Goal: Task Accomplishment & Management: Complete application form

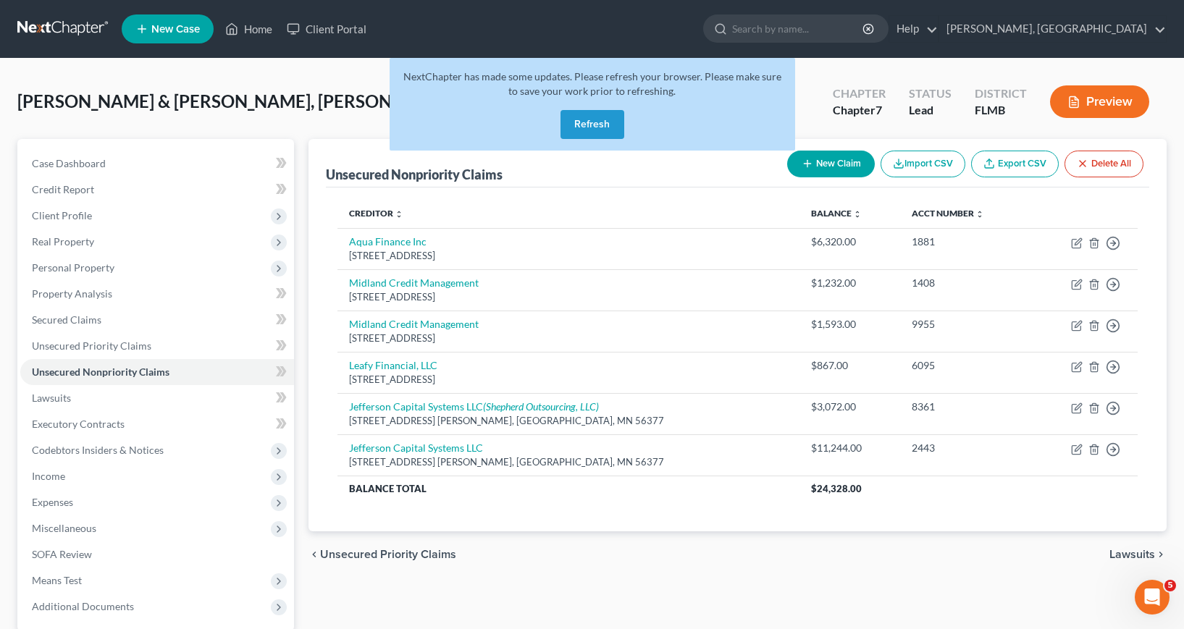
click at [831, 162] on button "New Claim" at bounding box center [831, 164] width 88 height 27
select select "2"
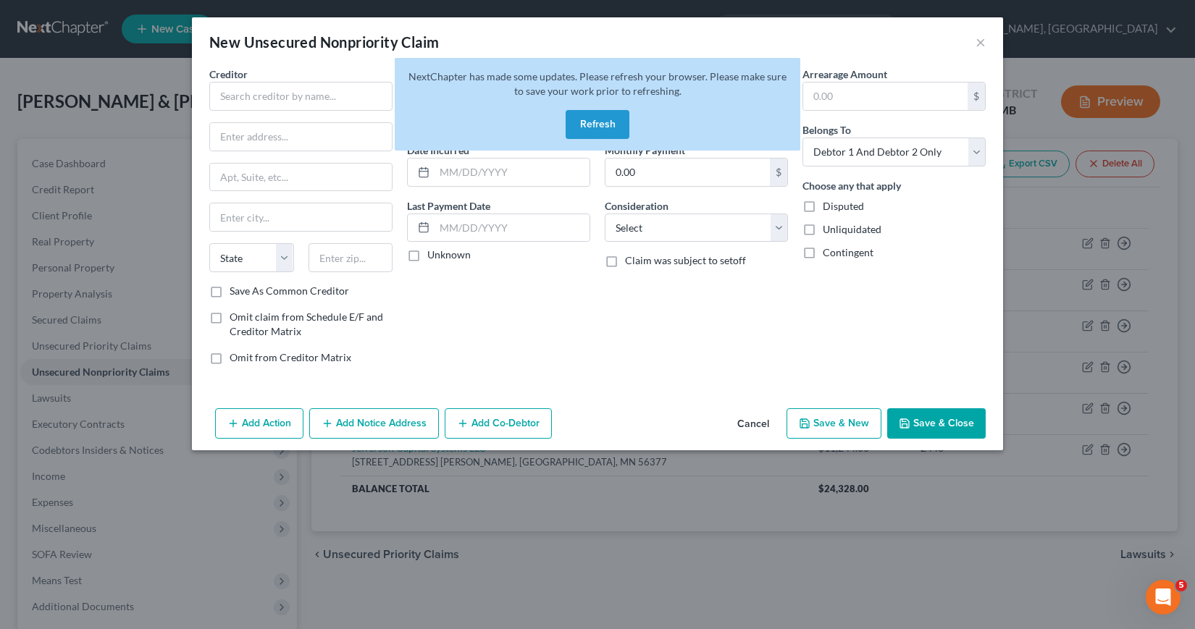
click at [597, 120] on button "Refresh" at bounding box center [598, 124] width 64 height 29
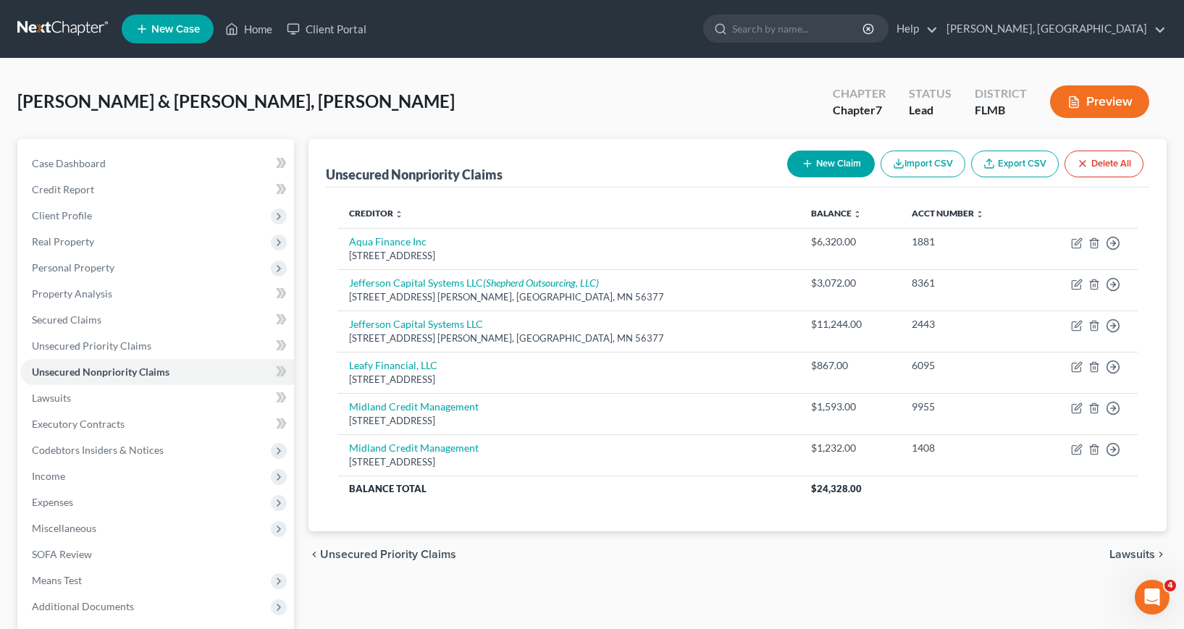
click at [825, 164] on button "New Claim" at bounding box center [831, 164] width 88 height 27
select select "2"
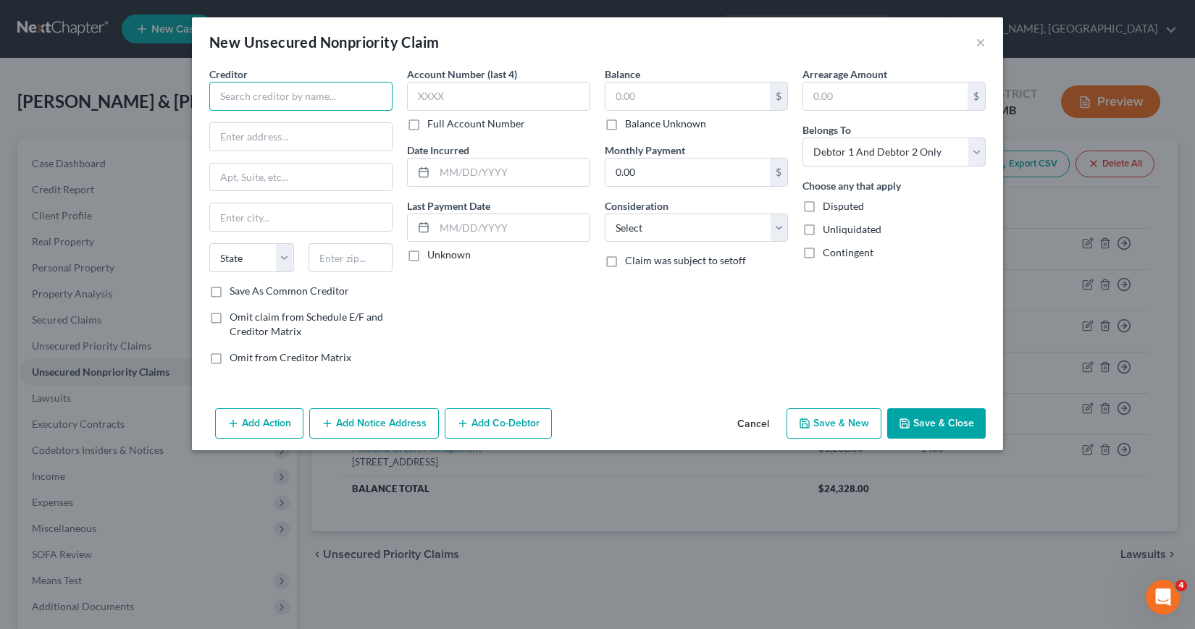
click at [218, 94] on input "text" at bounding box center [300, 96] width 183 height 29
click at [268, 97] on input "Mariner" at bounding box center [300, 96] width 183 height 29
click at [262, 94] on input "Mariner" at bounding box center [300, 96] width 183 height 29
type input "Mariner Finance"
type input "[STREET_ADDRESS]"
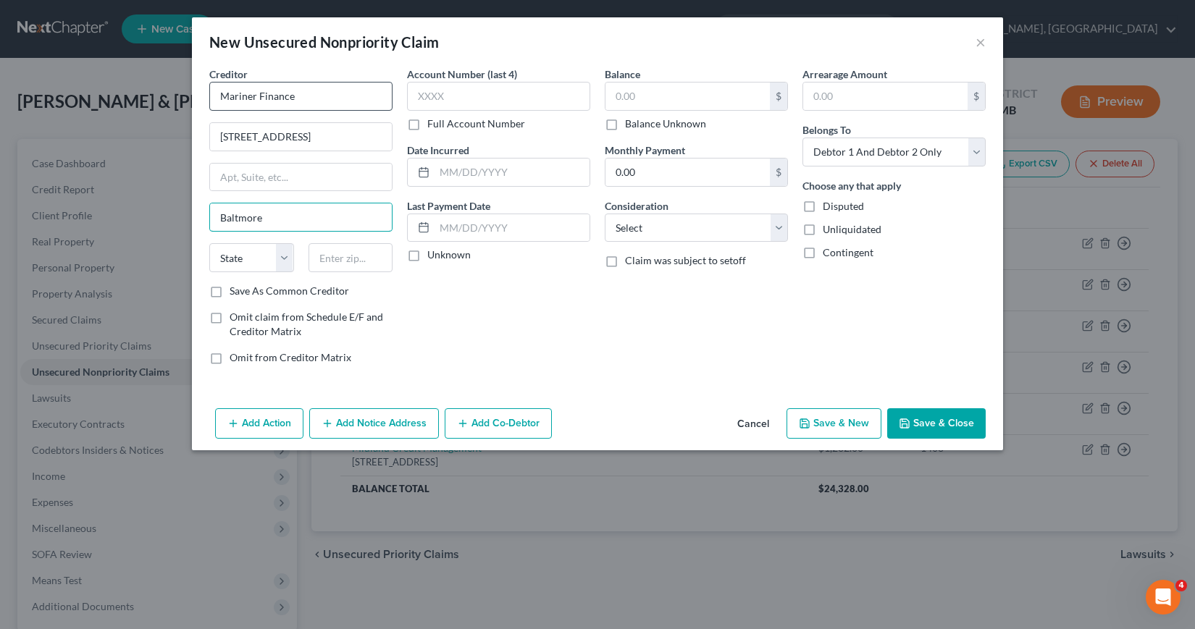
type input "Baltmore"
select select "21"
type input "21236"
type input "[GEOGRAPHIC_DATA]"
click at [416, 97] on input "text" at bounding box center [498, 96] width 183 height 29
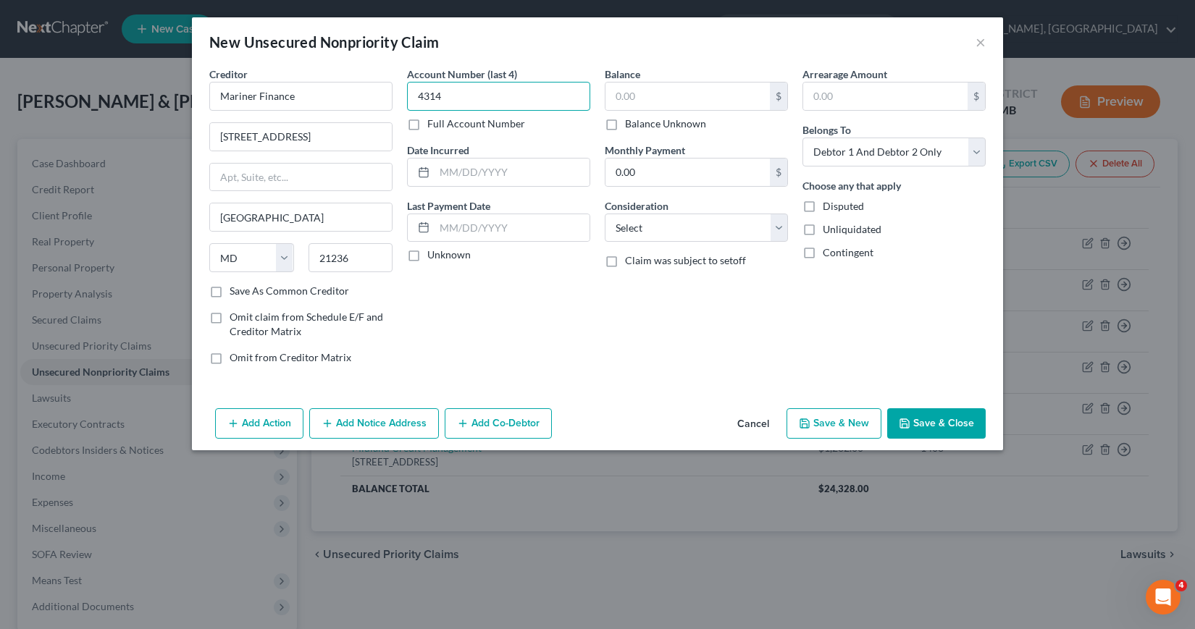
type input "4314"
type input "07/2023"
type input "8,288"
click at [230, 292] on label "Save As Common Creditor" at bounding box center [289, 291] width 119 height 14
click at [235, 292] on input "Save As Common Creditor" at bounding box center [239, 288] width 9 height 9
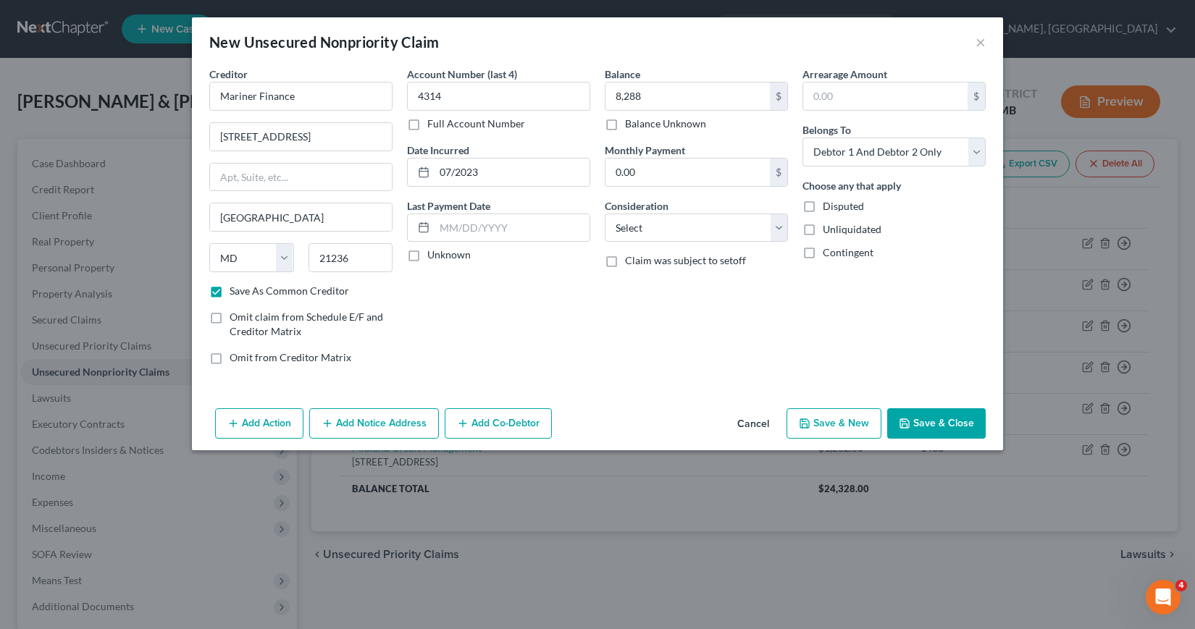
click at [828, 419] on button "Save & New" at bounding box center [833, 423] width 95 height 30
checkbox input "false"
select select "2"
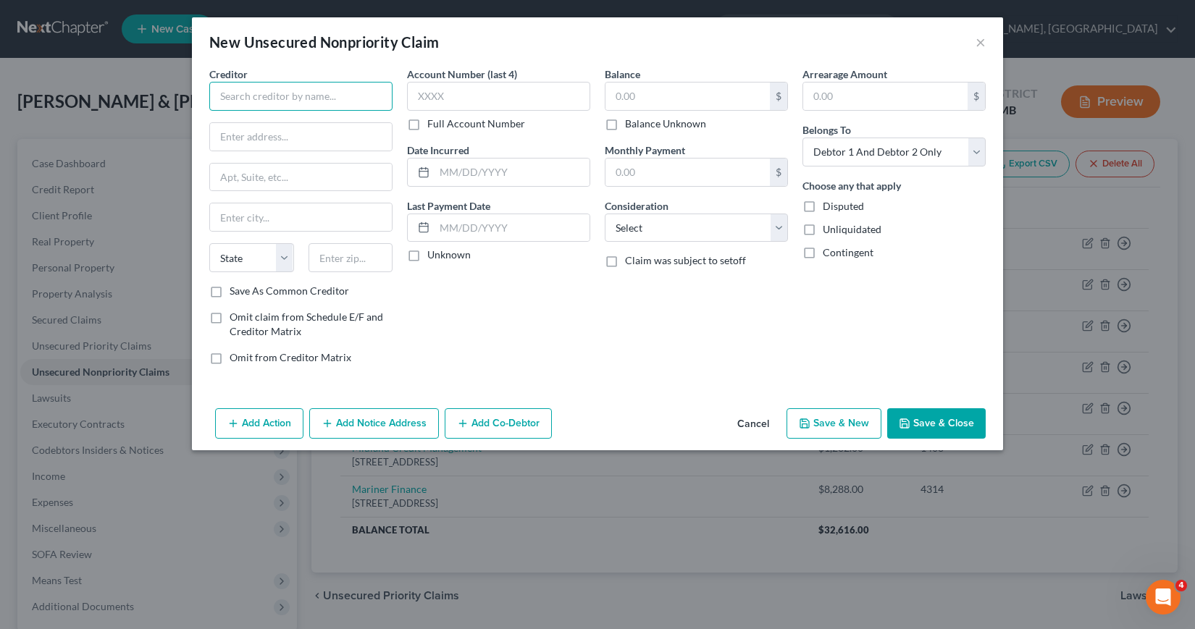
click at [221, 96] on input "text" at bounding box center [300, 96] width 183 height 29
type input "Onemain Financial Group"
type input "[STREET_ADDRESS]"
type input "[GEOGRAPHIC_DATA]"
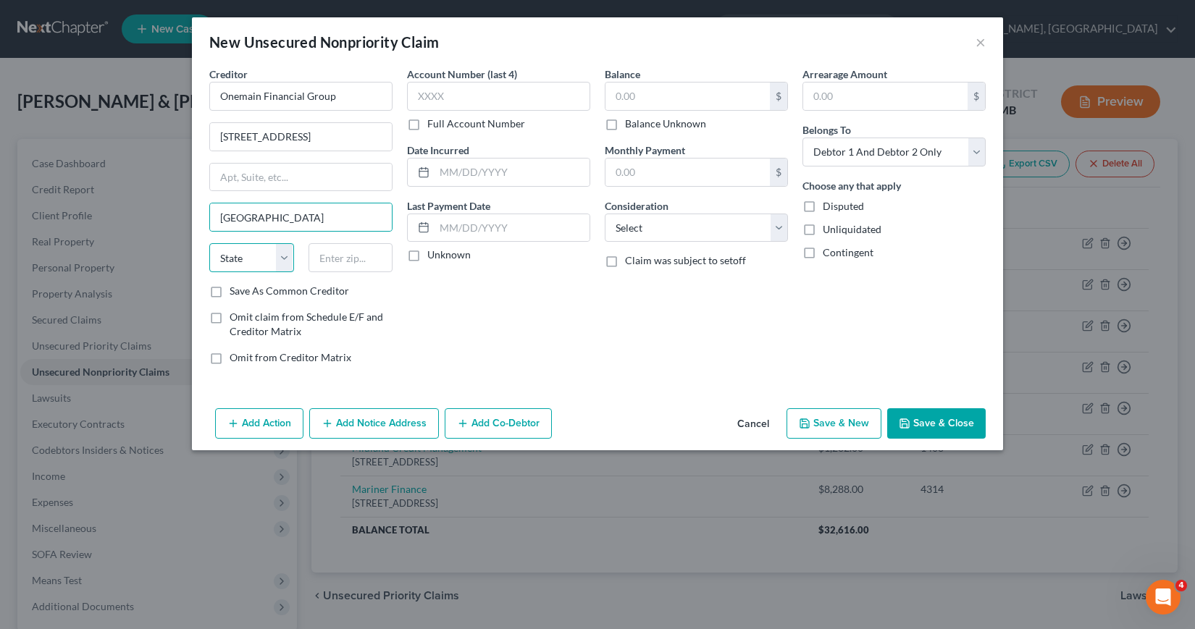
click at [233, 264] on select "State [US_STATE] AK AR AZ CA CO CT DE DC [GEOGRAPHIC_DATA] [GEOGRAPHIC_DATA] GU…" at bounding box center [251, 257] width 85 height 29
select select "15"
click at [316, 256] on input "text" at bounding box center [351, 257] width 85 height 29
type input "47706"
click at [415, 96] on input "text" at bounding box center [498, 96] width 183 height 29
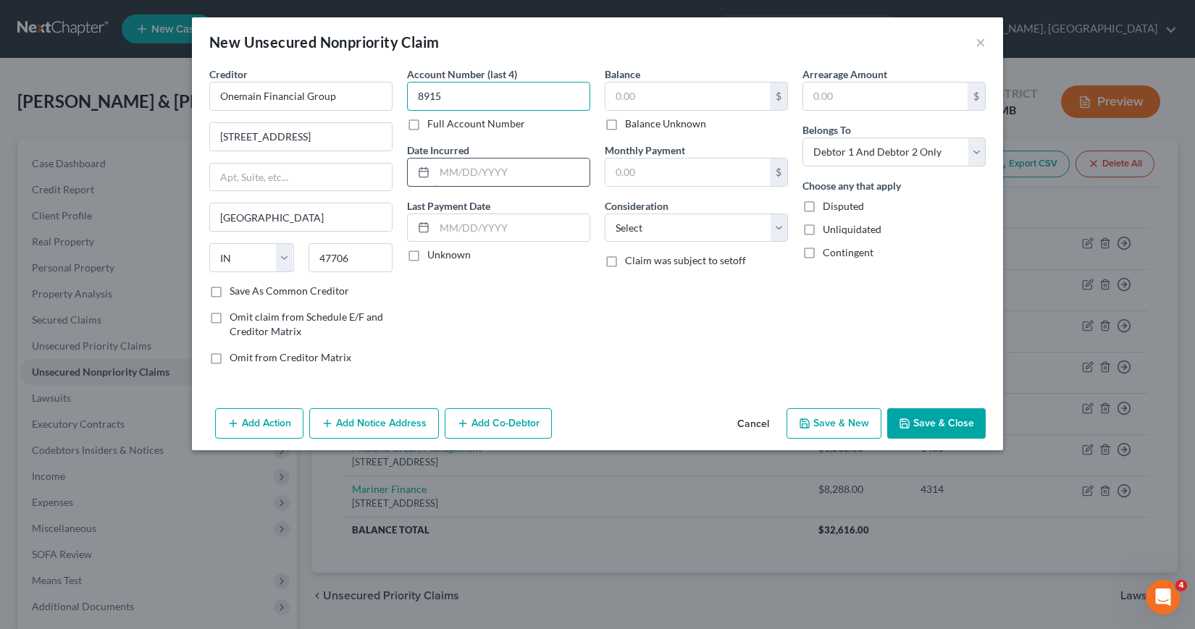
type input "8915"
click at [435, 169] on input "text" at bounding box center [512, 173] width 155 height 28
type input "06/2024"
click at [617, 91] on input "text" at bounding box center [687, 97] width 164 height 28
type input "6,550"
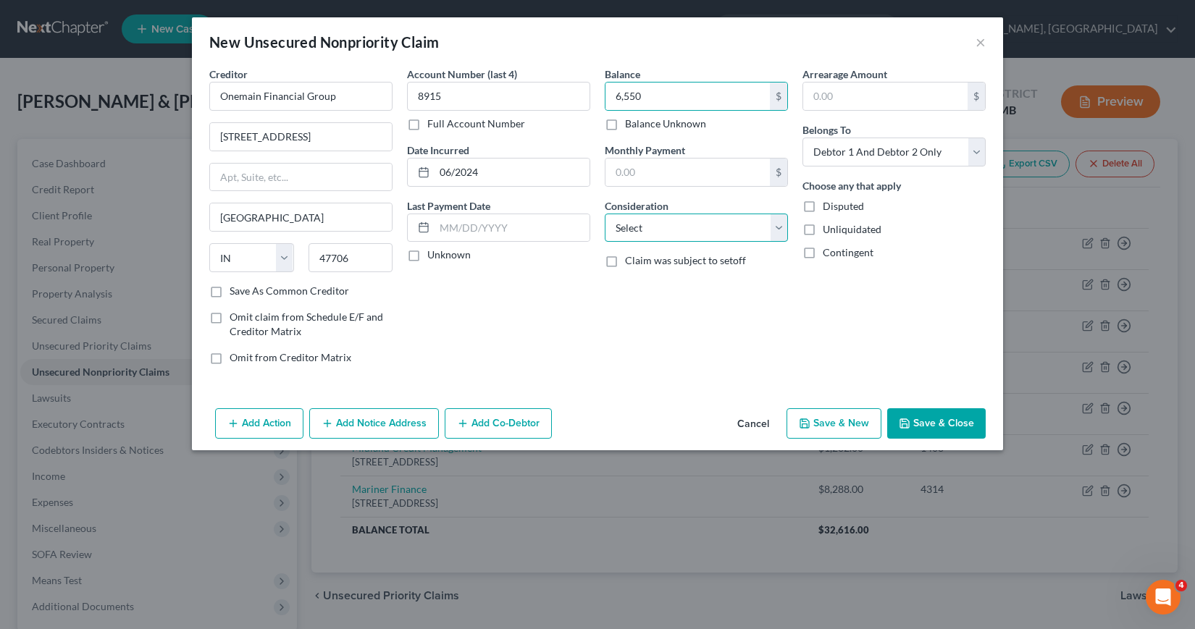
click at [783, 228] on select "Select Cable / Satellite Services Collection Agency Credit Card Debt Debt Couns…" at bounding box center [696, 228] width 183 height 29
drag, startPoint x: 778, startPoint y: 229, endPoint x: 770, endPoint y: 229, distance: 8.7
click at [778, 228] on select "Select Cable / Satellite Services Collection Agency Credit Card Debt Debt Couns…" at bounding box center [696, 228] width 183 height 29
select select "2"
click at [605, 214] on select "Select Cable / Satellite Services Collection Agency Credit Card Debt Debt Couns…" at bounding box center [696, 228] width 183 height 29
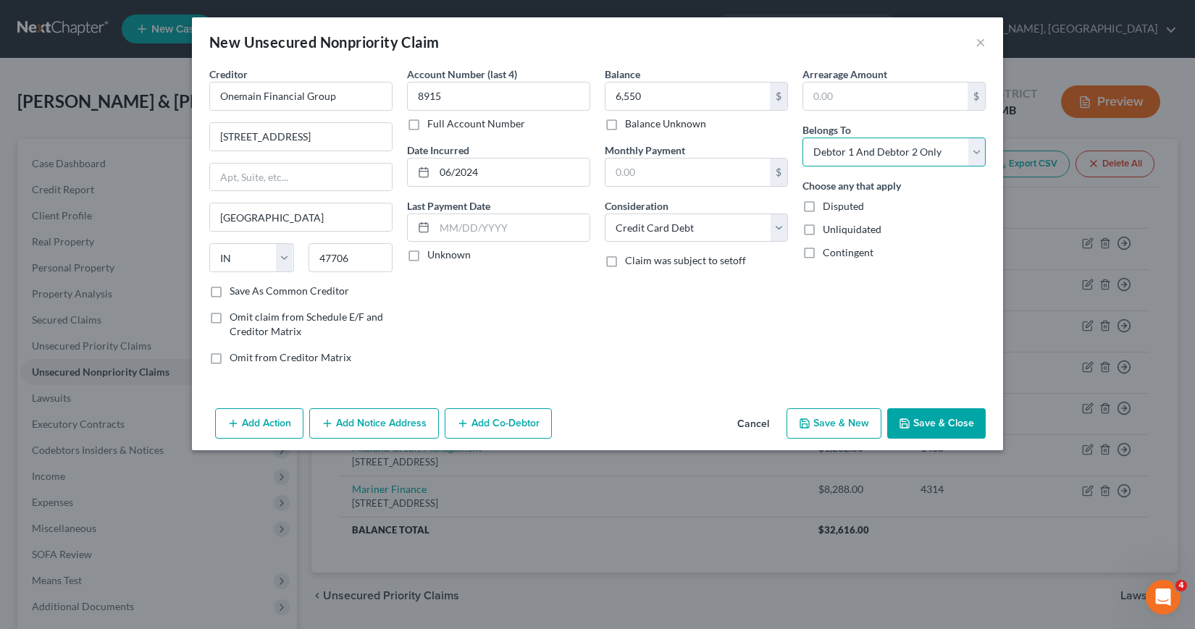
click at [975, 155] on select "Select Debtor 1 Only Debtor 2 Only Debtor 1 And Debtor 2 Only At Least One Of T…" at bounding box center [893, 152] width 183 height 29
select select "0"
click at [802, 138] on select "Select Debtor 1 Only Debtor 2 Only Debtor 1 And Debtor 2 Only At Least One Of T…" at bounding box center [893, 152] width 183 height 29
click at [340, 424] on button "Add Notice Address" at bounding box center [374, 423] width 130 height 30
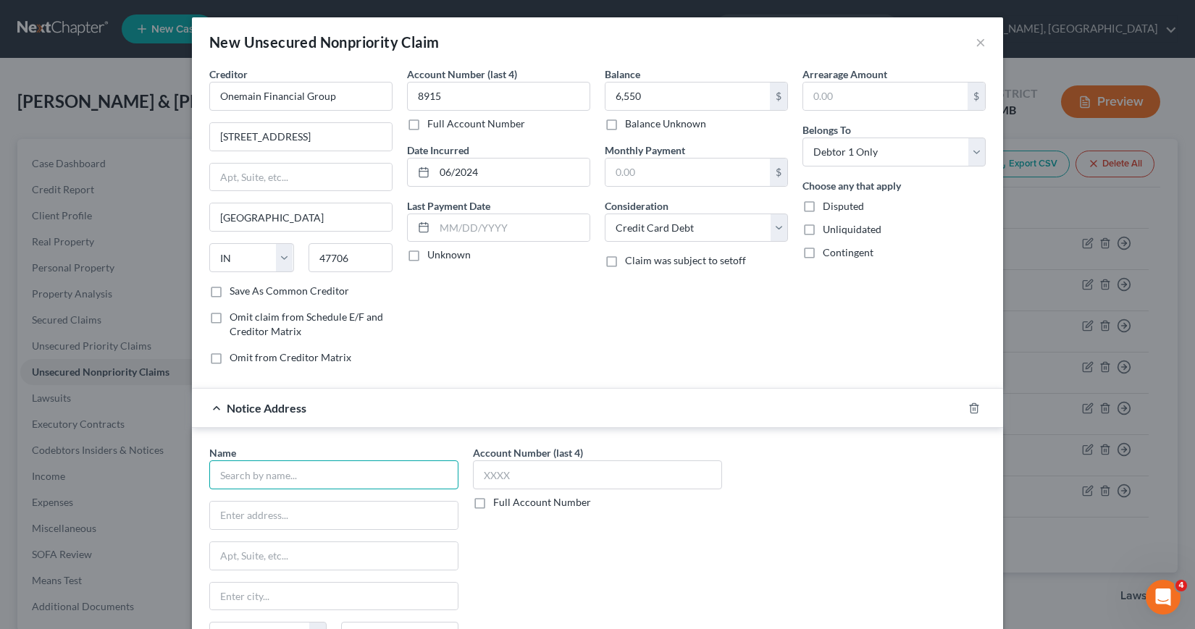
drag, startPoint x: 274, startPoint y: 470, endPoint x: 270, endPoint y: 460, distance: 11.0
click at [274, 469] on input "text" at bounding box center [333, 475] width 249 height 29
type input "AllianceOne"
drag, startPoint x: 210, startPoint y: 290, endPoint x: 217, endPoint y: 308, distance: 18.6
click at [230, 293] on label "Save As Common Creditor" at bounding box center [289, 291] width 119 height 14
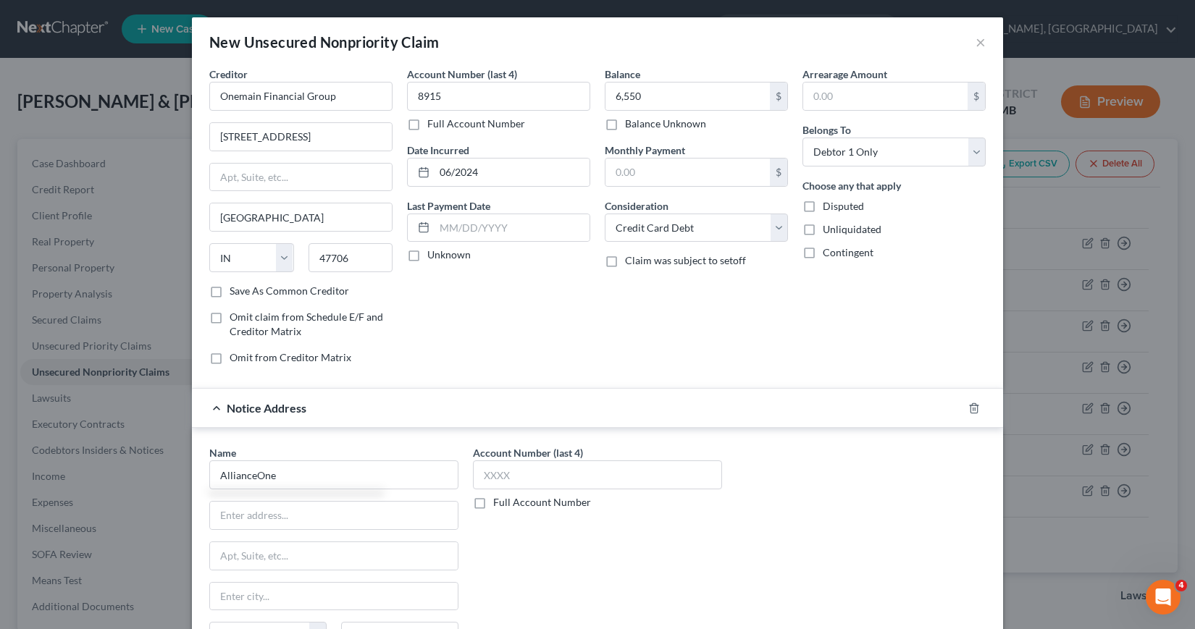
click at [235, 293] on input "Save As Common Creditor" at bounding box center [239, 288] width 9 height 9
checkbox input "true"
click at [278, 479] on input "AllianceOne" at bounding box center [333, 475] width 249 height 29
type input "AllianceOne Management Inc"
type input "P. O. Box 3107"
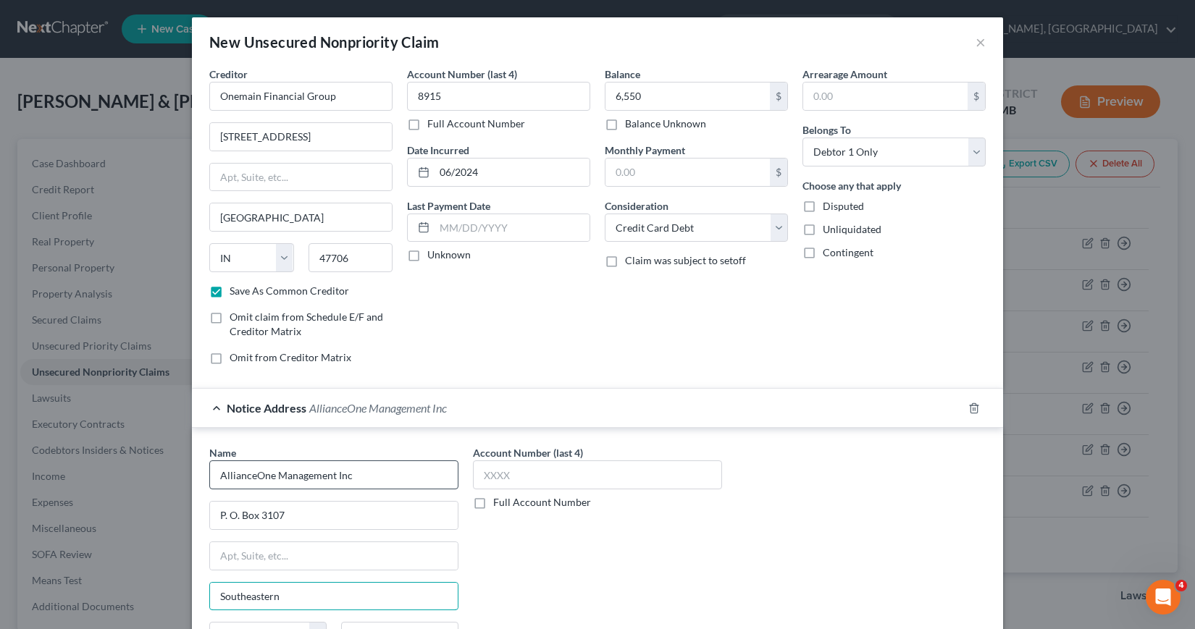
type input "Southeastern"
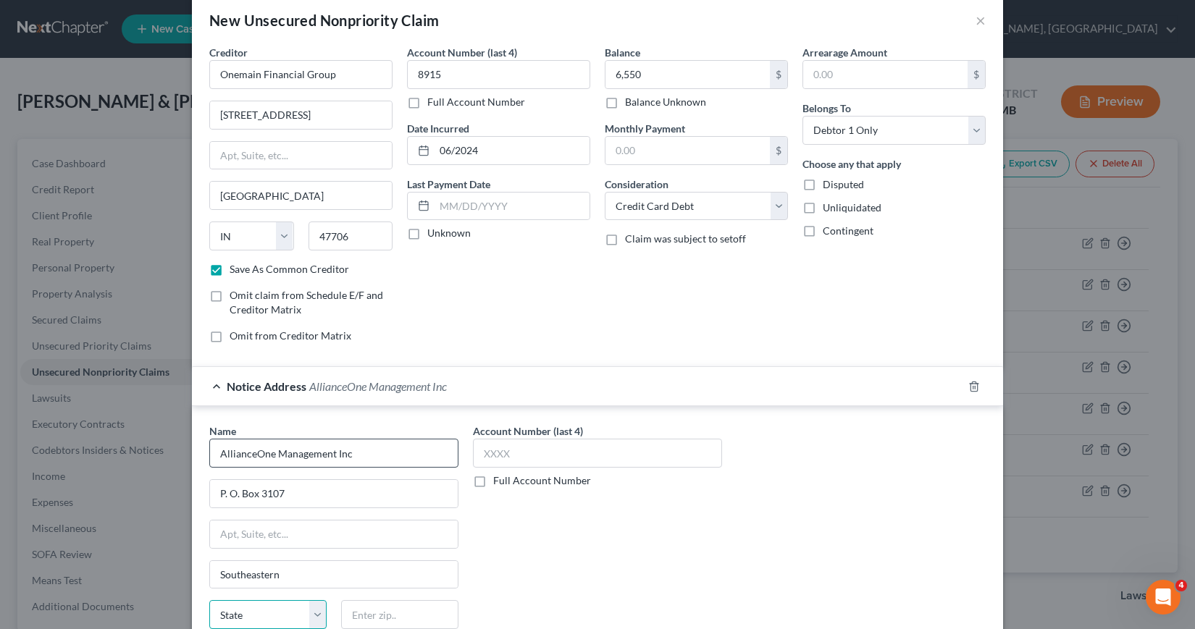
select select "39"
type input "19398"
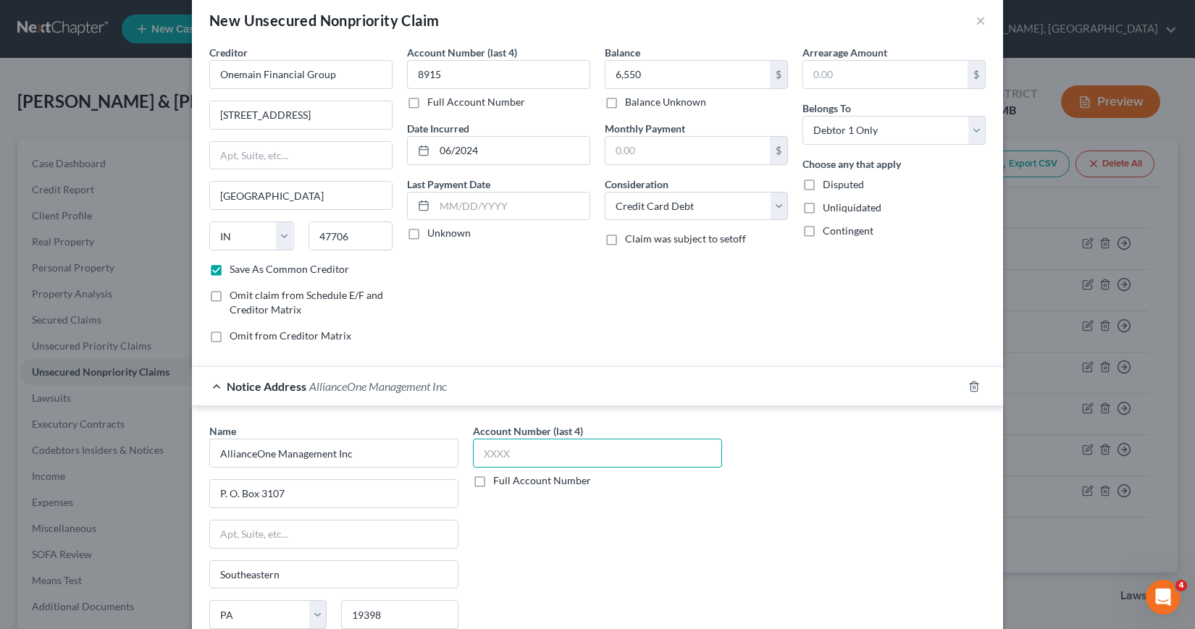
click at [477, 450] on input "text" at bounding box center [597, 453] width 249 height 29
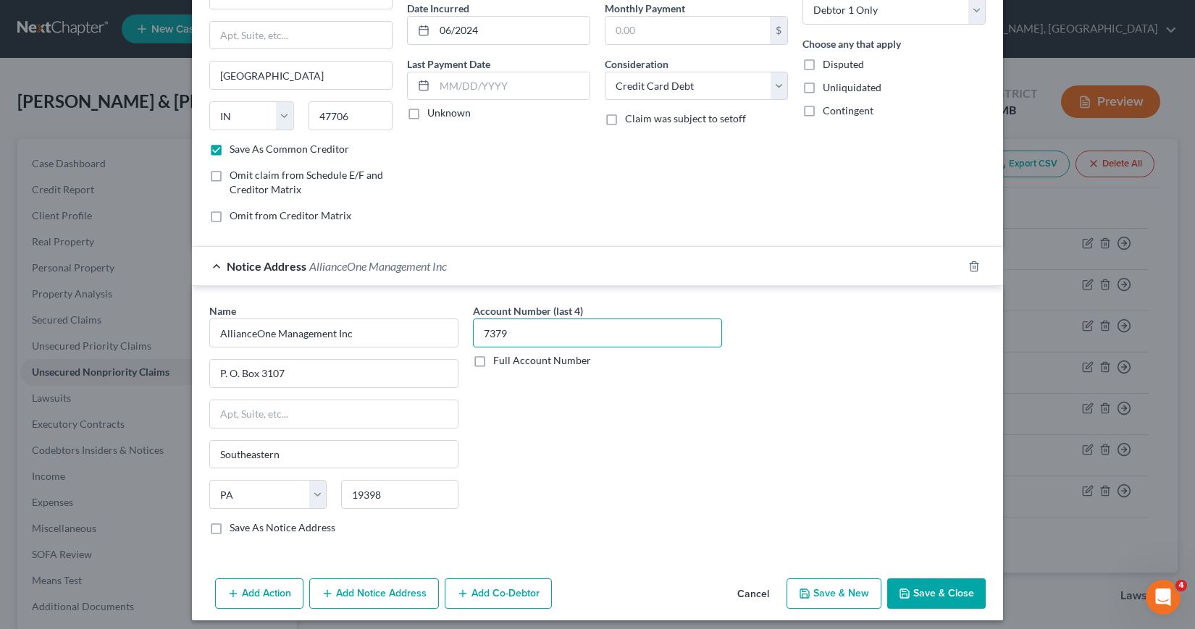
scroll to position [151, 0]
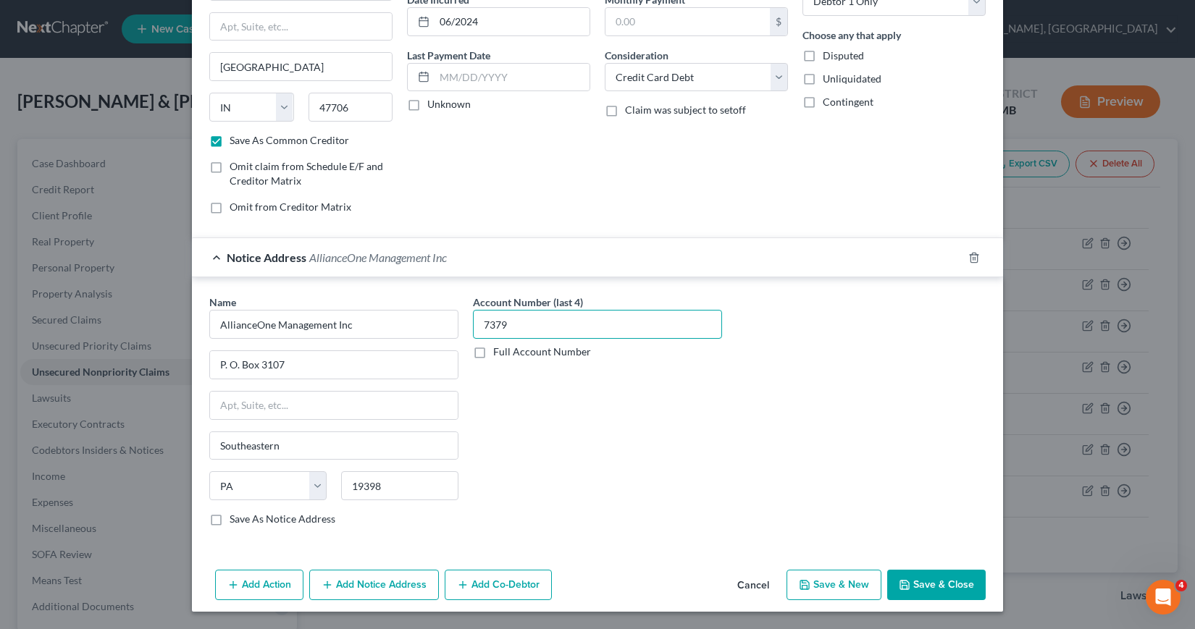
type input "7379"
click at [230, 519] on label "Save As Notice Address" at bounding box center [283, 519] width 106 height 14
click at [235, 519] on input "Save As Notice Address" at bounding box center [239, 516] width 9 height 9
checkbox input "true"
click at [359, 582] on button "Add Notice Address" at bounding box center [374, 585] width 130 height 30
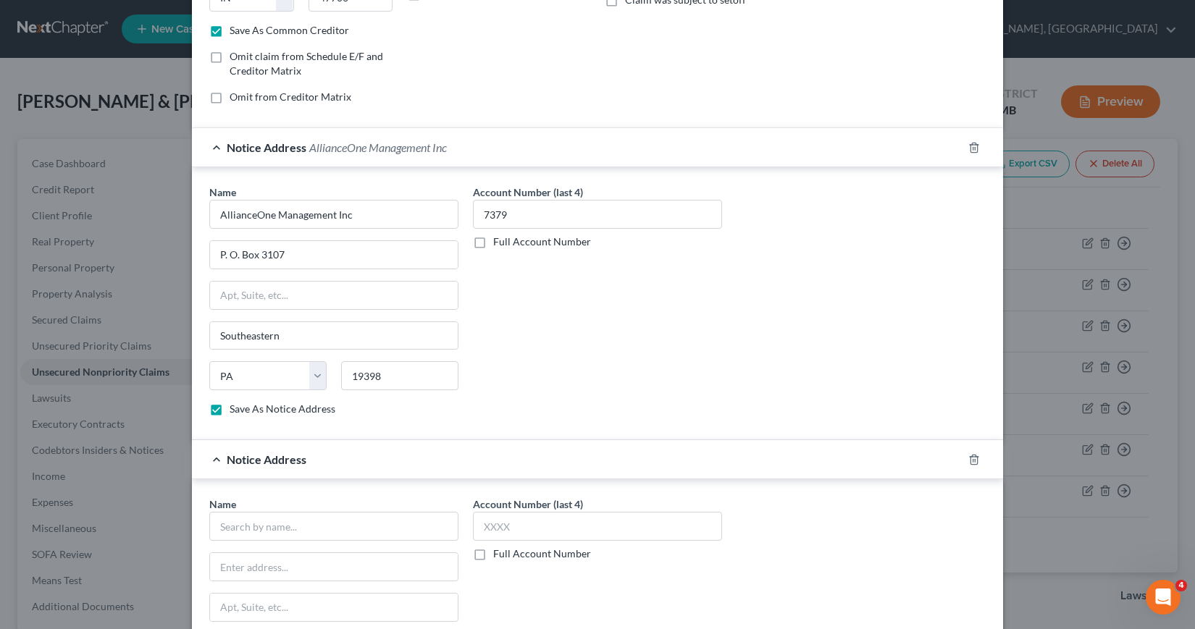
scroll to position [368, 0]
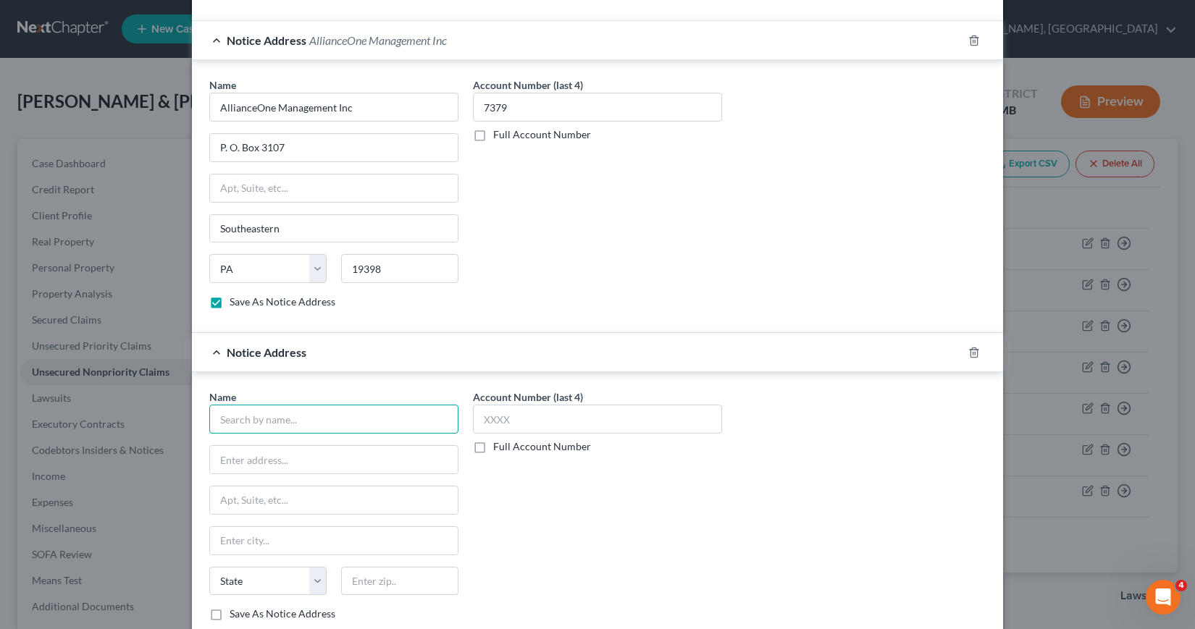
click at [224, 418] on input "text" at bounding box center [333, 419] width 249 height 29
type input "r"
type input "[PERSON_NAME] & [PERSON_NAME], P. A."
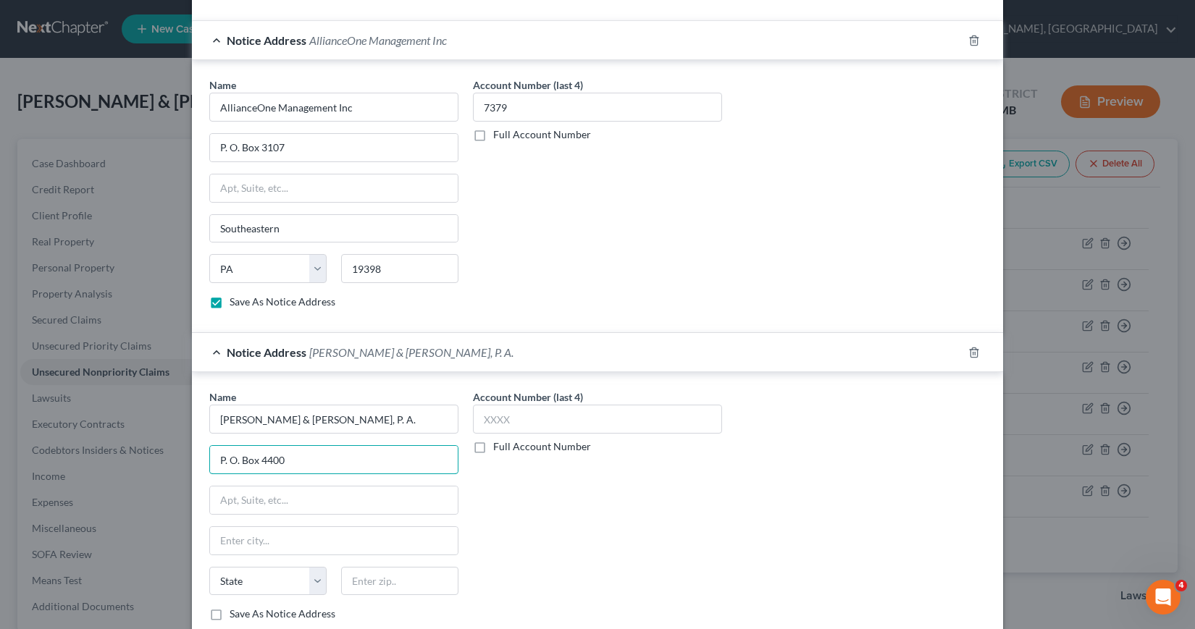
type input "P. O. Box 4400"
type input "[GEOGRAPHIC_DATA]"
select select "9"
type input "32201"
click at [479, 419] on input "text" at bounding box center [597, 419] width 249 height 29
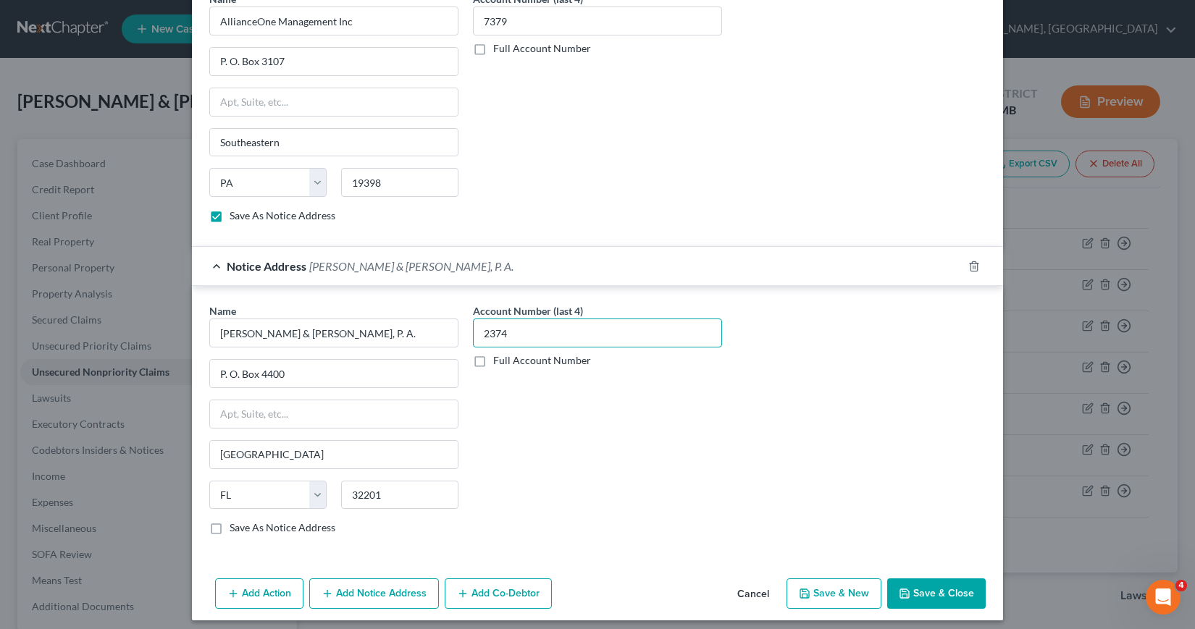
scroll to position [463, 0]
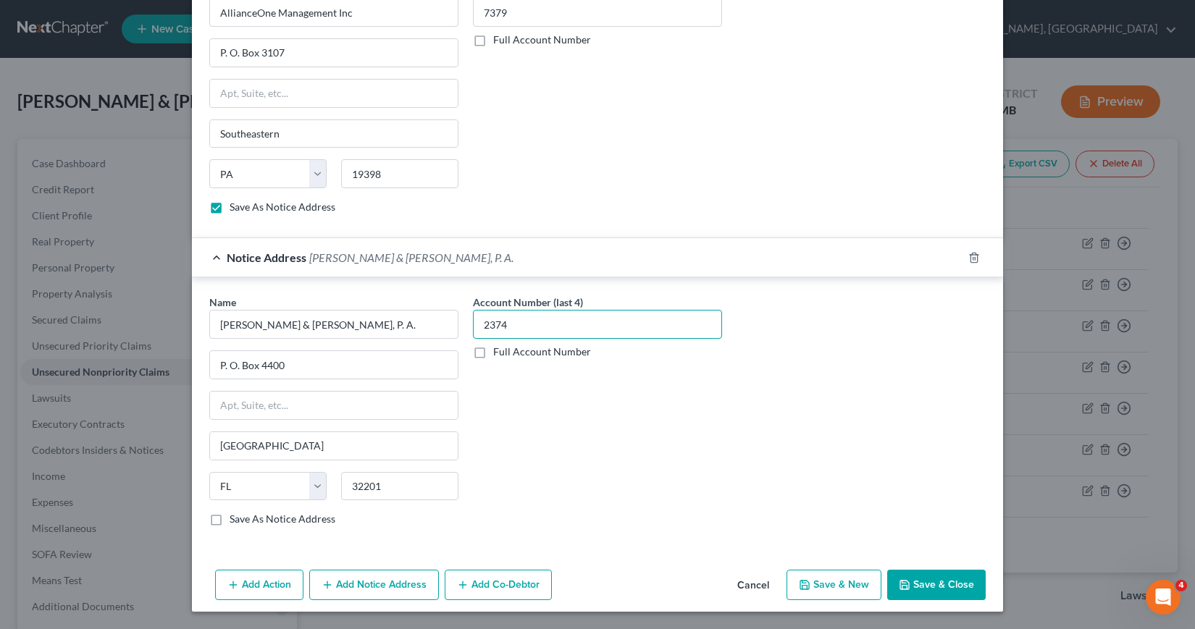
type input "2374"
click at [917, 587] on button "Save & Close" at bounding box center [936, 585] width 98 height 30
checkbox input "false"
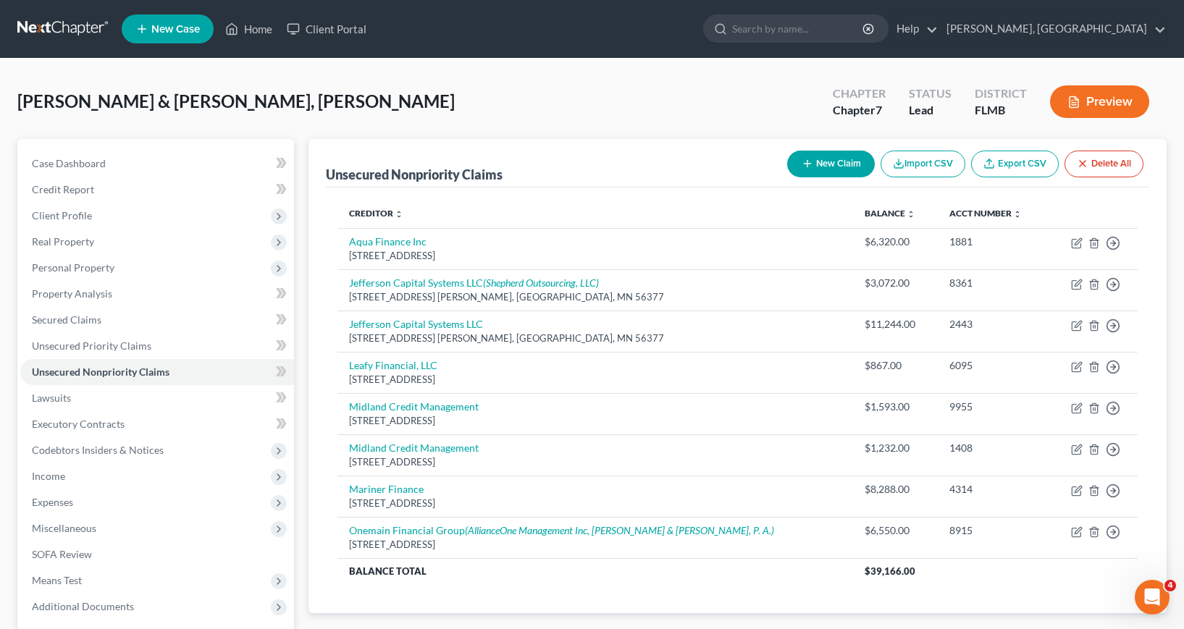
click at [820, 165] on button "New Claim" at bounding box center [831, 164] width 88 height 27
select select "2"
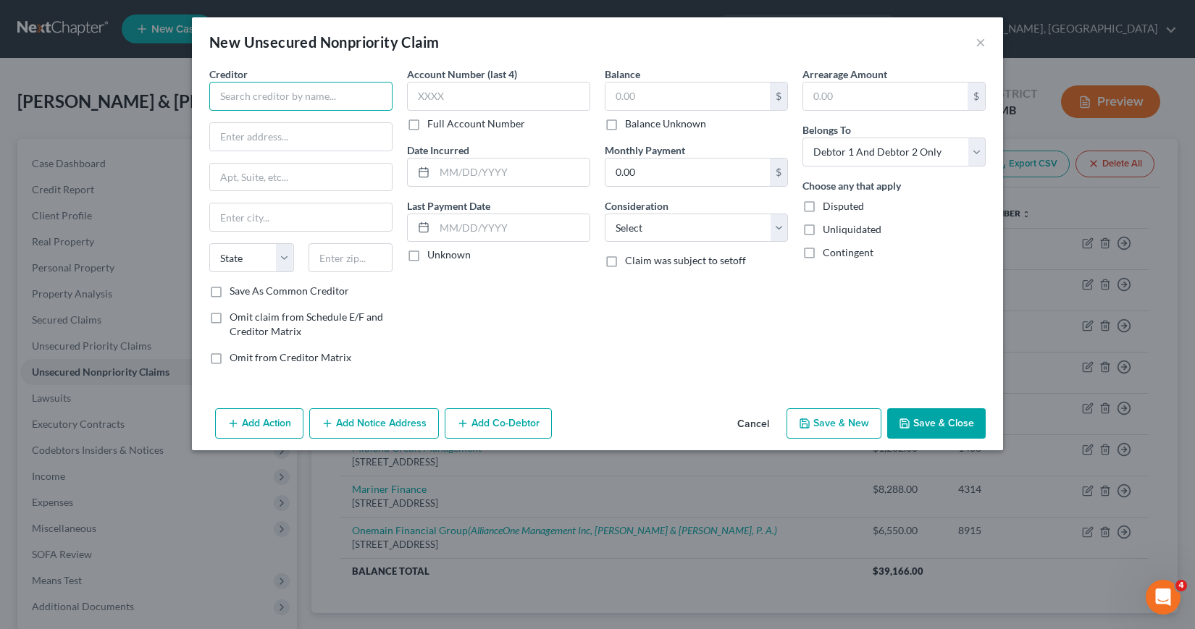
click at [227, 97] on input "text" at bounding box center [300, 96] width 183 height 29
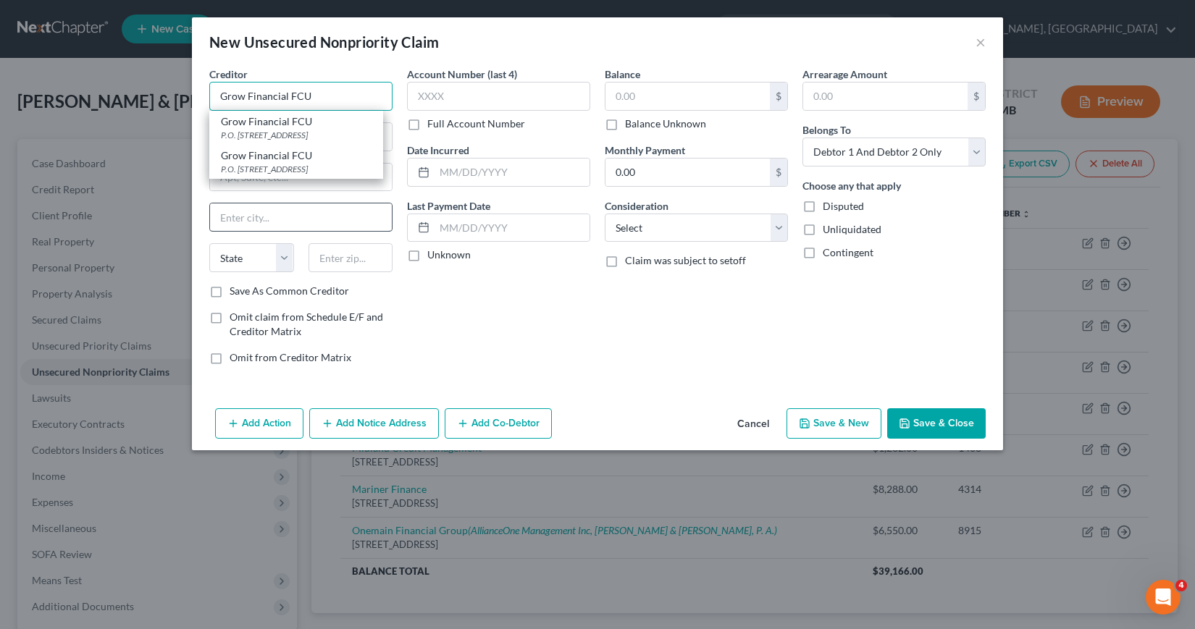
type input "Grow Financial FCU"
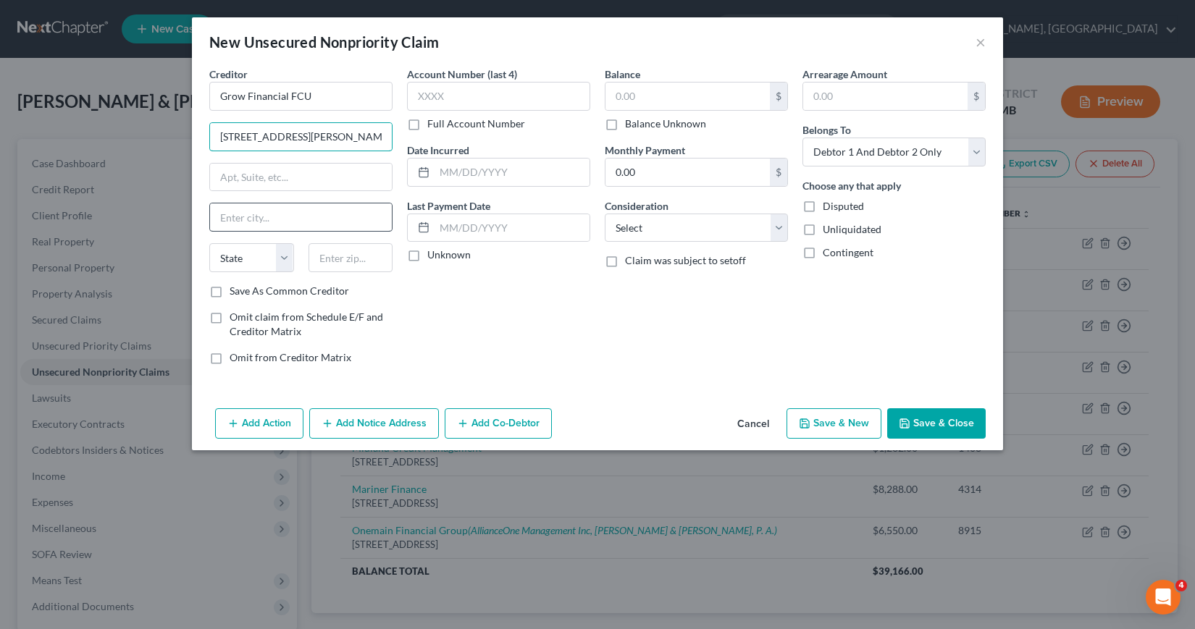
type input "[STREET_ADDRESS][PERSON_NAME]"
type input "[GEOGRAPHIC_DATA]"
select select "9"
type input "33619"
click at [230, 293] on label "Save As Common Creditor" at bounding box center [289, 291] width 119 height 14
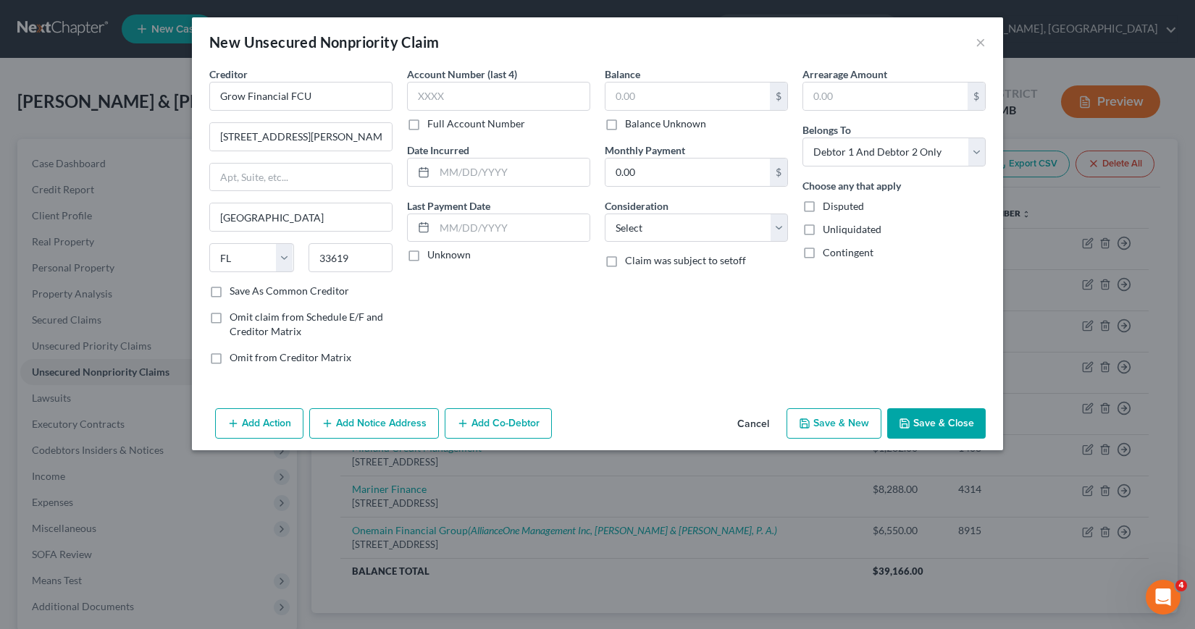
click at [235, 293] on input "Save As Common Creditor" at bounding box center [239, 288] width 9 height 9
checkbox input "true"
click at [423, 92] on input "text" at bounding box center [498, 96] width 183 height 29
type input "0800"
click at [440, 172] on input "text" at bounding box center [512, 173] width 155 height 28
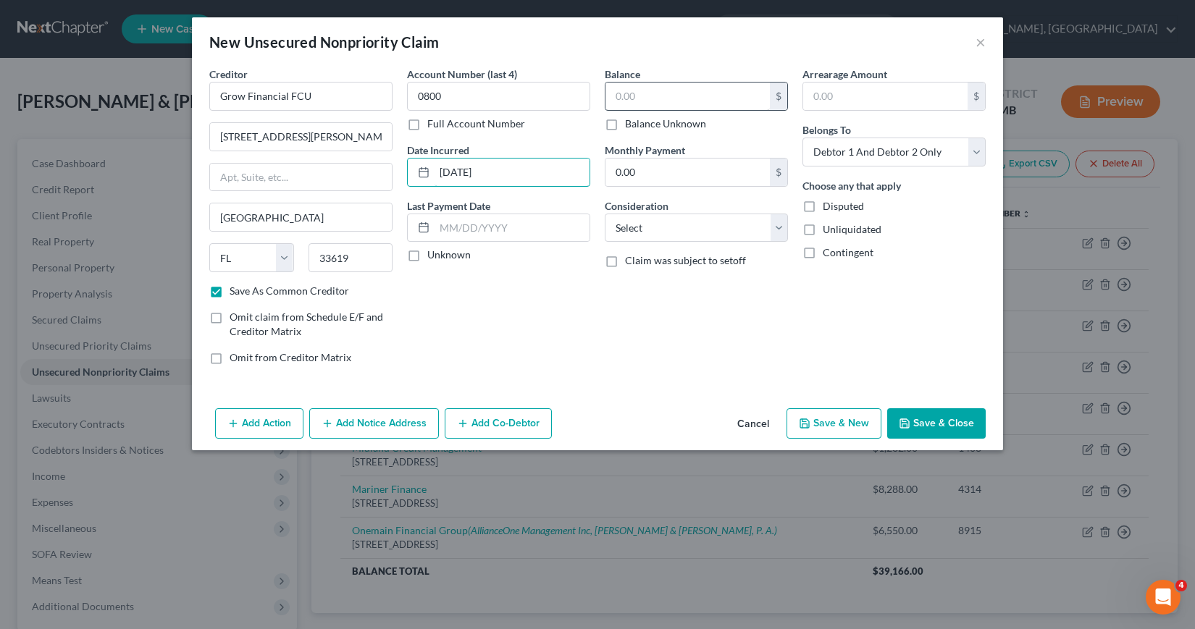
type input "[DATE]"
click at [615, 95] on input "text" at bounding box center [687, 97] width 164 height 28
type input "15,601"
click at [777, 226] on select "Select Cable / Satellite Services Collection Agency Credit Card Debt Debt Couns…" at bounding box center [696, 228] width 183 height 29
select select "4"
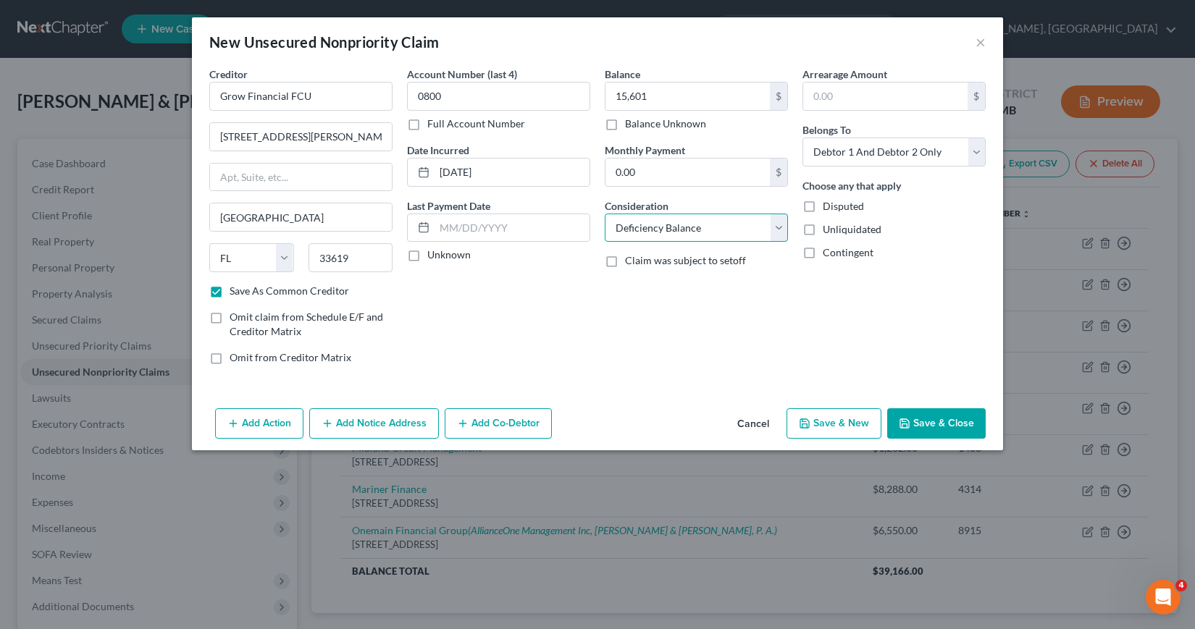
click at [605, 214] on select "Select Cable / Satellite Services Collection Agency Credit Card Debt Debt Couns…" at bounding box center [696, 228] width 183 height 29
click at [975, 148] on select "Select Debtor 1 Only Debtor 2 Only Debtor 1 And Debtor 2 Only At Least One Of T…" at bounding box center [893, 152] width 183 height 29
select select "0"
click at [802, 138] on select "Select Debtor 1 Only Debtor 2 Only Debtor 1 And Debtor 2 Only At Least One Of T…" at bounding box center [893, 152] width 183 height 29
click at [263, 419] on button "Add Action" at bounding box center [259, 423] width 88 height 30
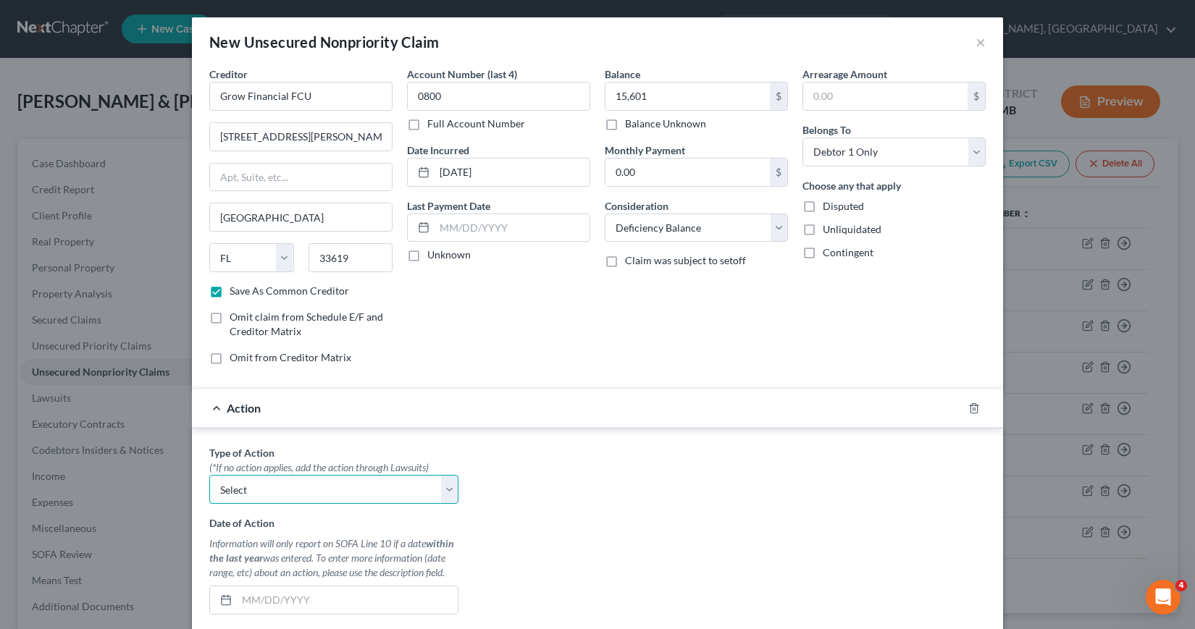
click at [442, 489] on select "Select Repossession Garnishment Foreclosure Personal Injury Attached, Seized, O…" at bounding box center [333, 489] width 249 height 29
select select "0"
click at [209, 475] on select "Select Repossession Garnishment Foreclosure Personal Injury Attached, Seized, O…" at bounding box center [333, 489] width 249 height 29
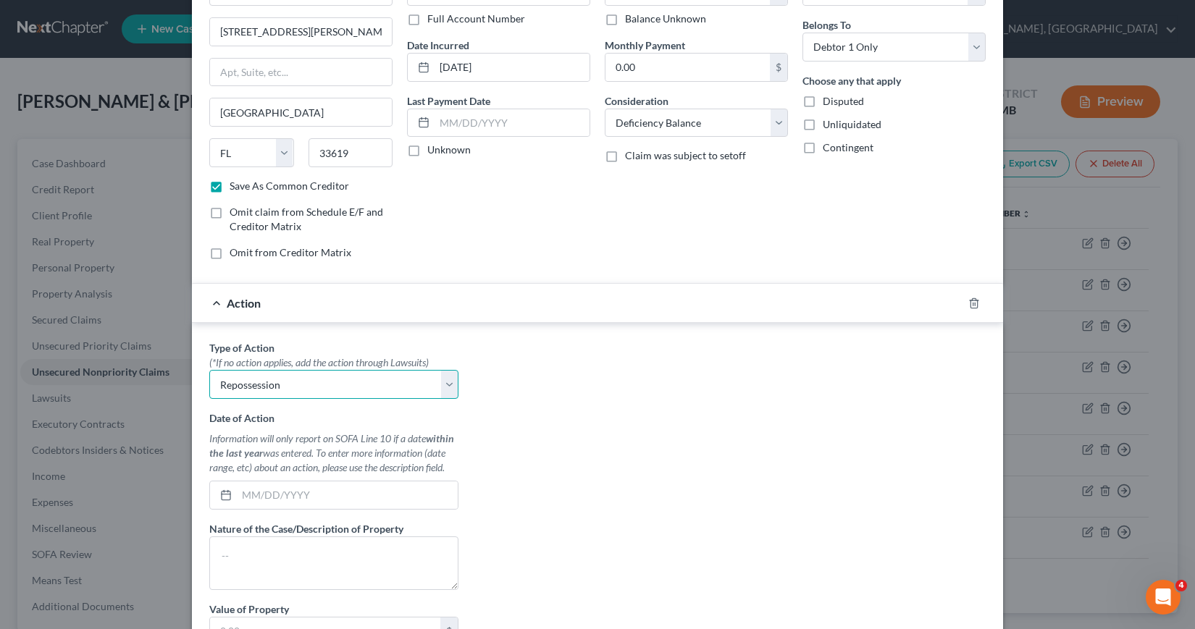
scroll to position [145, 0]
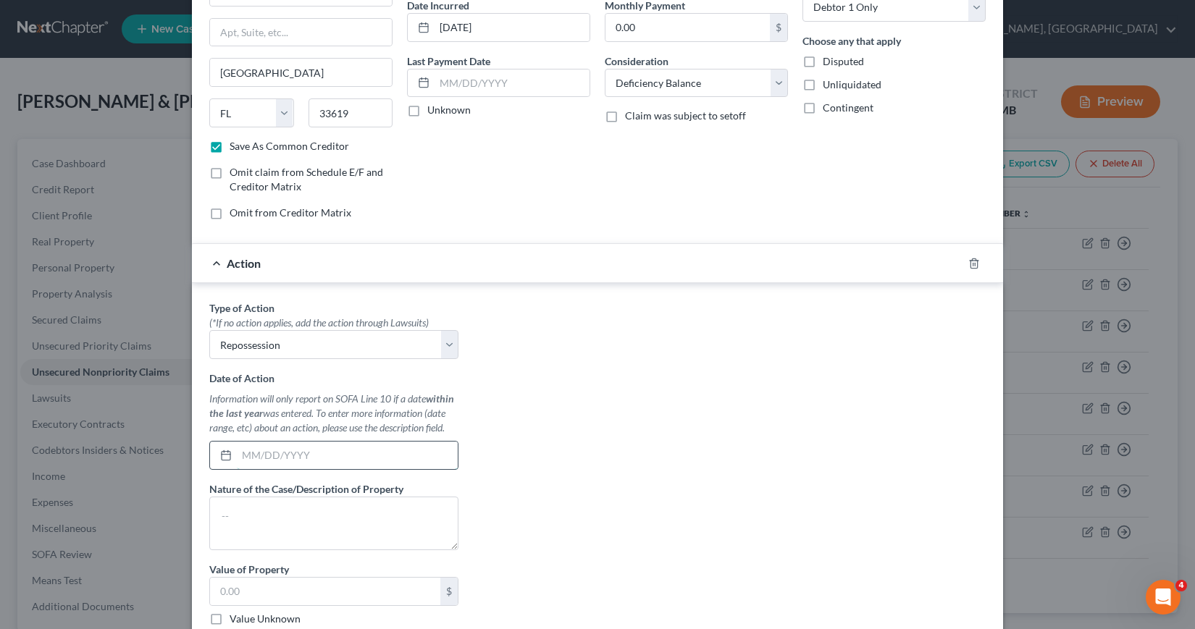
click at [237, 454] on input "text" at bounding box center [347, 456] width 221 height 28
type input "[DATE]"
click at [224, 516] on textarea at bounding box center [333, 524] width 249 height 54
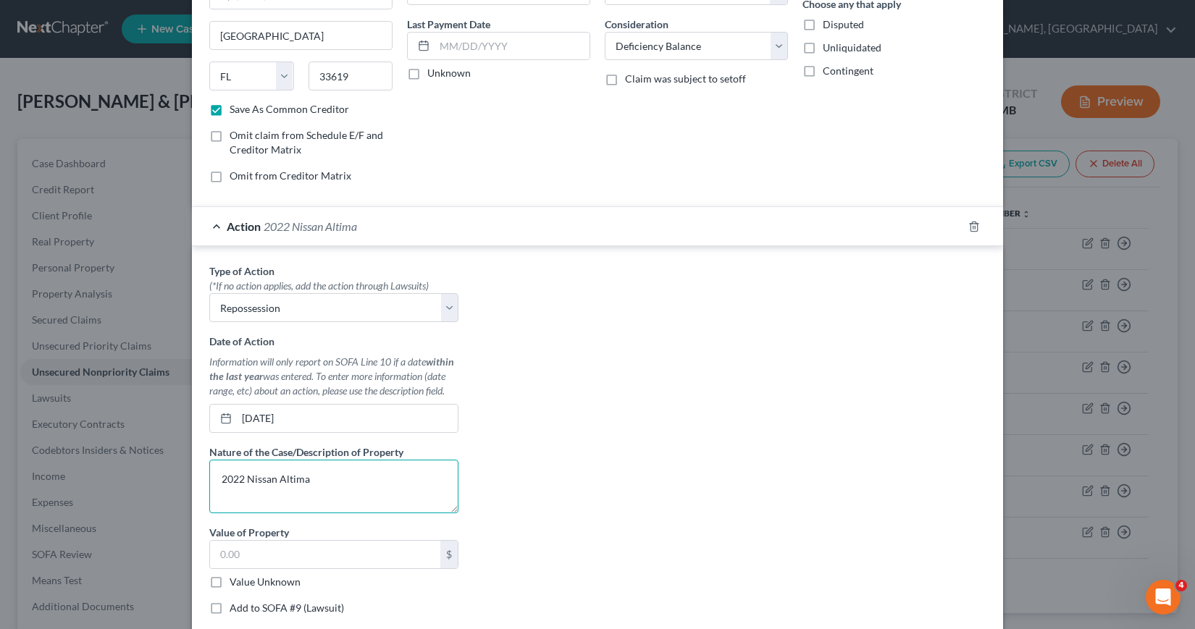
scroll to position [217, 0]
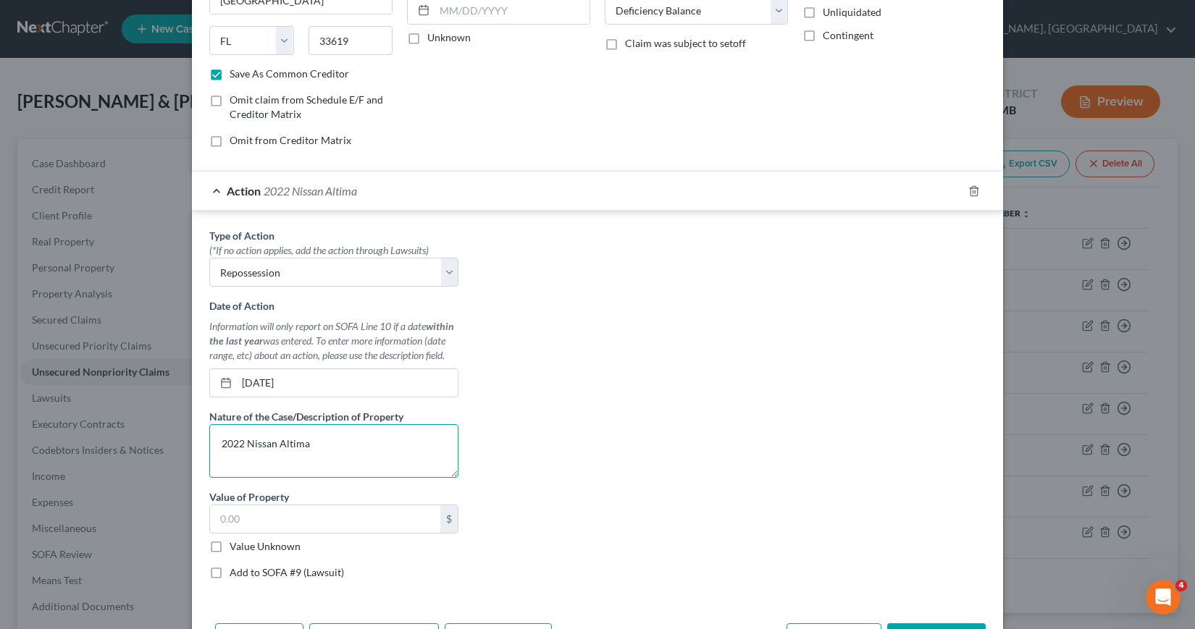
type textarea "2022 Nissan Altima"
click at [230, 548] on label "Value Unknown" at bounding box center [265, 547] width 71 height 14
click at [235, 548] on input "Value Unknown" at bounding box center [239, 544] width 9 height 9
checkbox input "true"
type input "0.00"
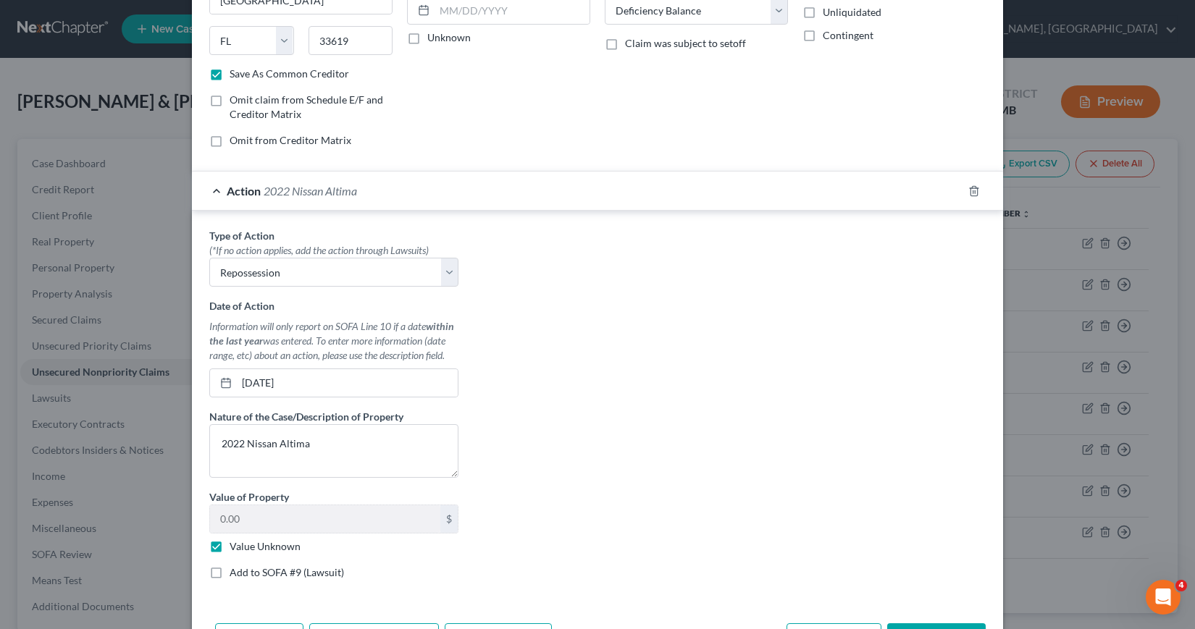
click at [230, 572] on label "Add to SOFA #9 (Lawsuit)" at bounding box center [287, 573] width 114 height 14
click at [235, 572] on input "Add to SOFA #9 (Lawsuit)" at bounding box center [239, 570] width 9 height 9
checkbox input "true"
select select "0"
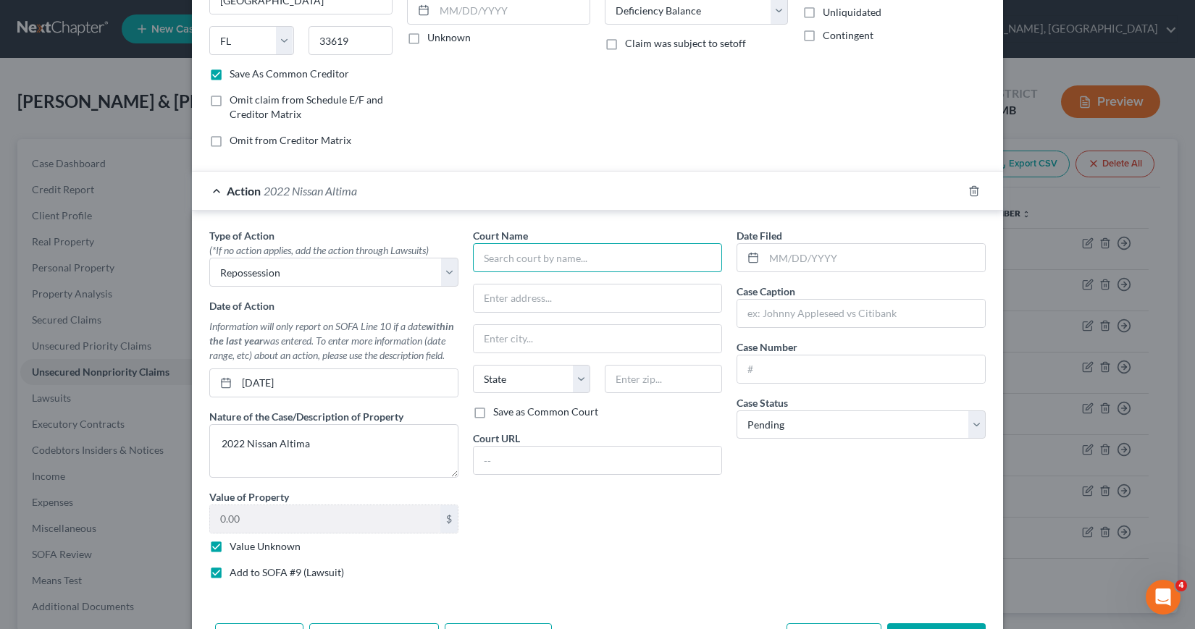
click at [479, 261] on input "text" at bounding box center [597, 257] width 249 height 29
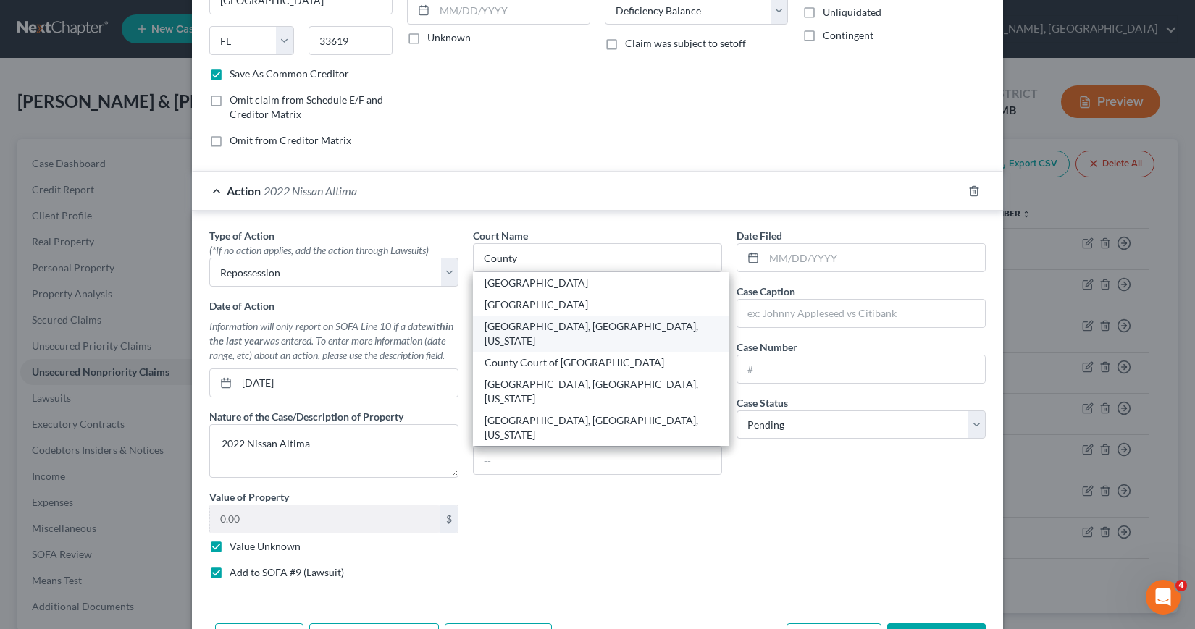
click at [545, 329] on div "[GEOGRAPHIC_DATA], [GEOGRAPHIC_DATA], [US_STATE]" at bounding box center [600, 333] width 233 height 29
type input "[GEOGRAPHIC_DATA], [GEOGRAPHIC_DATA], [US_STATE]"
type input "[STREET_ADDRESS][PERSON_NAME]"
type input "[GEOGRAPHIC_DATA]"
select select "9"
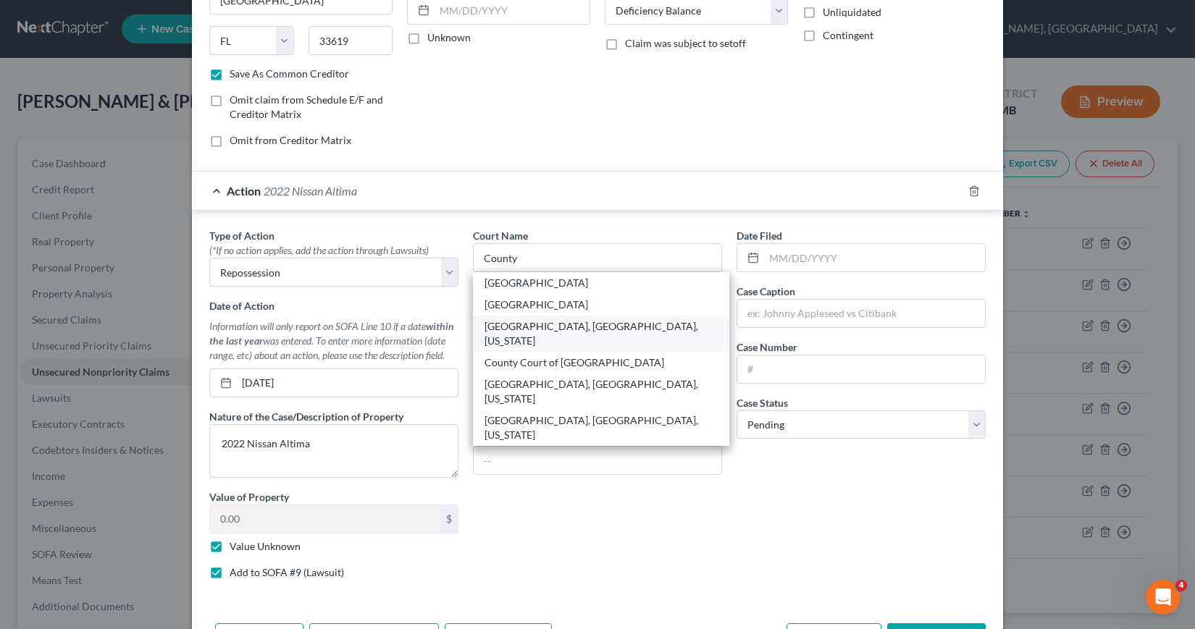
type input "33602"
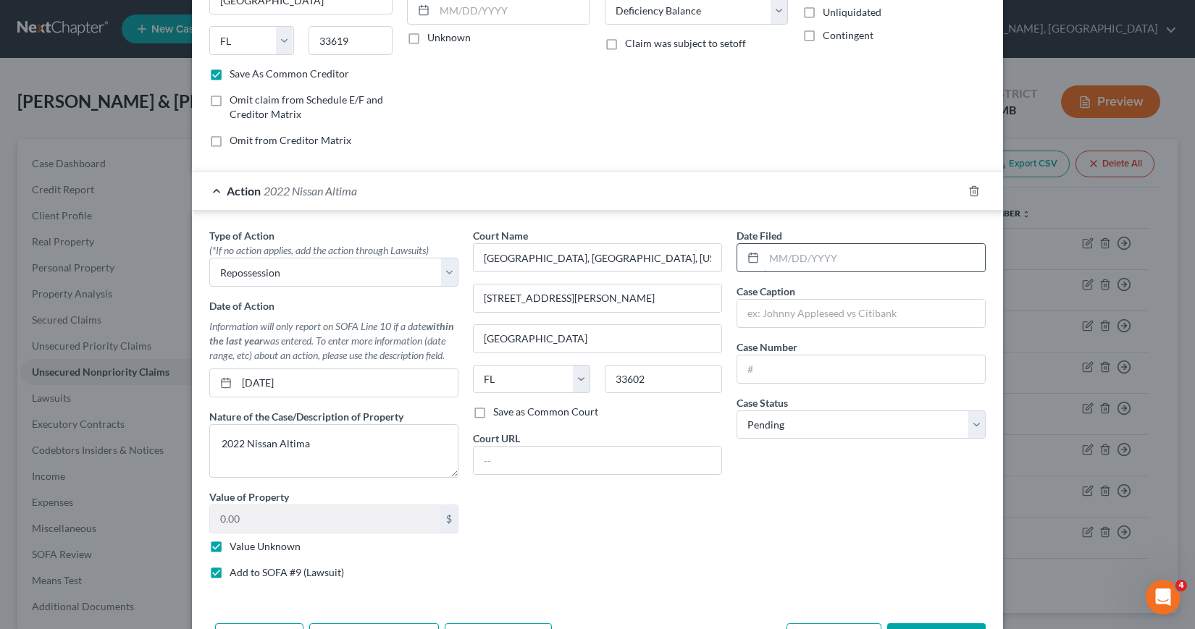
click at [765, 258] on input "text" at bounding box center [874, 258] width 221 height 28
type input "[DATE]"
click at [744, 319] on input "text" at bounding box center [861, 314] width 248 height 28
type input "Grow Financial Federal Credit Union vs. [PERSON_NAME] aks [PERSON_NAME]"
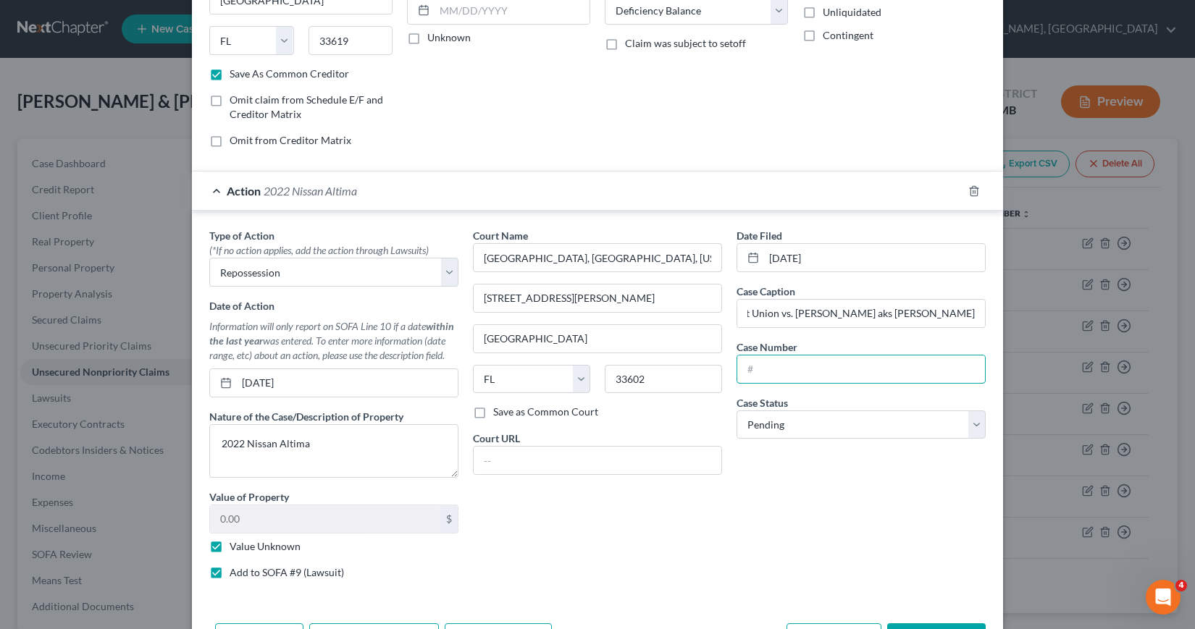
scroll to position [0, 0]
type input "24-CC-023816"
click at [972, 427] on select "Select Pending On Appeal Concluded" at bounding box center [860, 425] width 249 height 29
click at [736, 411] on select "Select Pending On Appeal Concluded" at bounding box center [860, 425] width 249 height 29
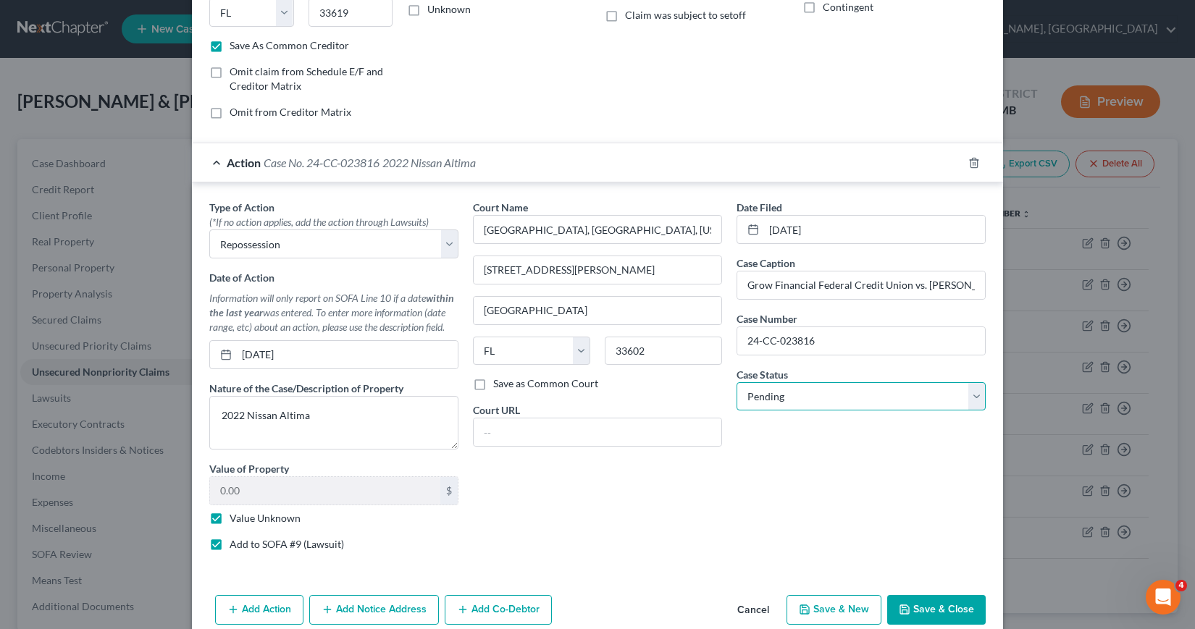
scroll to position [270, 0]
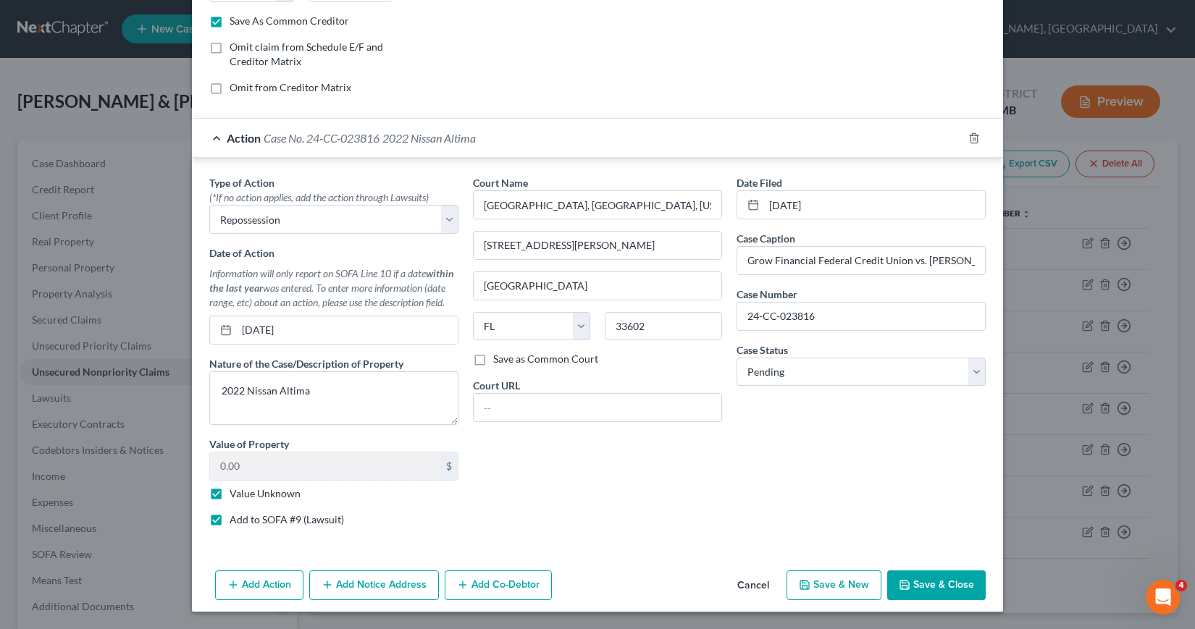
click at [364, 586] on button "Add Notice Address" at bounding box center [374, 586] width 130 height 30
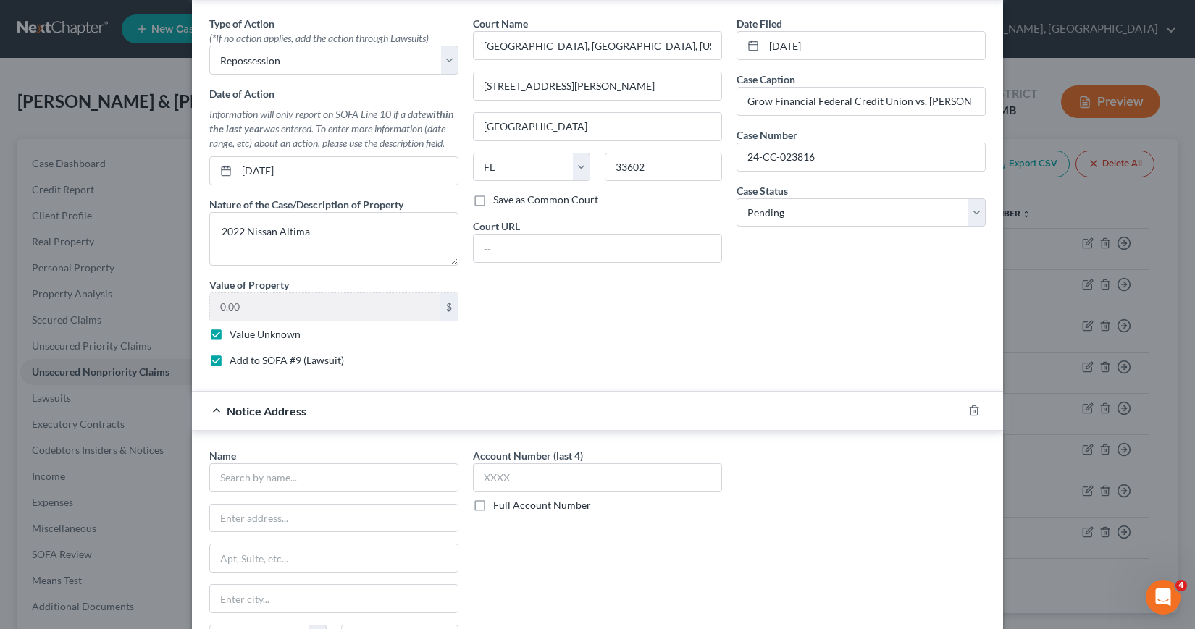
scroll to position [487, 0]
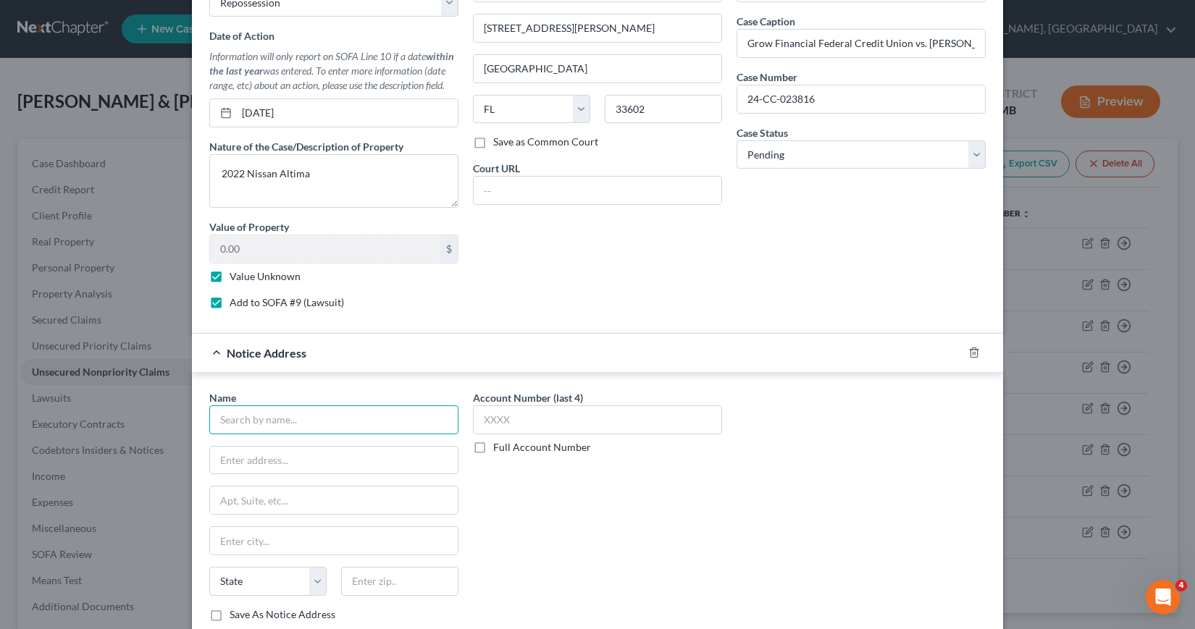
click at [221, 422] on input "text" at bounding box center [333, 420] width 249 height 29
type input "J"
click at [242, 450] on div "Kass Shuler PA" at bounding box center [296, 445] width 151 height 14
type input "Kass Shuler PA"
type input "P.O. Box 800"
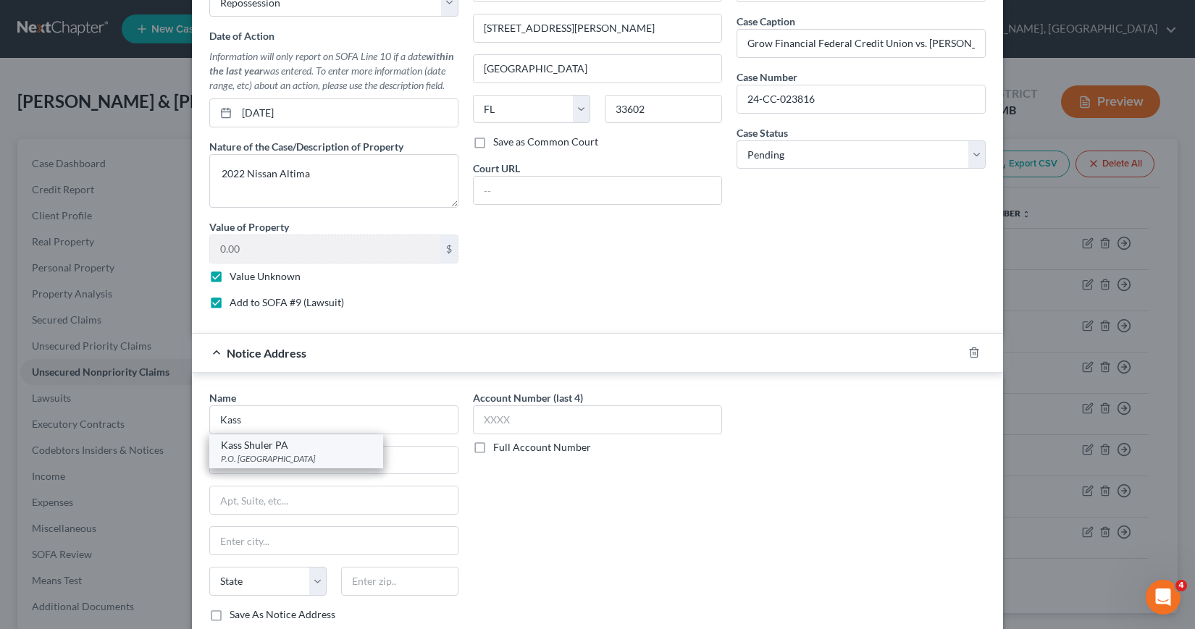
type input "[GEOGRAPHIC_DATA]"
select select "9"
type input "33601"
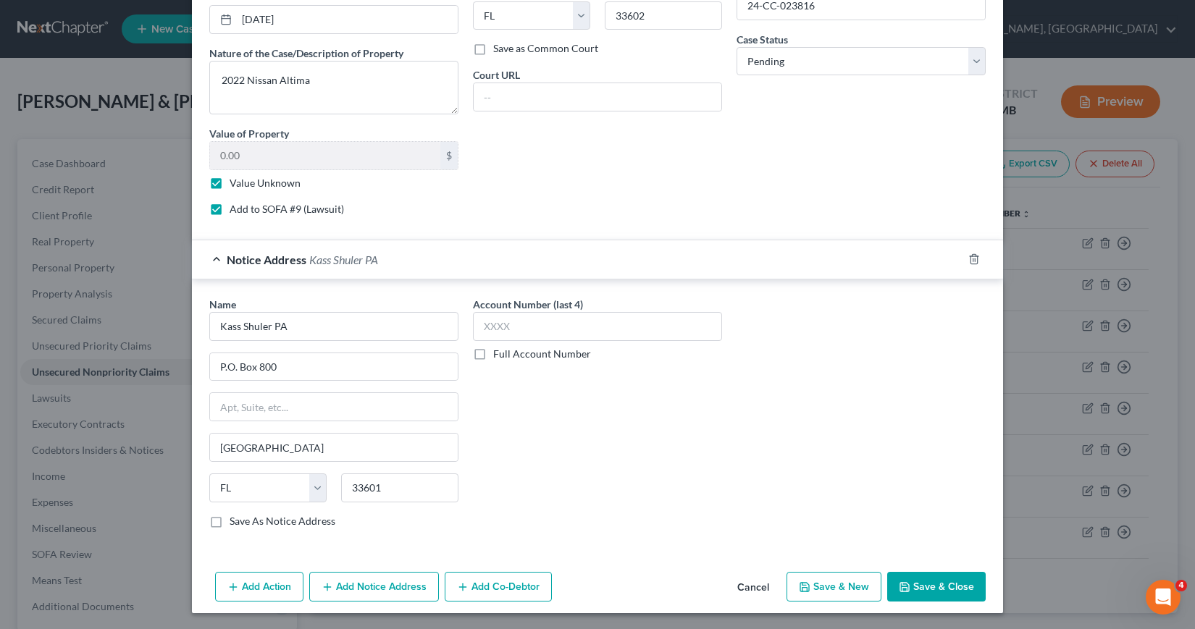
scroll to position [582, 0]
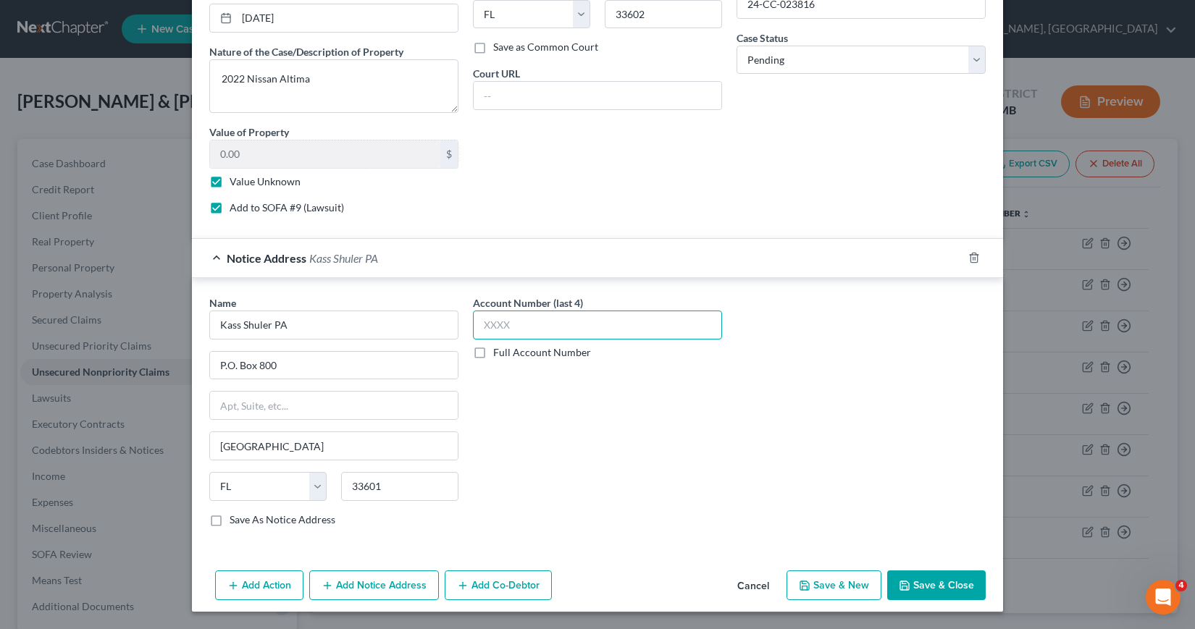
click at [478, 322] on input "text" at bounding box center [597, 325] width 249 height 29
type input "1857"
click at [358, 588] on button "Add Notice Address" at bounding box center [374, 586] width 130 height 30
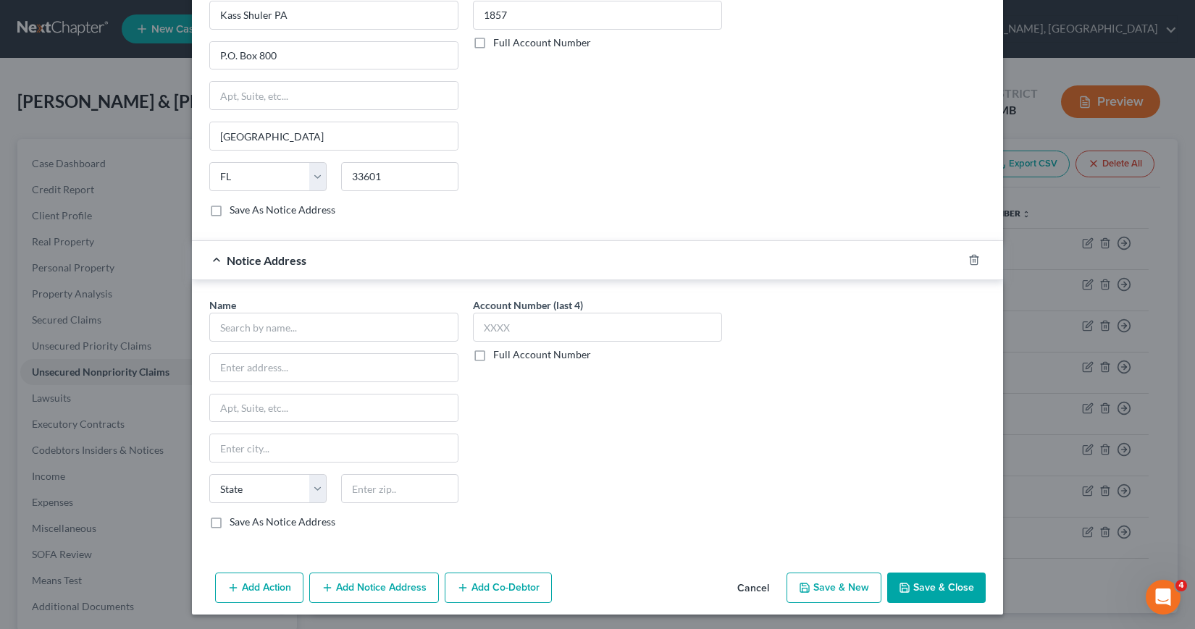
scroll to position [895, 0]
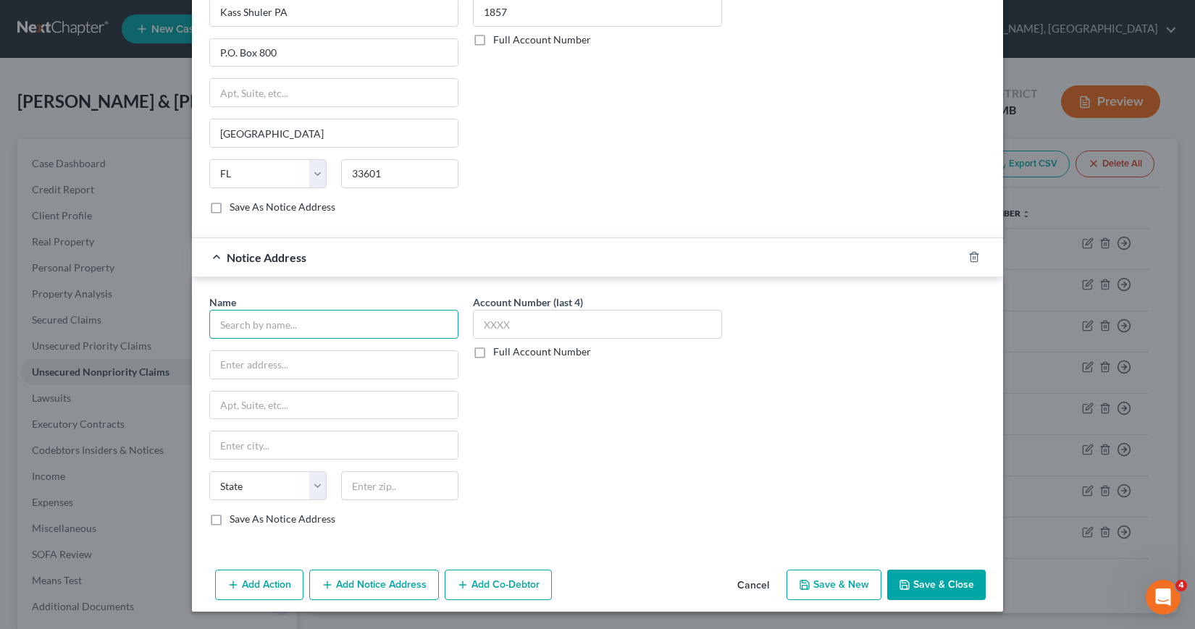
click at [218, 328] on input "text" at bounding box center [333, 324] width 249 height 29
type input "S"
click at [259, 355] on div "Nissan Motor Acceptance" at bounding box center [296, 350] width 151 height 14
type input "Nissan Motor Acceptance"
type input "P.O. Box 660366"
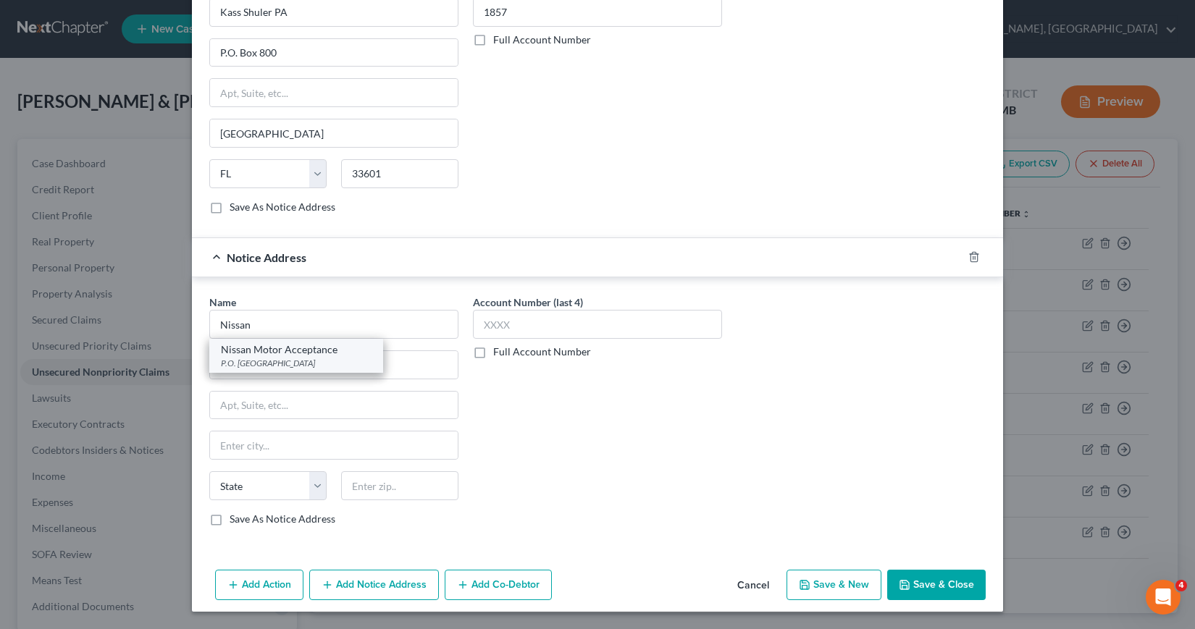
type input "[GEOGRAPHIC_DATA]"
select select "45"
type input "75266"
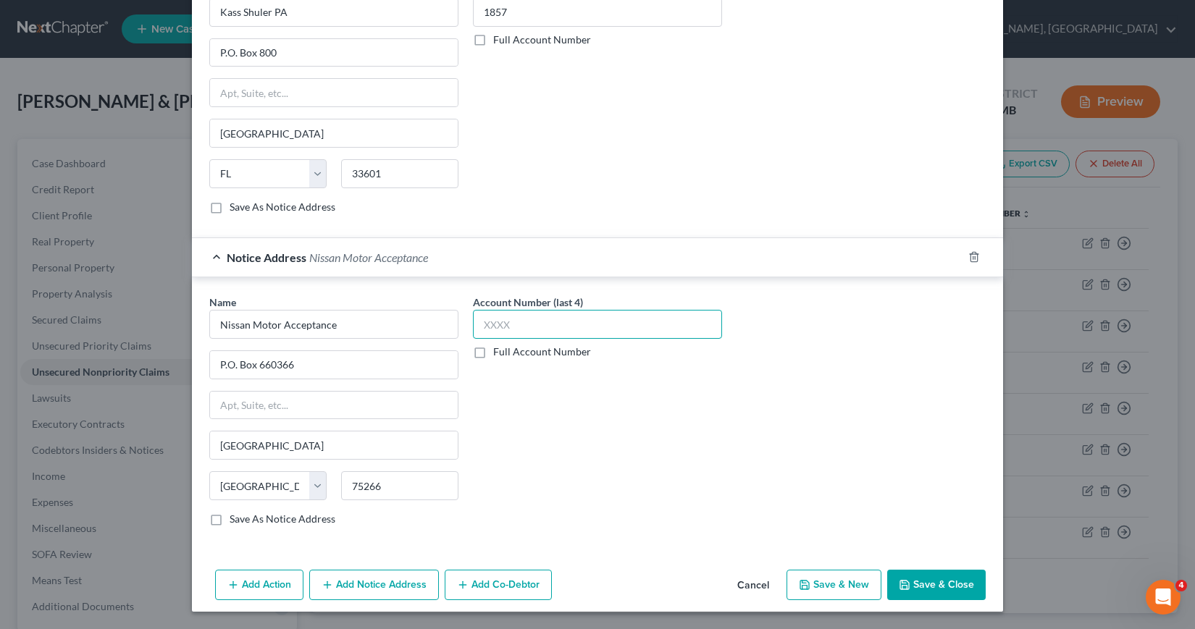
click at [479, 324] on input "text" at bounding box center [597, 324] width 249 height 29
type input "0001"
click at [915, 594] on button "Save & Close" at bounding box center [936, 585] width 98 height 30
checkbox input "false"
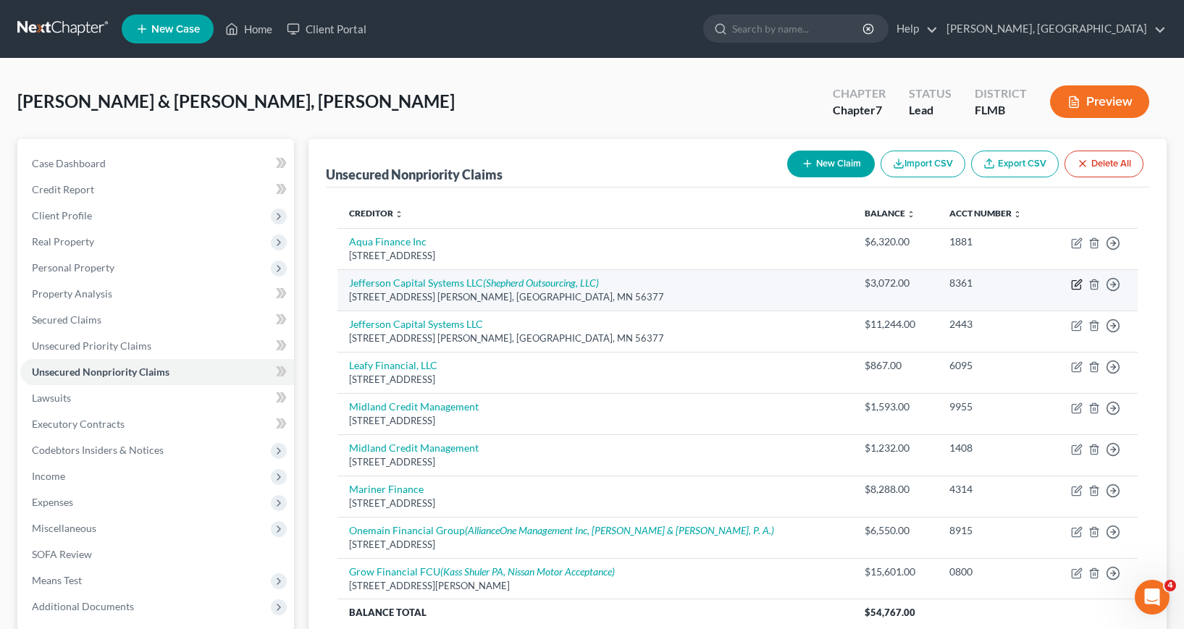
click at [1076, 286] on icon "button" at bounding box center [1078, 283] width 7 height 7
select select "24"
select select "14"
select select "0"
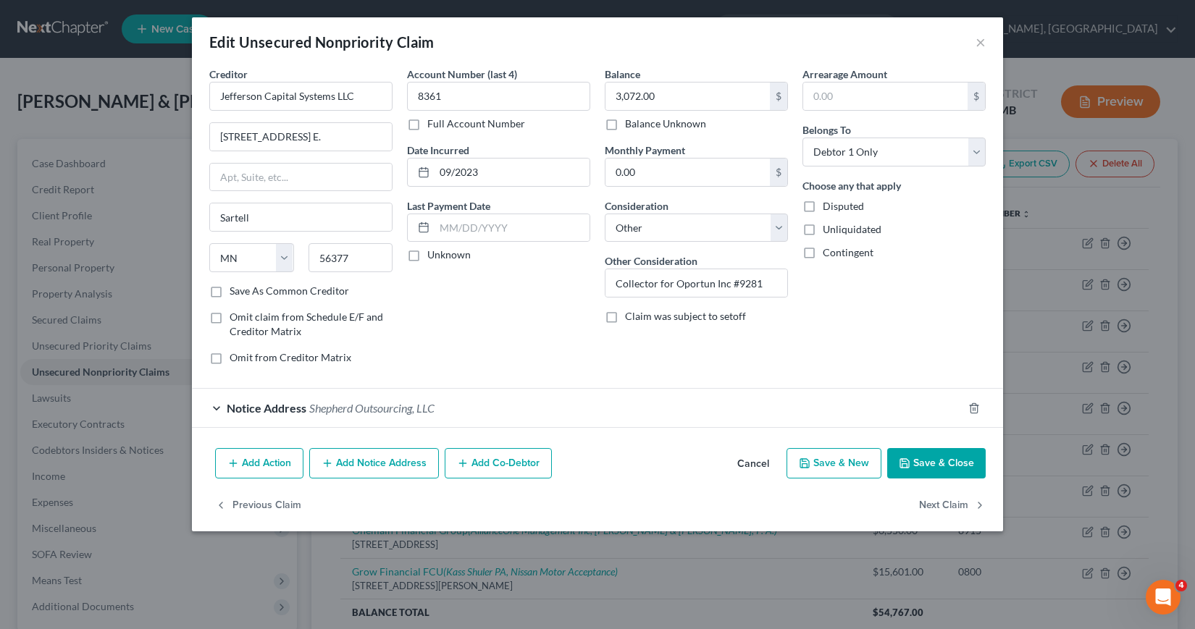
click at [362, 460] on button "Add Notice Address" at bounding box center [374, 463] width 130 height 30
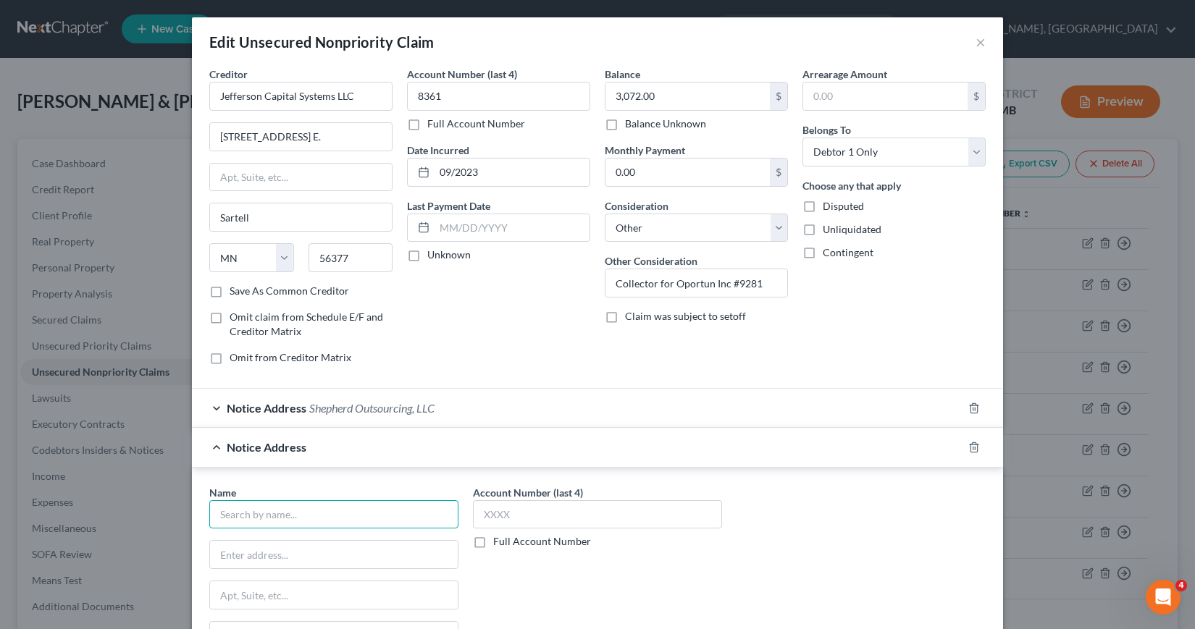
click at [225, 514] on input "text" at bounding box center [333, 514] width 249 height 29
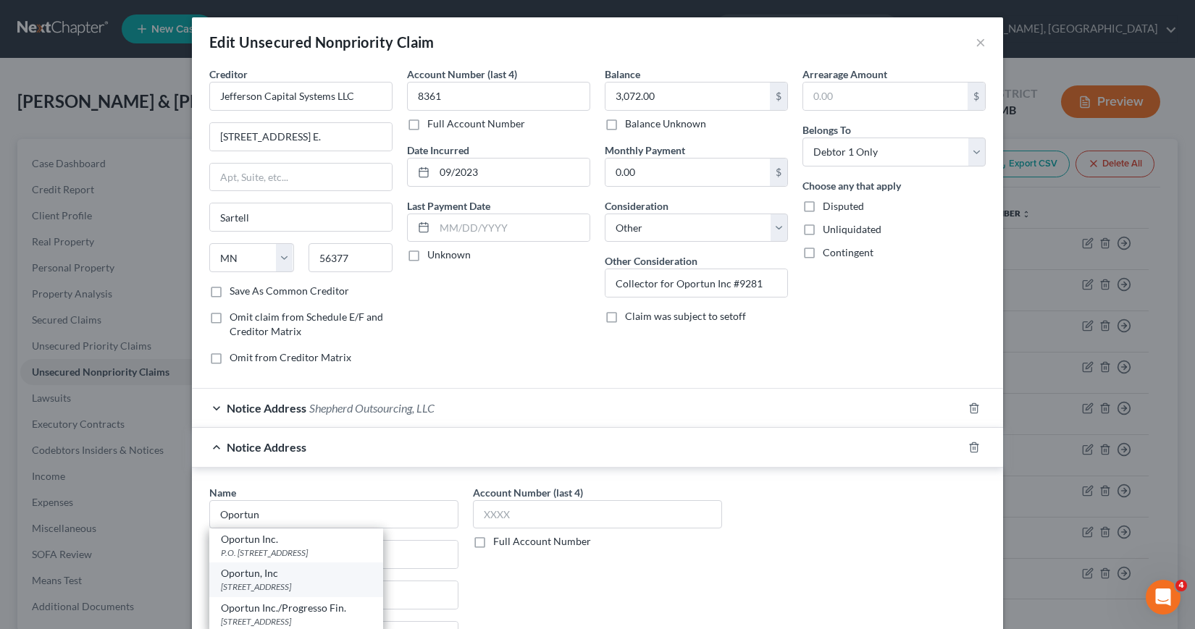
click at [243, 582] on div "[STREET_ADDRESS]" at bounding box center [296, 587] width 151 height 12
type input "Oportun, Inc"
type input "[STREET_ADDRESS]"
type input "San [PERSON_NAME]"
select select "4"
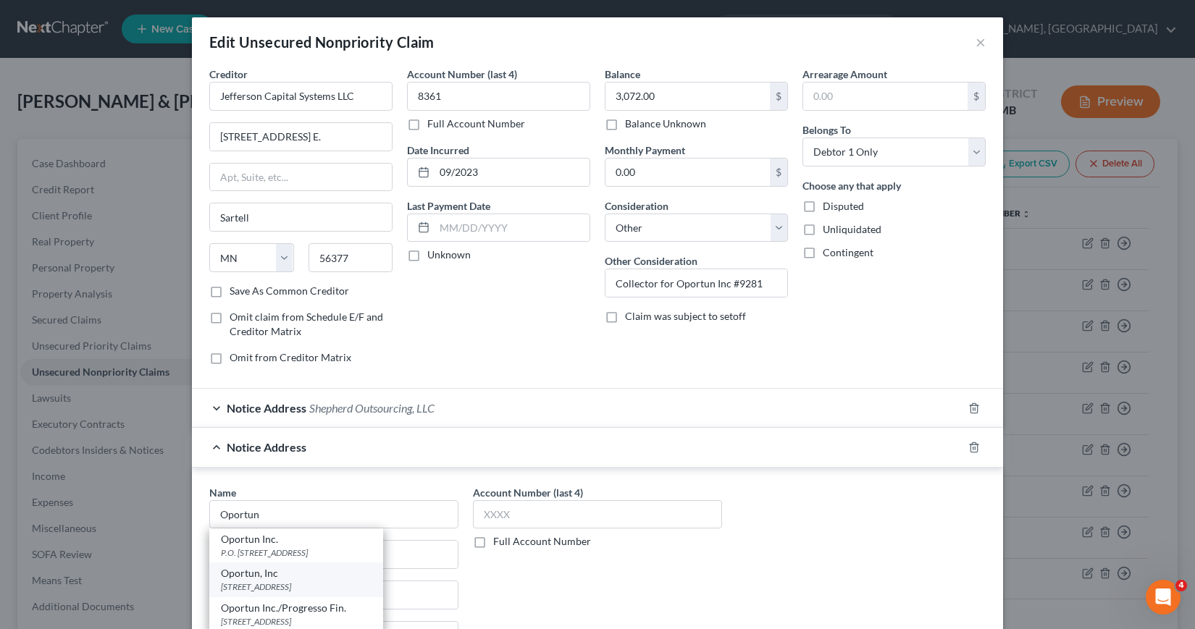
type input "94070"
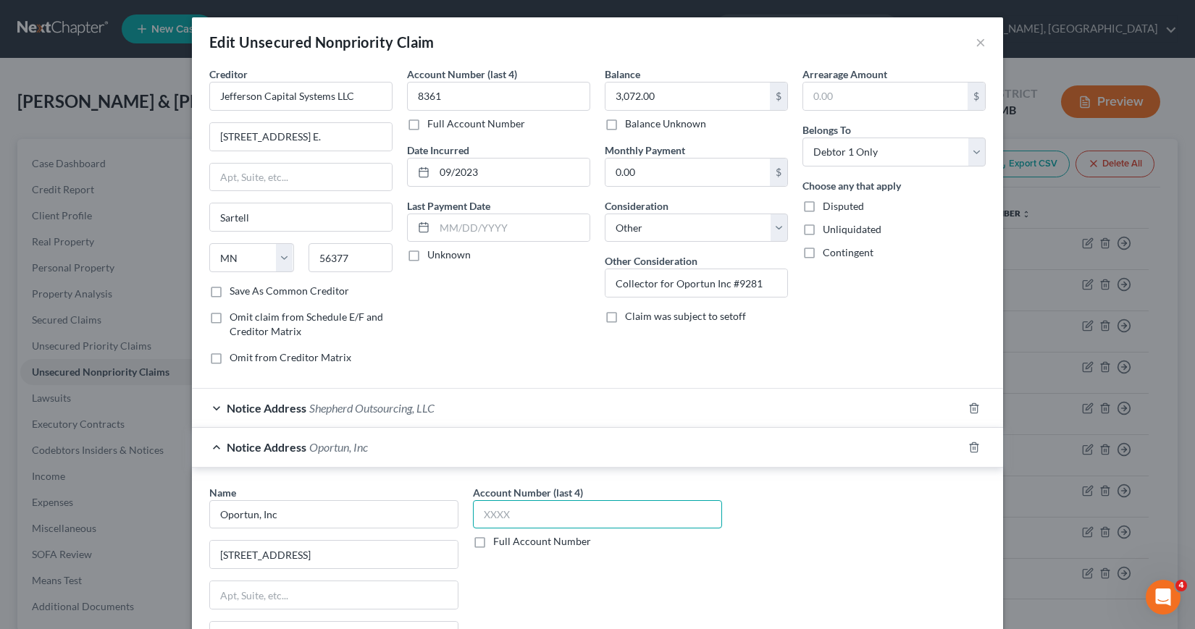
click at [476, 513] on input "text" at bounding box center [597, 514] width 249 height 29
type input "9281"
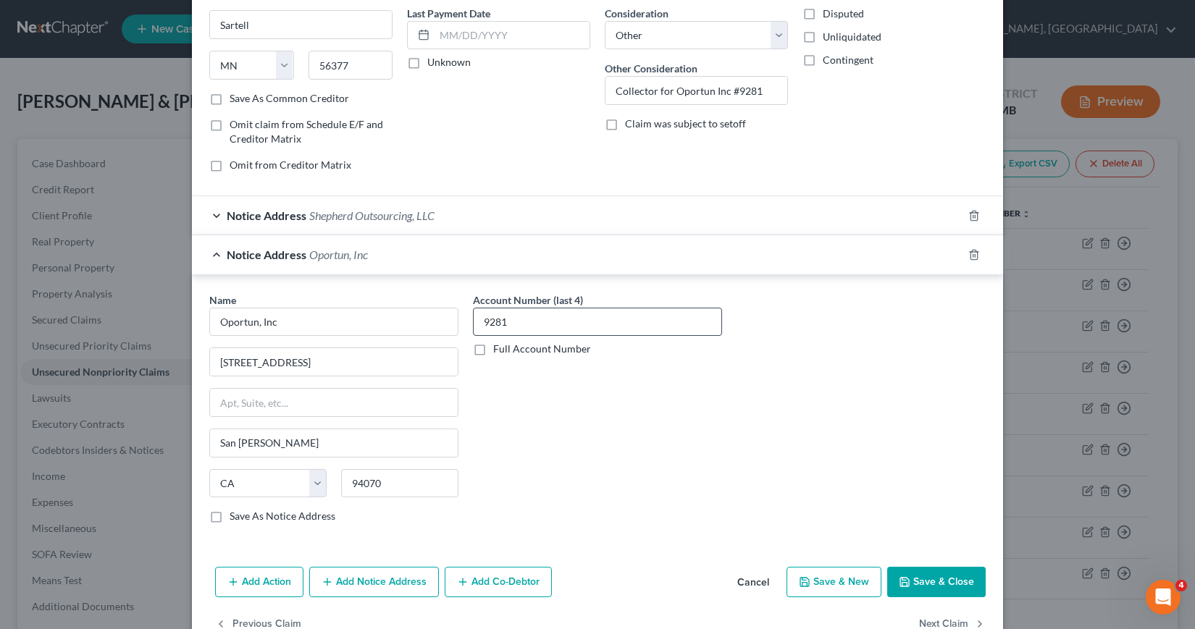
scroll to position [232, 0]
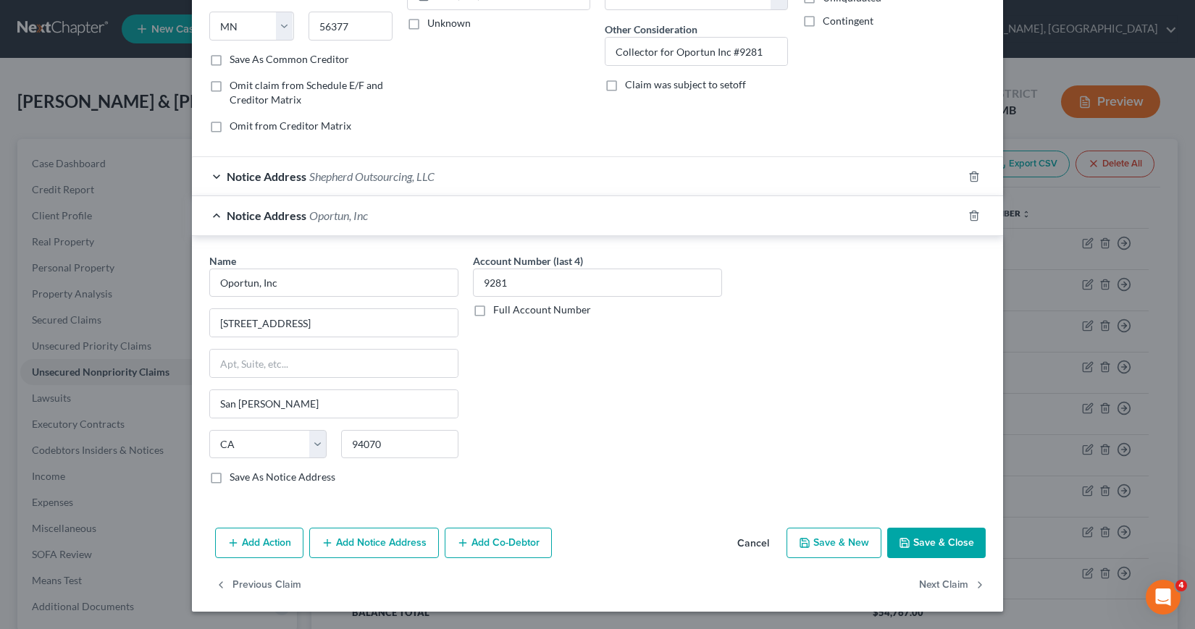
click at [912, 545] on button "Save & Close" at bounding box center [936, 543] width 98 height 30
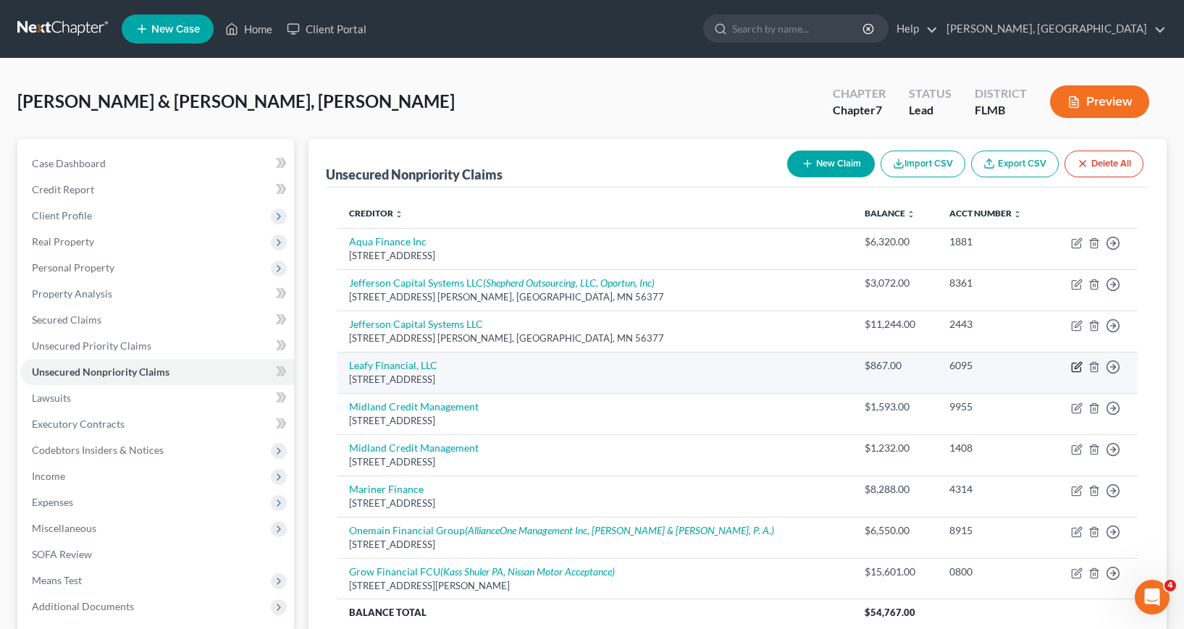
click at [1076, 369] on icon "button" at bounding box center [1078, 365] width 7 height 7
select select "45"
select select "1"
select select "0"
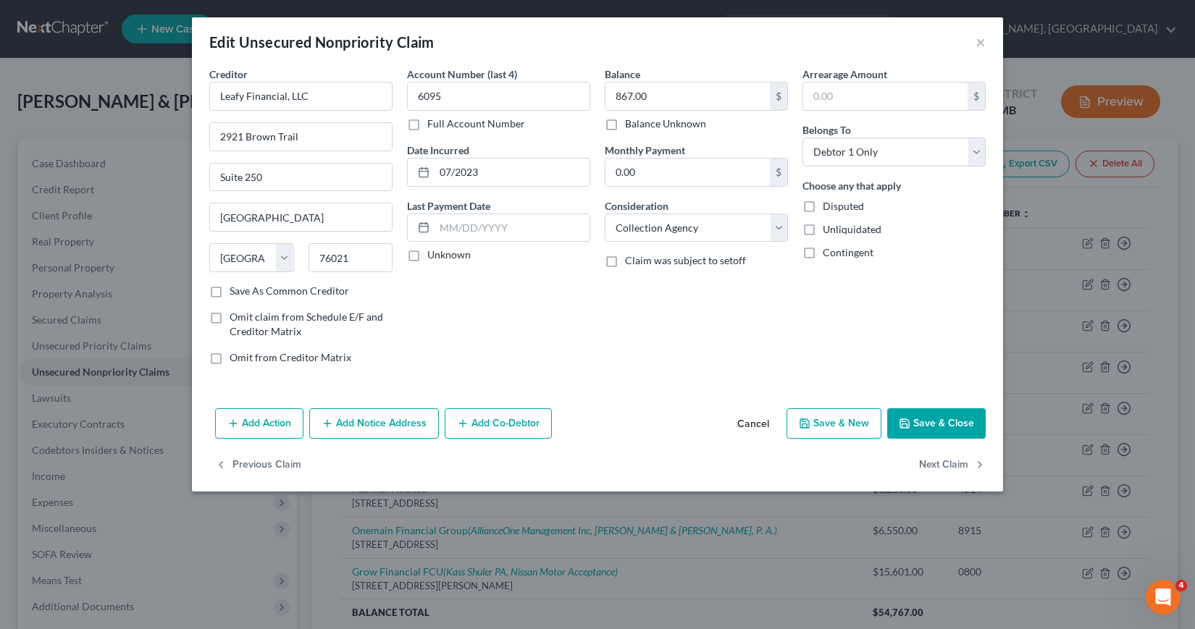
click at [936, 424] on button "Save & Close" at bounding box center [936, 423] width 98 height 30
type input "0"
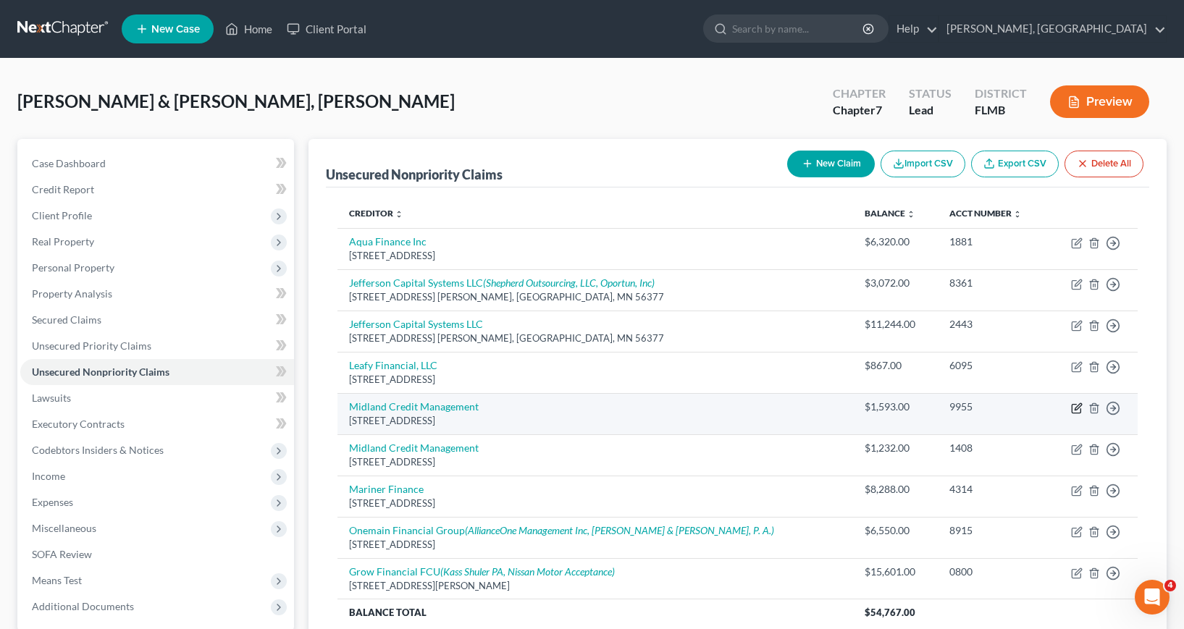
click at [1078, 410] on icon "button" at bounding box center [1077, 409] width 12 height 12
select select "23"
select select "14"
select select "0"
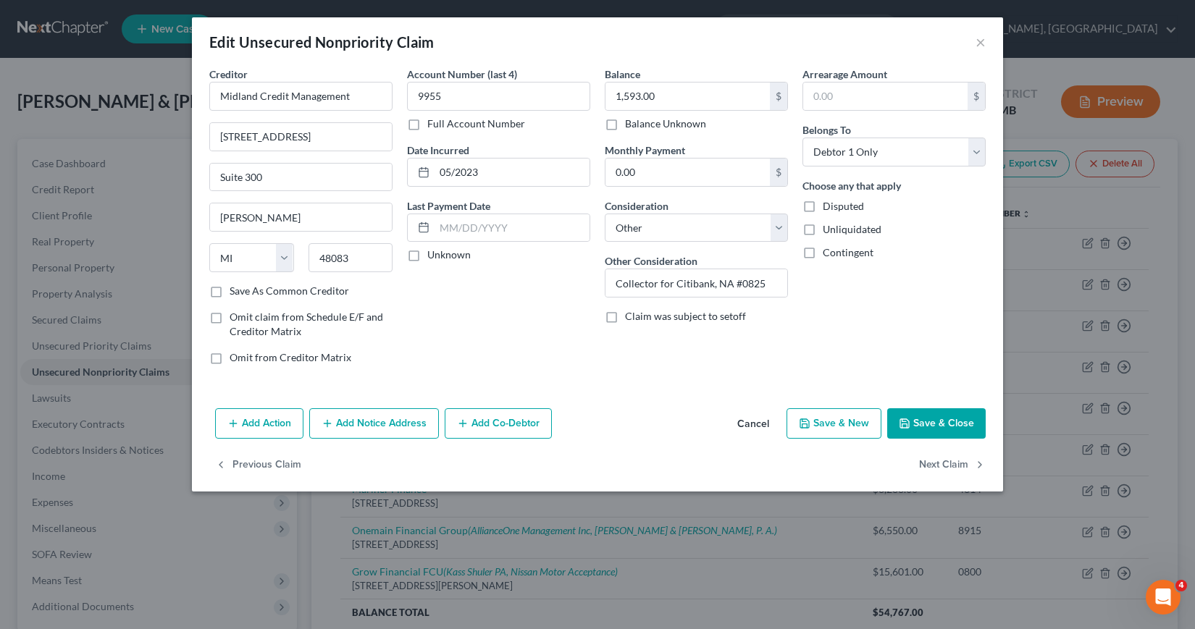
click at [942, 421] on button "Save & Close" at bounding box center [936, 423] width 98 height 30
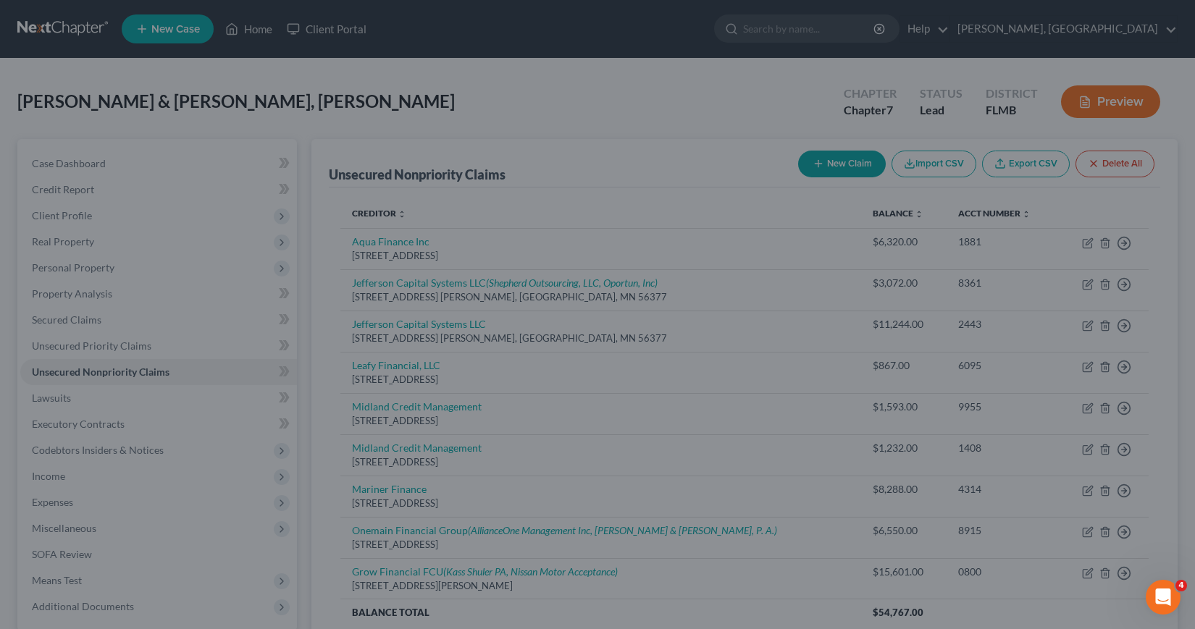
type input "0"
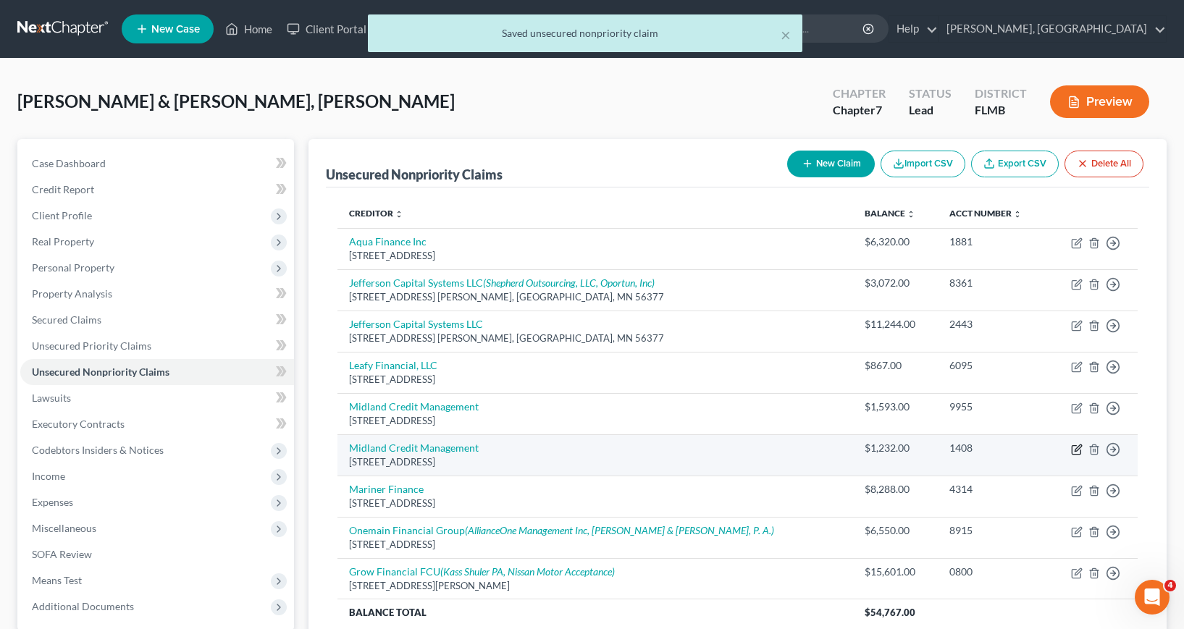
click at [1075, 450] on icon "button" at bounding box center [1078, 448] width 7 height 7
select select "23"
select select "14"
select select "0"
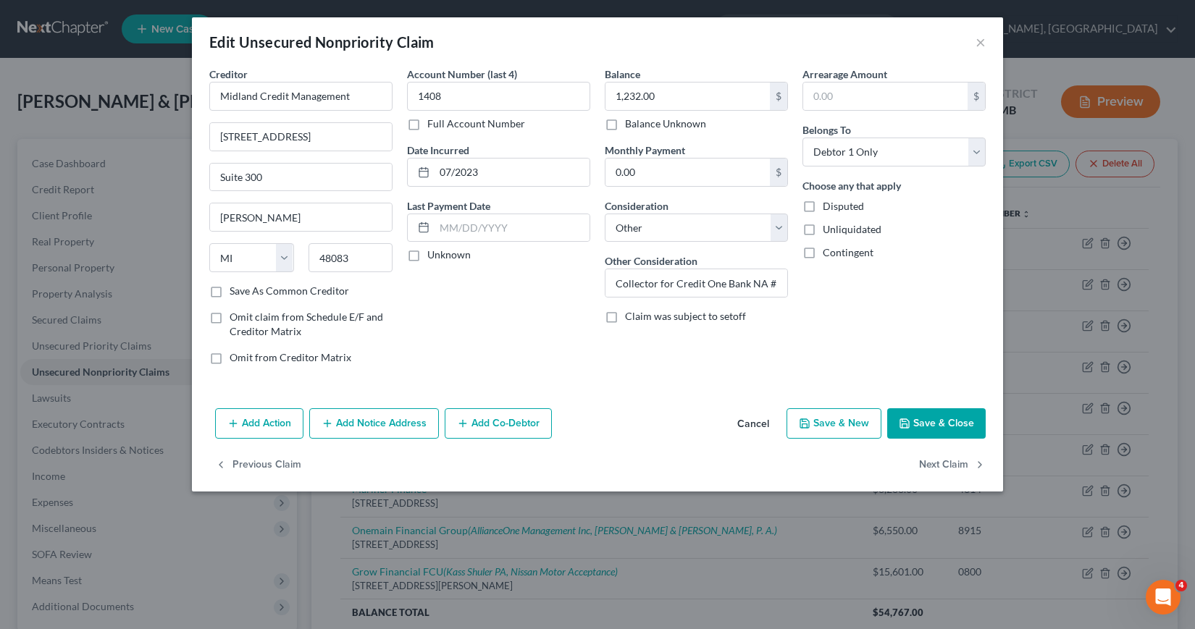
click at [374, 422] on button "Add Notice Address" at bounding box center [374, 423] width 130 height 30
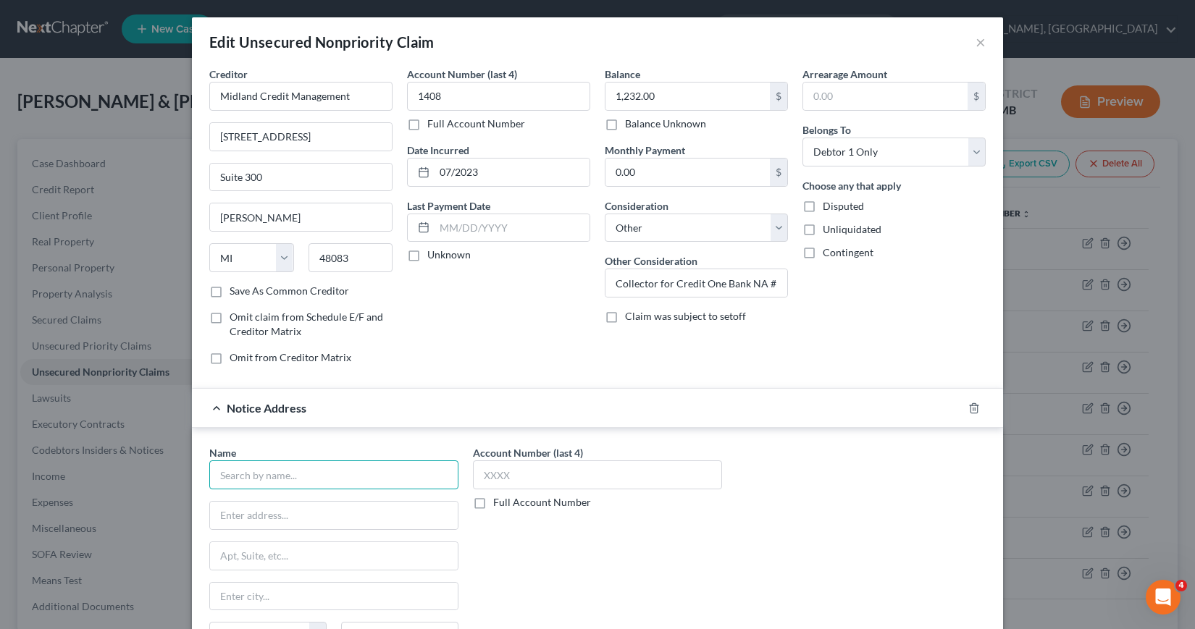
click at [226, 469] on input "text" at bounding box center [333, 475] width 249 height 29
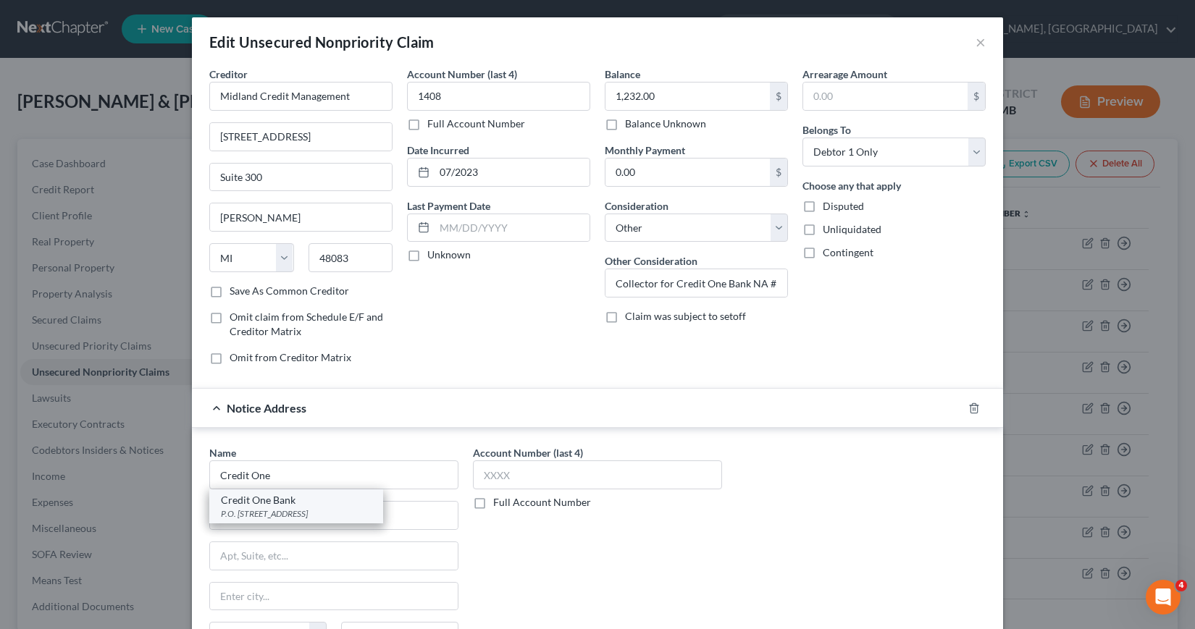
click at [257, 513] on div "P.O. [STREET_ADDRESS]" at bounding box center [296, 514] width 151 height 12
type input "Credit One Bank"
type input "P.O. Box 98872"
type input "[GEOGRAPHIC_DATA]"
select select "31"
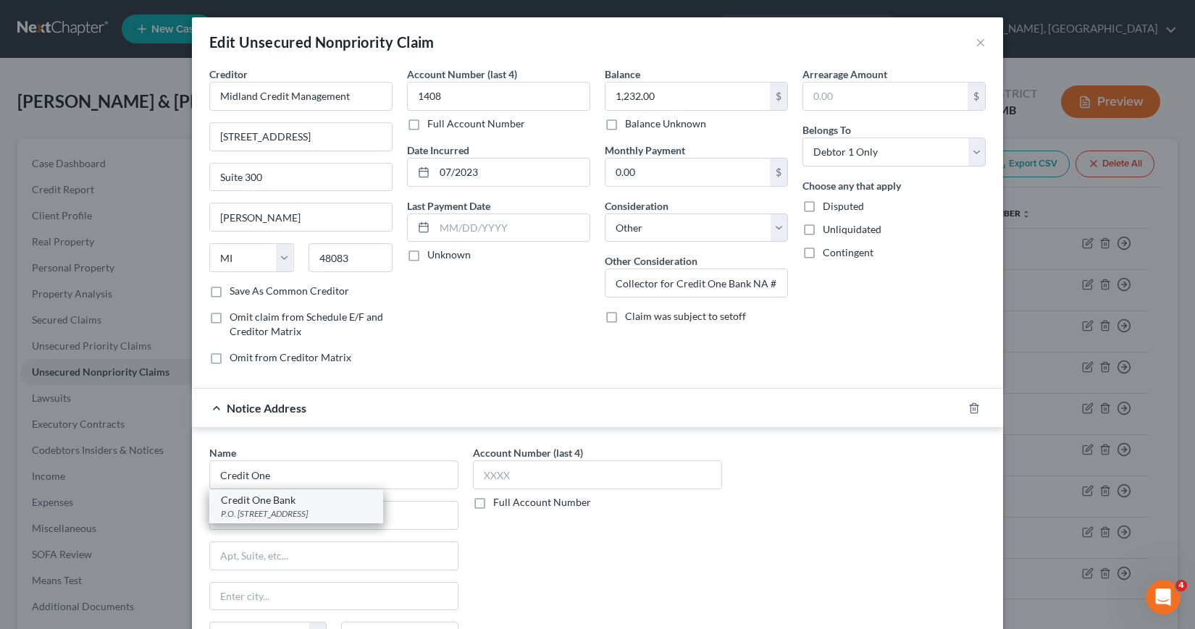
type input "89193"
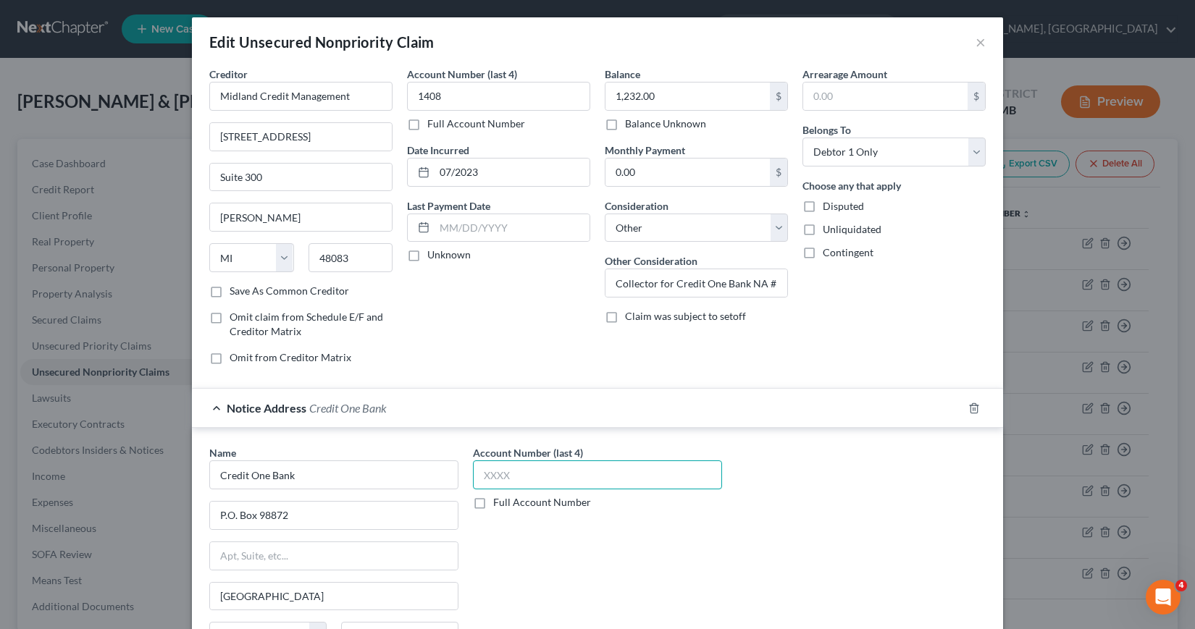
click at [479, 474] on input "text" at bounding box center [597, 475] width 249 height 29
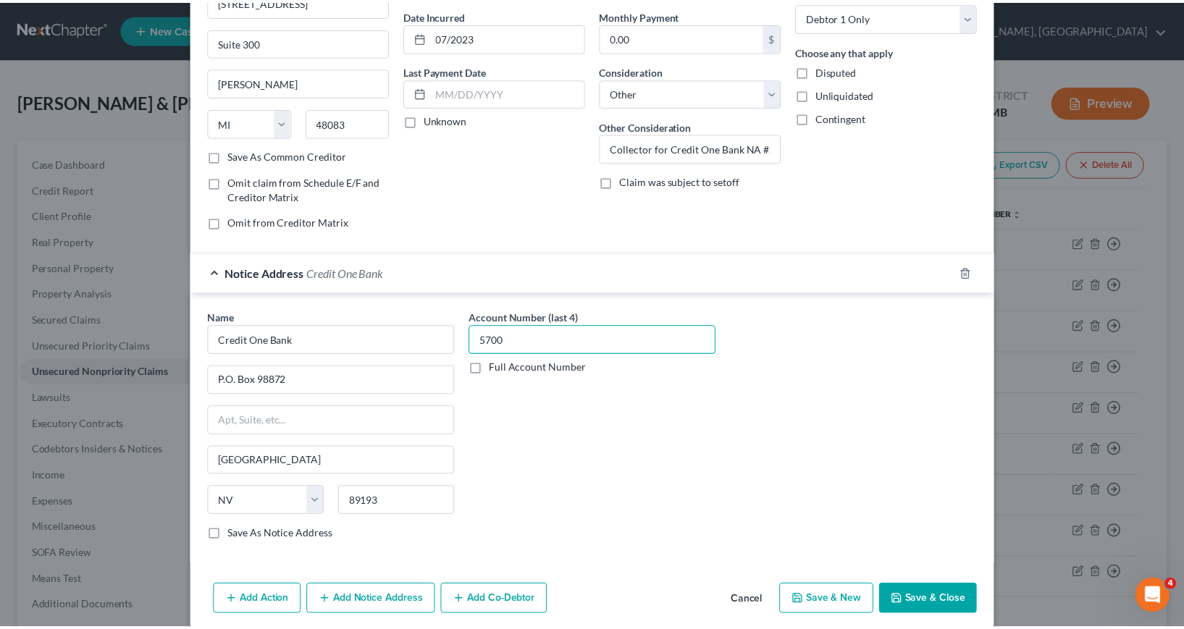
scroll to position [192, 0]
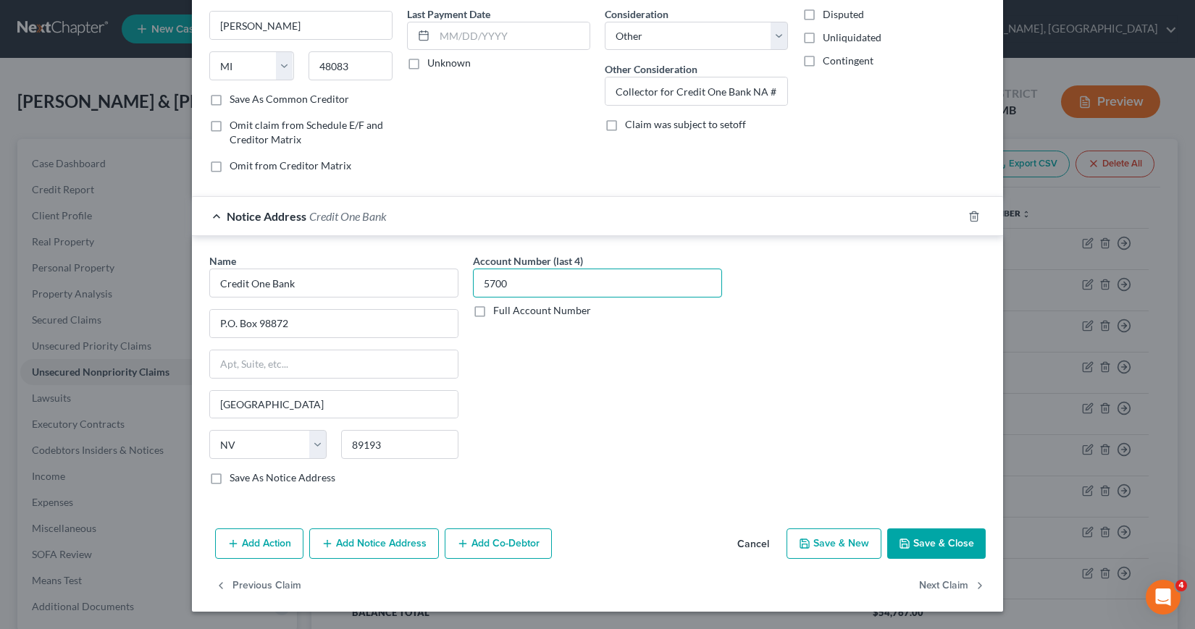
type input "5700"
drag, startPoint x: 912, startPoint y: 540, endPoint x: 600, endPoint y: 579, distance: 313.8
click at [911, 540] on button "Save & Close" at bounding box center [936, 544] width 98 height 30
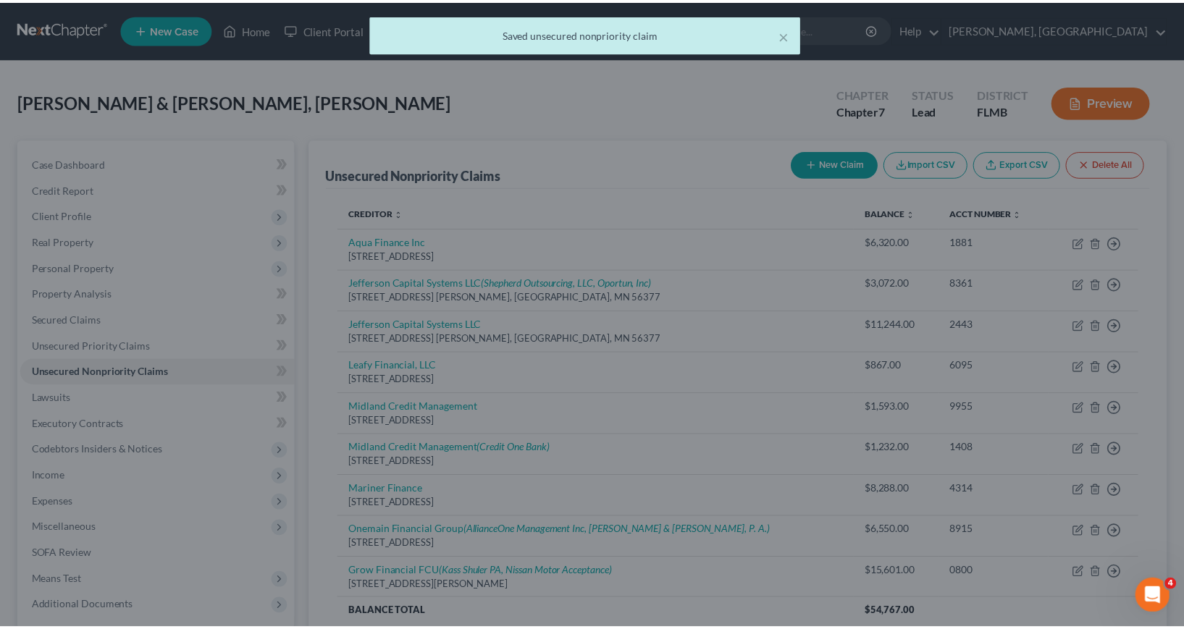
scroll to position [0, 0]
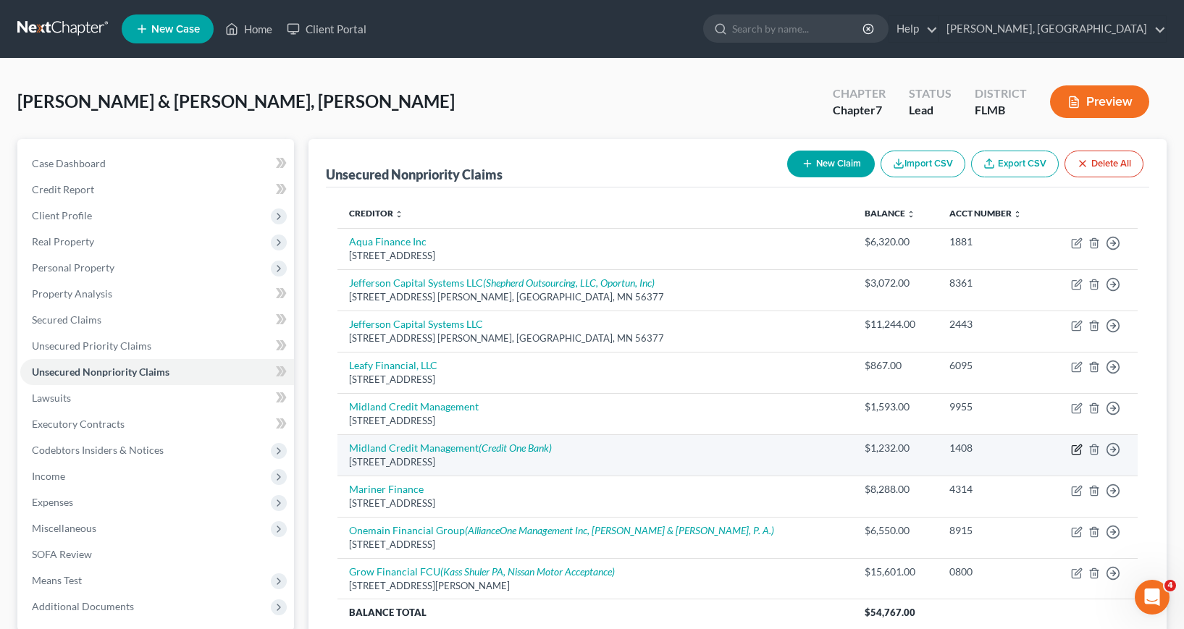
click at [1076, 450] on icon "button" at bounding box center [1077, 450] width 12 height 12
select select "23"
select select "14"
select select "0"
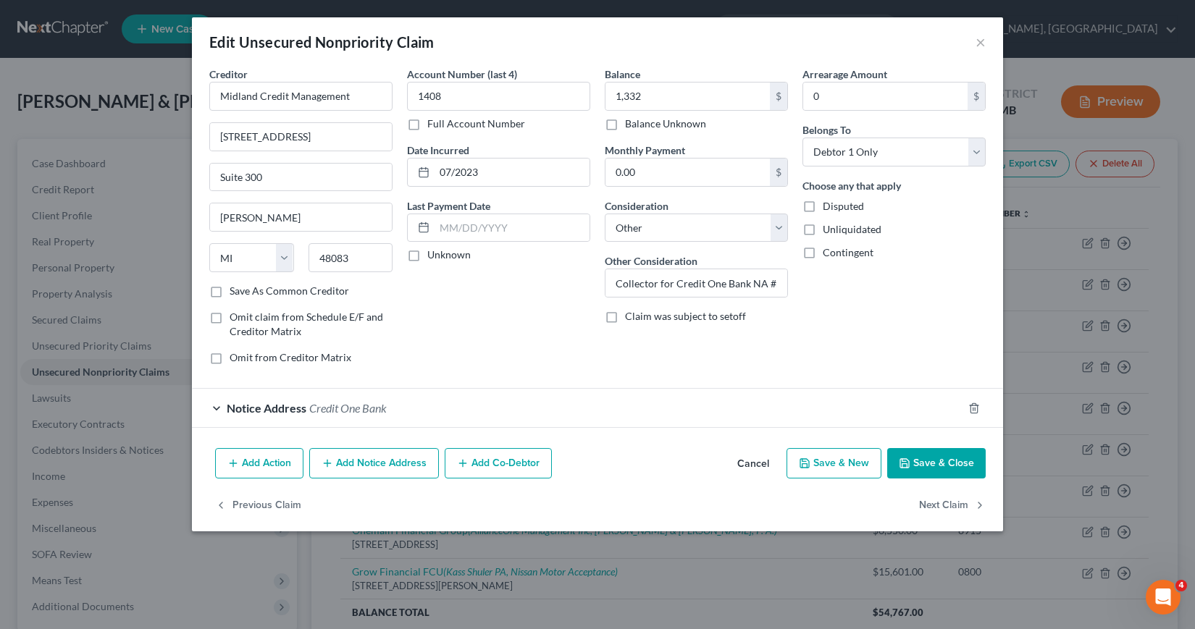
click at [928, 463] on button "Save & Close" at bounding box center [936, 463] width 98 height 30
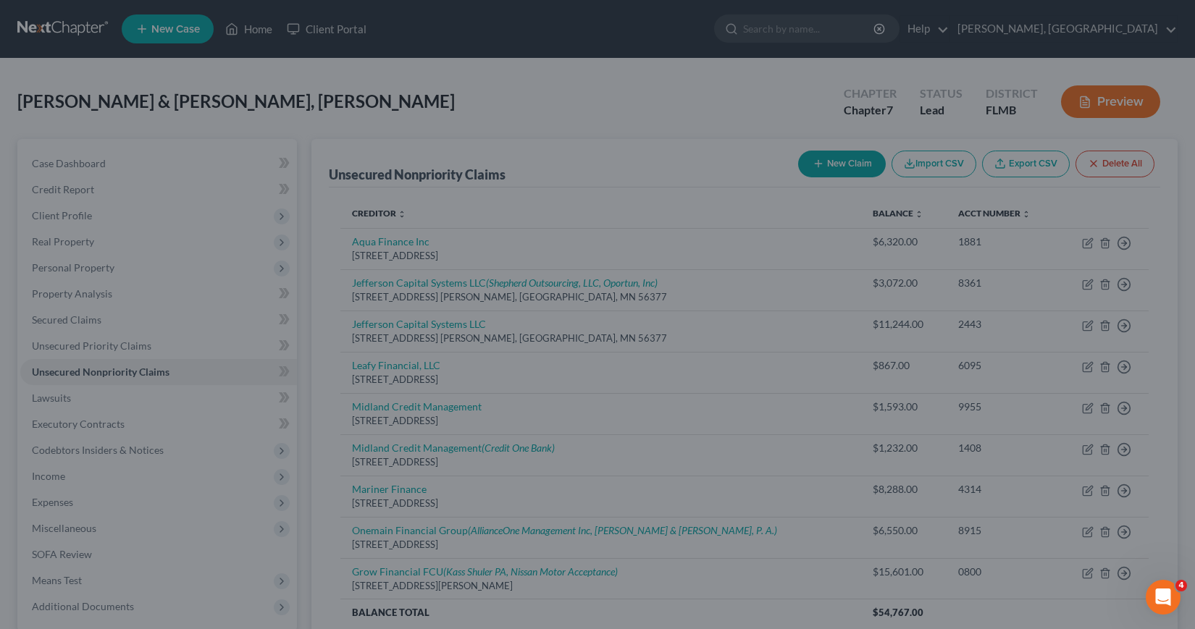
type input "1,332.00"
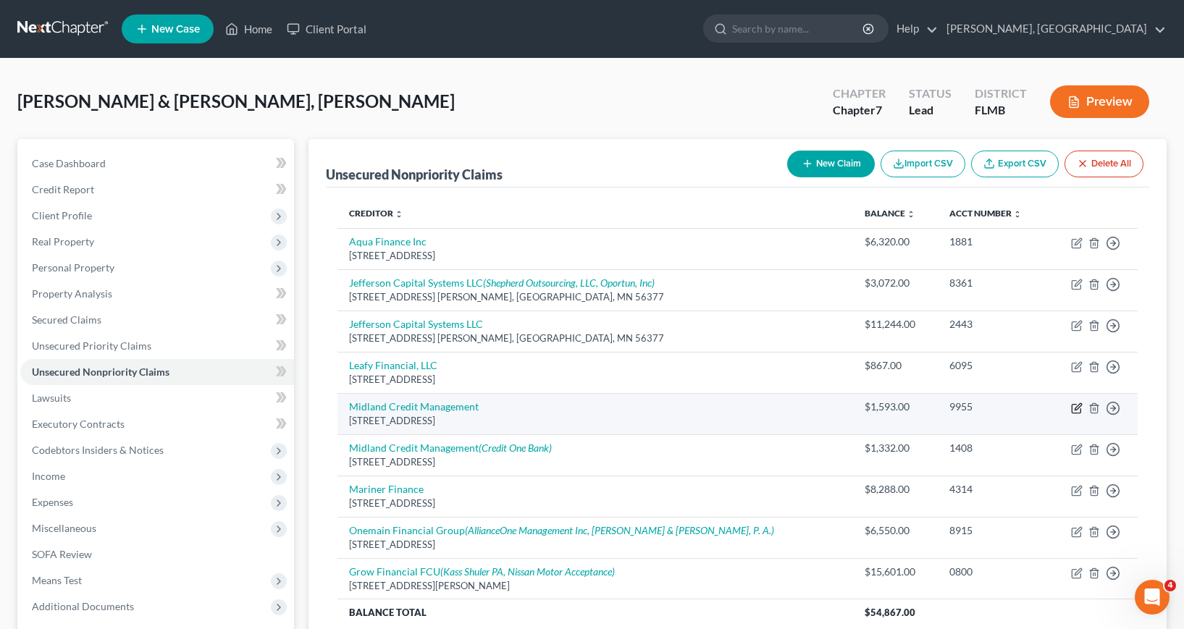
click at [1077, 411] on icon "button" at bounding box center [1077, 409] width 12 height 12
select select "23"
select select "14"
select select "0"
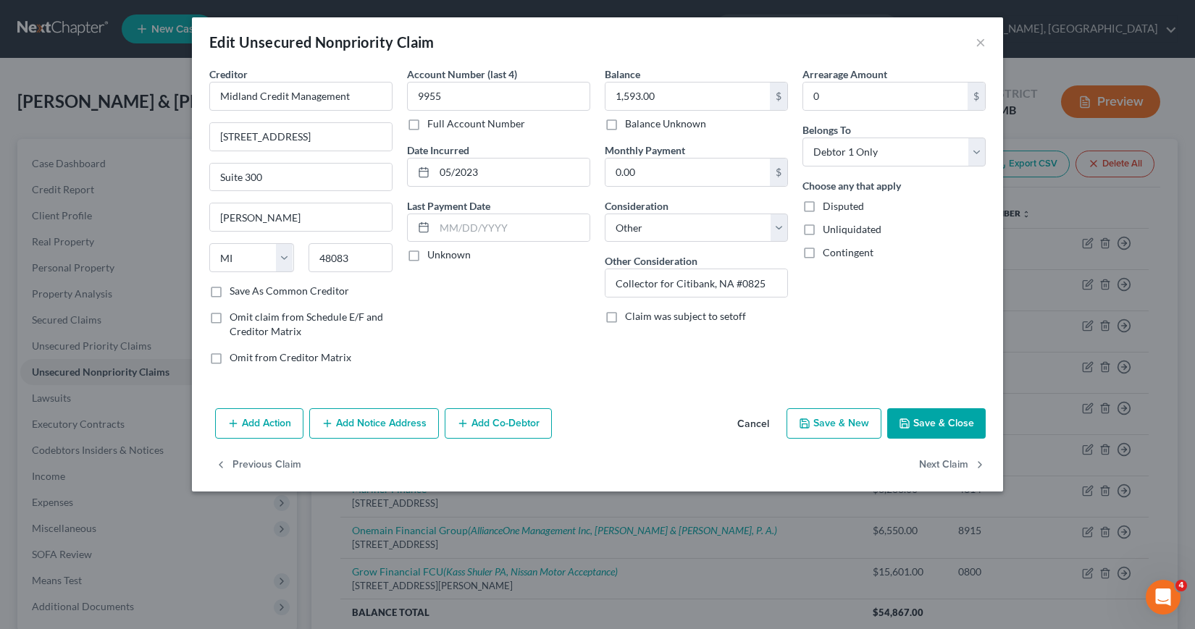
click at [837, 427] on button "Save & New" at bounding box center [833, 423] width 95 height 30
select select "2"
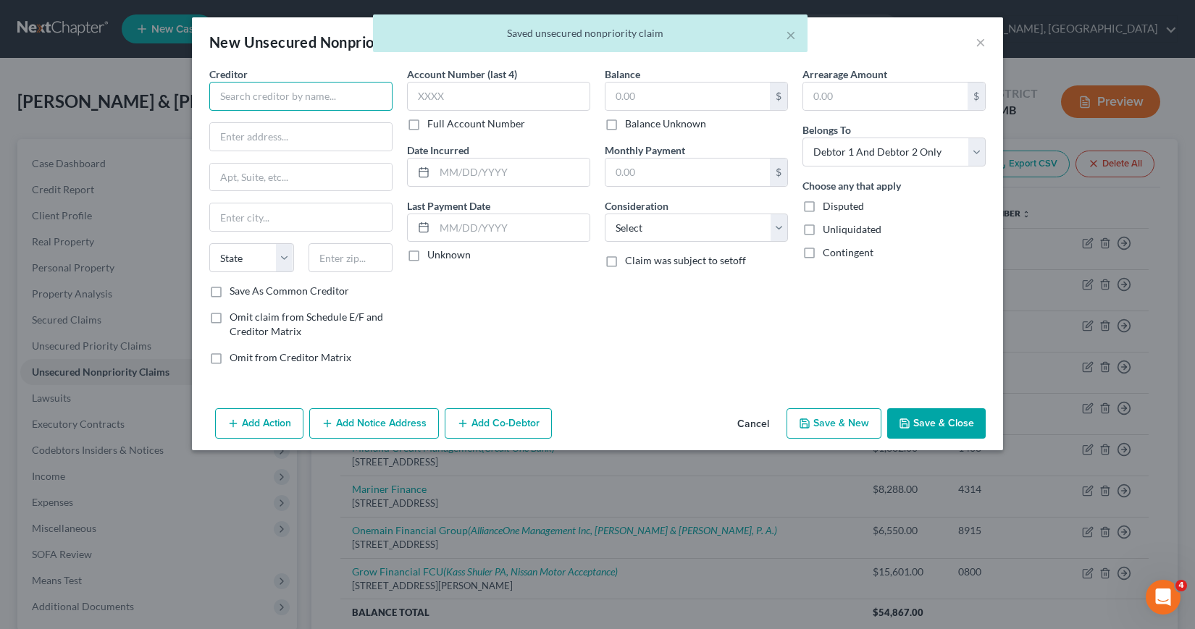
click at [221, 94] on input "text" at bounding box center [300, 96] width 183 height 29
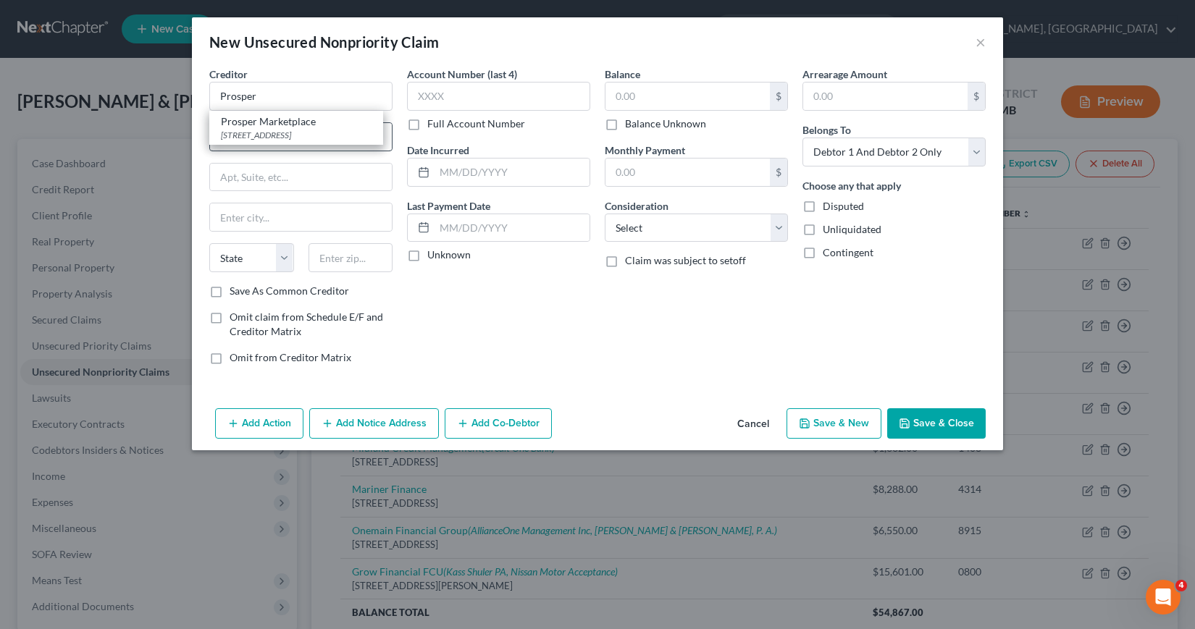
click at [253, 134] on div "[STREET_ADDRESS]" at bounding box center [296, 135] width 151 height 12
type input "Prosper Marketplace"
type input "[STREET_ADDRESS]"
type input "Suite 300"
type input "[GEOGRAPHIC_DATA]"
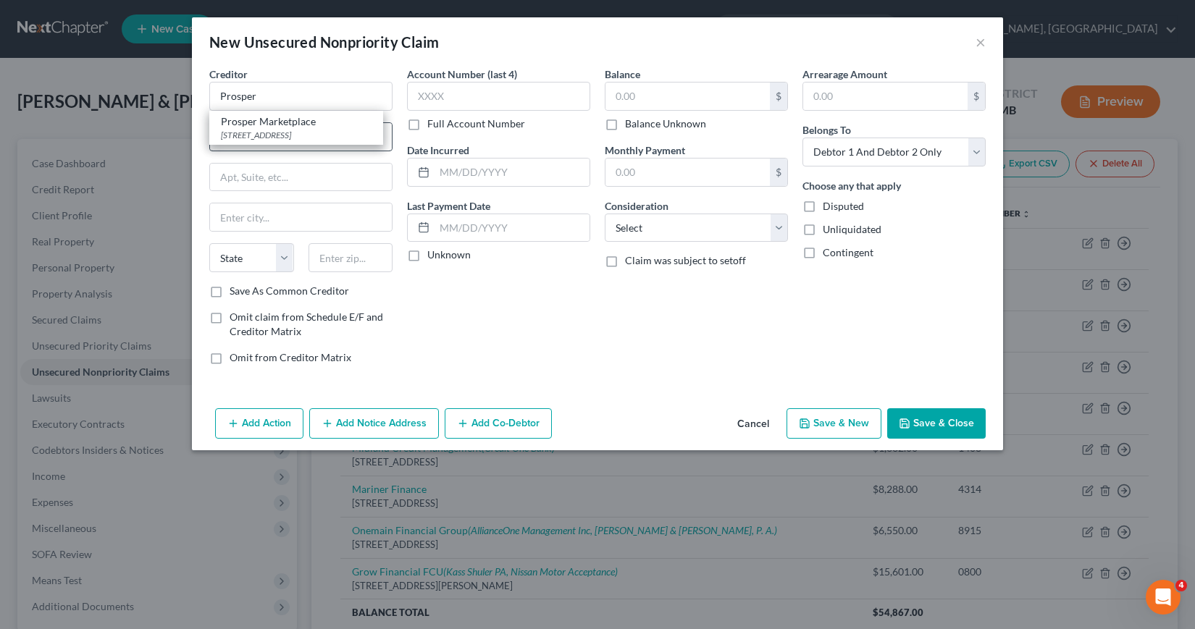
select select "4"
type input "94105"
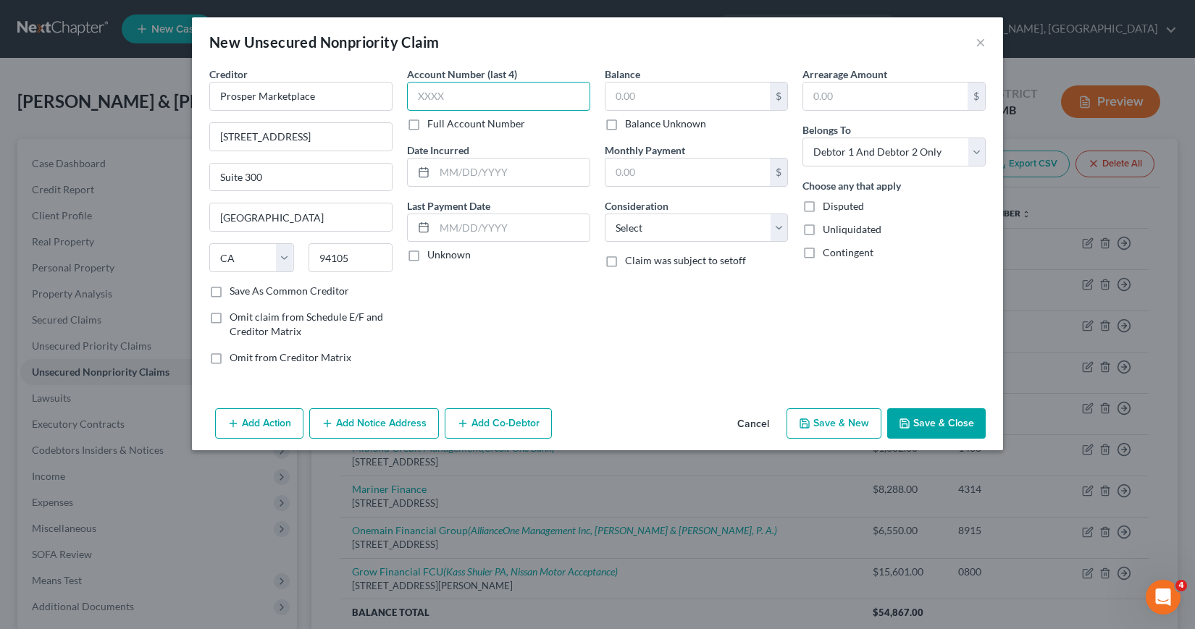
click at [418, 94] on input "text" at bounding box center [498, 96] width 183 height 29
type input "0537"
click at [445, 172] on input "text" at bounding box center [512, 173] width 155 height 28
type input "08/2023"
click at [613, 96] on input "text" at bounding box center [687, 97] width 164 height 28
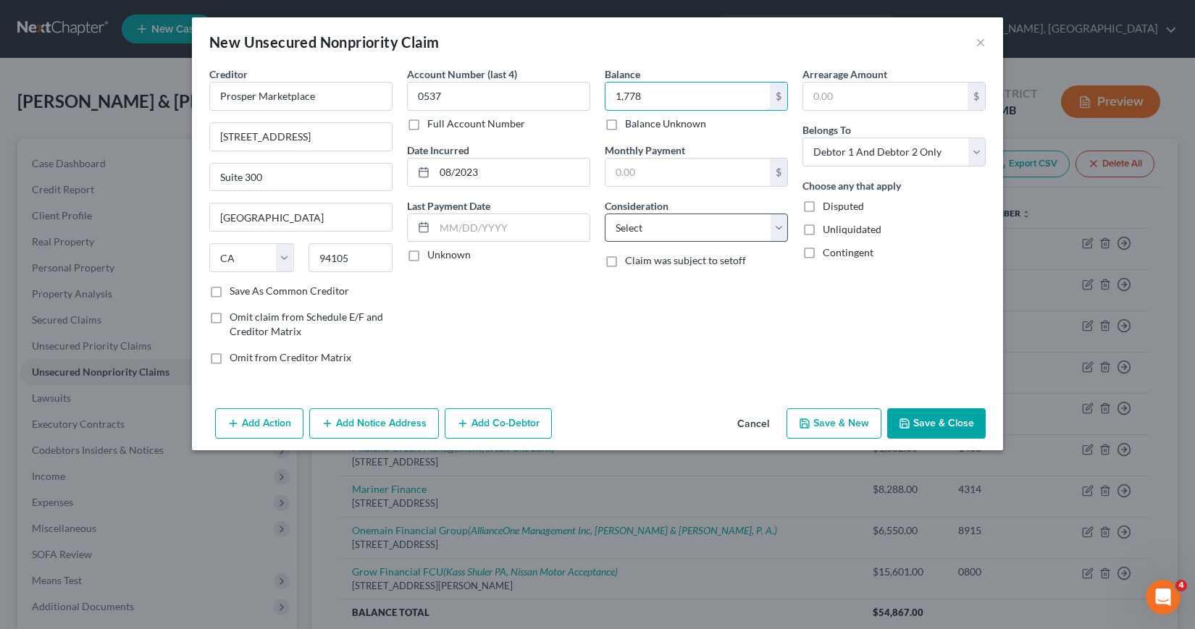
type input "1,778"
click at [782, 229] on select "Select Cable / Satellite Services Collection Agency Credit Card Debt Debt Couns…" at bounding box center [696, 228] width 183 height 29
select select "2"
click at [605, 214] on select "Select Cable / Satellite Services Collection Agency Credit Card Debt Debt Couns…" at bounding box center [696, 228] width 183 height 29
click at [975, 147] on select "Select Debtor 1 Only Debtor 2 Only Debtor 1 And Debtor 2 Only At Least One Of T…" at bounding box center [893, 152] width 183 height 29
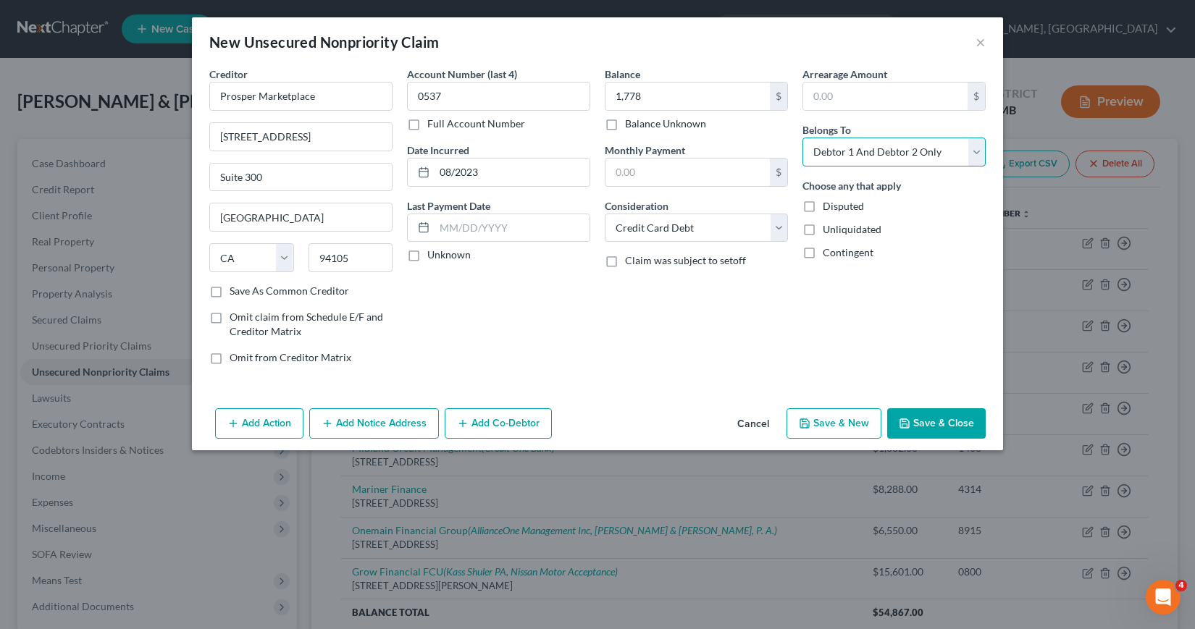
select select "0"
click at [802, 138] on select "Select Debtor 1 Only Debtor 2 Only Debtor 1 And Debtor 2 Only At Least One Of T…" at bounding box center [893, 152] width 183 height 29
click at [844, 426] on button "Save & New" at bounding box center [833, 423] width 95 height 30
select select "2"
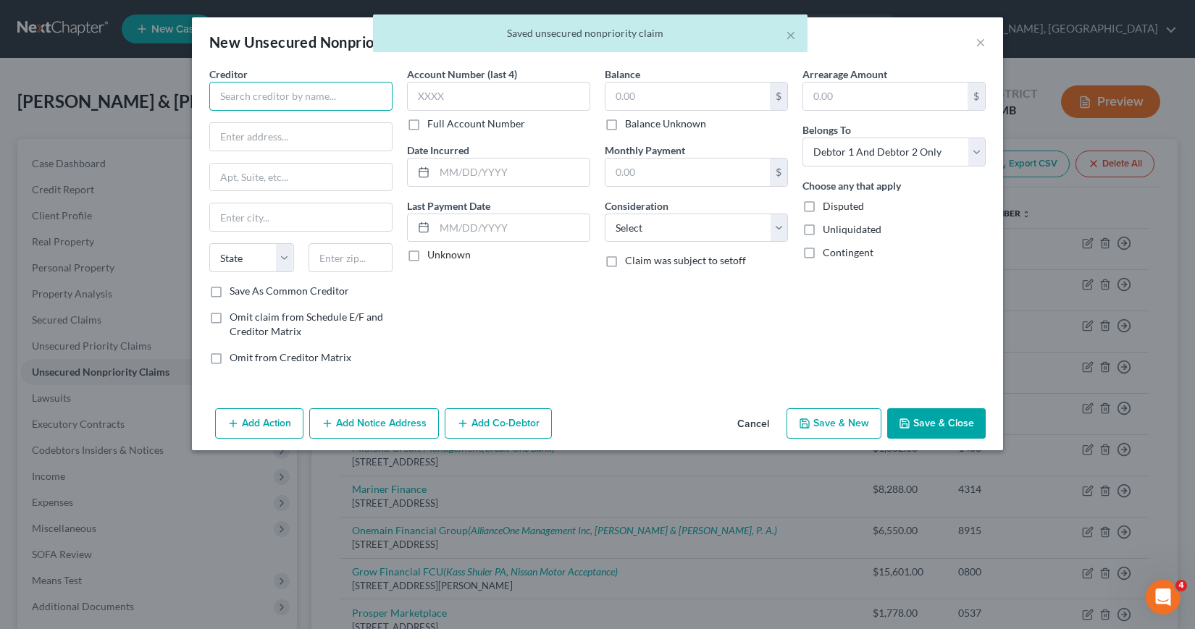
click at [221, 93] on input "text" at bounding box center [300, 96] width 183 height 29
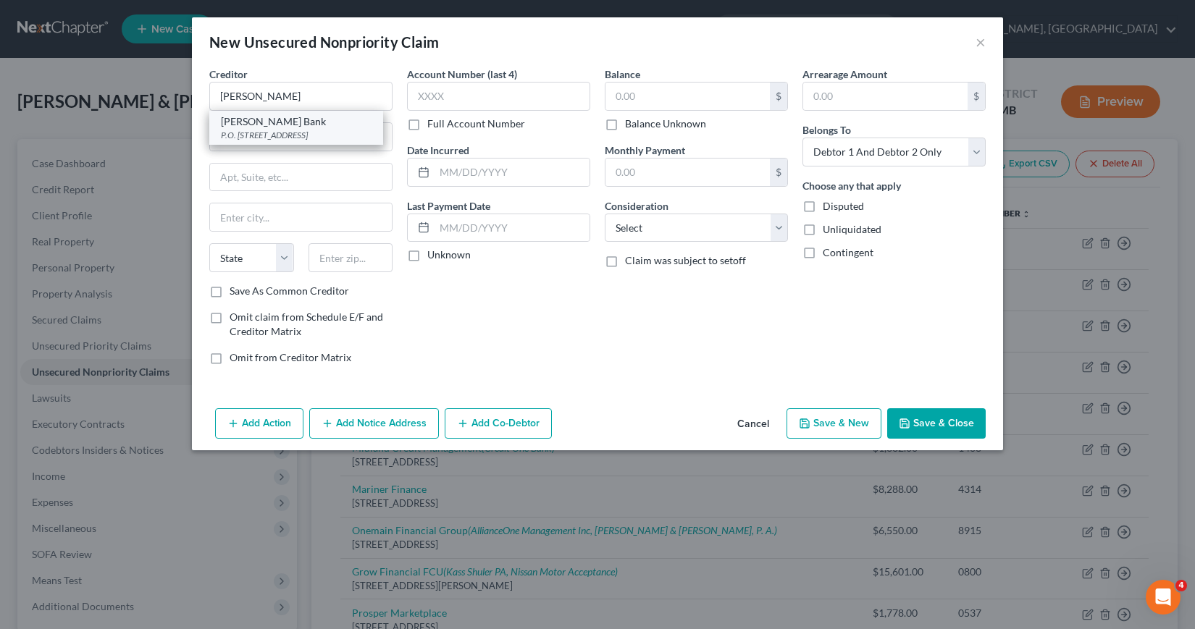
click at [266, 136] on div "P.O. [STREET_ADDRESS]" at bounding box center [296, 135] width 151 height 12
type input "[PERSON_NAME] Bank"
type input "P.O. Box 9201"
type input "Old Bethpage"
select select "35"
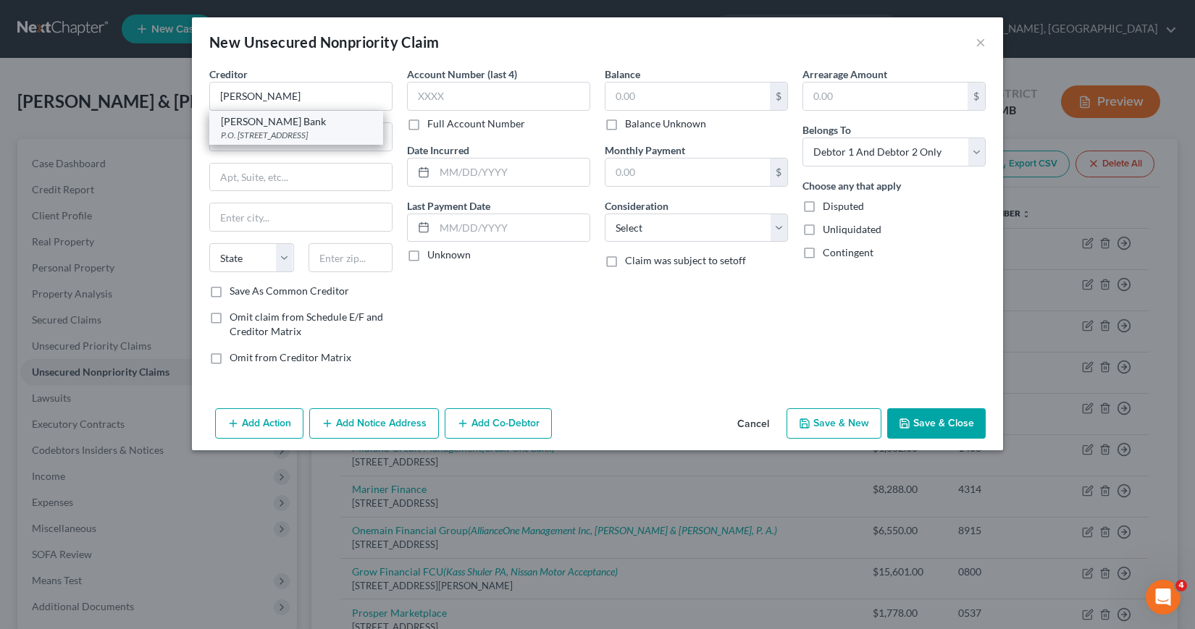
type input "11804"
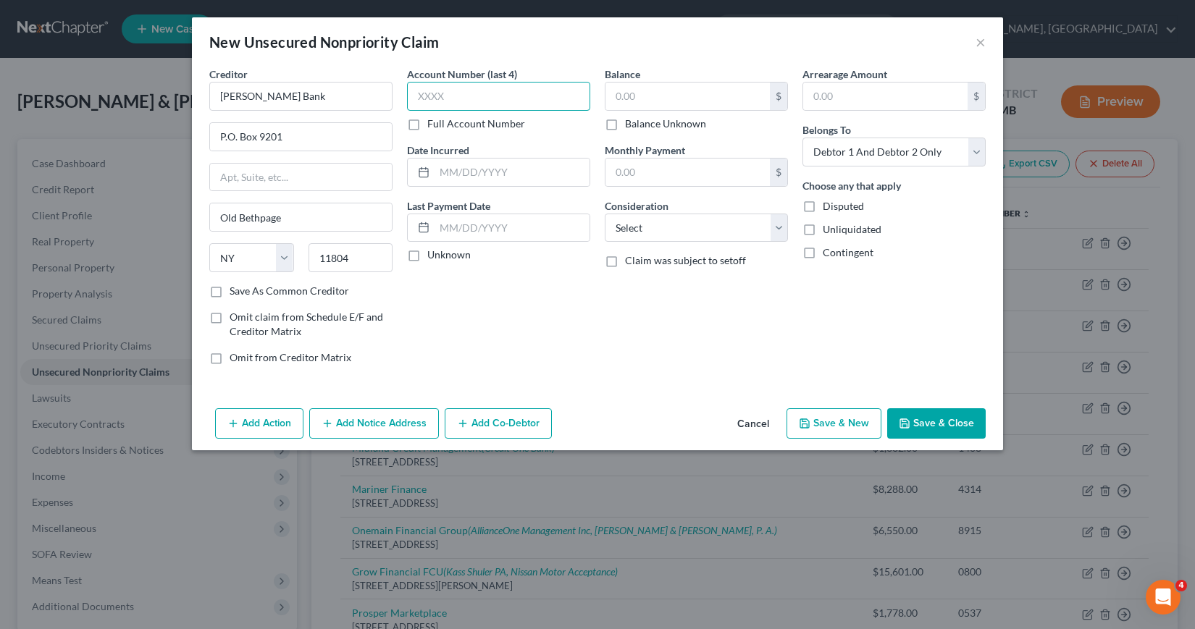
click at [416, 98] on input "text" at bounding box center [498, 96] width 183 height 29
type input "1004"
click at [440, 169] on input "text" at bounding box center [512, 173] width 155 height 28
type input "12/2019"
click at [615, 93] on input "text" at bounding box center [687, 97] width 164 height 28
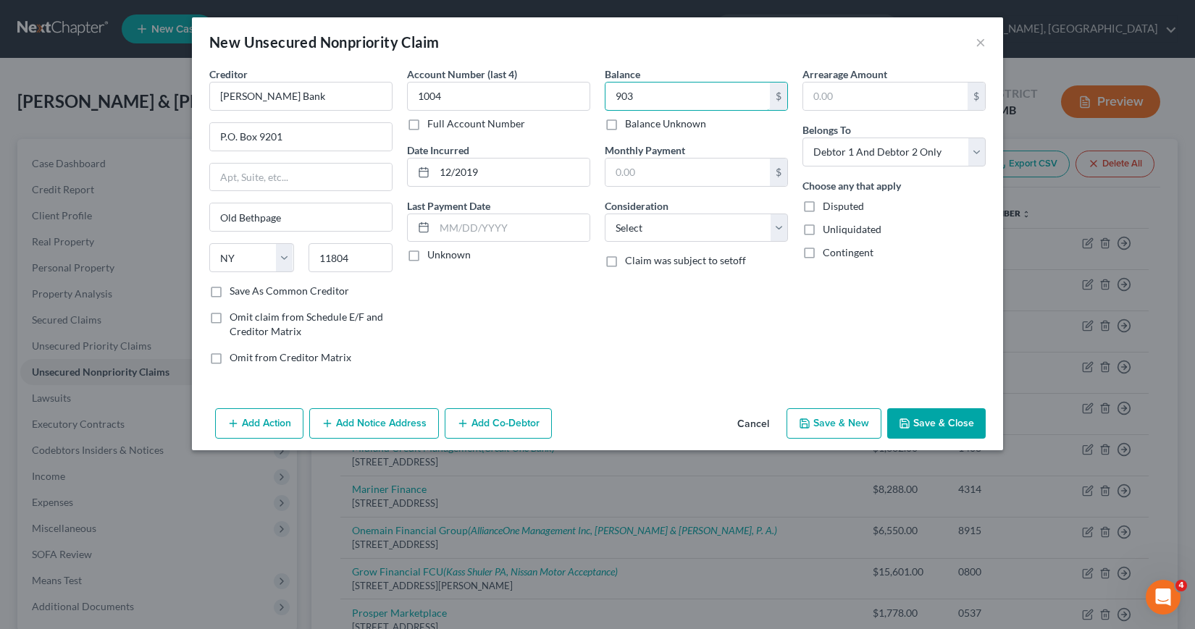
type input "903"
click at [778, 227] on select "Select Cable / Satellite Services Collection Agency Credit Card Debt Debt Couns…" at bounding box center [696, 228] width 183 height 29
select select "2"
click at [605, 214] on select "Select Cable / Satellite Services Collection Agency Credit Card Debt Debt Couns…" at bounding box center [696, 228] width 183 height 29
click at [976, 152] on select "Select Debtor 1 Only Debtor 2 Only Debtor 1 And Debtor 2 Only At Least One Of T…" at bounding box center [893, 152] width 183 height 29
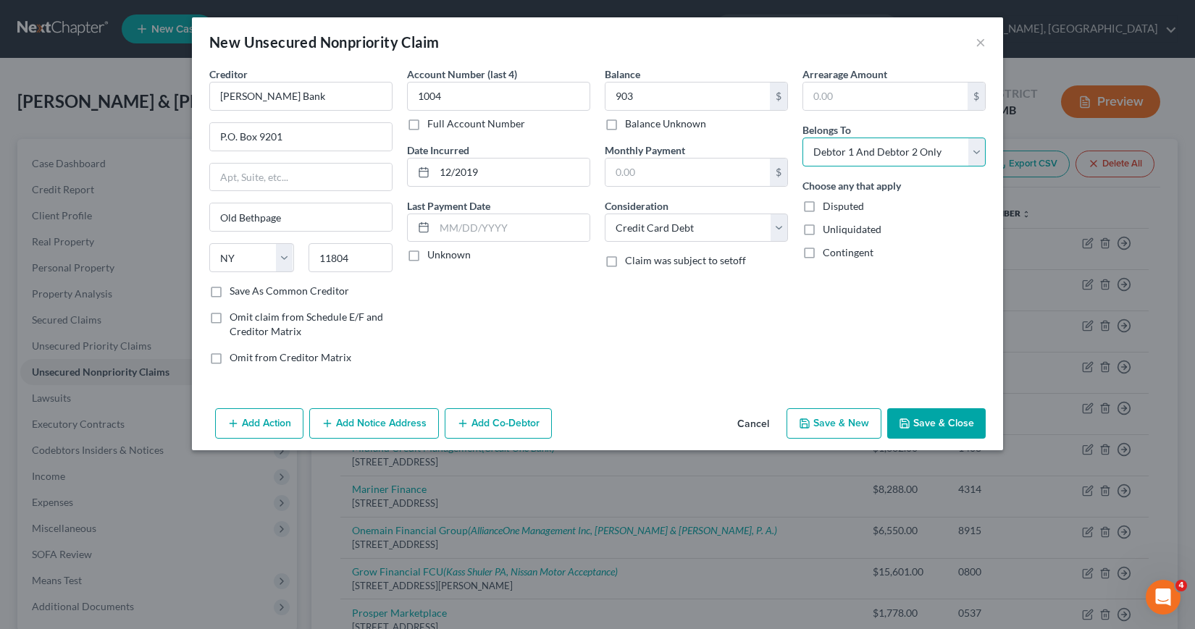
select select "0"
click at [802, 138] on select "Select Debtor 1 Only Debtor 2 Only Debtor 1 And Debtor 2 Only At Least One Of T…" at bounding box center [893, 152] width 183 height 29
click at [918, 424] on button "Save & Close" at bounding box center [936, 423] width 98 height 30
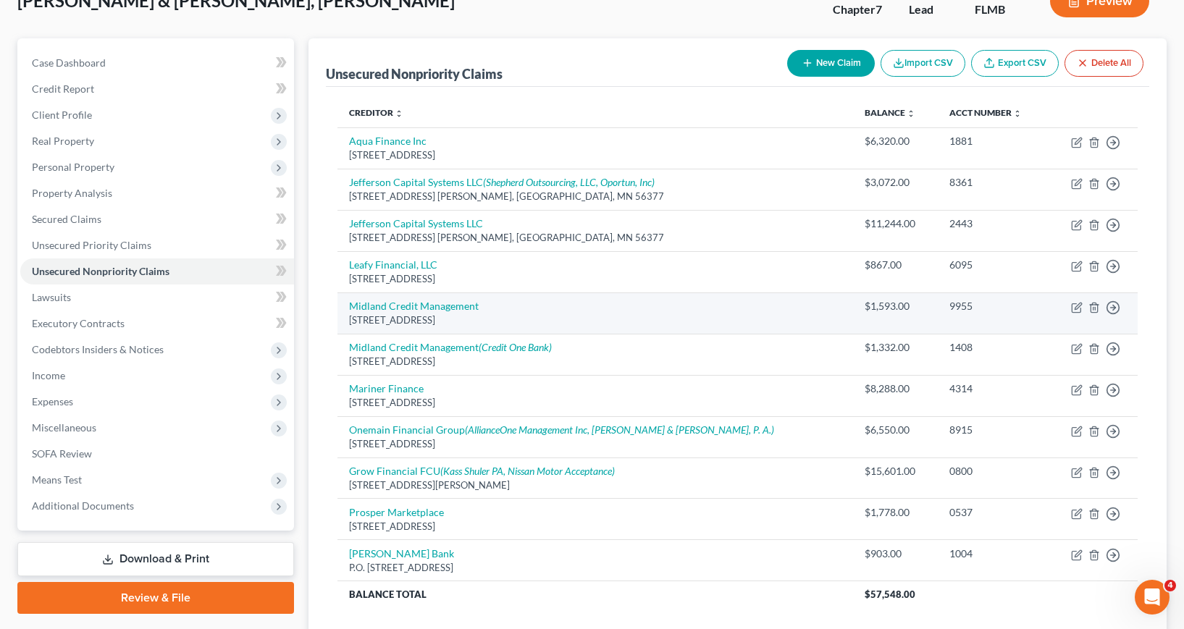
scroll to position [145, 0]
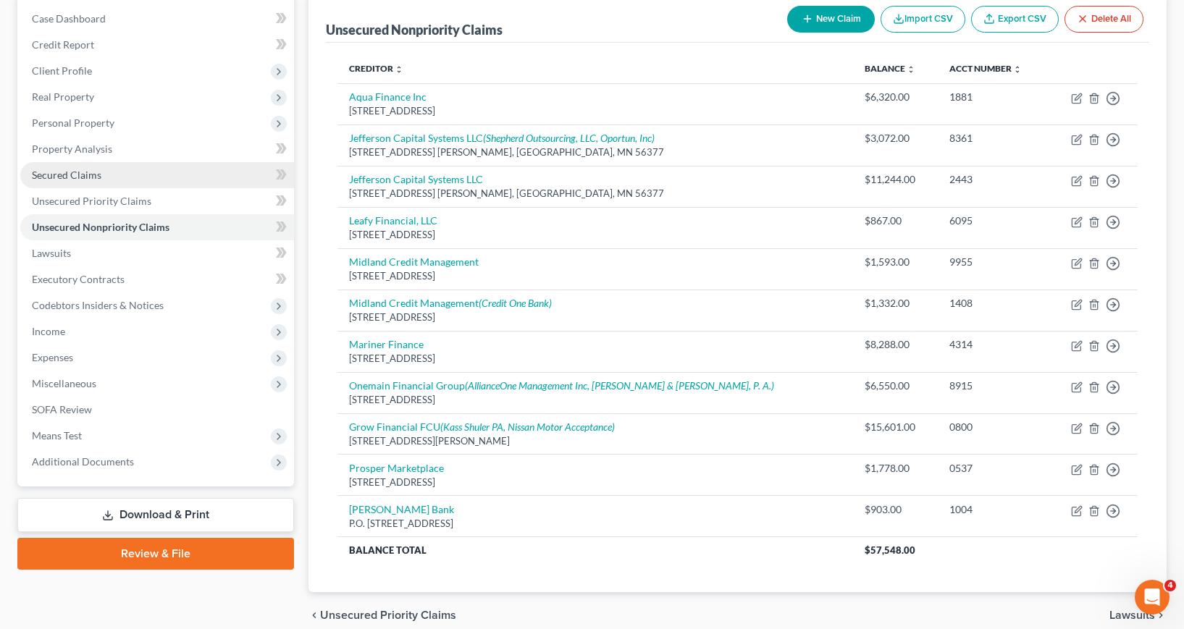
click at [84, 178] on span "Secured Claims" at bounding box center [67, 175] width 70 height 12
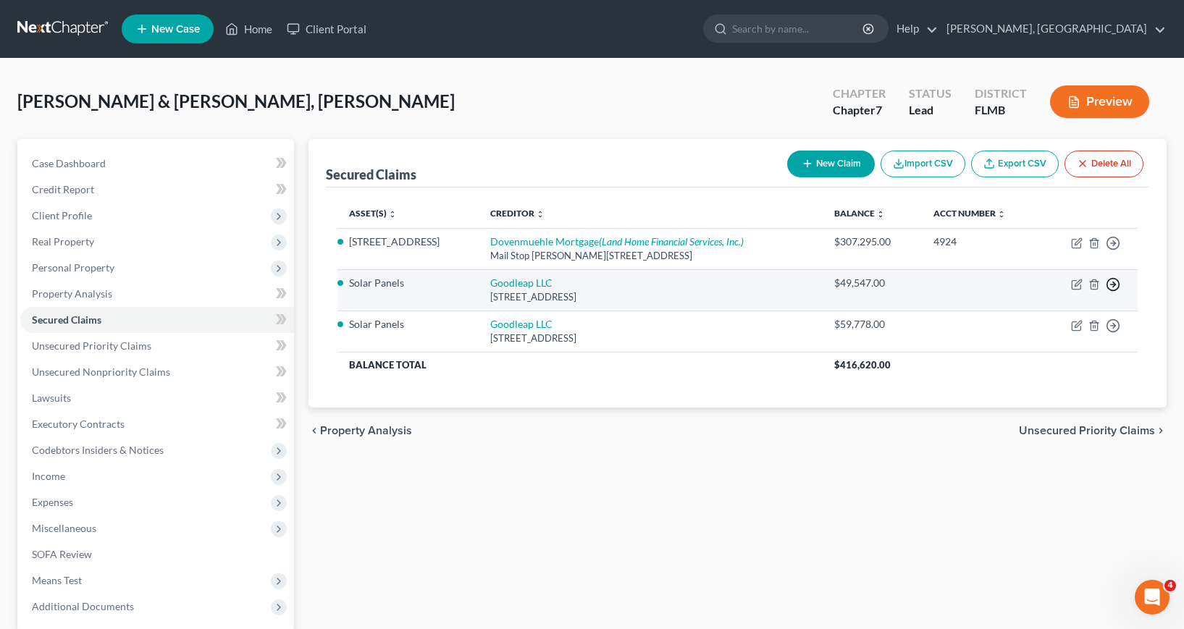
click at [1117, 285] on icon "button" at bounding box center [1113, 284] width 14 height 14
click at [1027, 319] on link "Move to F" at bounding box center [1046, 319] width 121 height 25
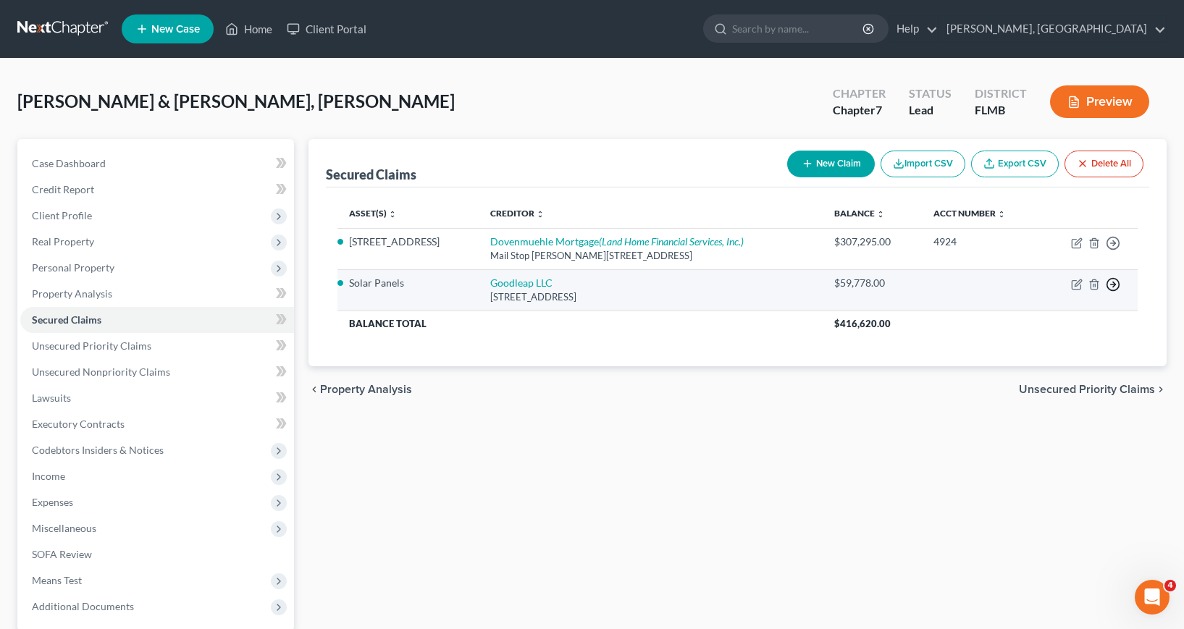
click at [1113, 285] on icon "button" at bounding box center [1113, 284] width 14 height 14
click at [1030, 316] on link "Move to F" at bounding box center [1046, 319] width 121 height 25
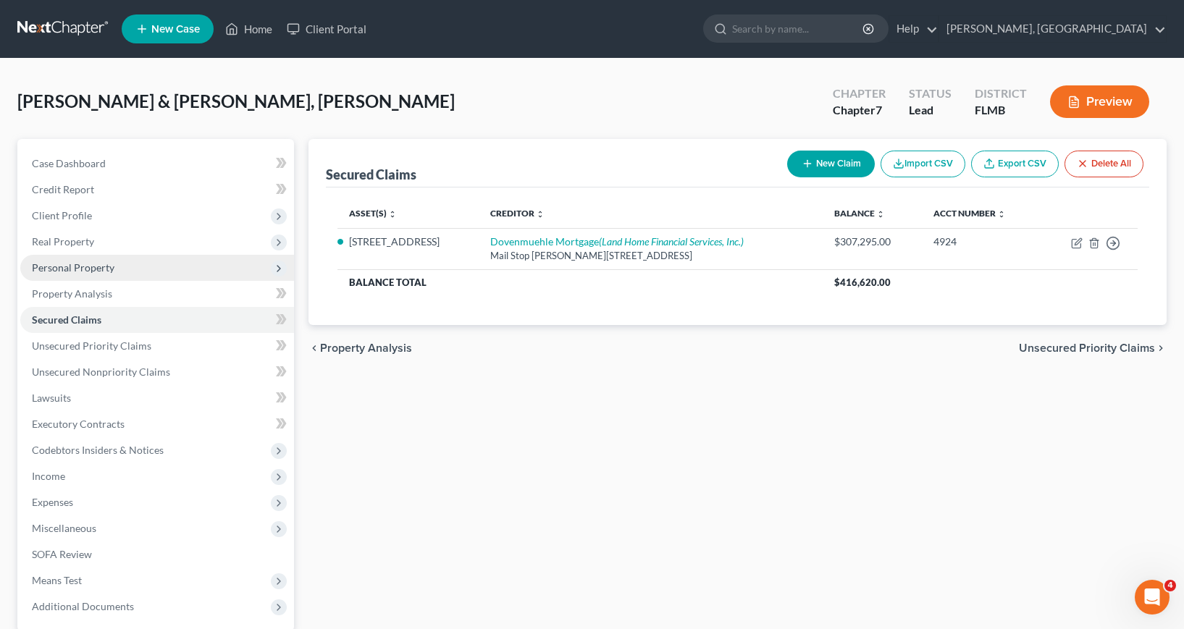
click at [82, 268] on span "Personal Property" at bounding box center [73, 267] width 83 height 12
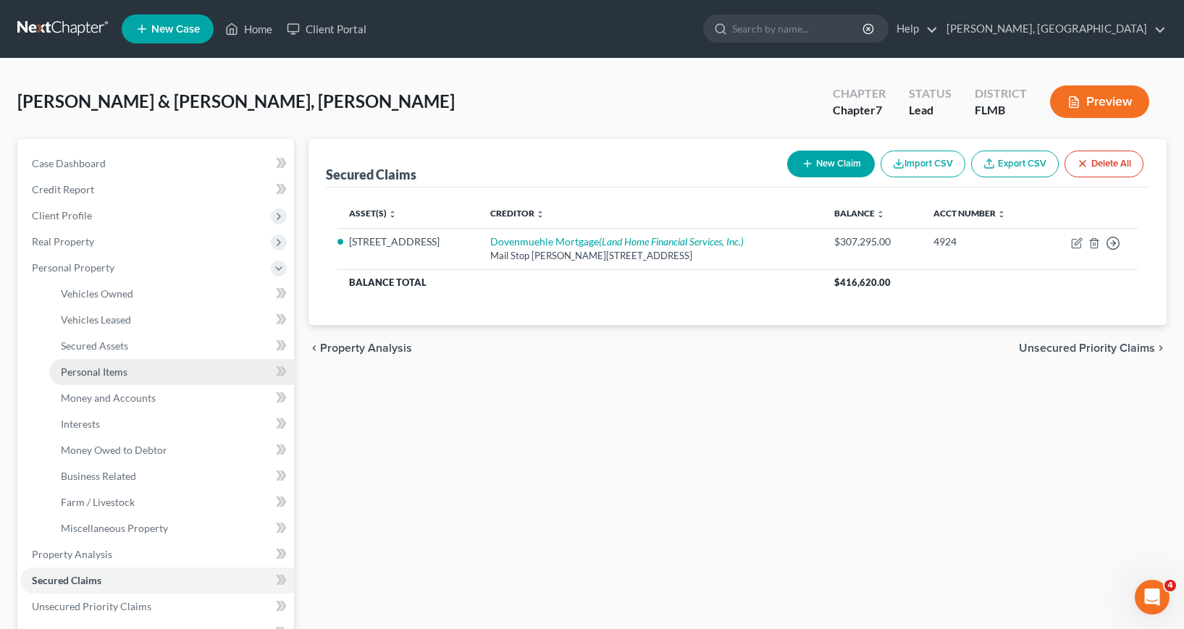
click at [89, 372] on span "Personal Items" at bounding box center [94, 372] width 67 height 12
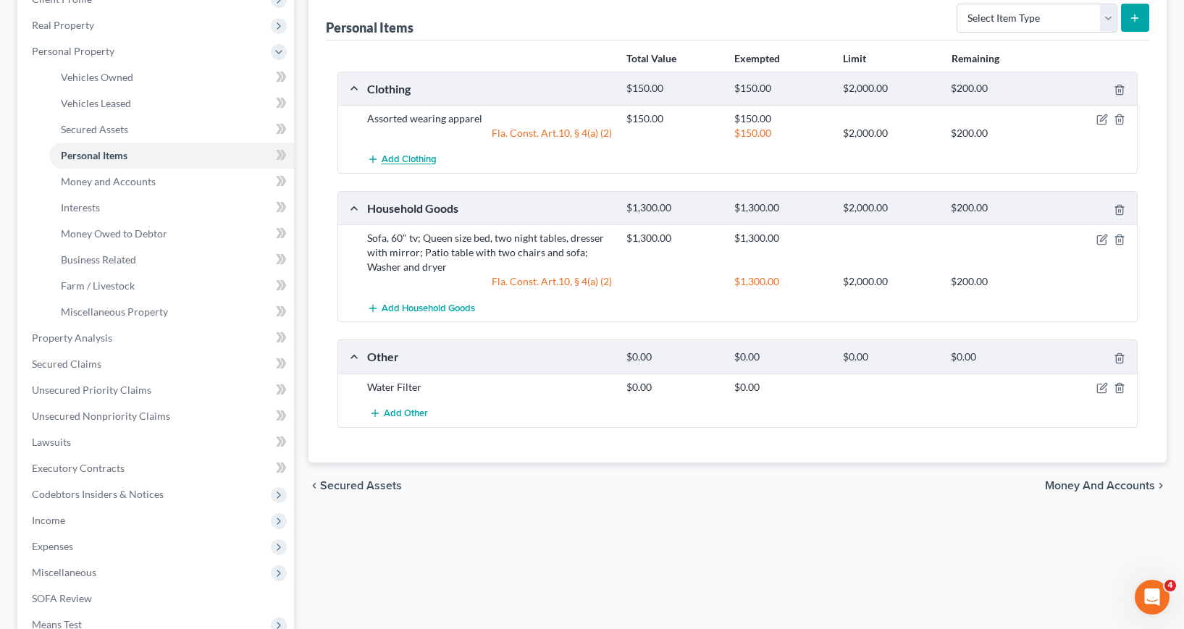
scroll to position [217, 0]
click at [1102, 387] on icon "button" at bounding box center [1102, 388] width 12 height 12
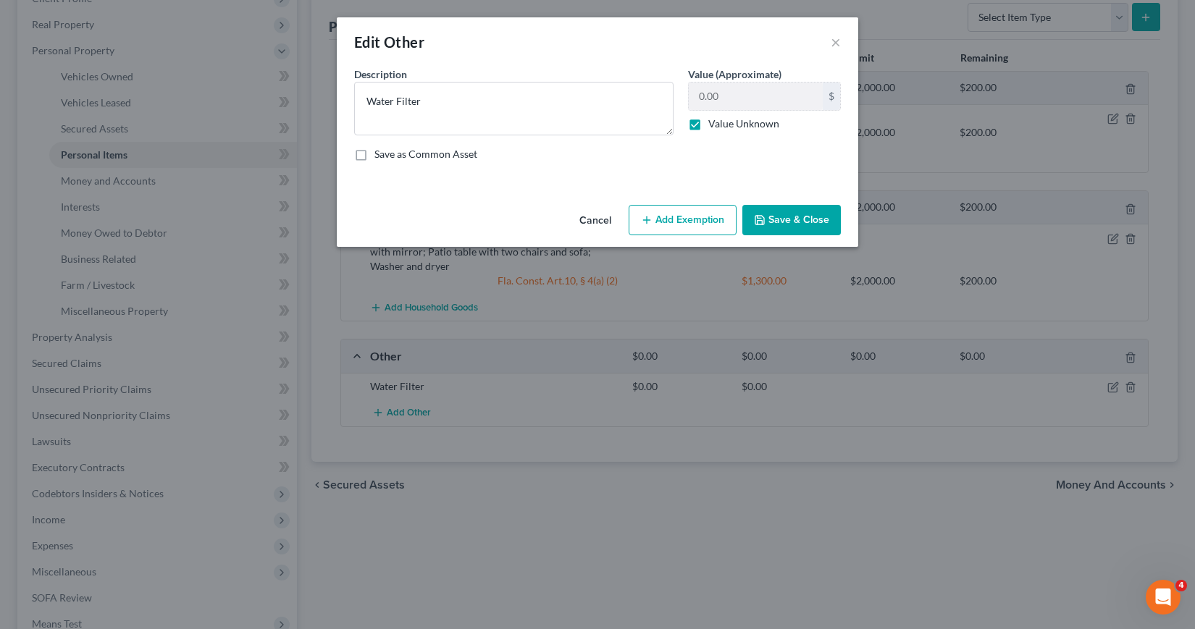
click at [781, 220] on button "Save & Close" at bounding box center [791, 220] width 98 height 30
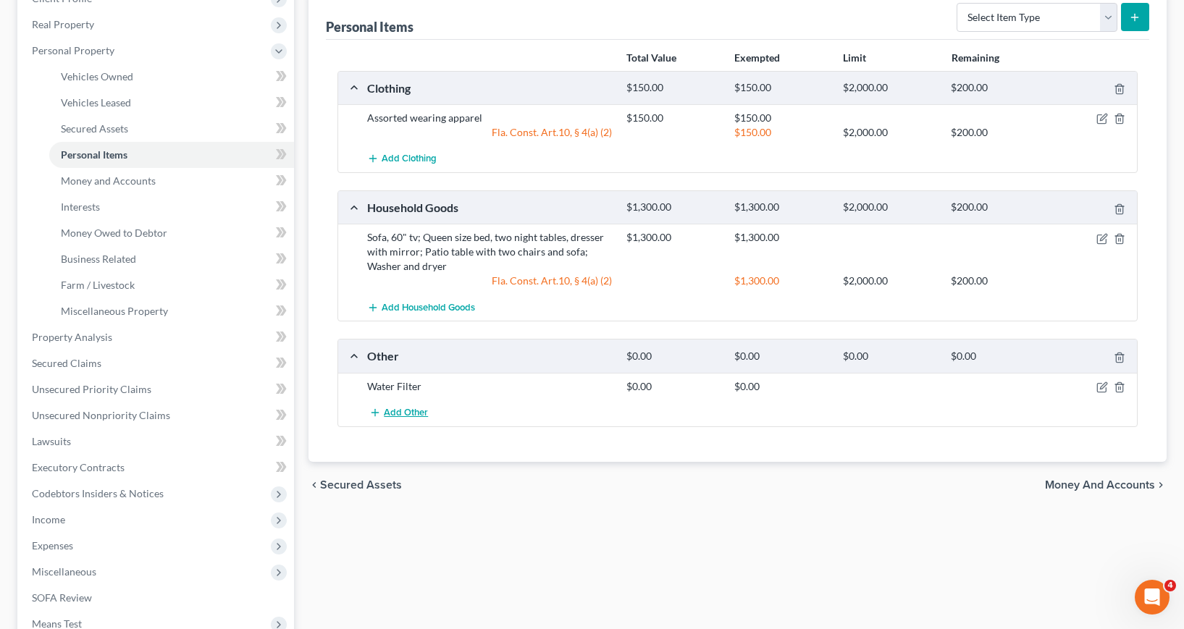
click at [405, 414] on span "Add Other" at bounding box center [406, 413] width 44 height 12
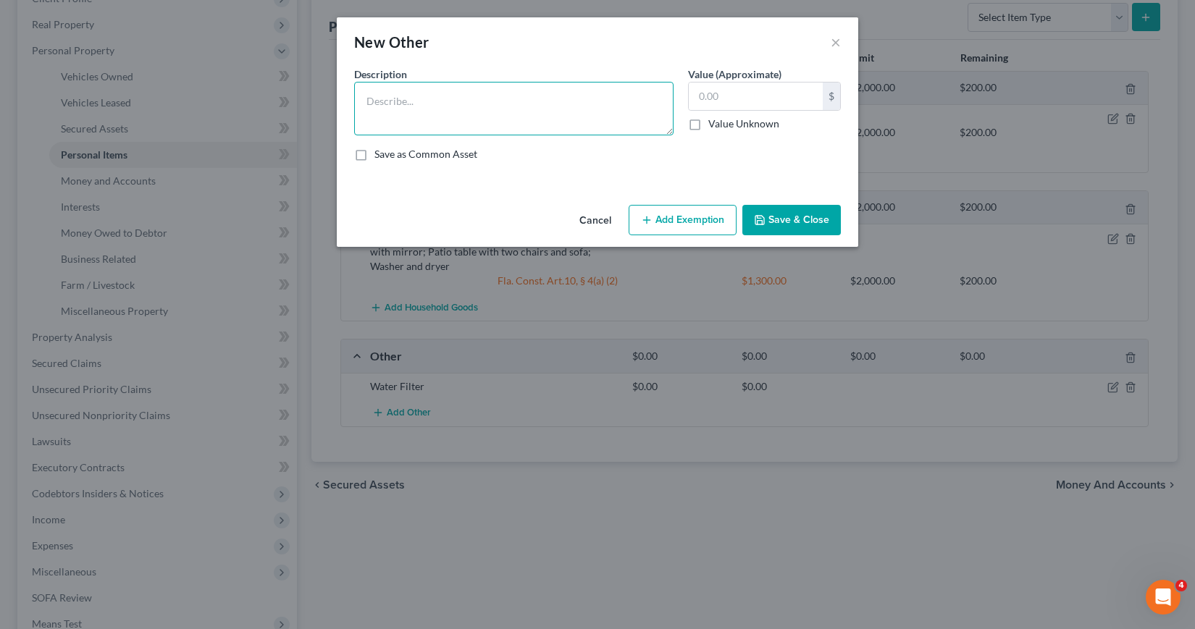
click at [370, 105] on textarea at bounding box center [513, 109] width 319 height 54
type textarea "Solar Panels"
click at [708, 123] on label "Value Unknown" at bounding box center [743, 124] width 71 height 14
click at [714, 123] on input "Value Unknown" at bounding box center [718, 121] width 9 height 9
checkbox input "true"
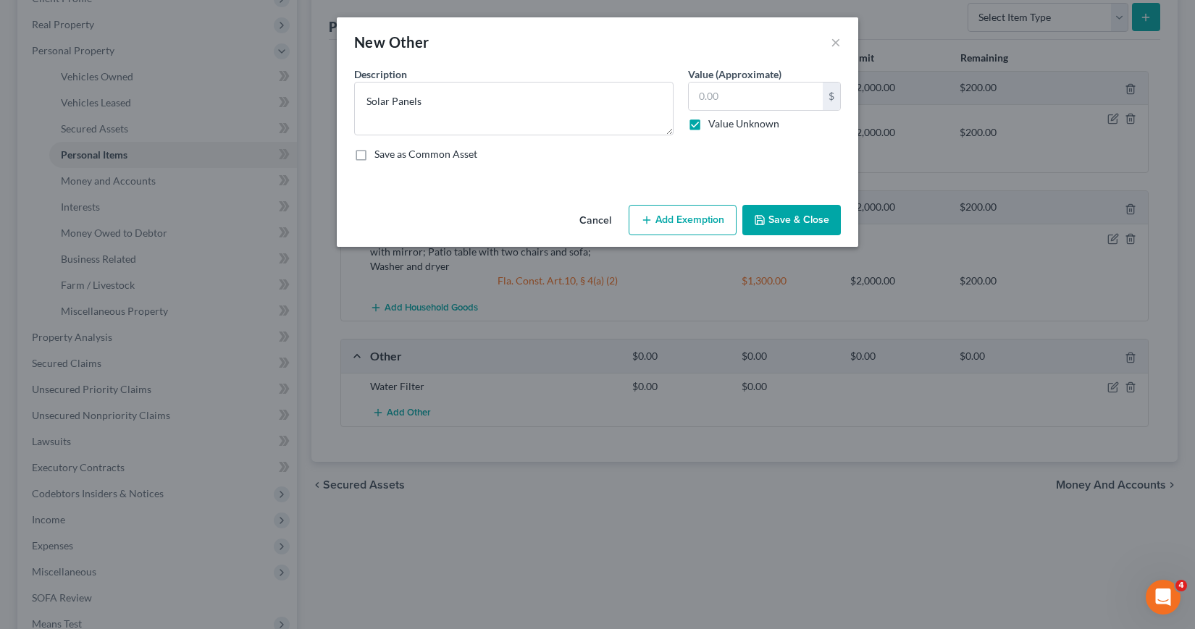
type input "0.00"
click at [782, 220] on button "Save & Close" at bounding box center [791, 220] width 98 height 30
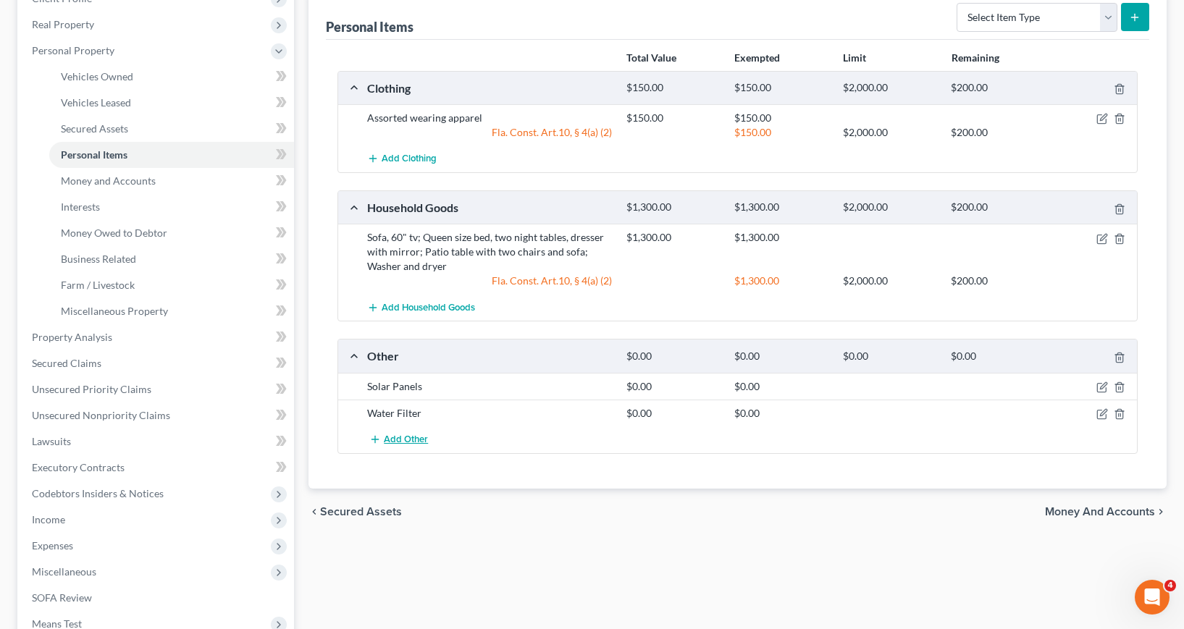
click at [400, 437] on span "Add Other" at bounding box center [406, 440] width 44 height 12
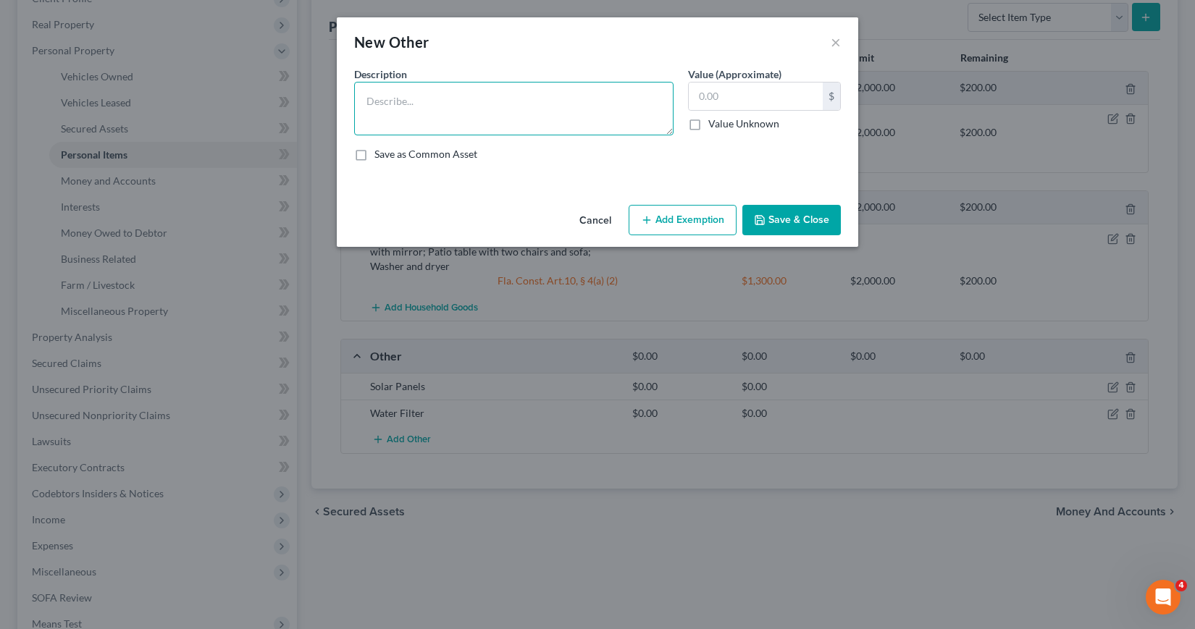
click at [365, 104] on textarea at bounding box center [513, 109] width 319 height 54
type textarea "Solar Panels"
click at [708, 125] on label "Value Unknown" at bounding box center [743, 124] width 71 height 14
click at [714, 125] on input "Value Unknown" at bounding box center [718, 121] width 9 height 9
checkbox input "true"
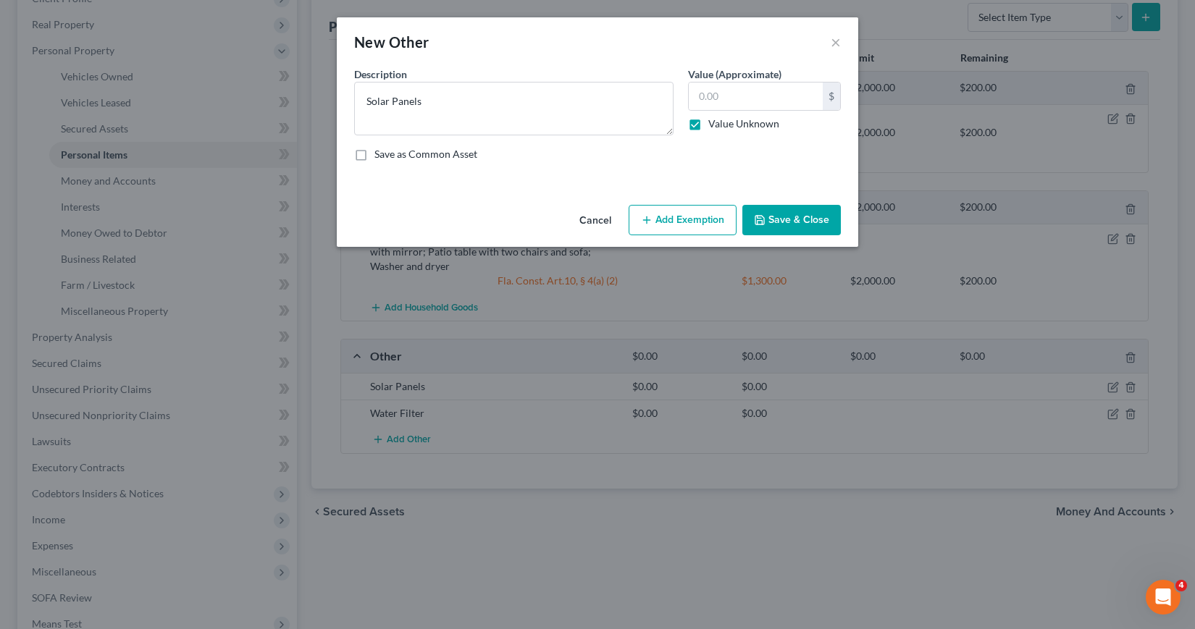
type input "0.00"
click at [795, 220] on button "Save & Close" at bounding box center [791, 220] width 98 height 30
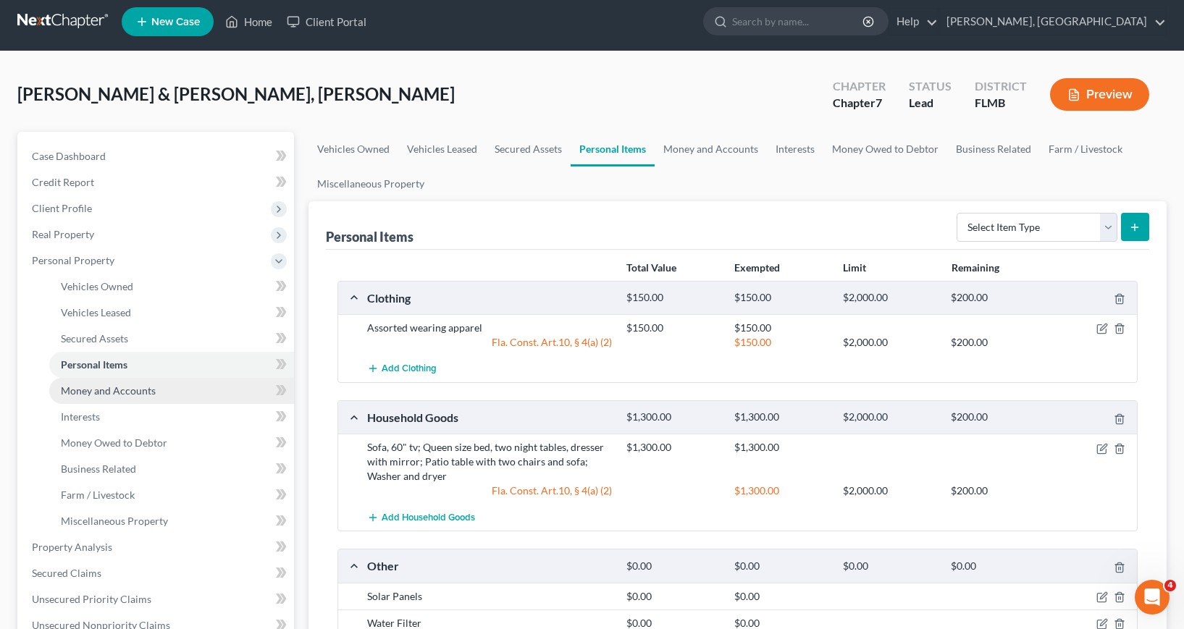
scroll to position [0, 0]
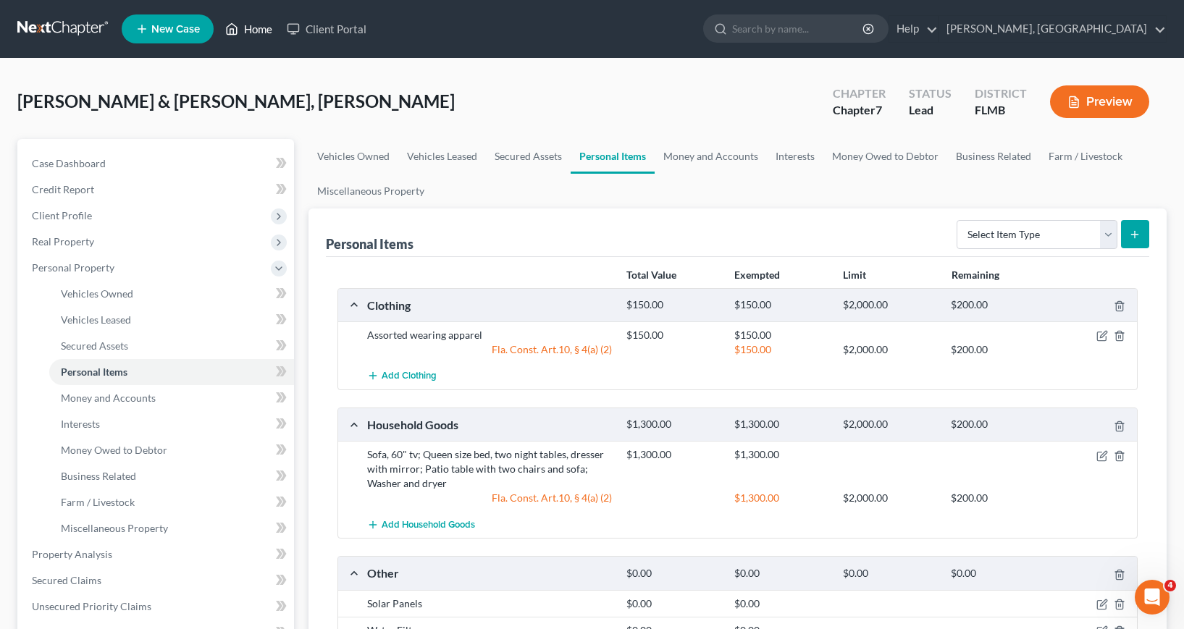
click at [255, 29] on link "Home" at bounding box center [249, 29] width 62 height 26
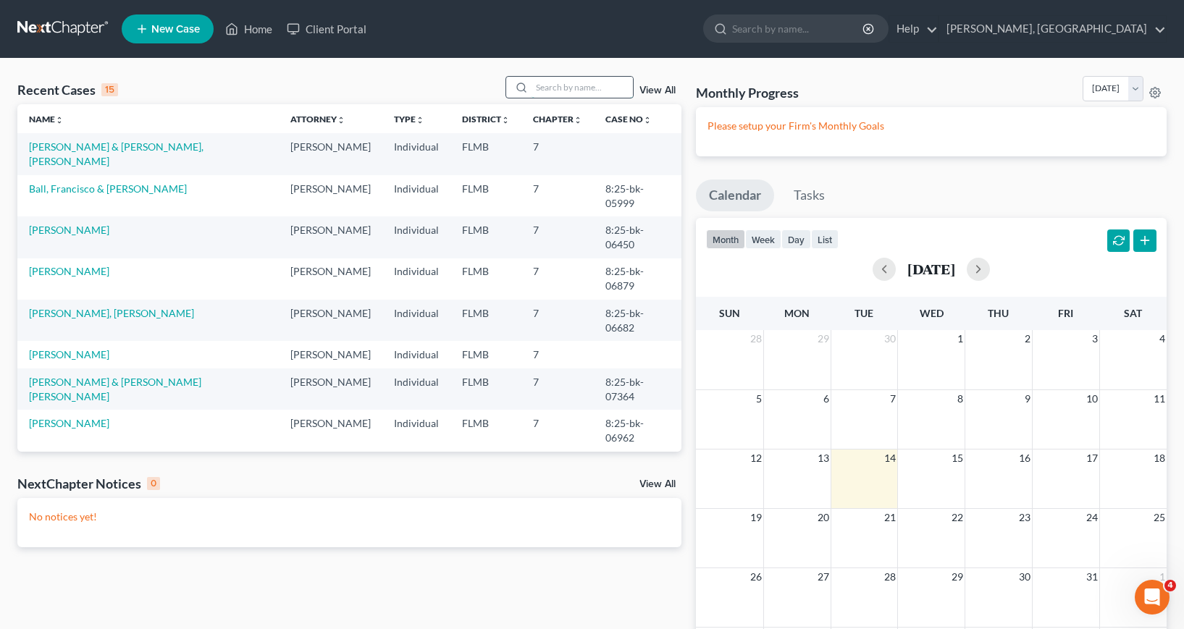
click at [546, 87] on input "search" at bounding box center [582, 87] width 101 height 21
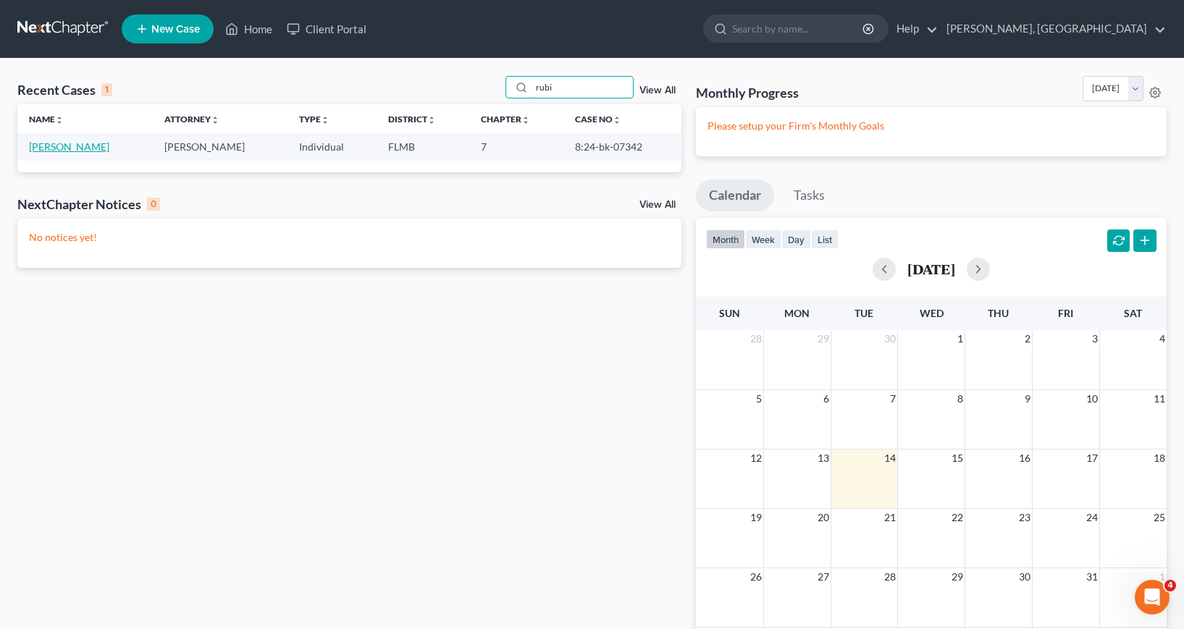
type input "rubi"
click at [62, 146] on link "[PERSON_NAME]" at bounding box center [69, 146] width 80 height 12
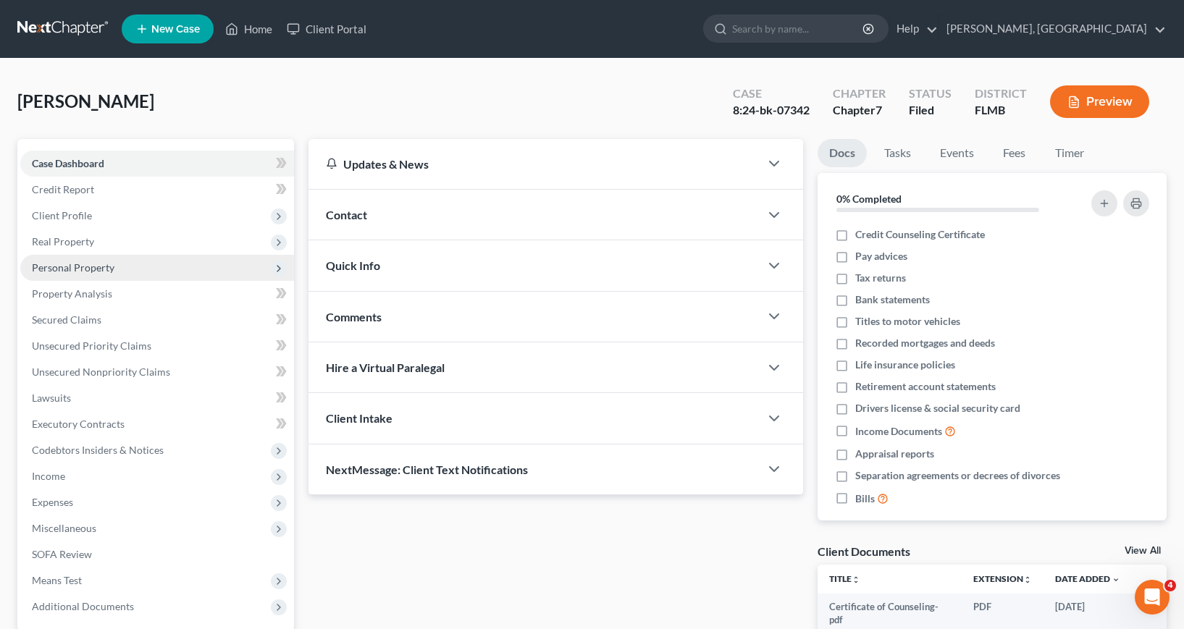
click at [91, 266] on span "Personal Property" at bounding box center [73, 267] width 83 height 12
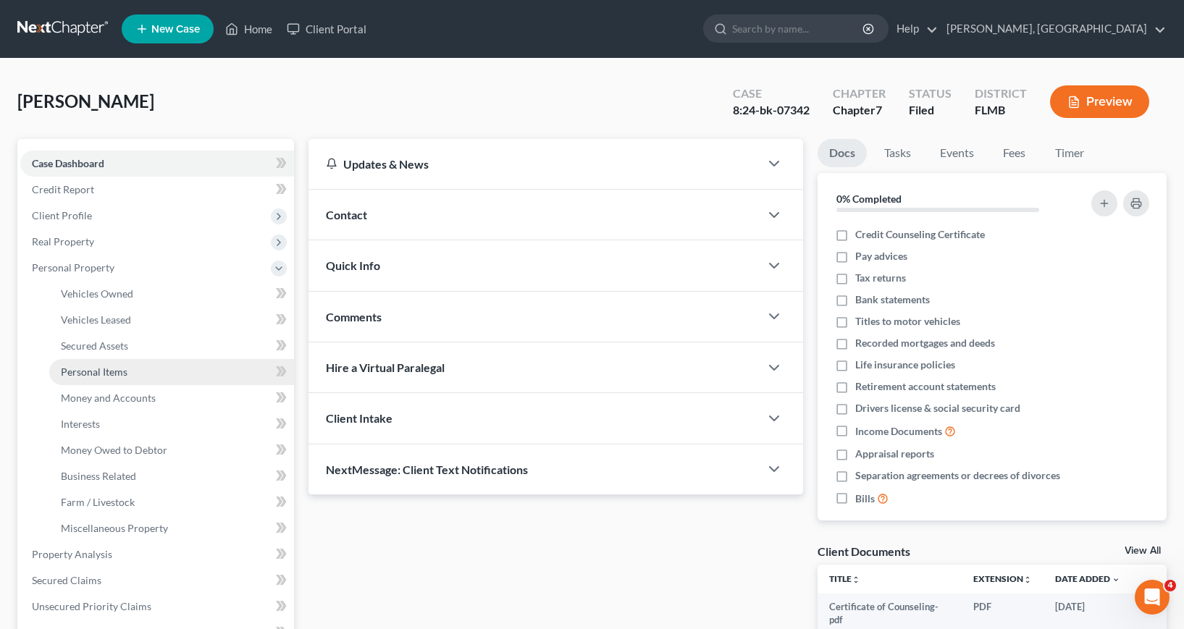
click at [114, 372] on span "Personal Items" at bounding box center [94, 372] width 67 height 12
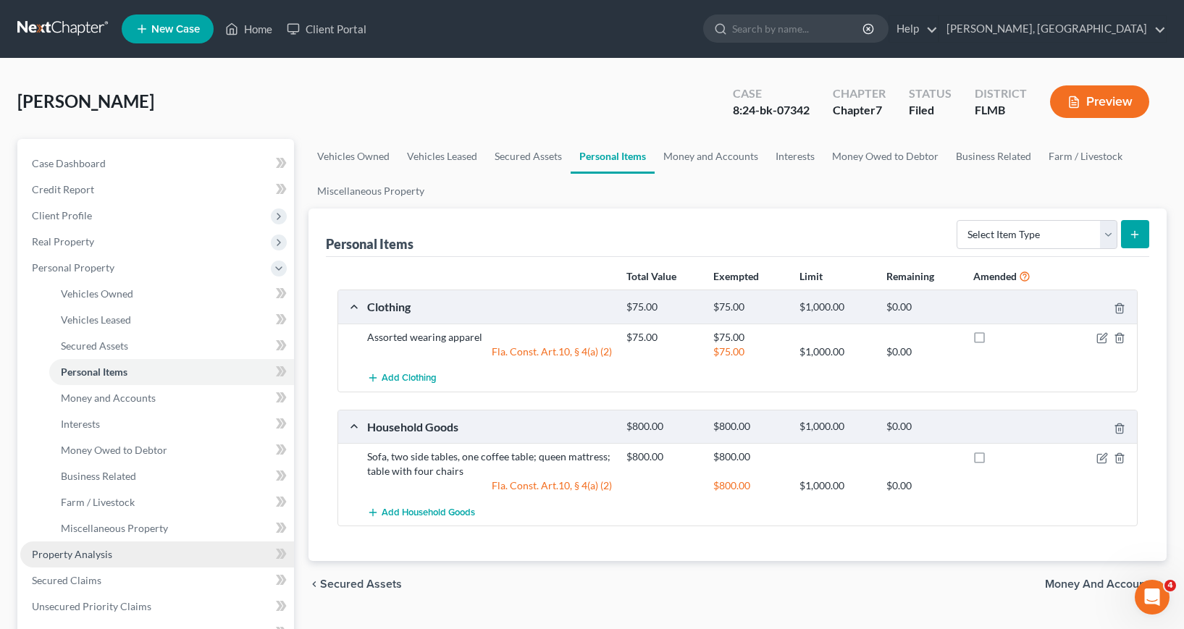
click at [68, 558] on span "Property Analysis" at bounding box center [72, 554] width 80 height 12
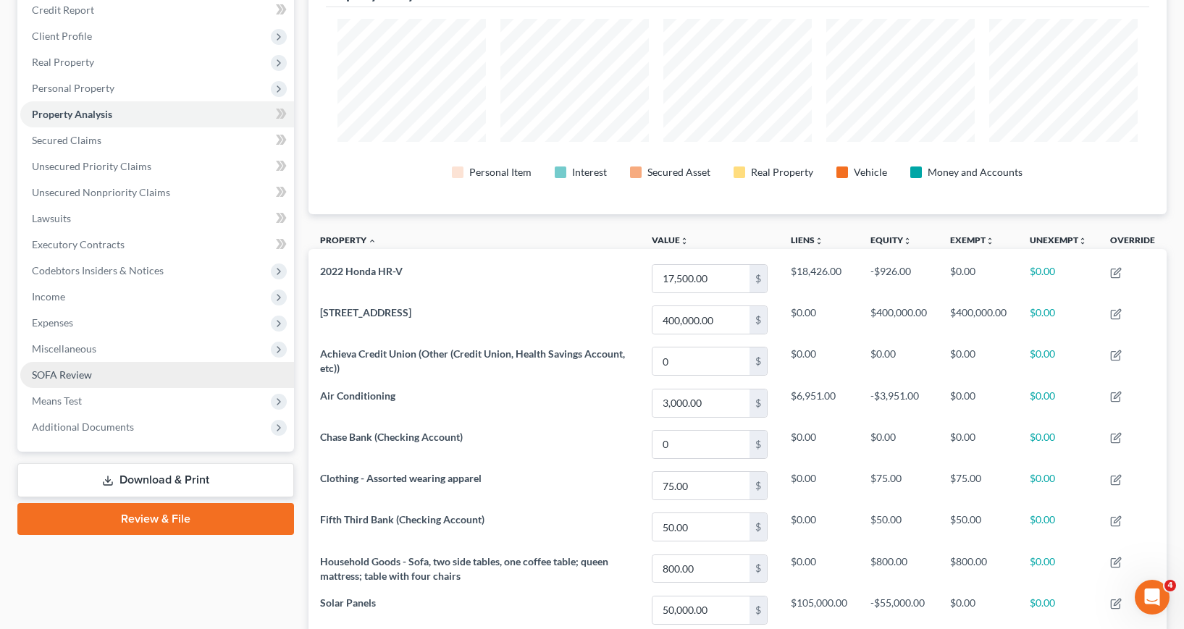
scroll to position [145, 0]
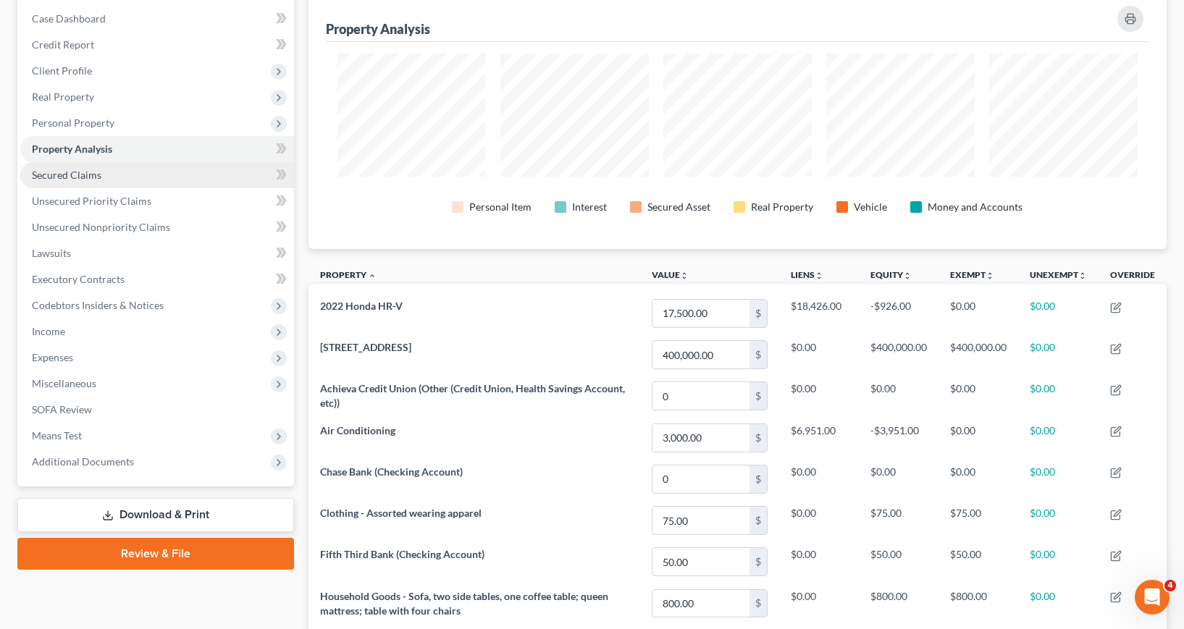
click at [70, 175] on span "Secured Claims" at bounding box center [67, 175] width 70 height 12
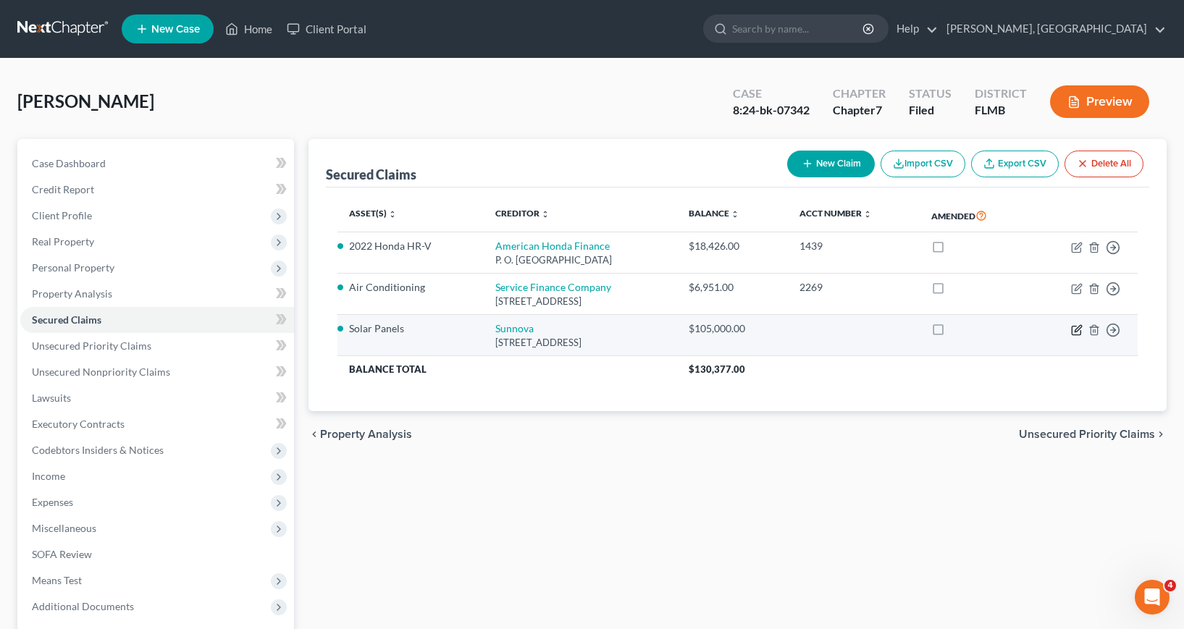
click at [1073, 333] on icon "button" at bounding box center [1077, 330] width 12 height 12
select select "45"
select select "0"
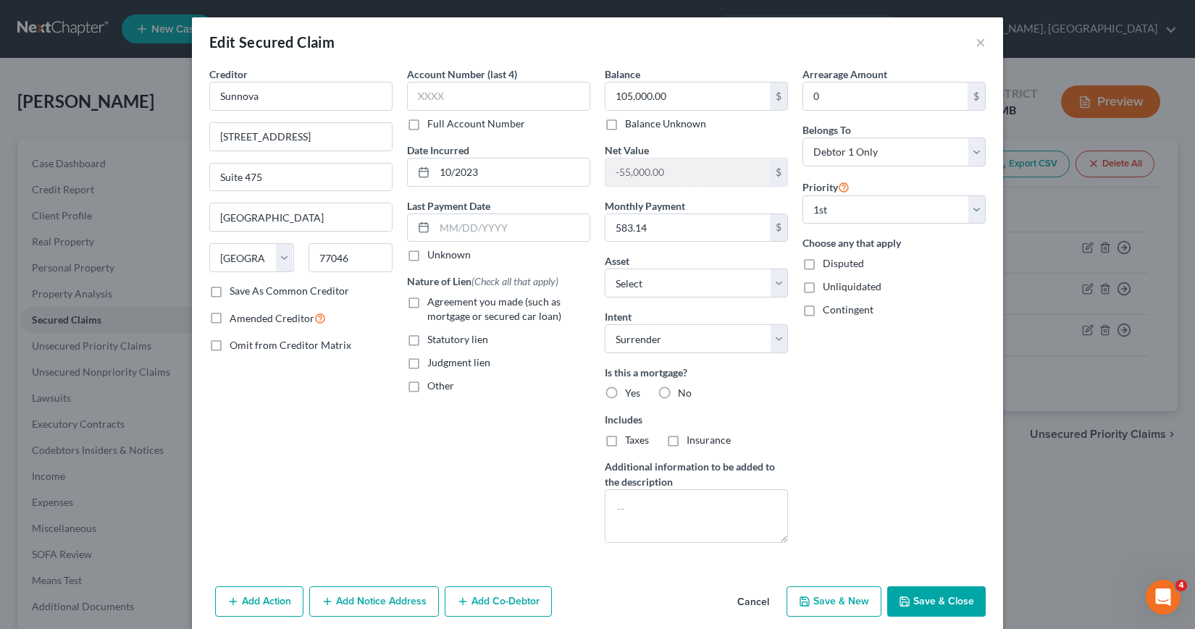
click at [936, 605] on button "Save & Close" at bounding box center [936, 602] width 98 height 30
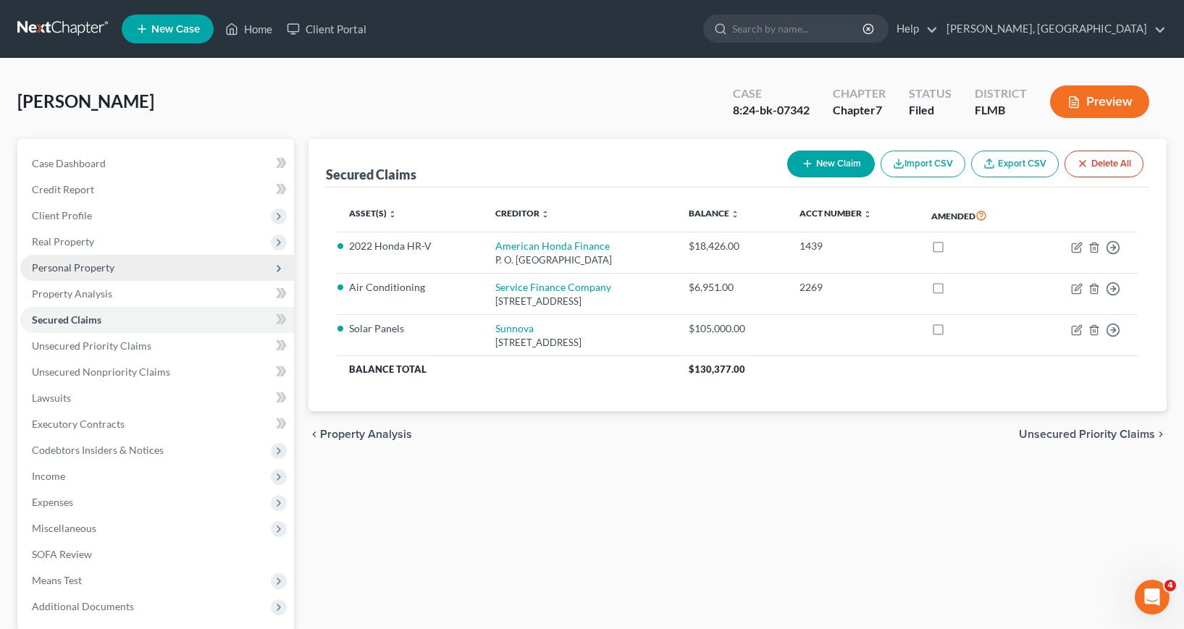
click at [51, 266] on span "Personal Property" at bounding box center [73, 267] width 83 height 12
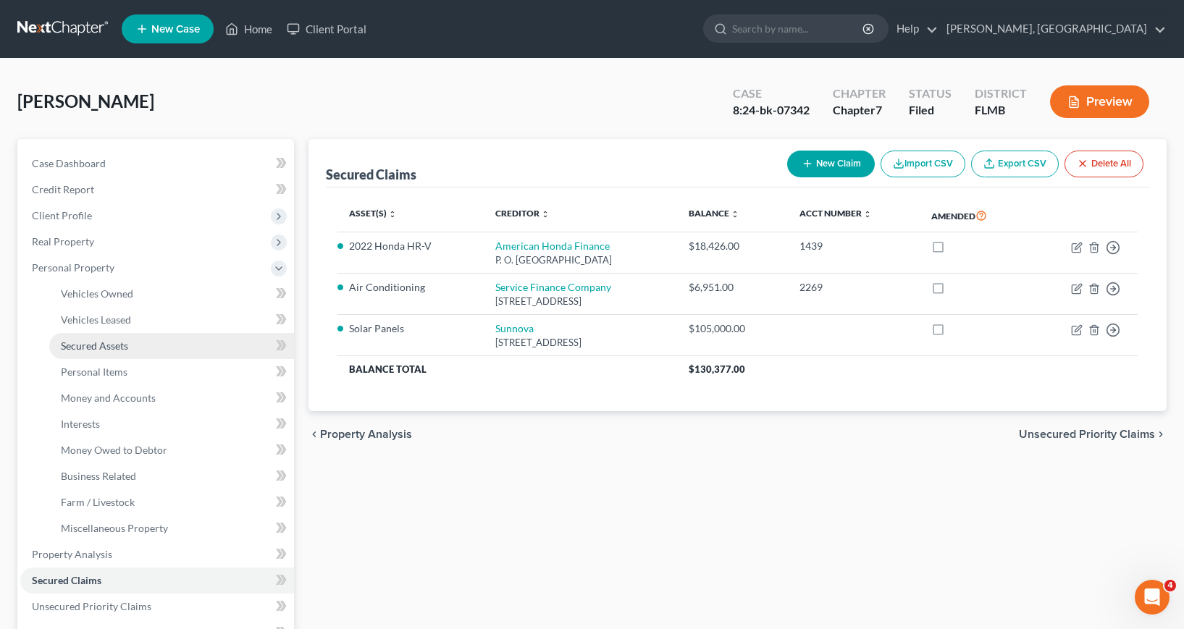
click at [93, 343] on span "Secured Assets" at bounding box center [94, 346] width 67 height 12
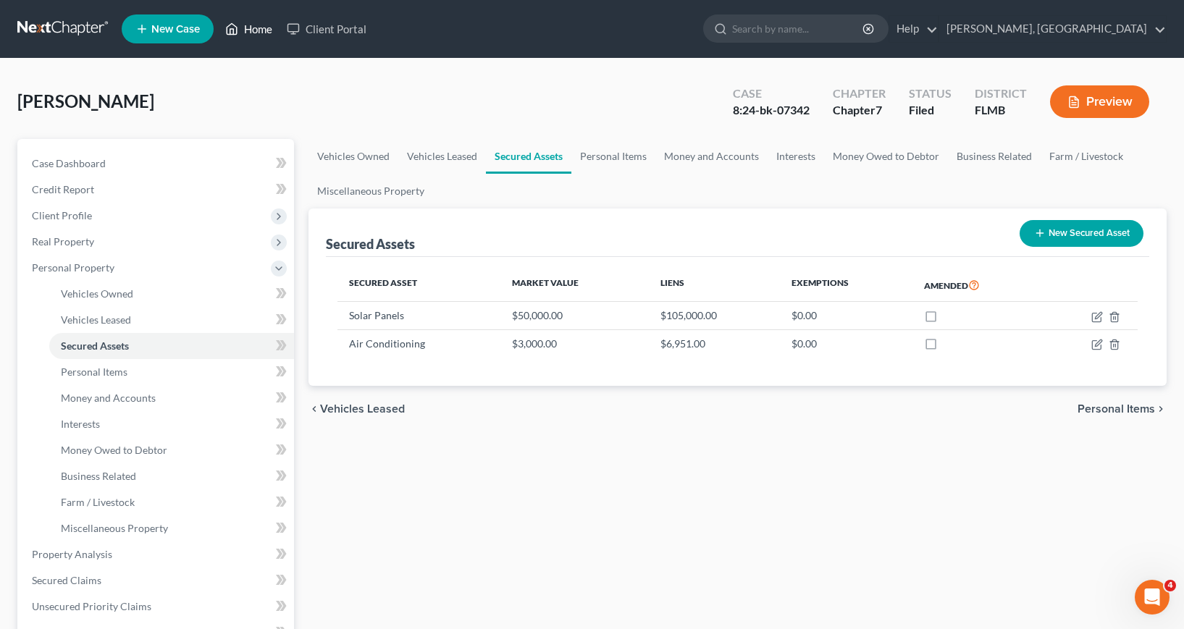
click at [261, 26] on link "Home" at bounding box center [249, 29] width 62 height 26
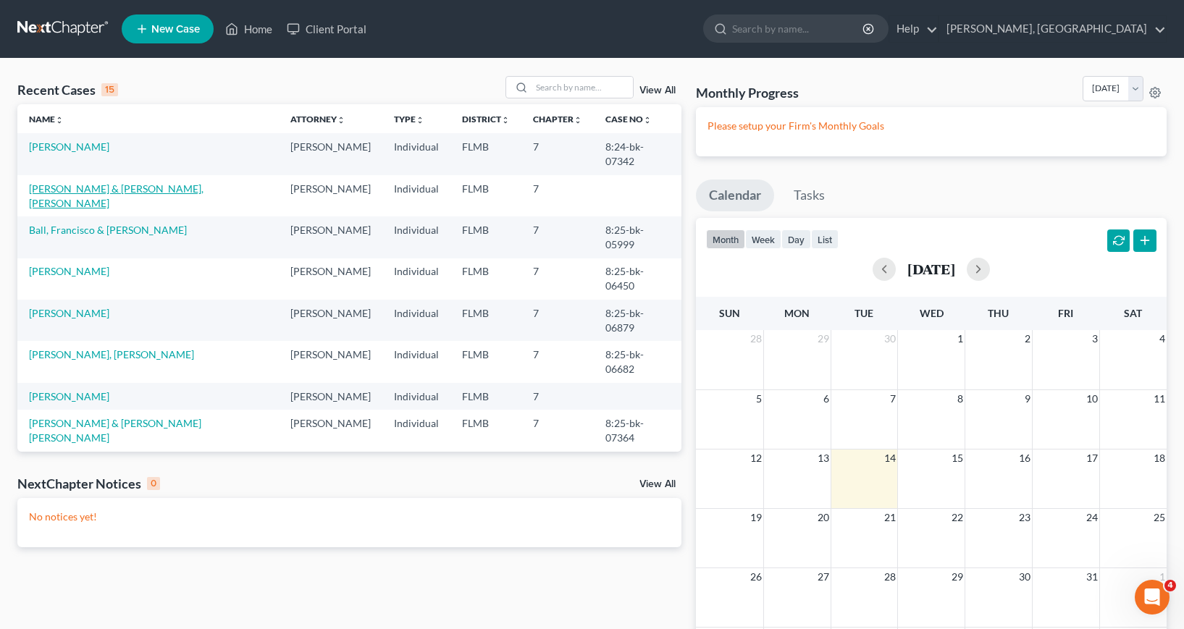
click at [109, 185] on link "[PERSON_NAME] & [PERSON_NAME], [PERSON_NAME]" at bounding box center [116, 195] width 175 height 27
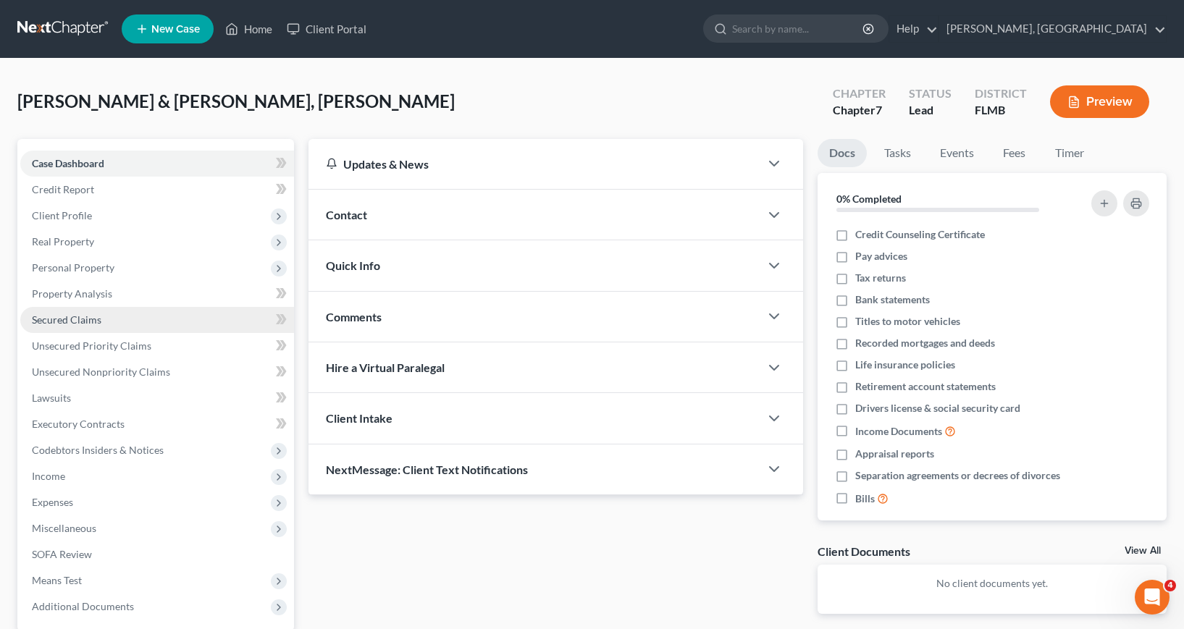
click at [82, 319] on span "Secured Claims" at bounding box center [67, 320] width 70 height 12
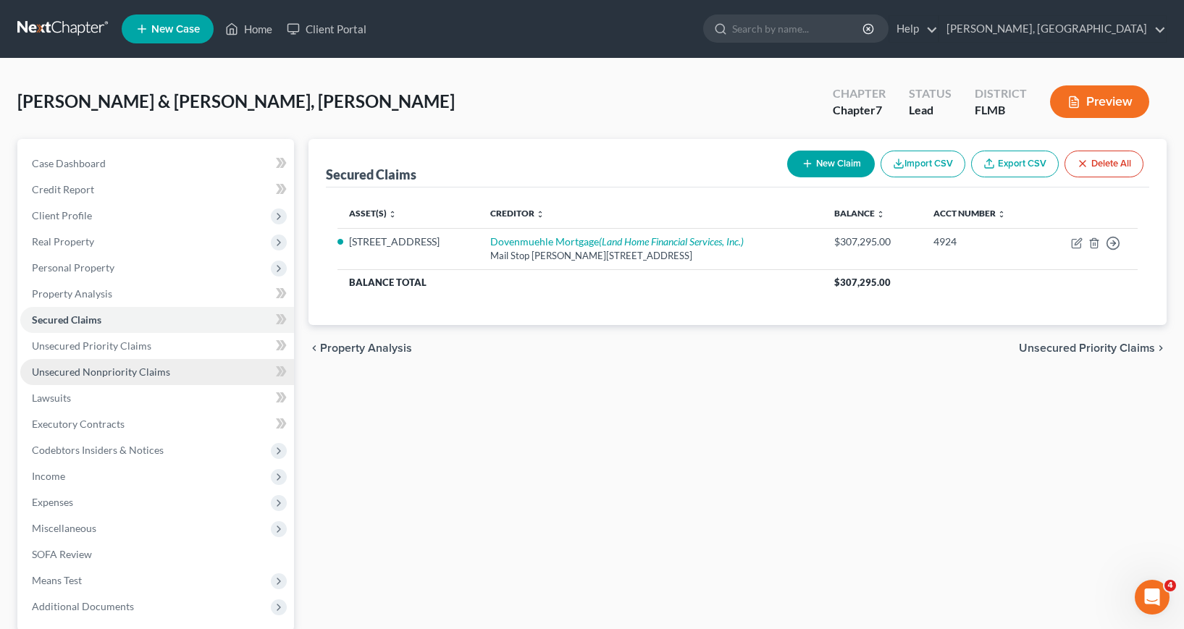
click at [95, 374] on span "Unsecured Nonpriority Claims" at bounding box center [101, 372] width 138 height 12
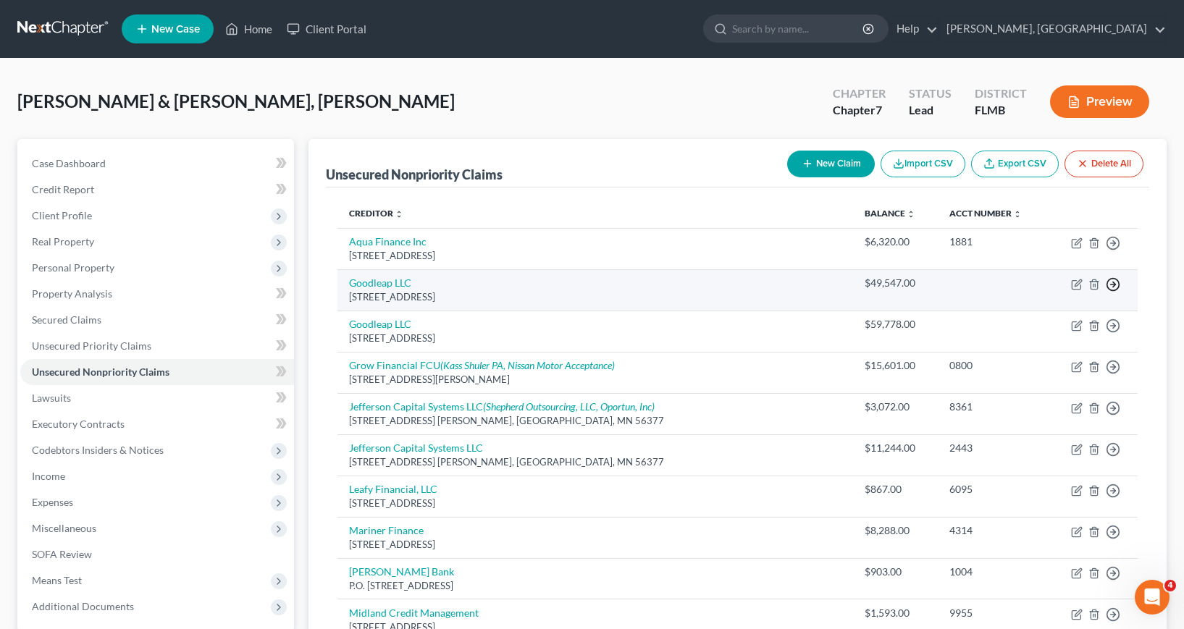
click at [1111, 282] on icon "button" at bounding box center [1113, 284] width 14 height 14
click at [1031, 292] on link "Move to D" at bounding box center [1046, 294] width 121 height 25
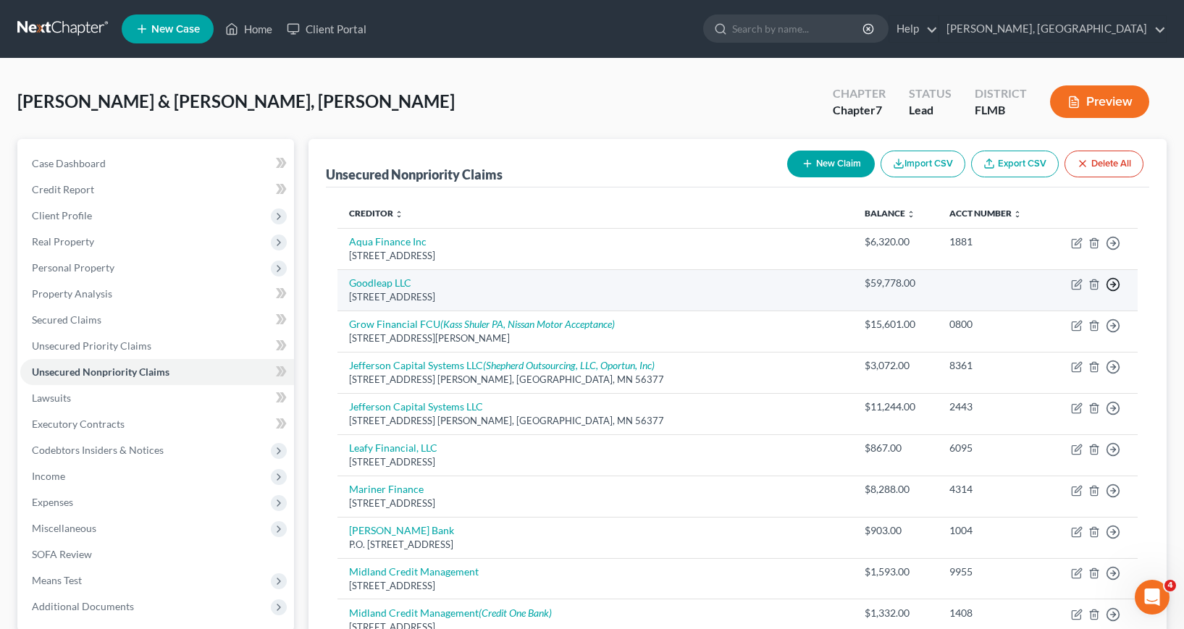
click at [1112, 285] on line "button" at bounding box center [1113, 285] width 5 height 0
click at [1029, 295] on link "Move to D" at bounding box center [1046, 294] width 121 height 25
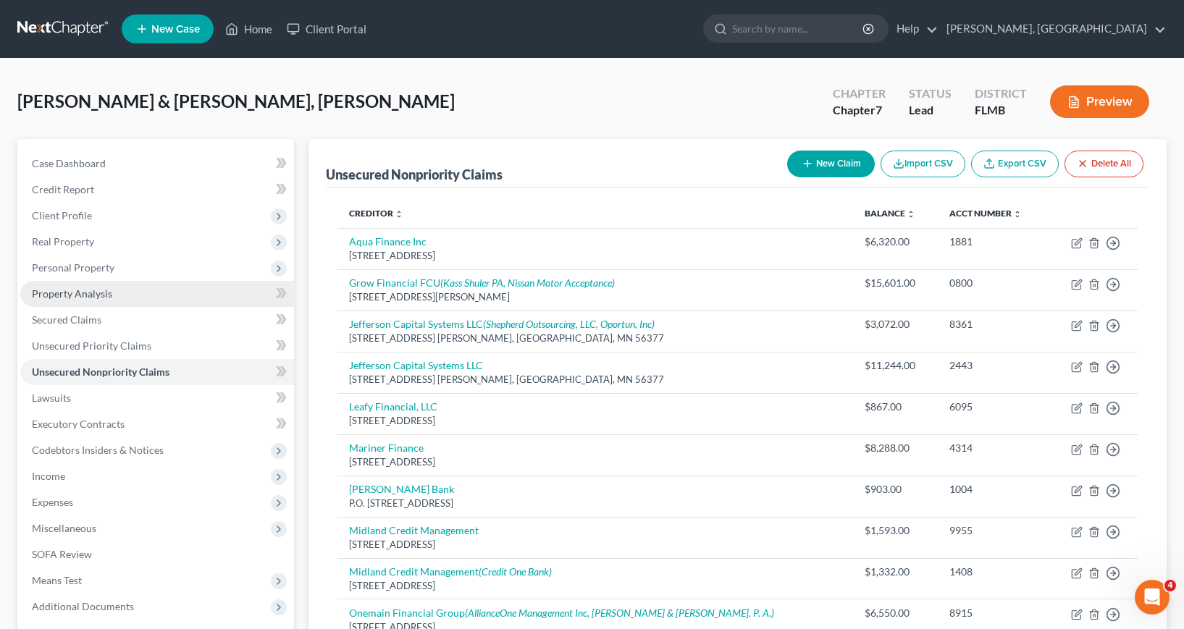
click at [68, 293] on span "Property Analysis" at bounding box center [72, 294] width 80 height 12
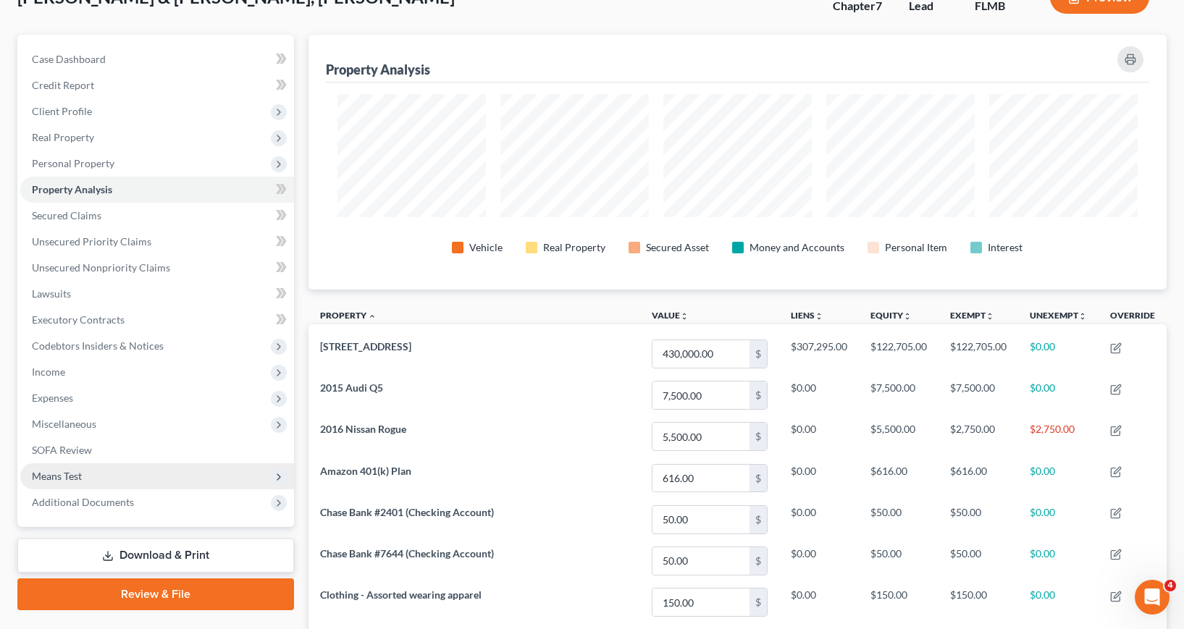
scroll to position [72, 0]
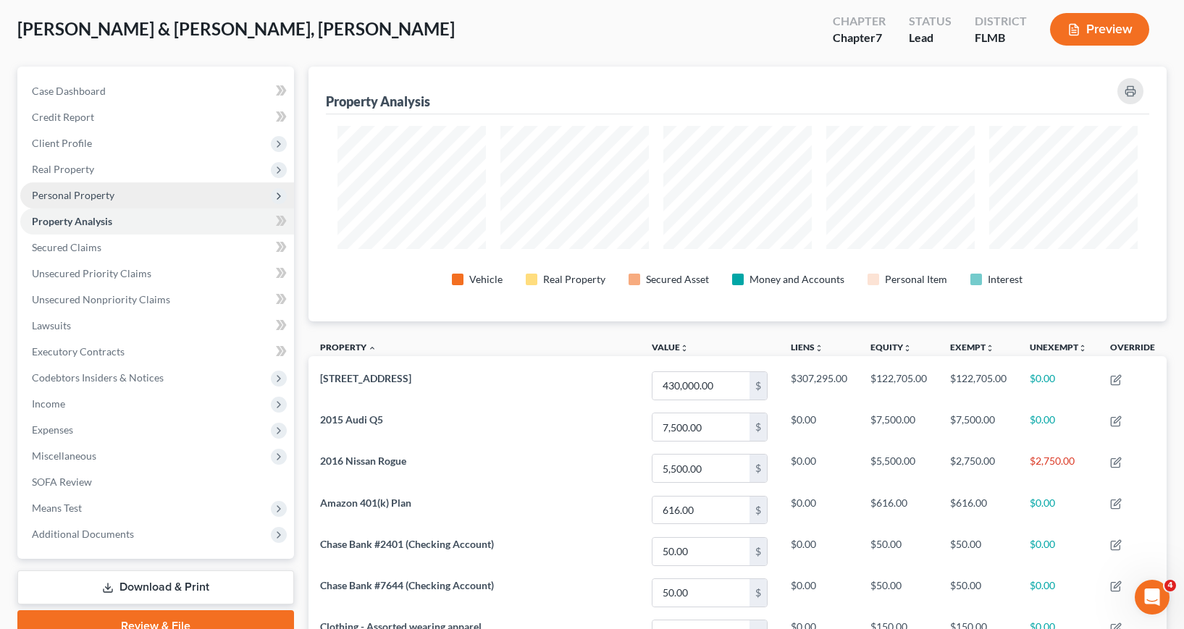
click at [93, 193] on span "Personal Property" at bounding box center [73, 195] width 83 height 12
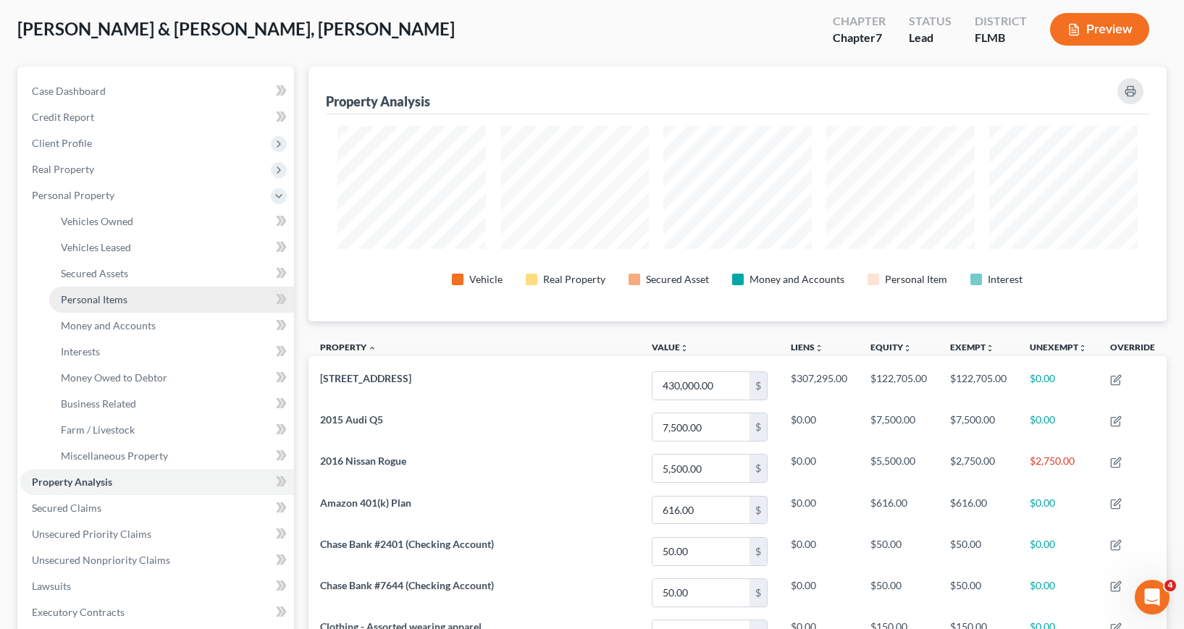
click at [113, 301] on span "Personal Items" at bounding box center [94, 299] width 67 height 12
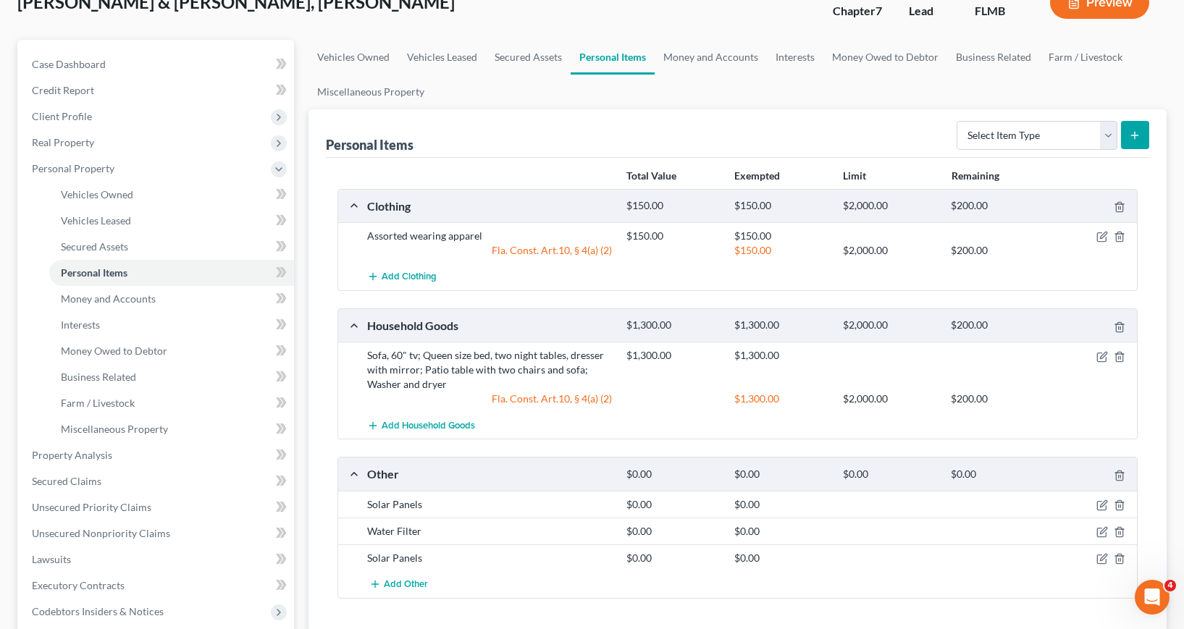
scroll to position [145, 0]
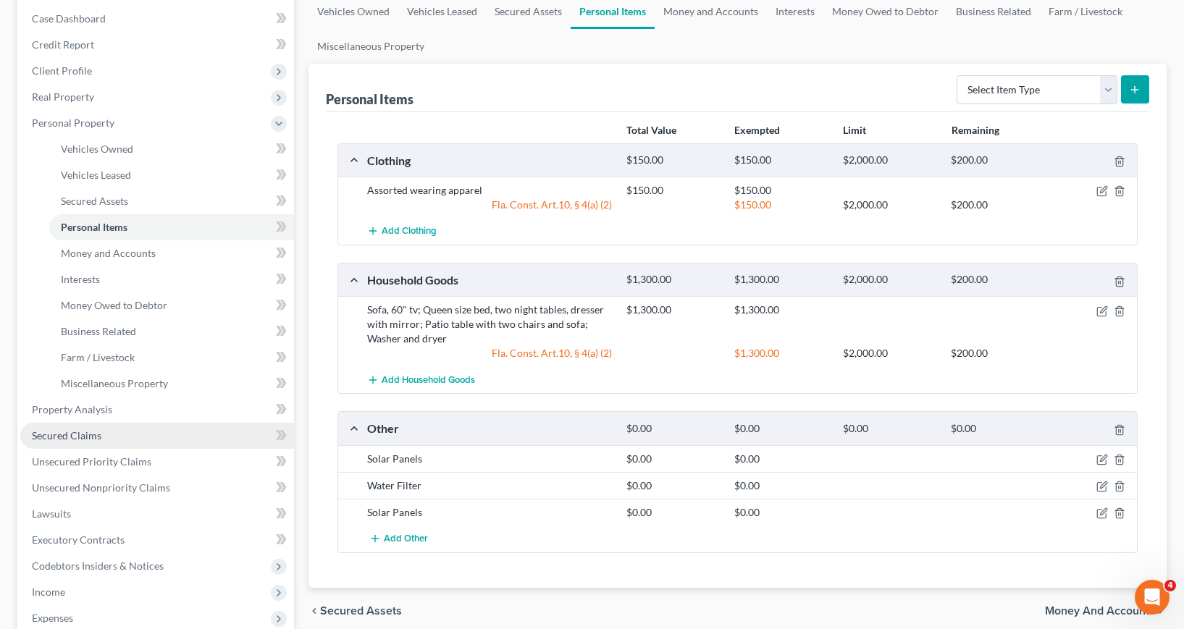
click at [93, 432] on span "Secured Claims" at bounding box center [67, 435] width 70 height 12
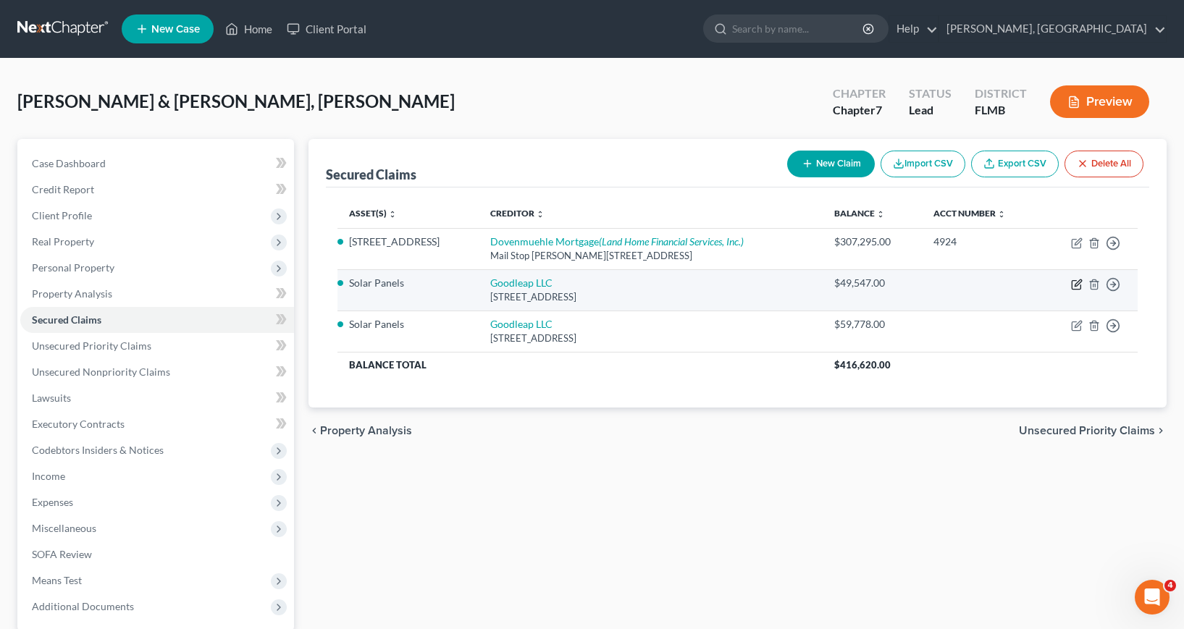
click at [1078, 285] on icon "button" at bounding box center [1078, 283] width 7 height 7
select select "4"
select select "5"
select select "0"
select select "2"
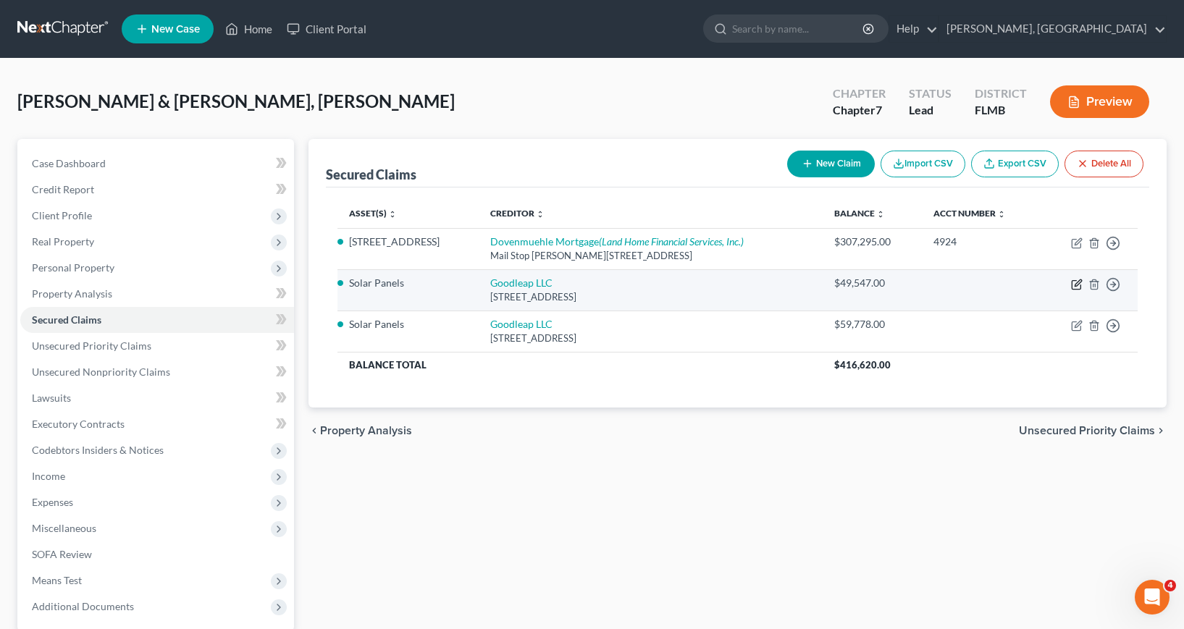
select select "1"
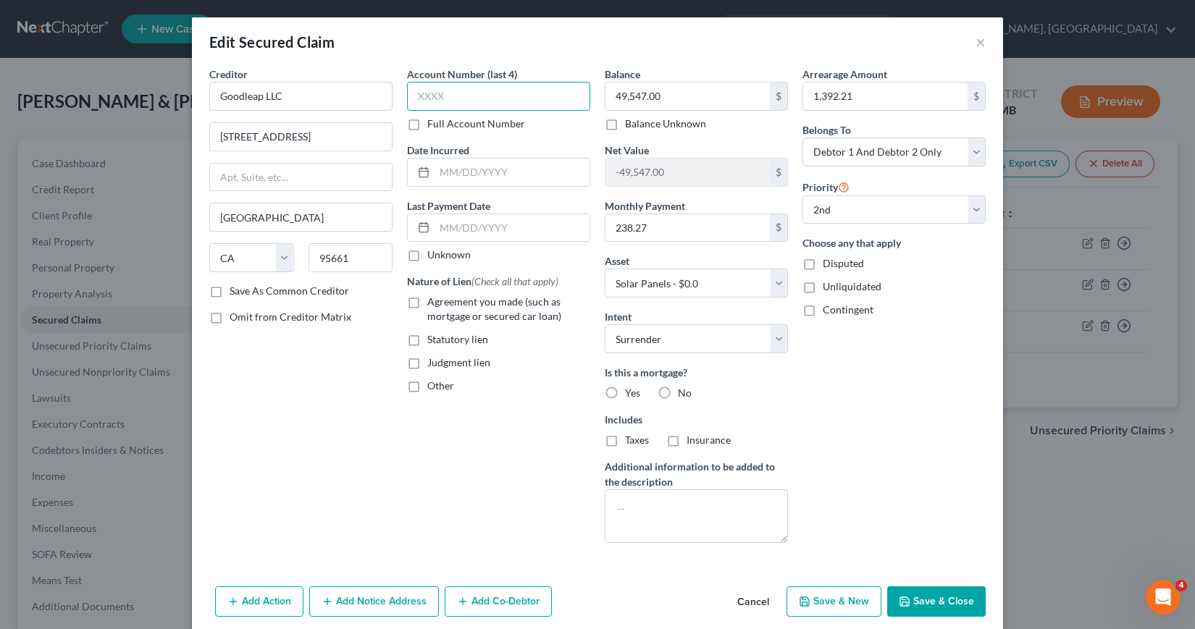
click at [414, 93] on input "text" at bounding box center [498, 96] width 183 height 29
type input "7683"
click at [435, 172] on input "text" at bounding box center [512, 173] width 155 height 28
click at [445, 173] on input "text" at bounding box center [512, 173] width 155 height 28
type input "[DATE]"
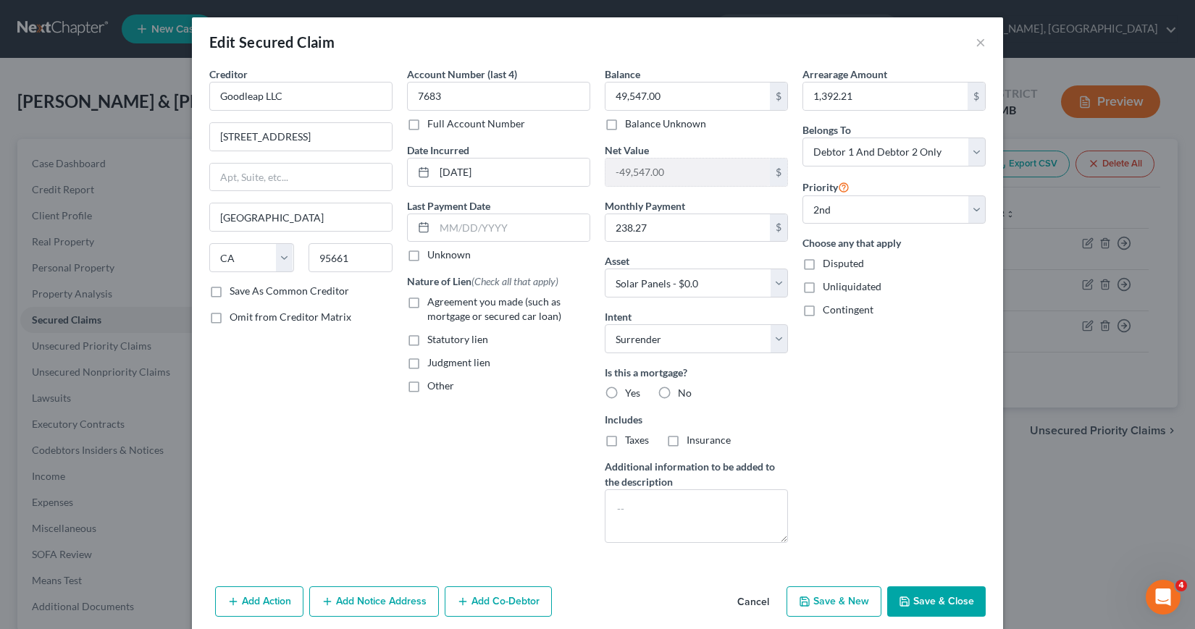
click at [427, 339] on label "Statutory lien" at bounding box center [457, 339] width 61 height 14
click at [433, 339] on input "Statutory lien" at bounding box center [437, 336] width 9 height 9
checkbox input "true"
click at [678, 393] on label "No" at bounding box center [685, 393] width 14 height 14
click at [684, 393] on input "No" at bounding box center [688, 390] width 9 height 9
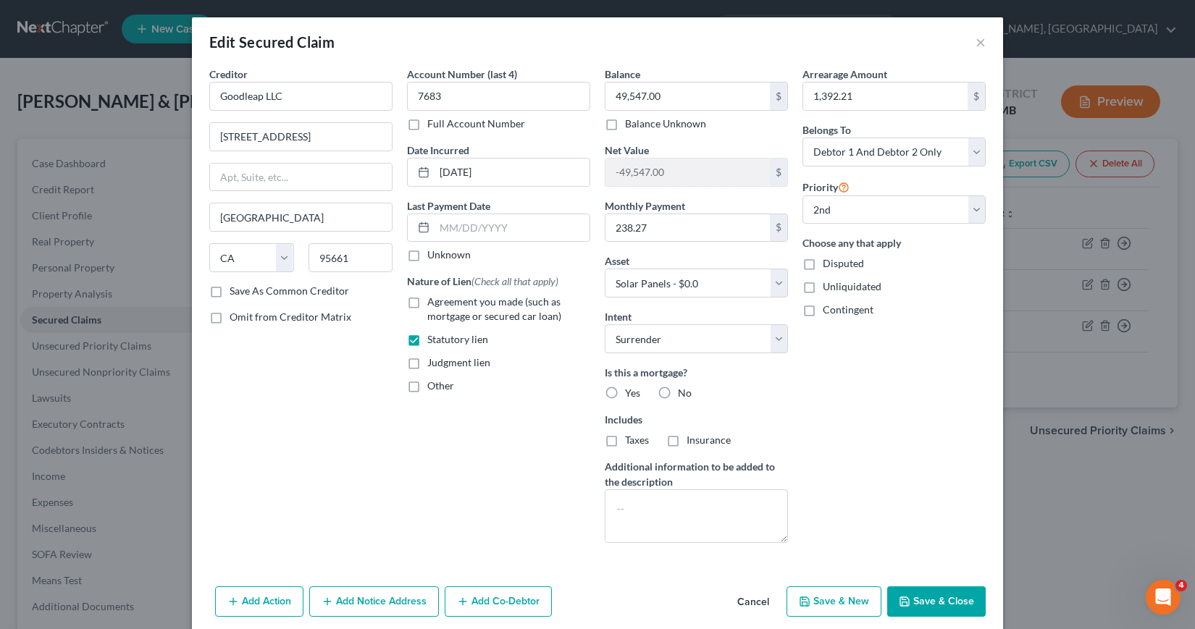
radio input "true"
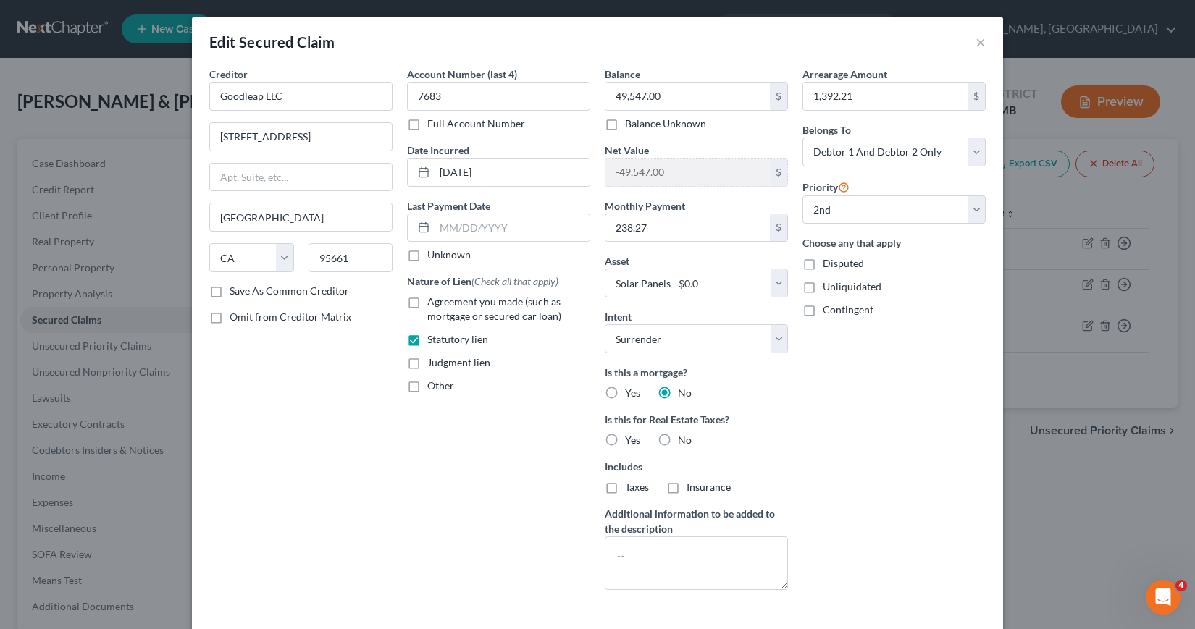
click at [678, 442] on label "No" at bounding box center [685, 440] width 14 height 14
click at [684, 442] on input "No" at bounding box center [688, 437] width 9 height 9
radio input "true"
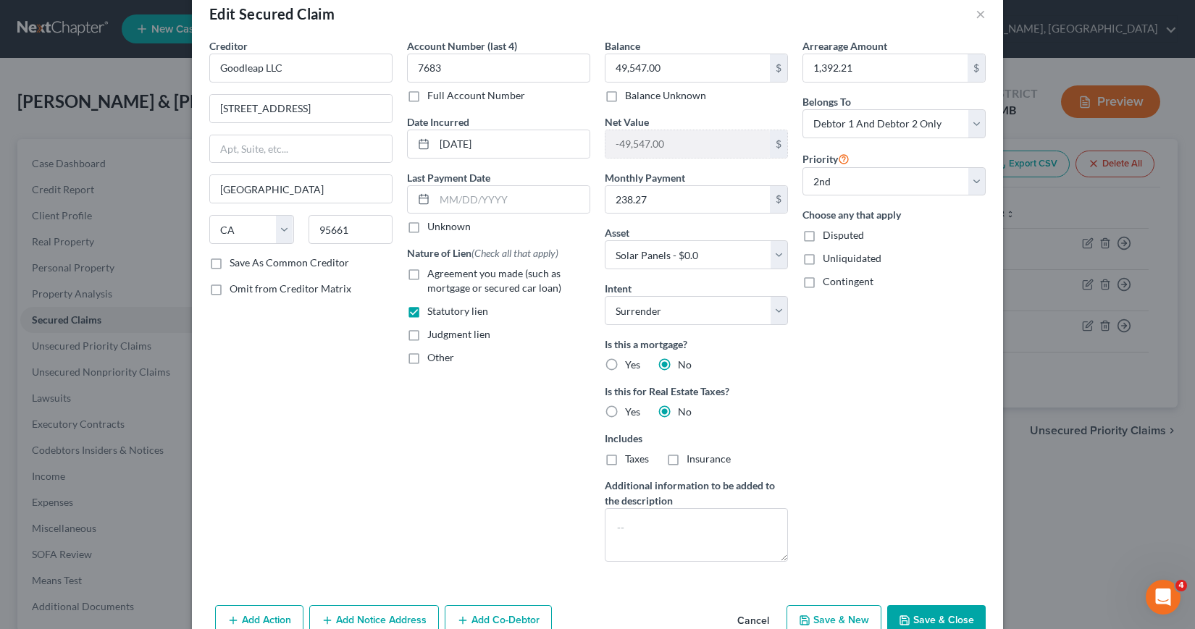
scroll to position [72, 0]
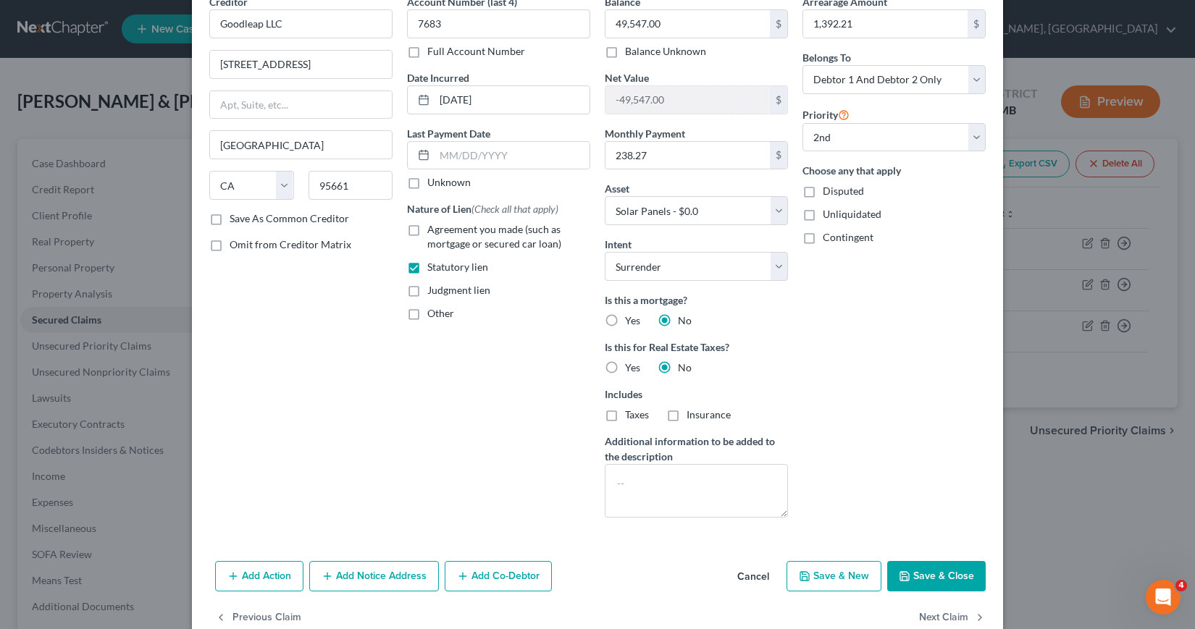
drag, startPoint x: 406, startPoint y: 268, endPoint x: 409, endPoint y: 309, distance: 40.7
click at [427, 269] on label "Statutory lien" at bounding box center [457, 267] width 61 height 14
click at [433, 269] on input "Statutory lien" at bounding box center [437, 264] width 9 height 9
checkbox input "false"
click at [427, 315] on label "Other" at bounding box center [440, 313] width 27 height 14
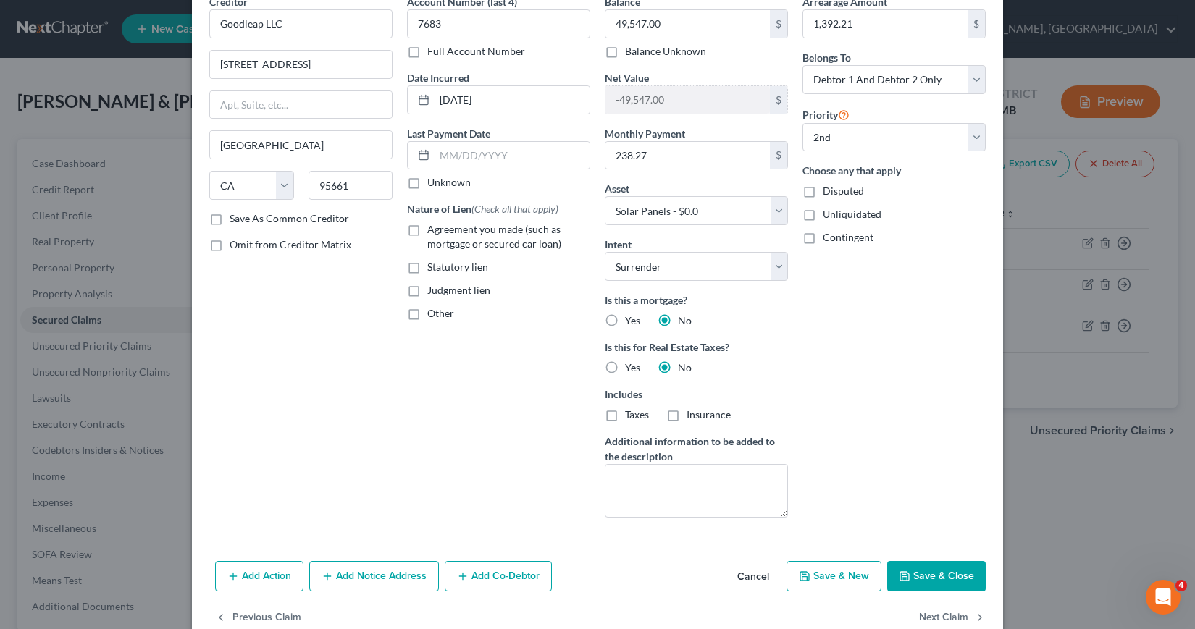
click at [433, 315] on input "Other" at bounding box center [437, 310] width 9 height 9
checkbox input "true"
click at [411, 345] on input "text" at bounding box center [499, 347] width 182 height 28
type input "UCC-1"
click at [939, 580] on button "Save & Close" at bounding box center [936, 576] width 98 height 30
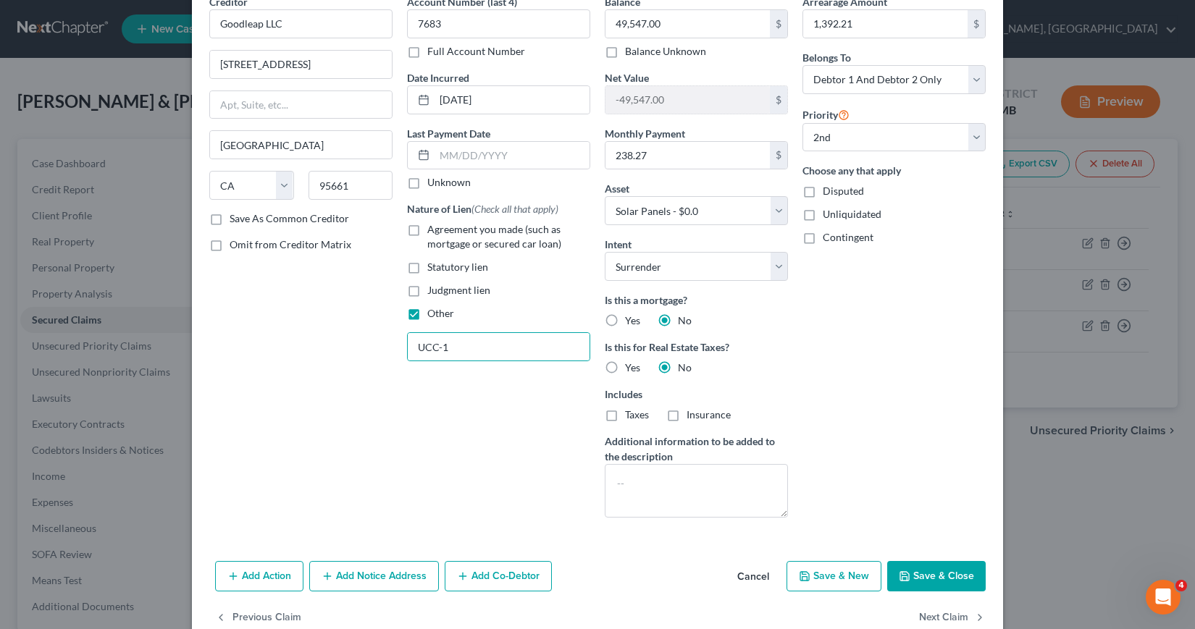
select select
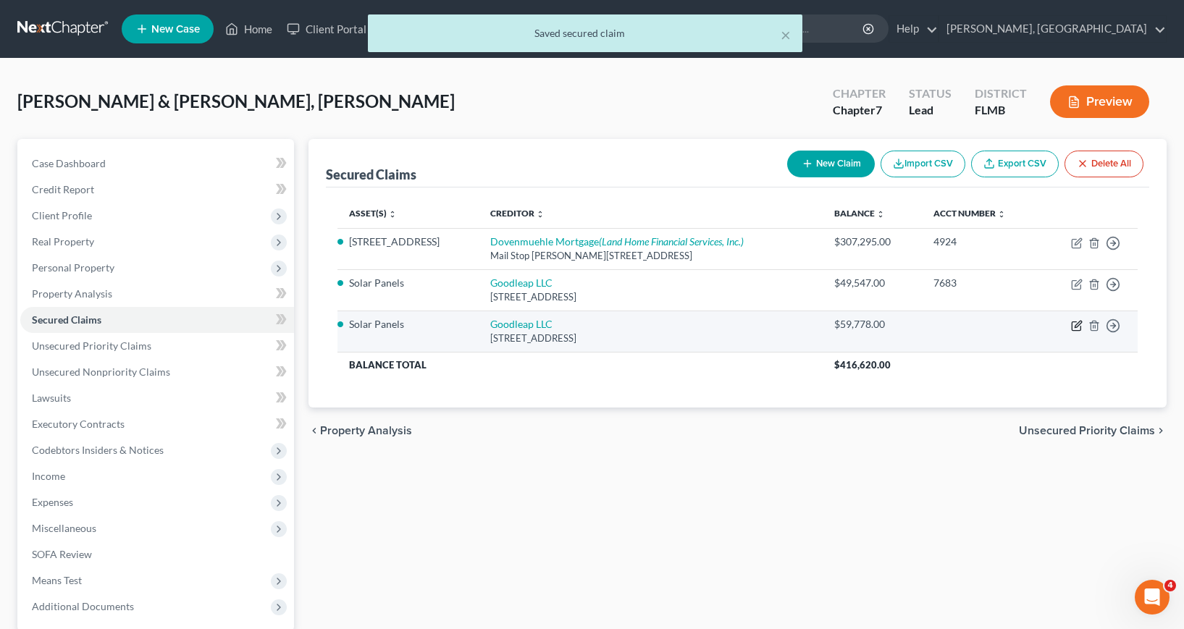
click at [1079, 328] on icon "button" at bounding box center [1077, 326] width 12 height 12
select select "4"
select select "6"
select select "0"
select select "2"
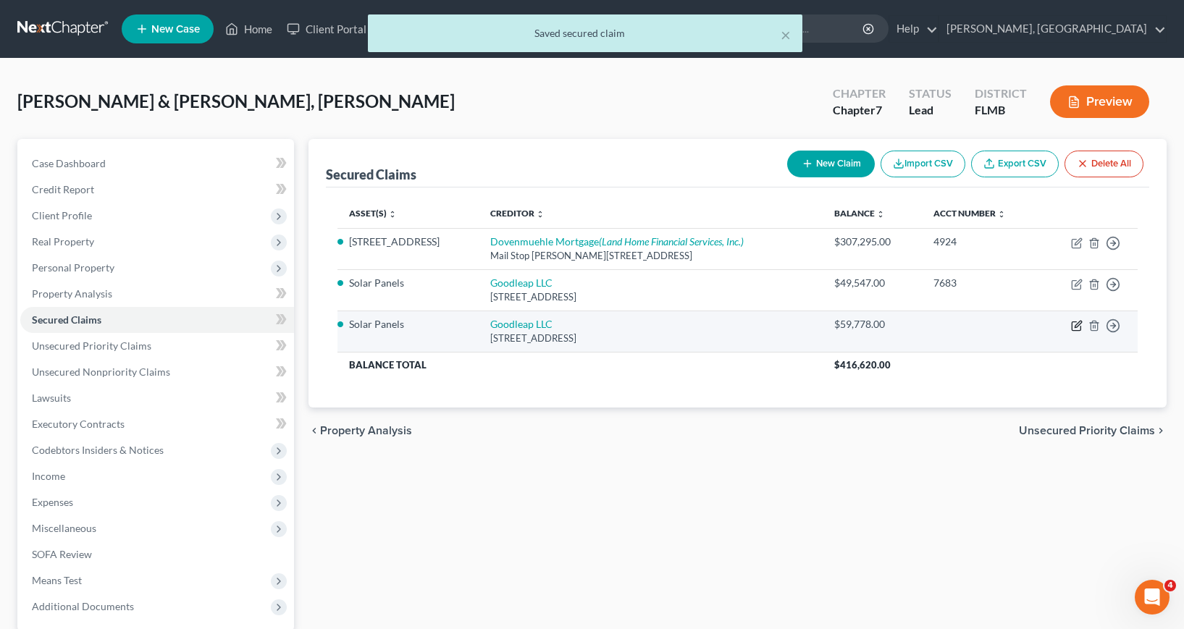
select select "2"
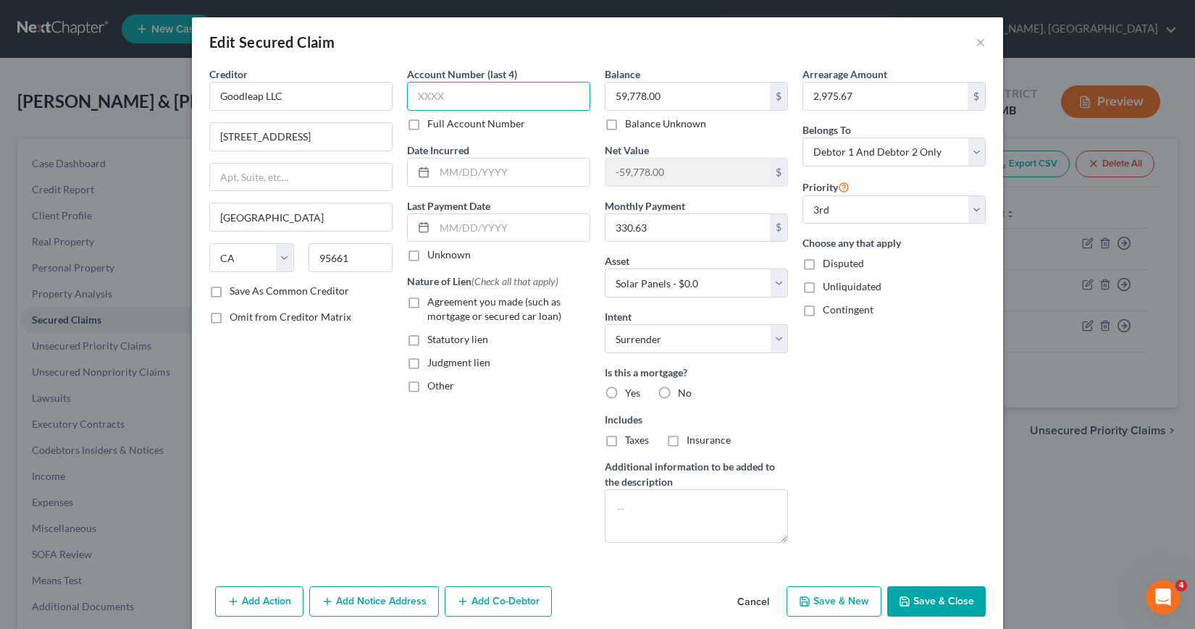
click at [414, 89] on input "text" at bounding box center [498, 96] width 183 height 29
type input "7983"
click at [435, 172] on input "text" at bounding box center [512, 173] width 155 height 28
click at [436, 171] on input "text" at bounding box center [512, 173] width 155 height 28
type input "[DATE]"
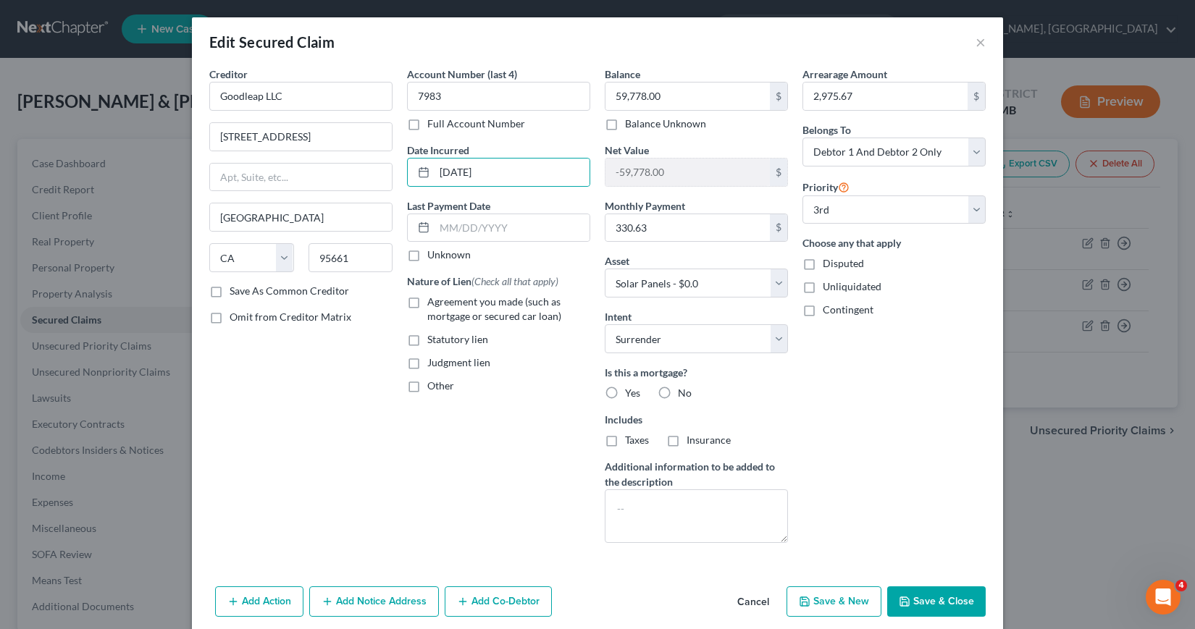
click at [427, 387] on label "Other" at bounding box center [440, 386] width 27 height 14
click at [433, 387] on input "Other" at bounding box center [437, 383] width 9 height 9
checkbox input "true"
click at [412, 419] on input "text" at bounding box center [499, 420] width 182 height 28
type input "UCC-1"
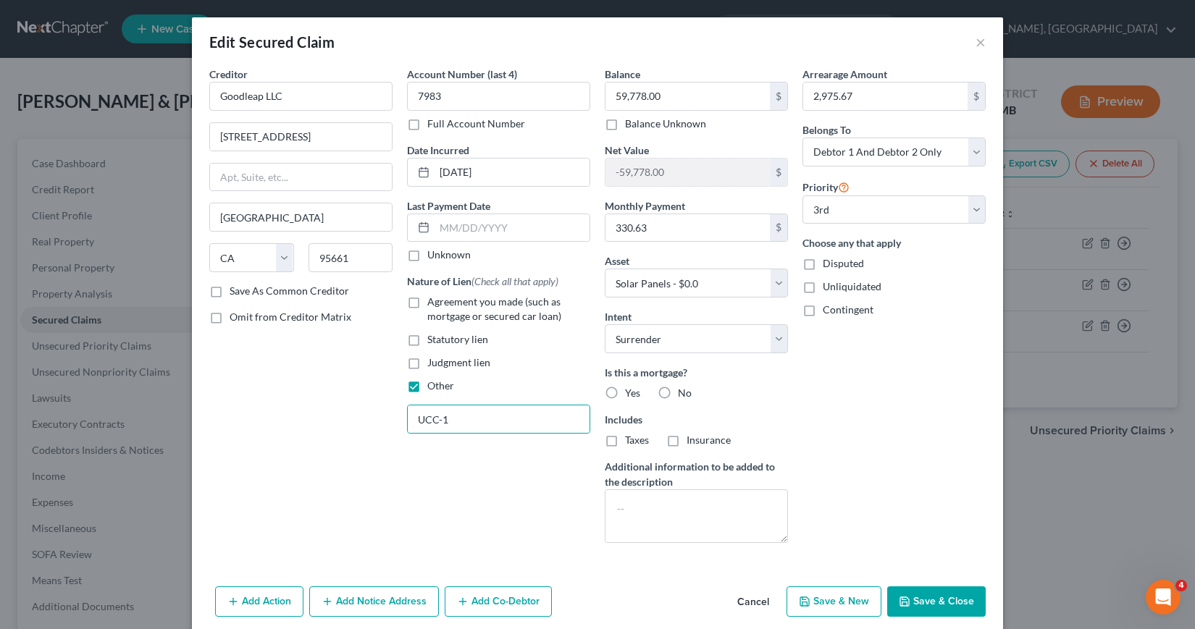
click at [678, 395] on label "No" at bounding box center [685, 393] width 14 height 14
click at [684, 395] on input "No" at bounding box center [688, 390] width 9 height 9
radio input "true"
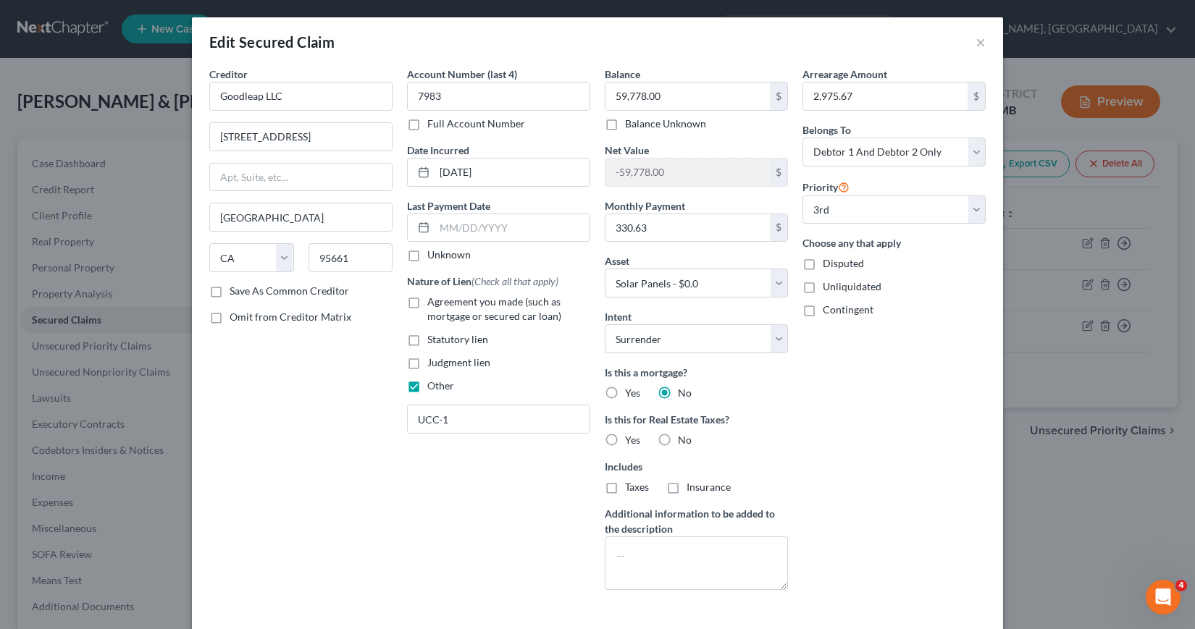
click at [678, 440] on label "No" at bounding box center [685, 440] width 14 height 14
click at [684, 440] on input "No" at bounding box center [688, 437] width 9 height 9
radio input "true"
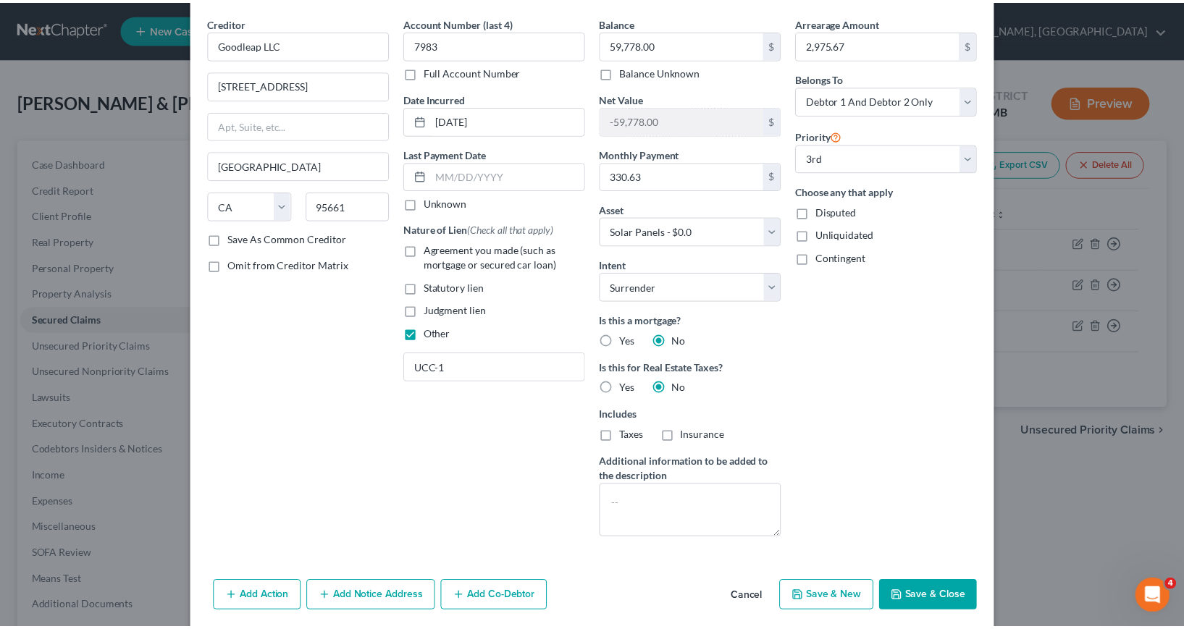
scroll to position [105, 0]
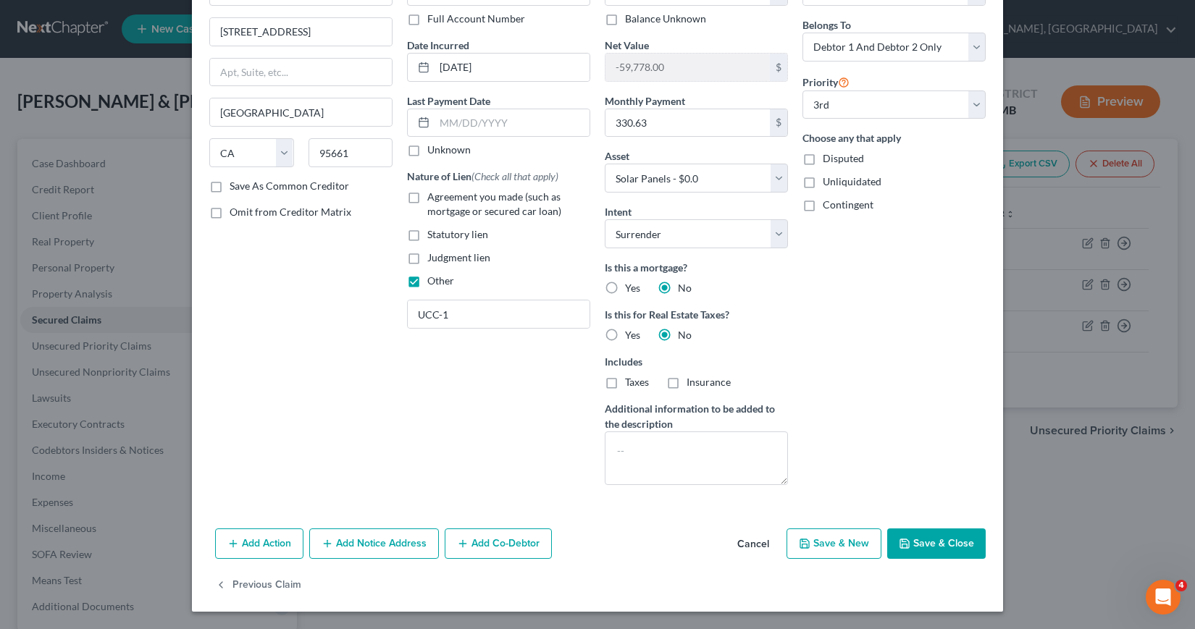
click at [917, 542] on button "Save & Close" at bounding box center [936, 544] width 98 height 30
select select
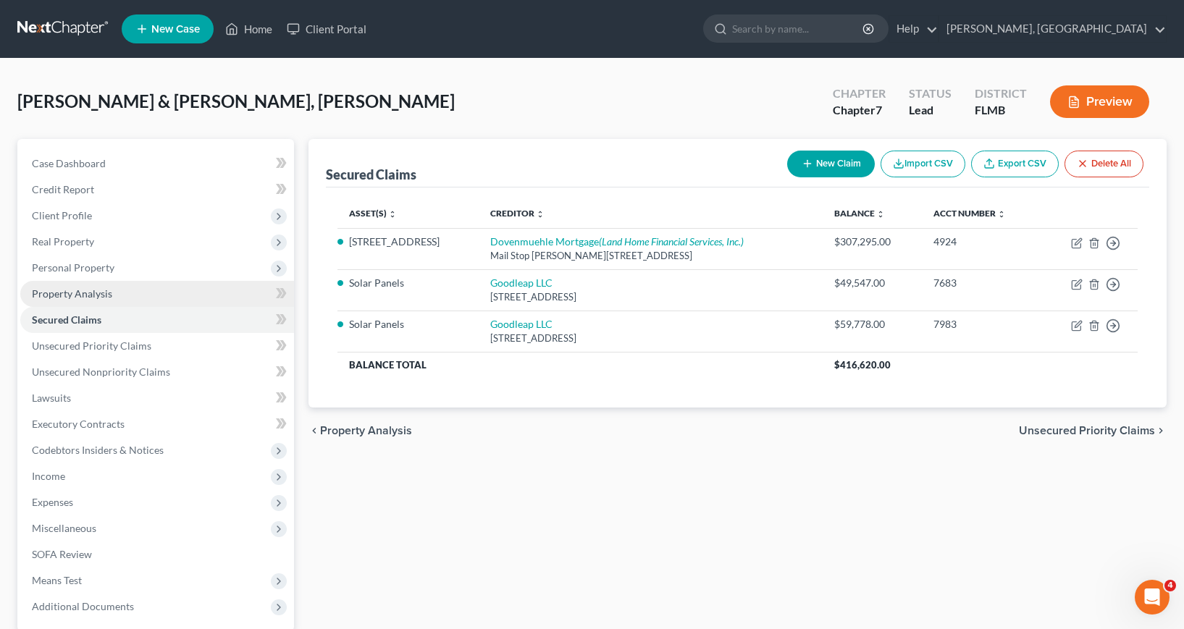
click at [69, 293] on span "Property Analysis" at bounding box center [72, 294] width 80 height 12
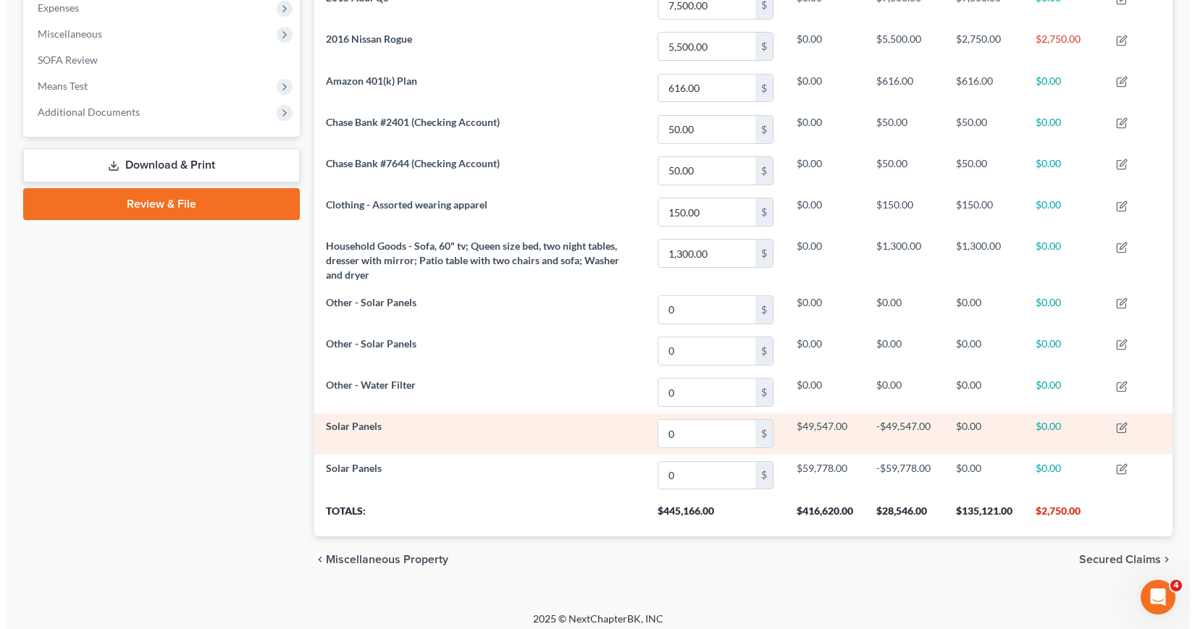
scroll to position [503, 0]
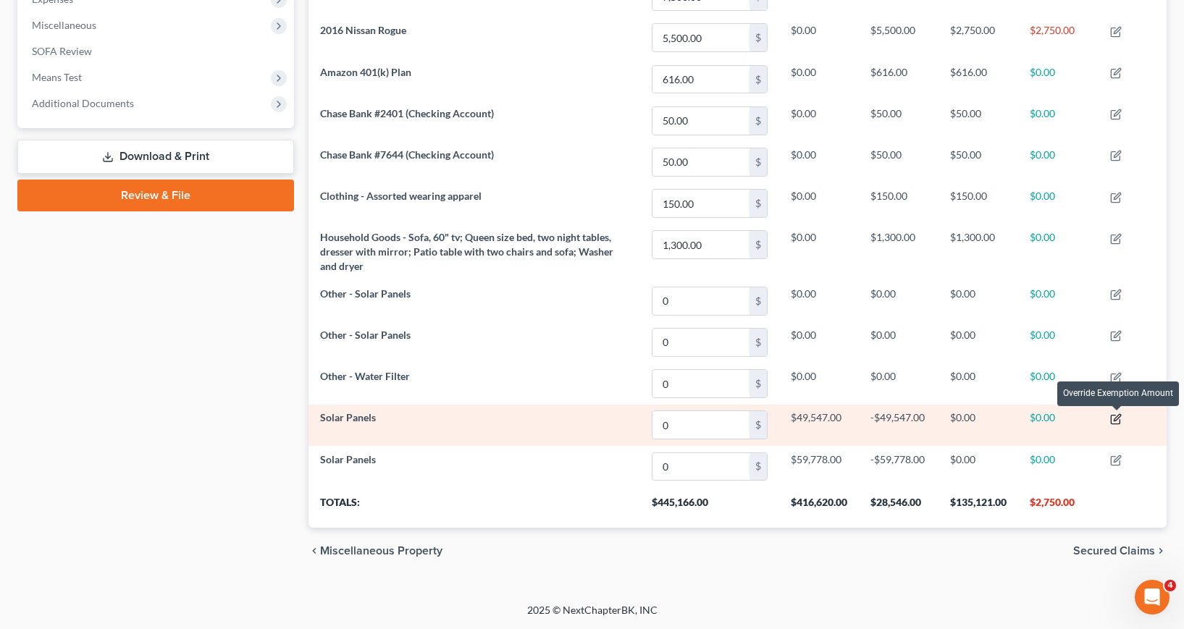
click at [1117, 419] on icon "button" at bounding box center [1116, 420] width 12 height 12
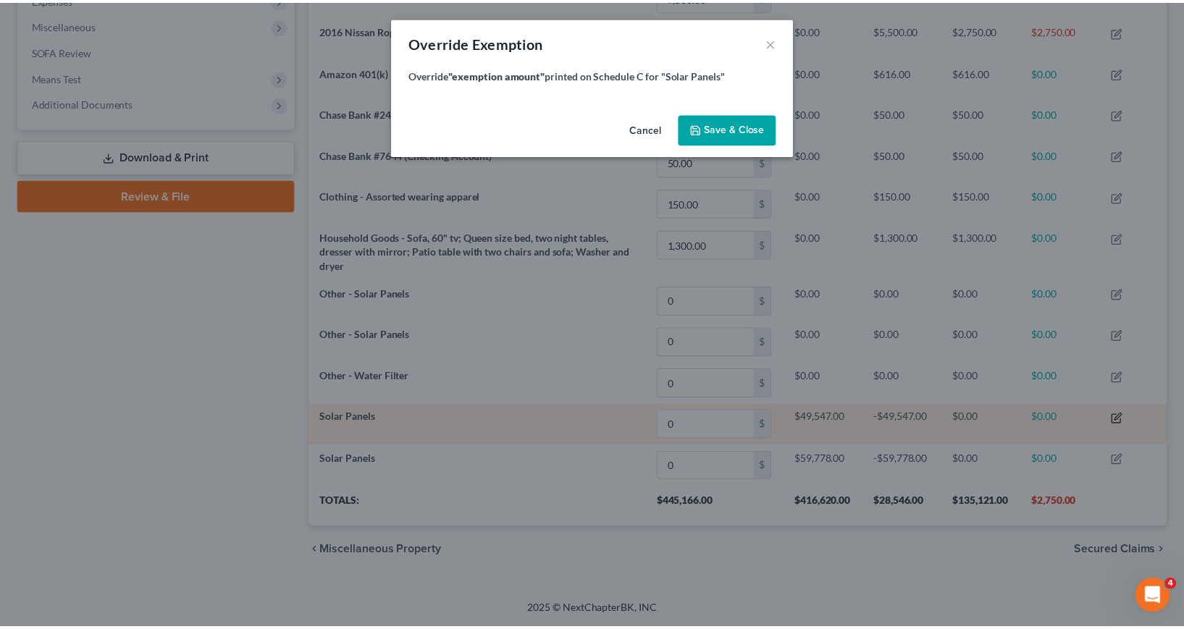
scroll to position [256, 866]
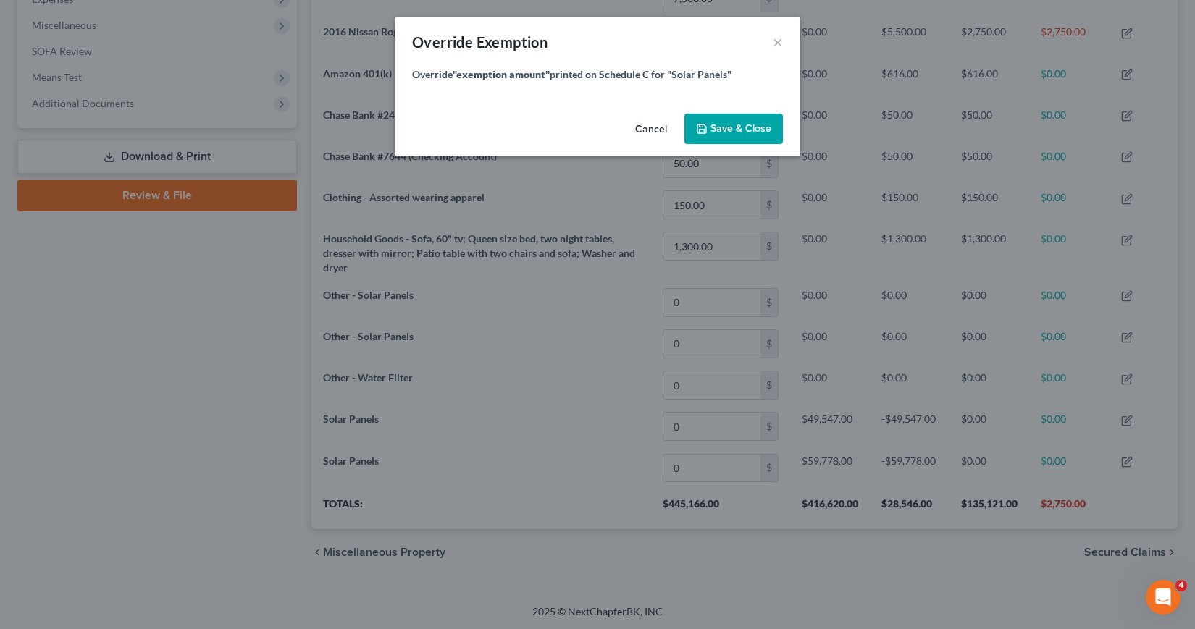
click at [725, 133] on span "Save & Close" at bounding box center [740, 128] width 61 height 12
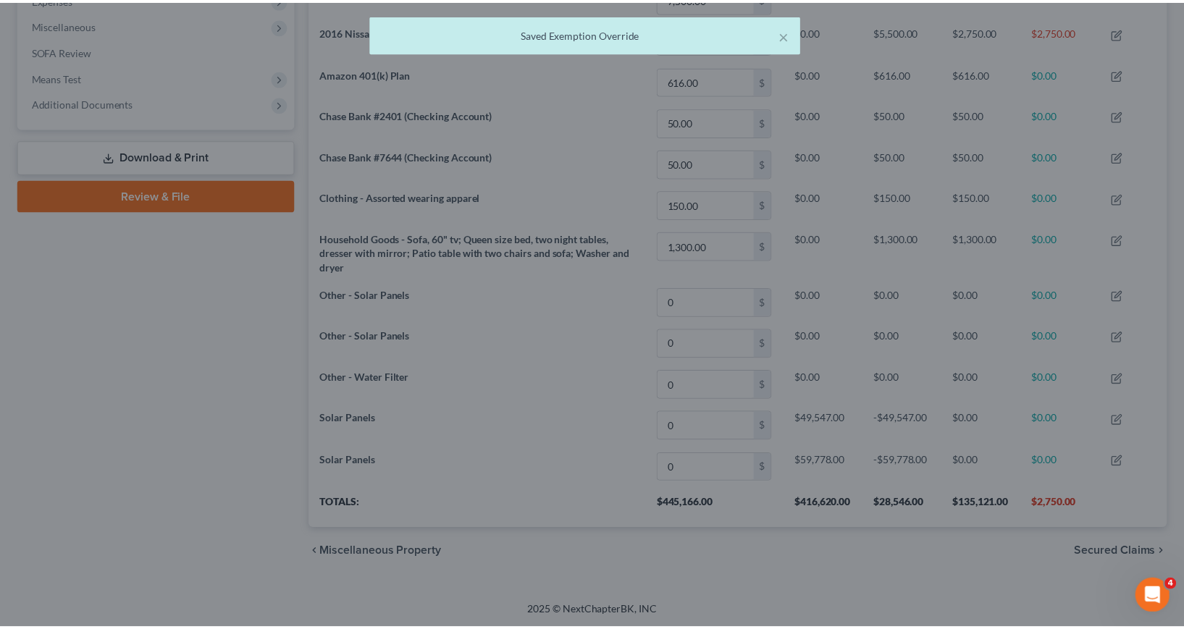
scroll to position [0, 0]
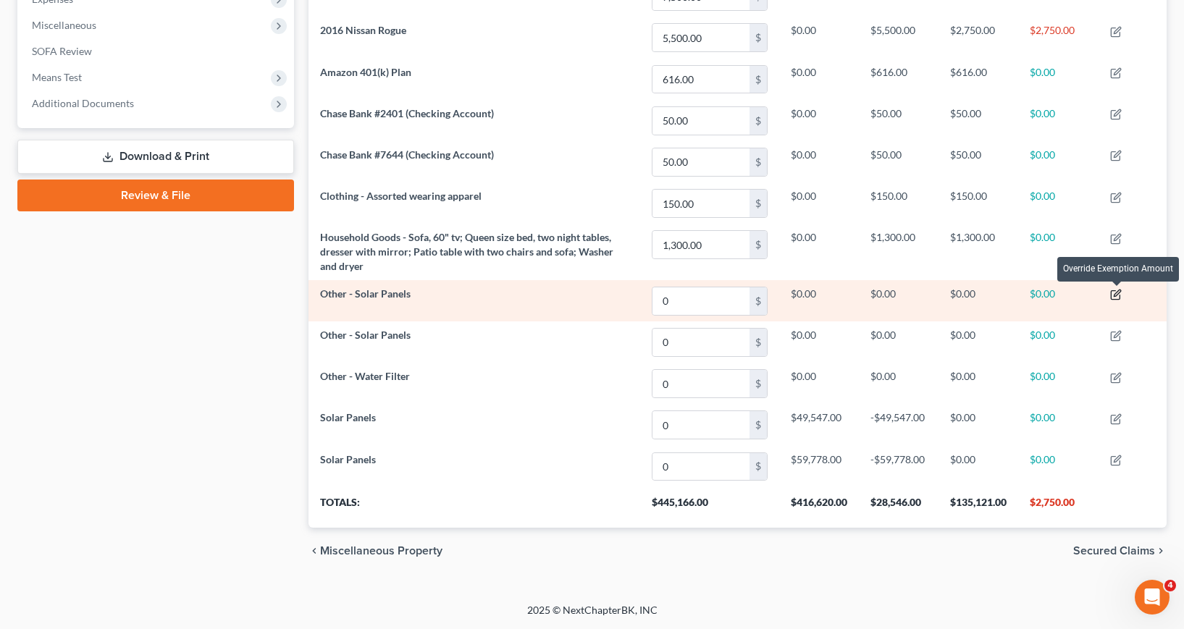
click at [1117, 294] on icon "button" at bounding box center [1116, 295] width 12 height 12
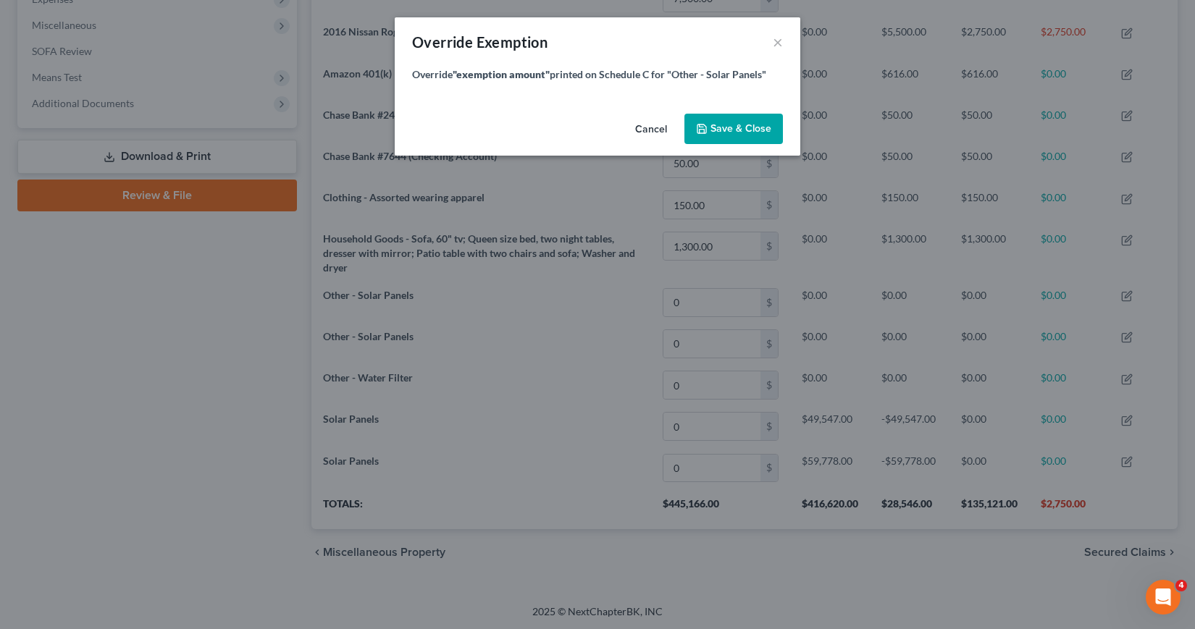
click at [729, 125] on span "Save & Close" at bounding box center [740, 128] width 61 height 12
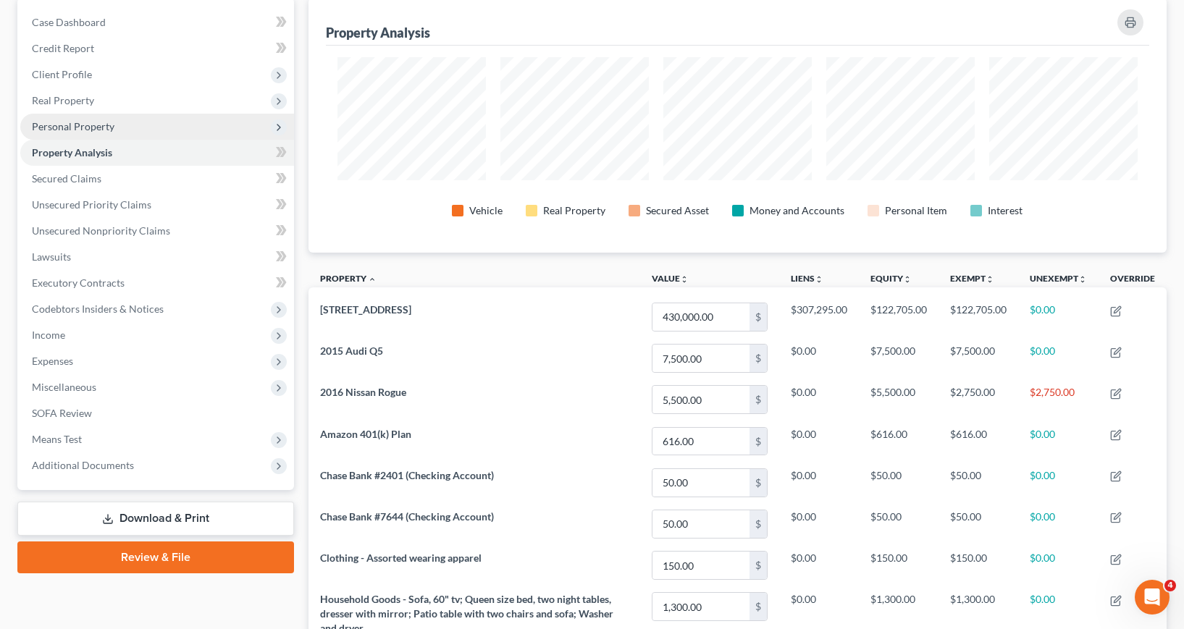
click at [75, 127] on span "Personal Property" at bounding box center [73, 126] width 83 height 12
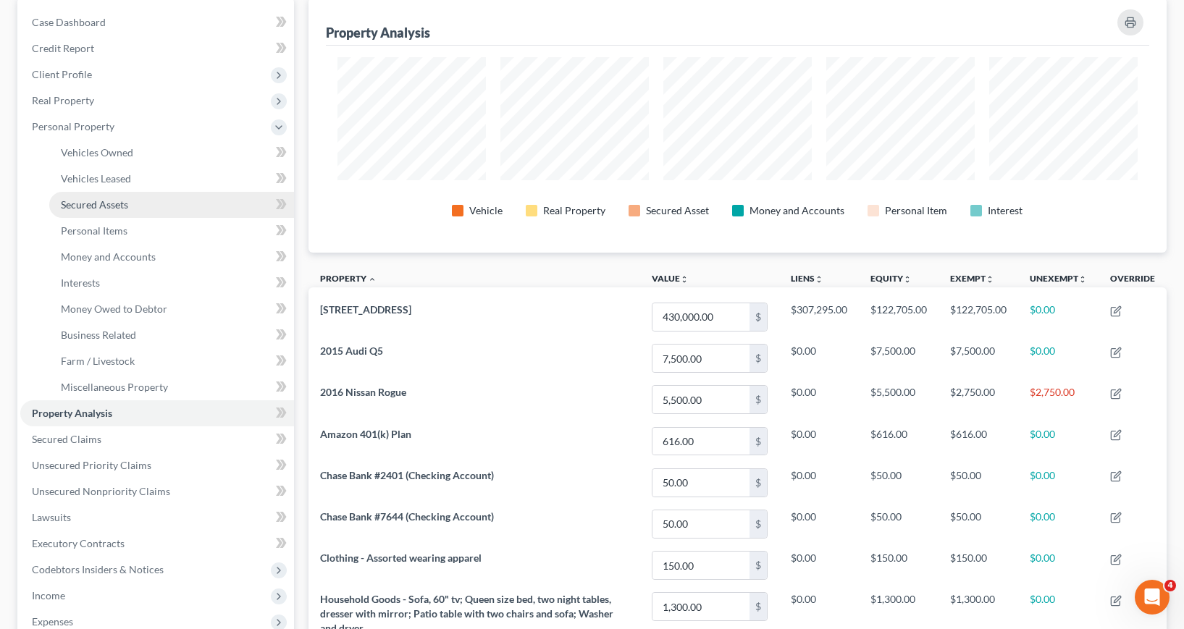
click at [93, 207] on span "Secured Assets" at bounding box center [94, 204] width 67 height 12
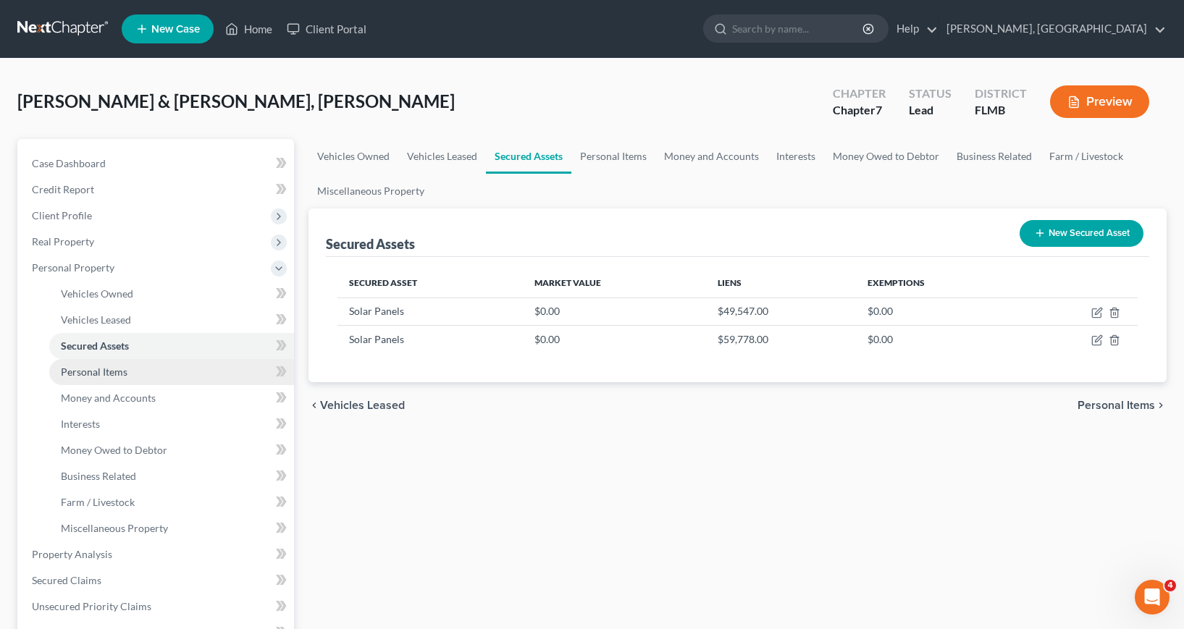
click at [107, 374] on span "Personal Items" at bounding box center [94, 372] width 67 height 12
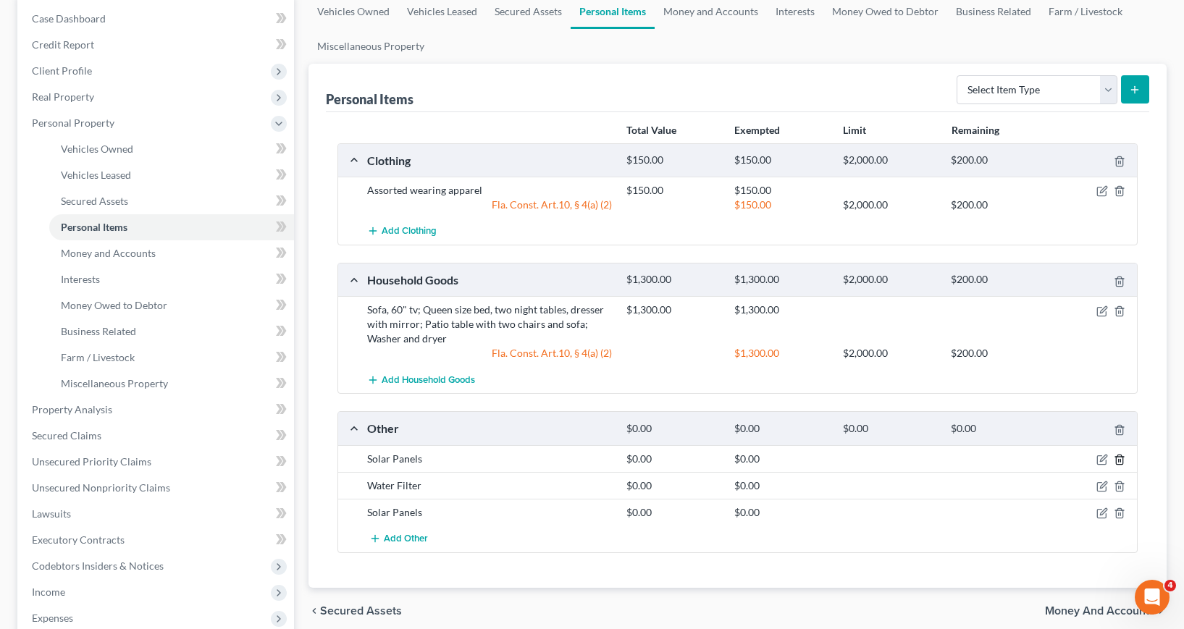
click at [1119, 461] on line "button" at bounding box center [1119, 460] width 0 height 3
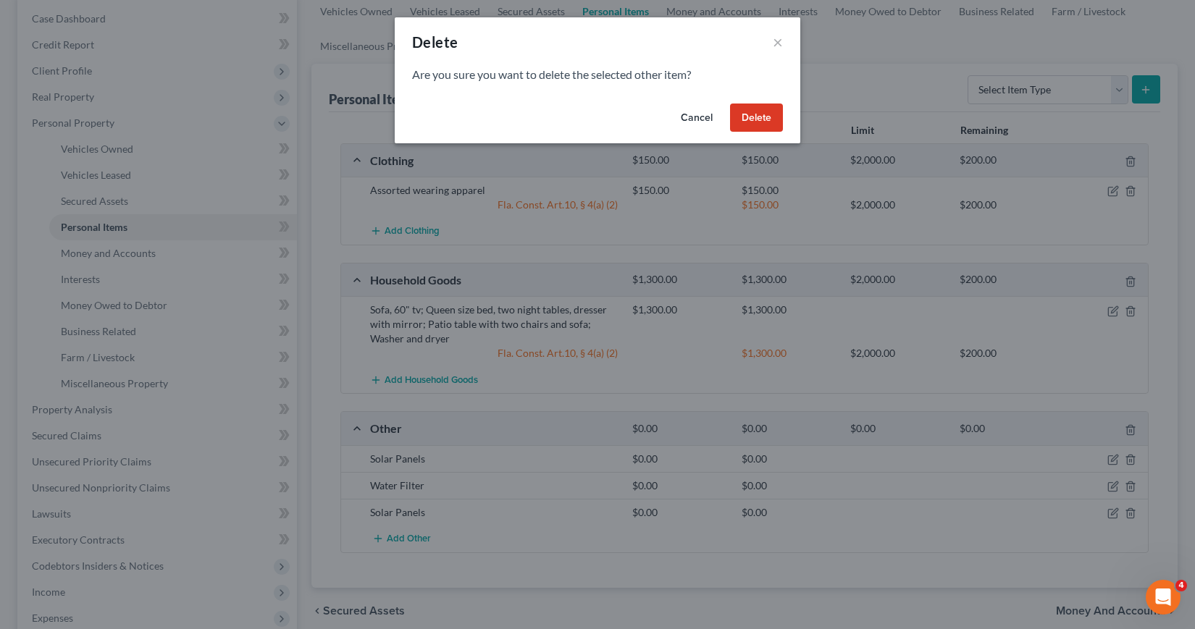
click at [762, 115] on button "Delete" at bounding box center [756, 118] width 53 height 29
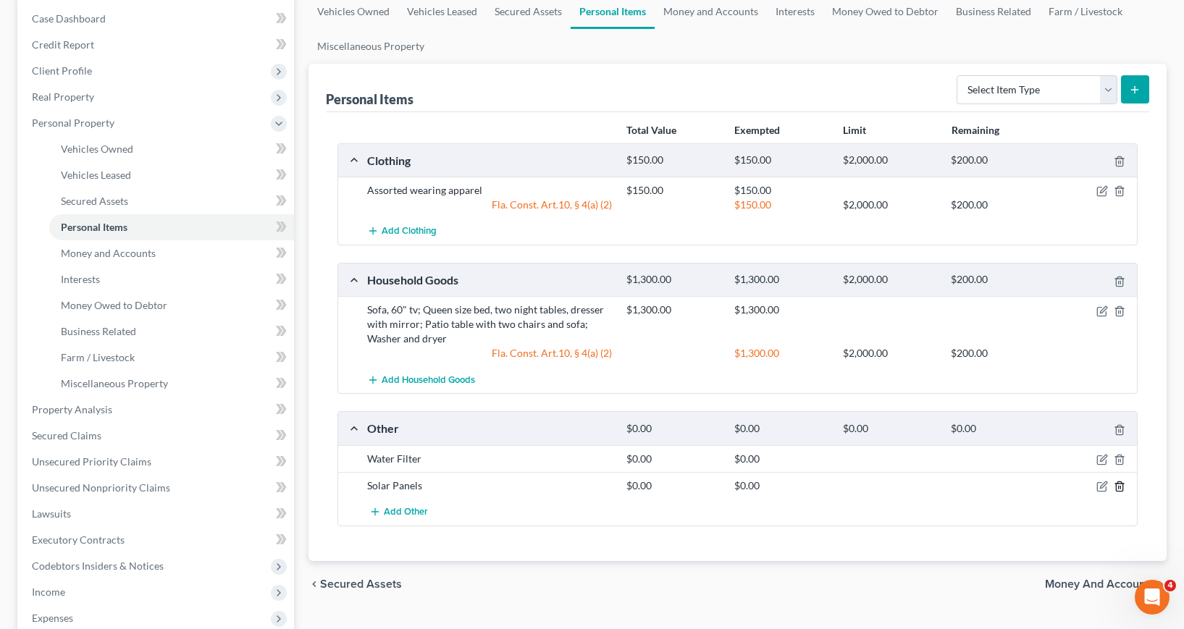
click at [1120, 487] on icon "button" at bounding box center [1120, 487] width 12 height 12
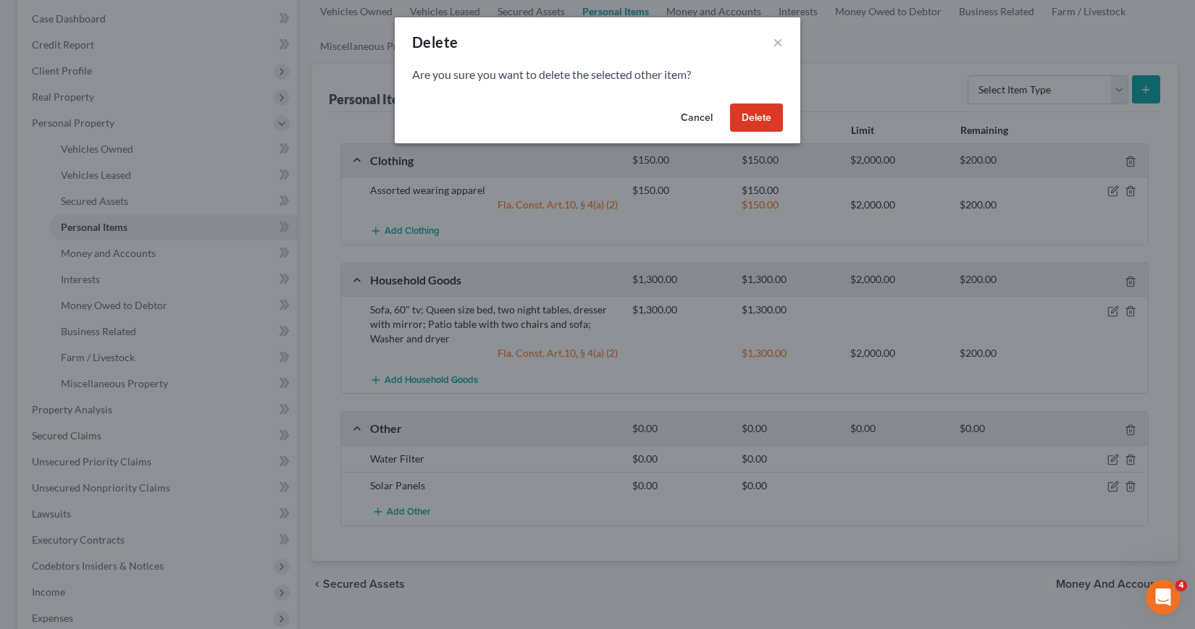
click at [754, 117] on button "Delete" at bounding box center [756, 118] width 53 height 29
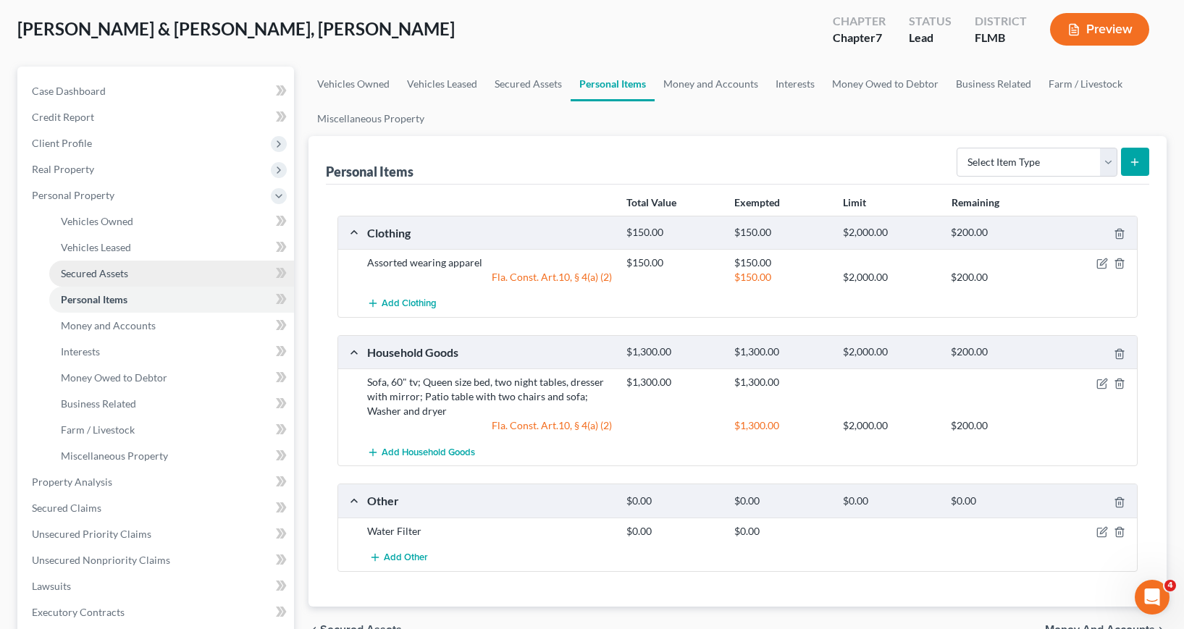
click at [81, 273] on span "Secured Assets" at bounding box center [94, 273] width 67 height 12
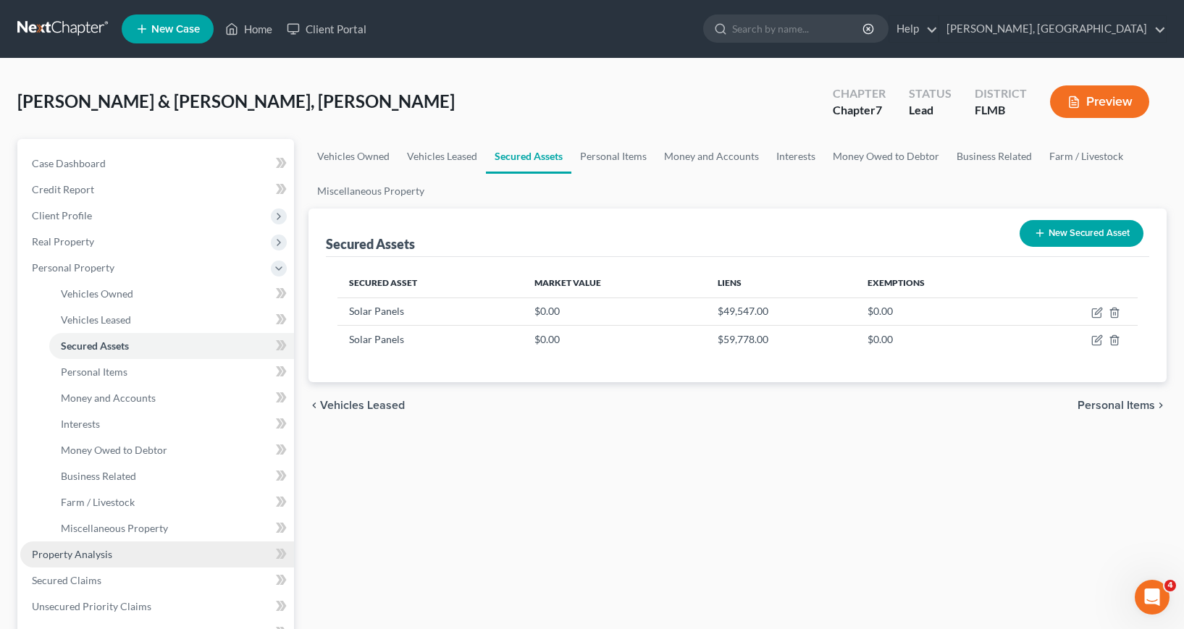
click at [101, 559] on span "Property Analysis" at bounding box center [72, 554] width 80 height 12
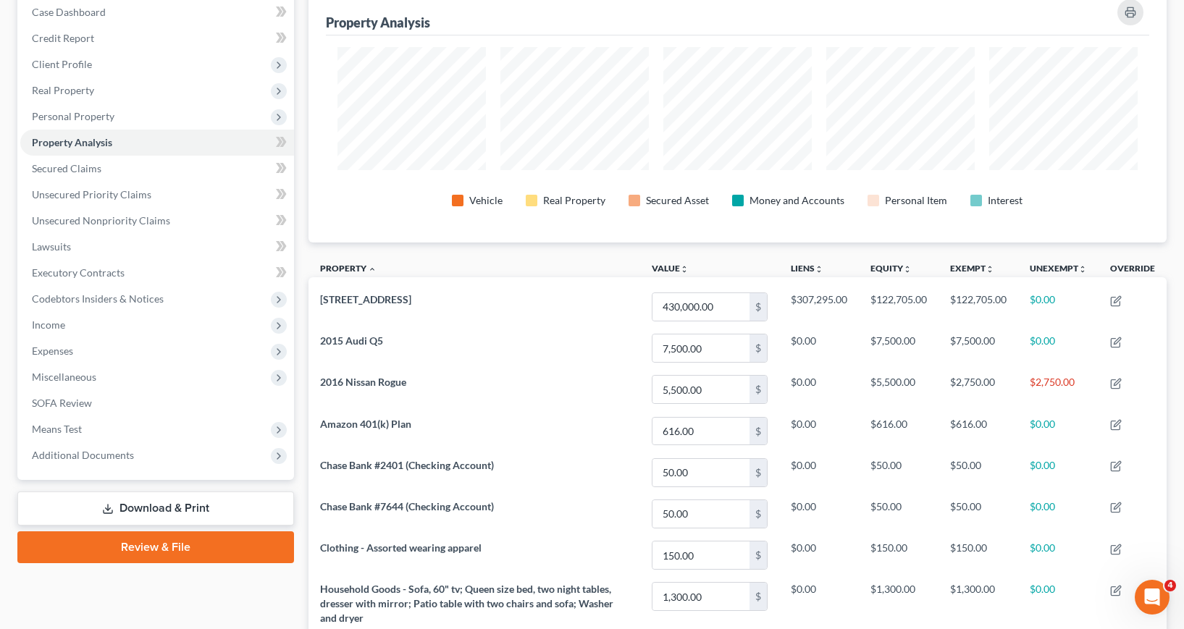
scroll to position [145, 0]
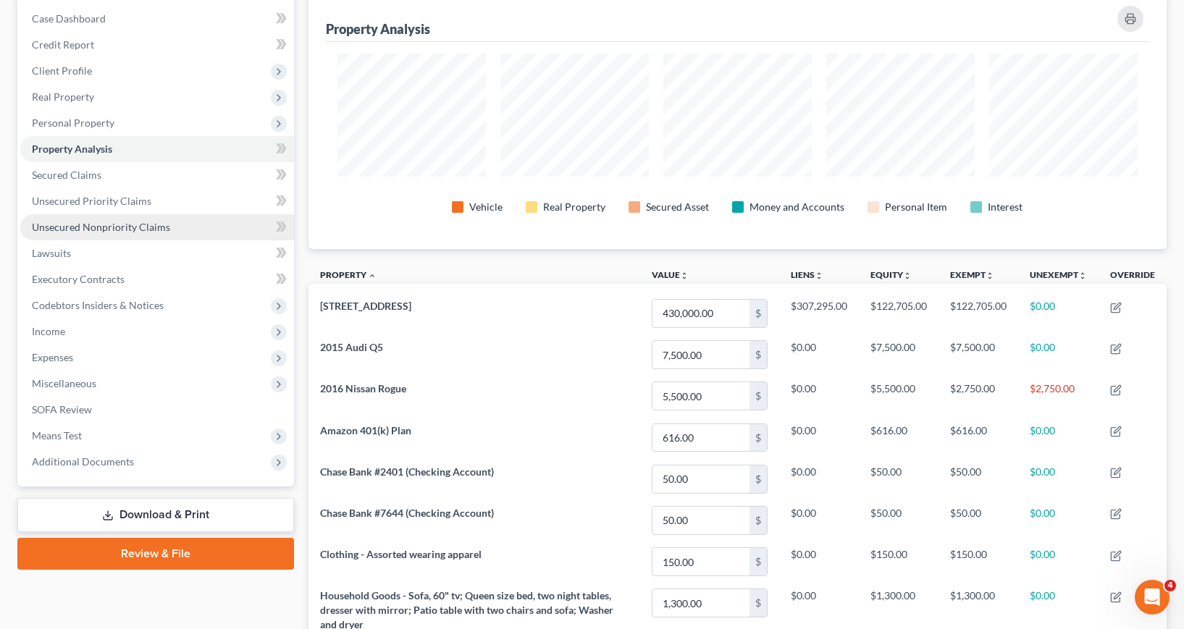
click at [93, 225] on span "Unsecured Nonpriority Claims" at bounding box center [101, 227] width 138 height 12
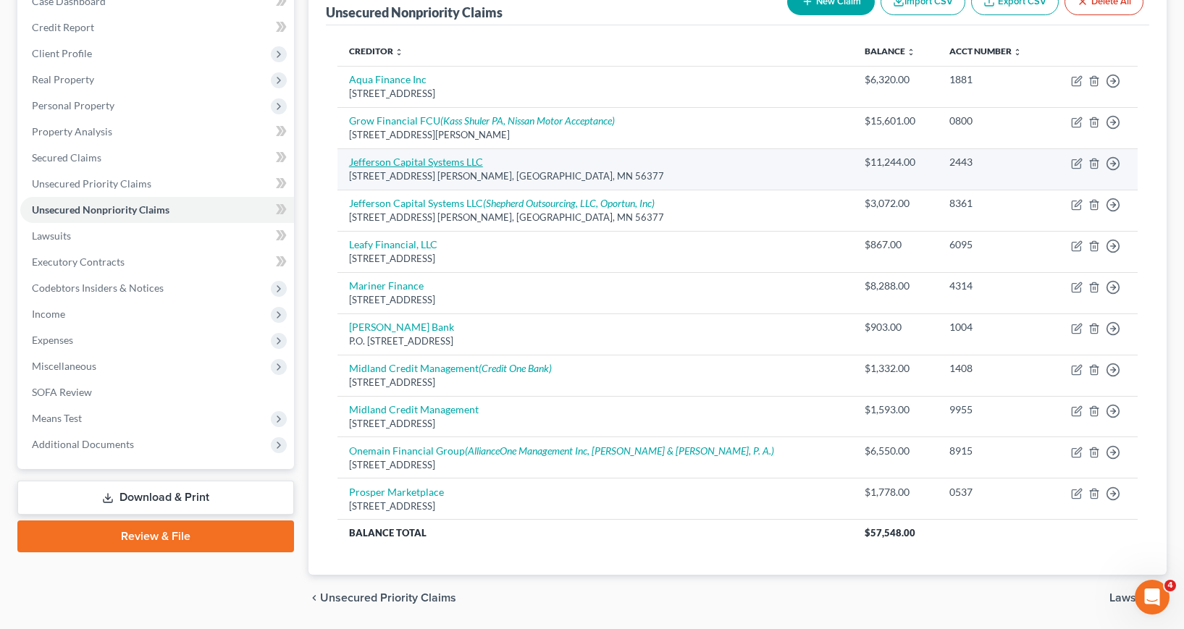
scroll to position [137, 0]
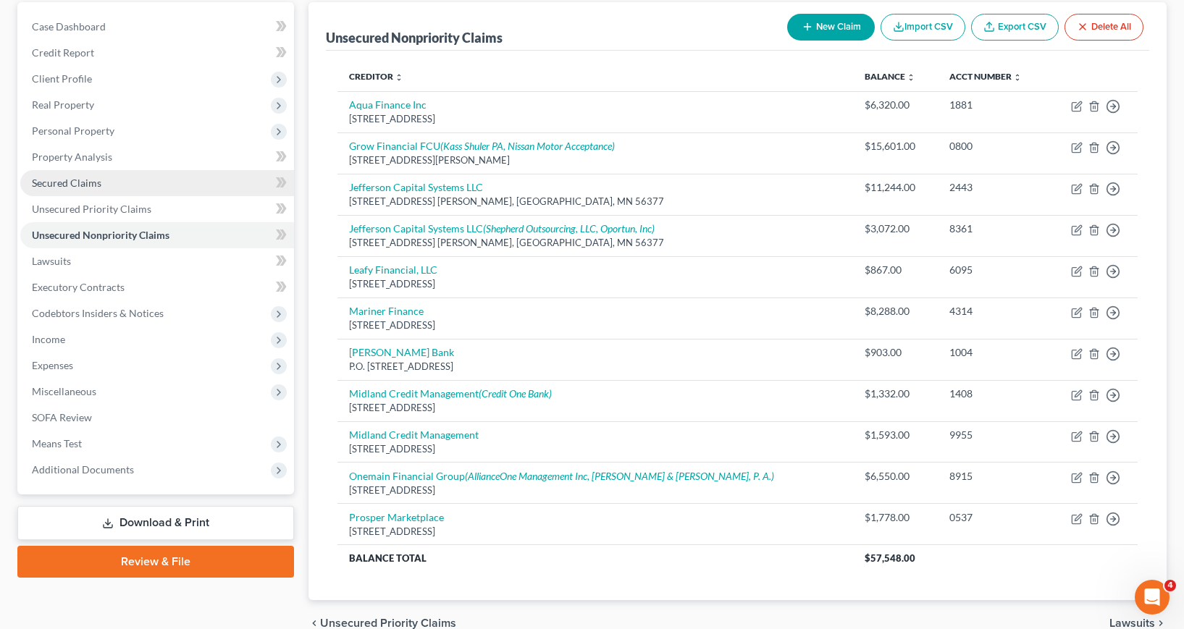
click at [66, 188] on span "Secured Claims" at bounding box center [67, 183] width 70 height 12
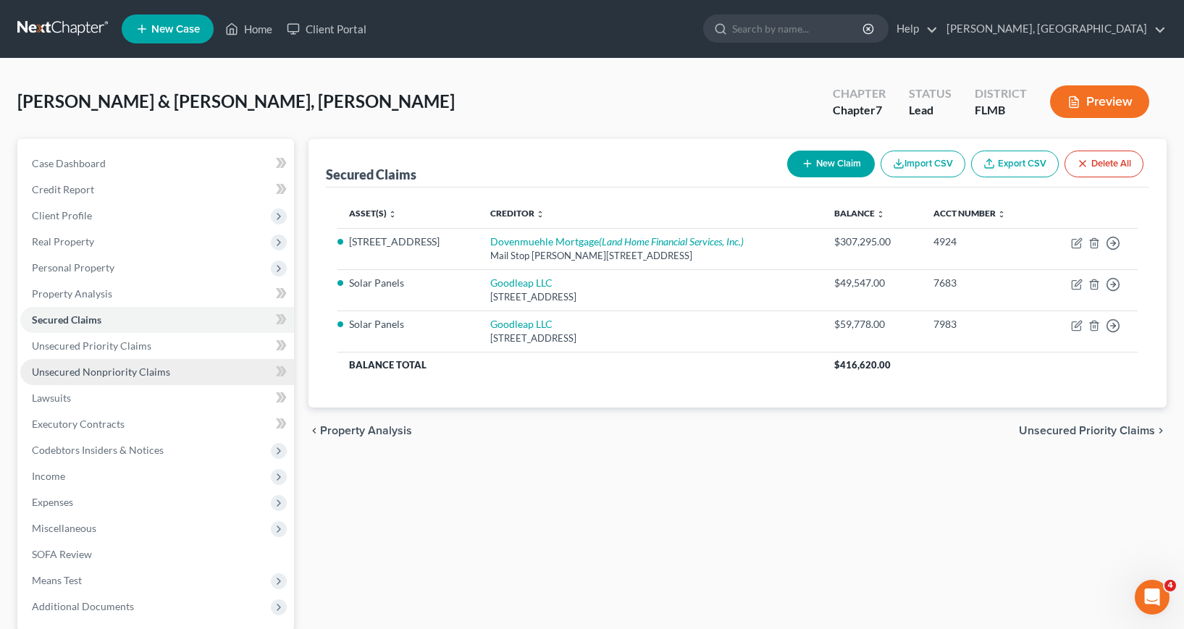
click at [101, 374] on span "Unsecured Nonpriority Claims" at bounding box center [101, 372] width 138 height 12
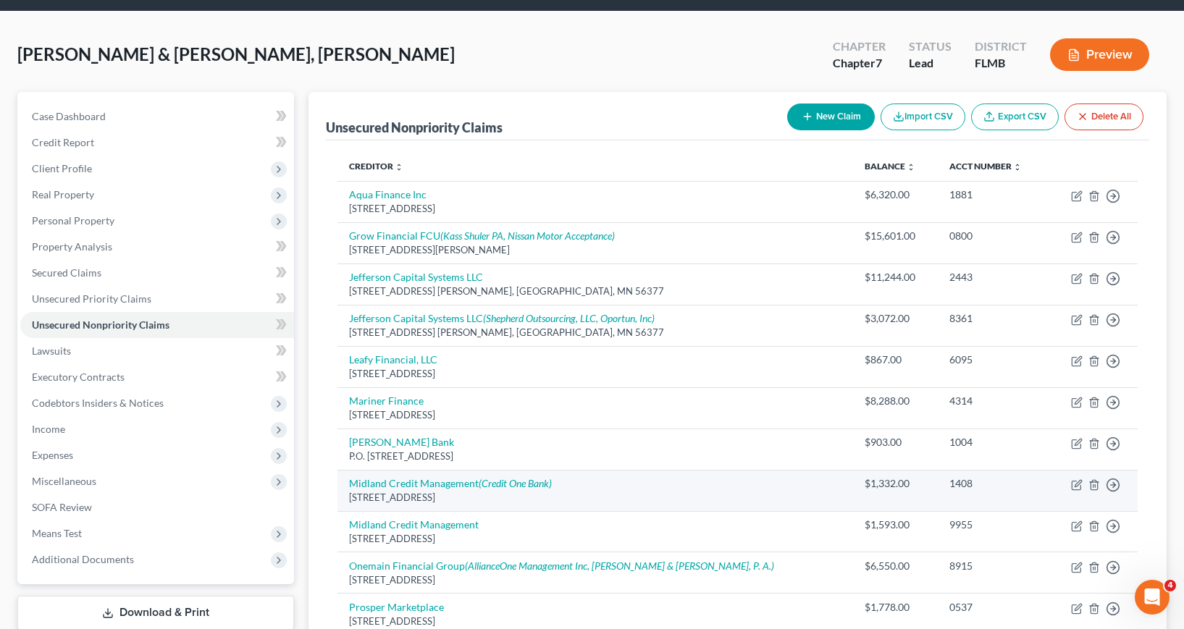
scroll to position [72, 0]
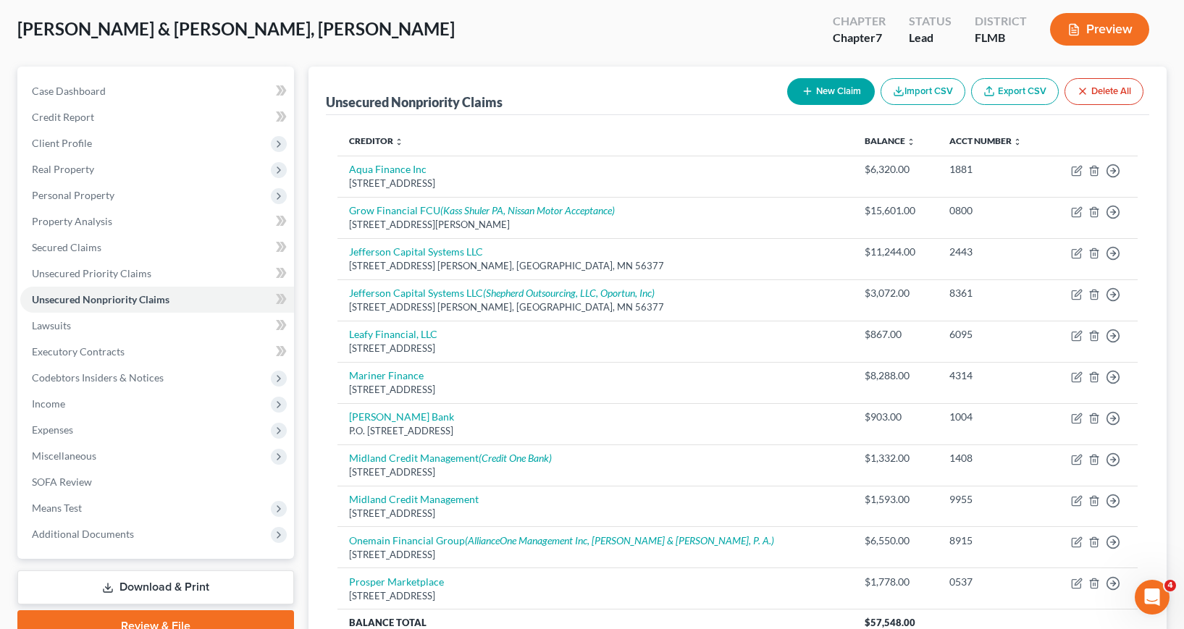
click at [819, 93] on button "New Claim" at bounding box center [831, 91] width 88 height 27
select select "2"
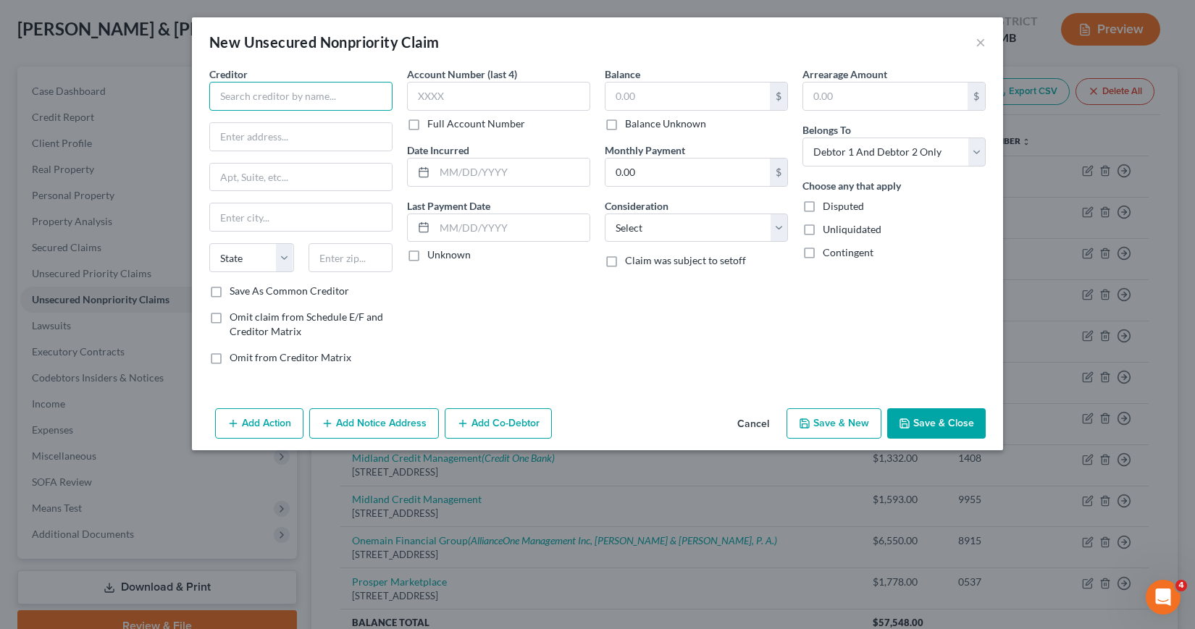
click at [228, 93] on input "text" at bounding box center [300, 96] width 183 height 29
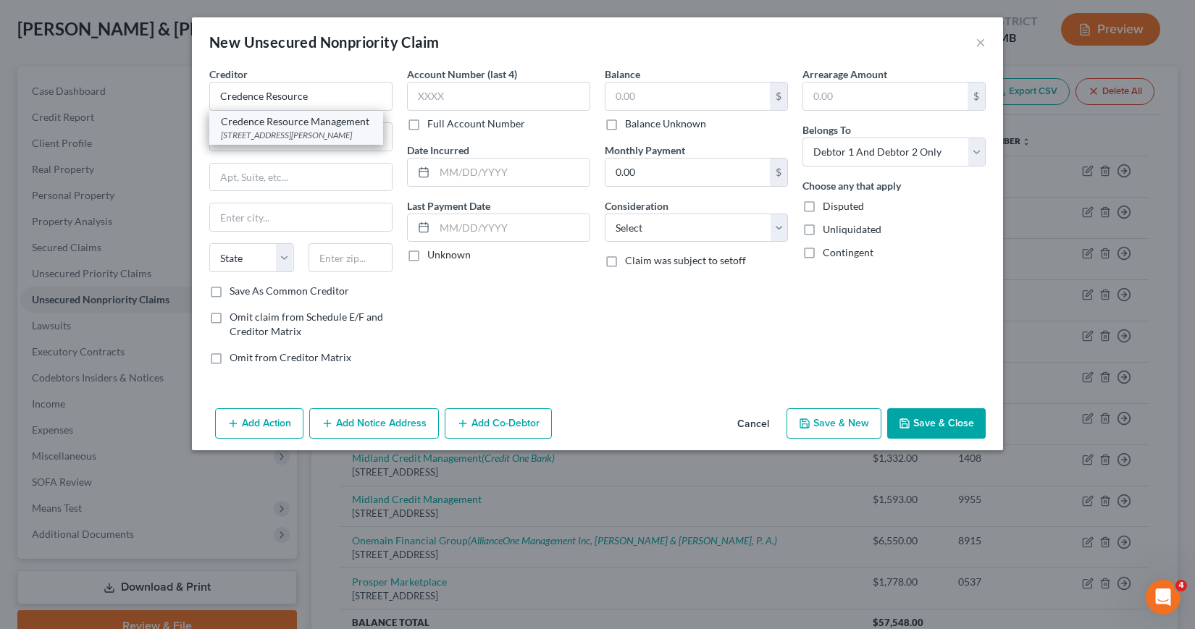
click at [286, 138] on div "[STREET_ADDRESS][PERSON_NAME]" at bounding box center [296, 135] width 151 height 12
type input "Credence Resource Management"
type input "4222 [GEOGRAPHIC_DATA][PERSON_NAME]"
type input "Suite 260"
type input "[GEOGRAPHIC_DATA]"
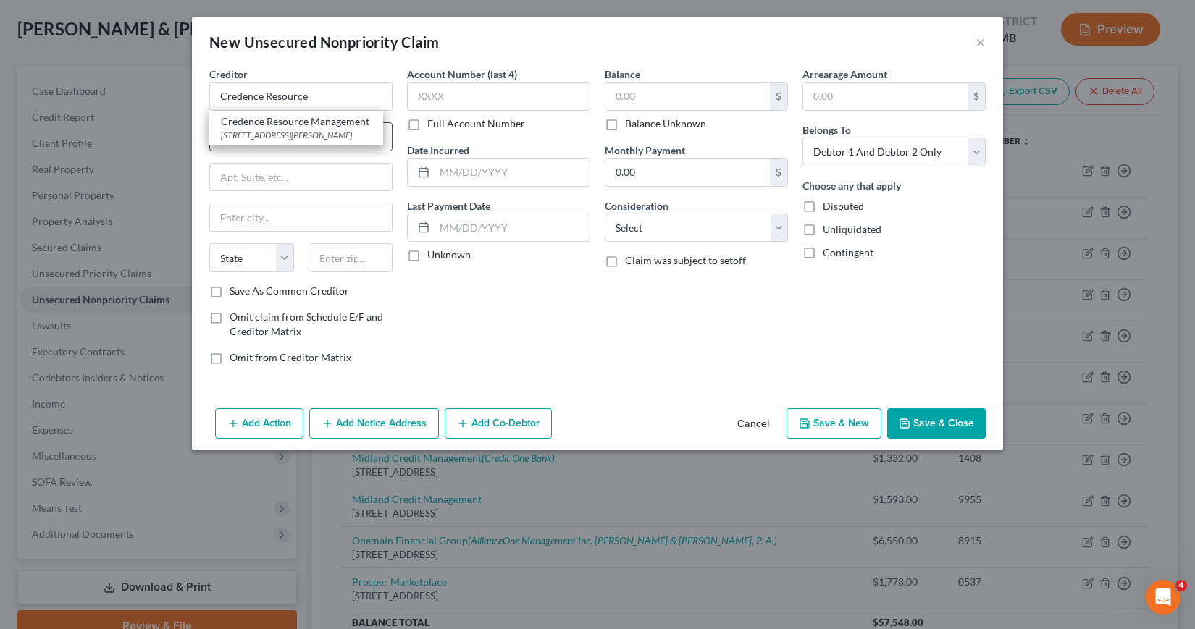
select select "45"
type input "75287"
click at [440, 169] on input "text" at bounding box center [512, 173] width 155 height 28
click at [625, 123] on label "Balance Unknown" at bounding box center [665, 124] width 81 height 14
click at [631, 123] on input "Balance Unknown" at bounding box center [635, 121] width 9 height 9
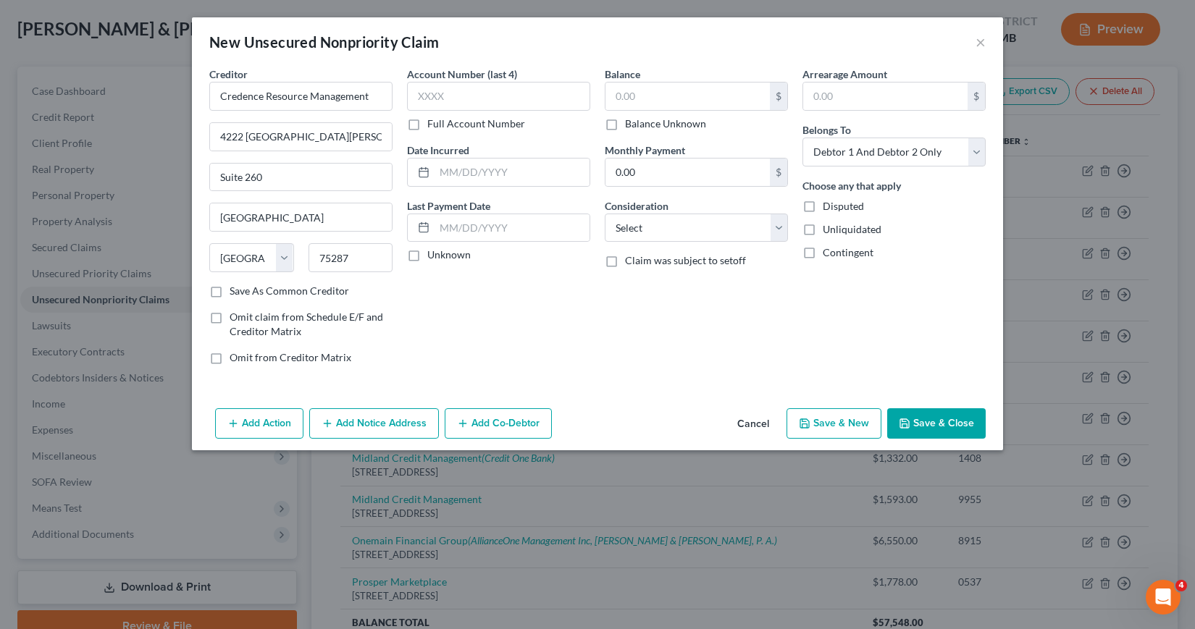
checkbox input "true"
type input "0.00"
drag, startPoint x: 442, startPoint y: 173, endPoint x: 455, endPoint y: 176, distance: 12.6
click at [442, 174] on input "text" at bounding box center [512, 173] width 155 height 28
type input "06/2023"
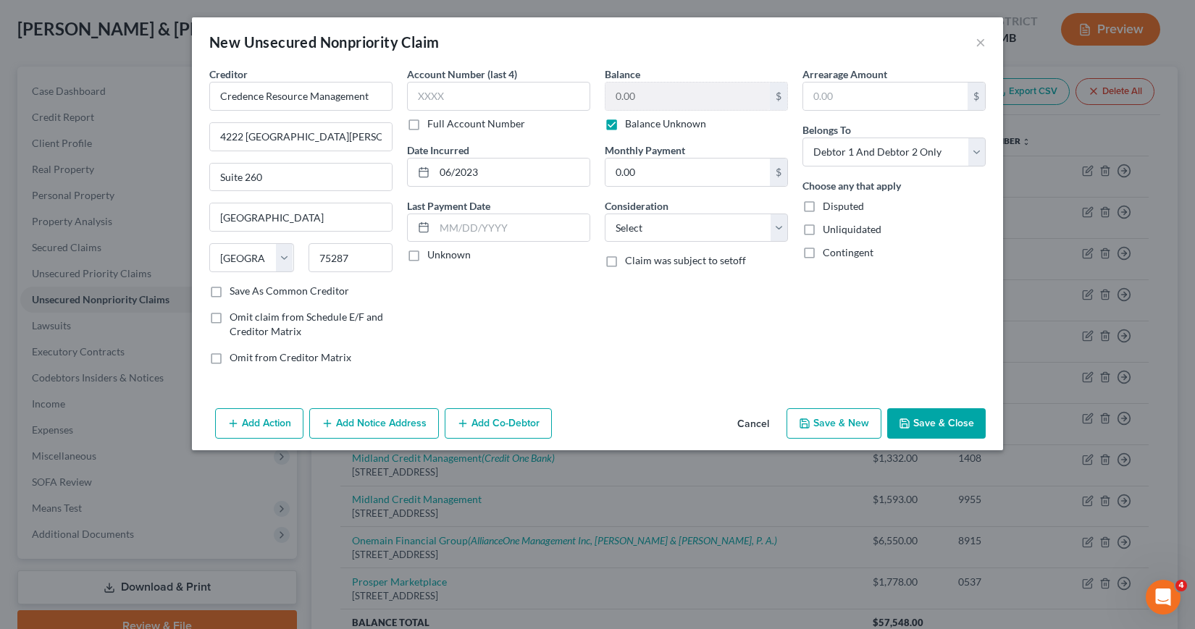
click at [625, 123] on label "Balance Unknown" at bounding box center [665, 124] width 81 height 14
click at [631, 123] on input "Balance Unknown" at bounding box center [635, 121] width 9 height 9
checkbox input "false"
click at [615, 92] on input "0.00" at bounding box center [687, 97] width 164 height 28
type input "400"
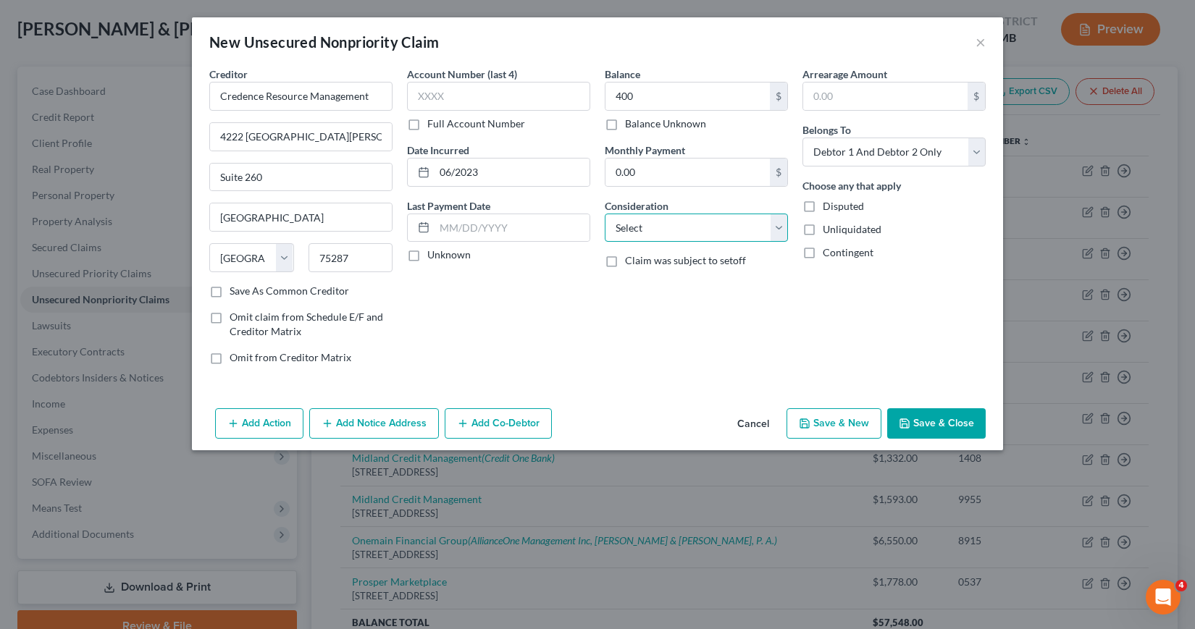
click at [776, 227] on select "Select Cable / Satellite Services Collection Agency Credit Card Debt Debt Couns…" at bounding box center [696, 228] width 183 height 29
select select "14"
click at [605, 214] on select "Select Cable / Satellite Services Collection Agency Credit Card Debt Debt Couns…" at bounding box center [696, 228] width 183 height 29
click at [618, 282] on input "text" at bounding box center [696, 283] width 182 height 28
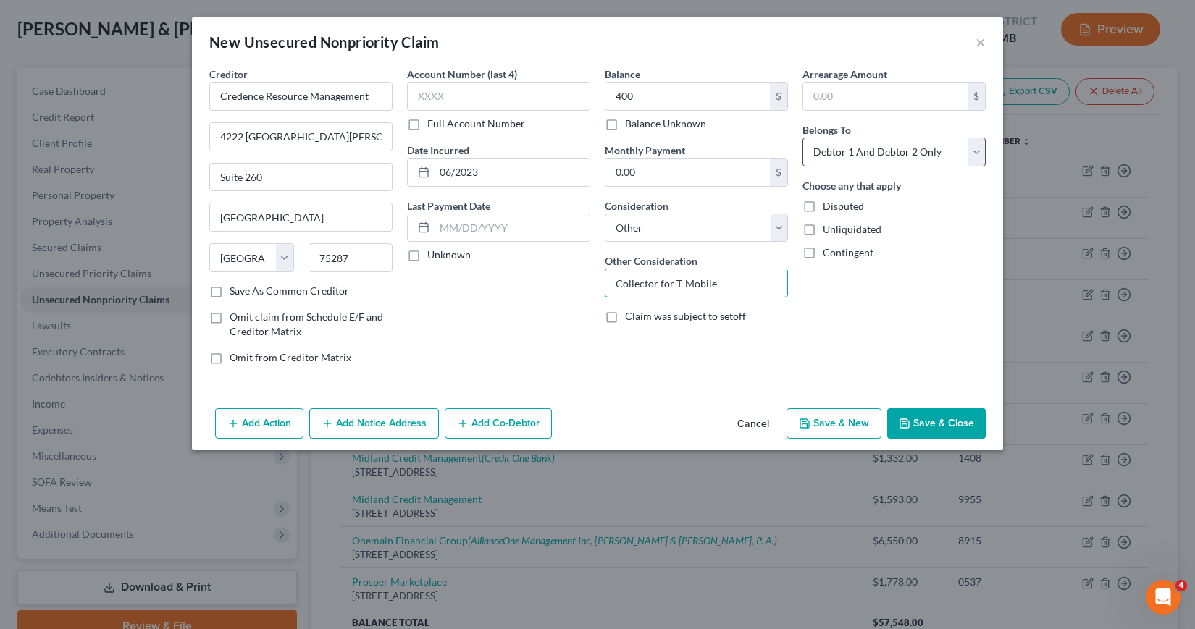
type input "Collector for T-Mobile"
click at [976, 154] on select "Select Debtor 1 Only Debtor 2 Only Debtor 1 And Debtor 2 Only At Least One Of T…" at bounding box center [893, 152] width 183 height 29
select select "0"
click at [802, 138] on select "Select Debtor 1 Only Debtor 2 Only Debtor 1 And Debtor 2 Only At Least One Of T…" at bounding box center [893, 152] width 183 height 29
click at [923, 426] on button "Save & Close" at bounding box center [936, 423] width 98 height 30
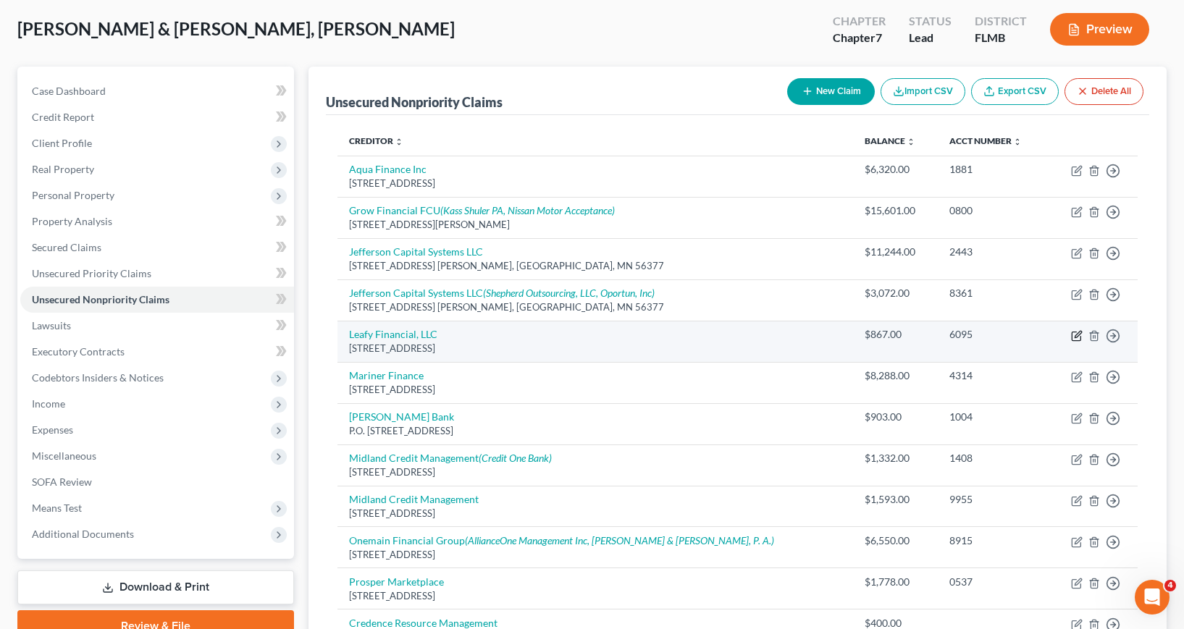
click at [1078, 335] on icon "button" at bounding box center [1077, 336] width 12 height 12
select select "45"
select select "1"
select select "0"
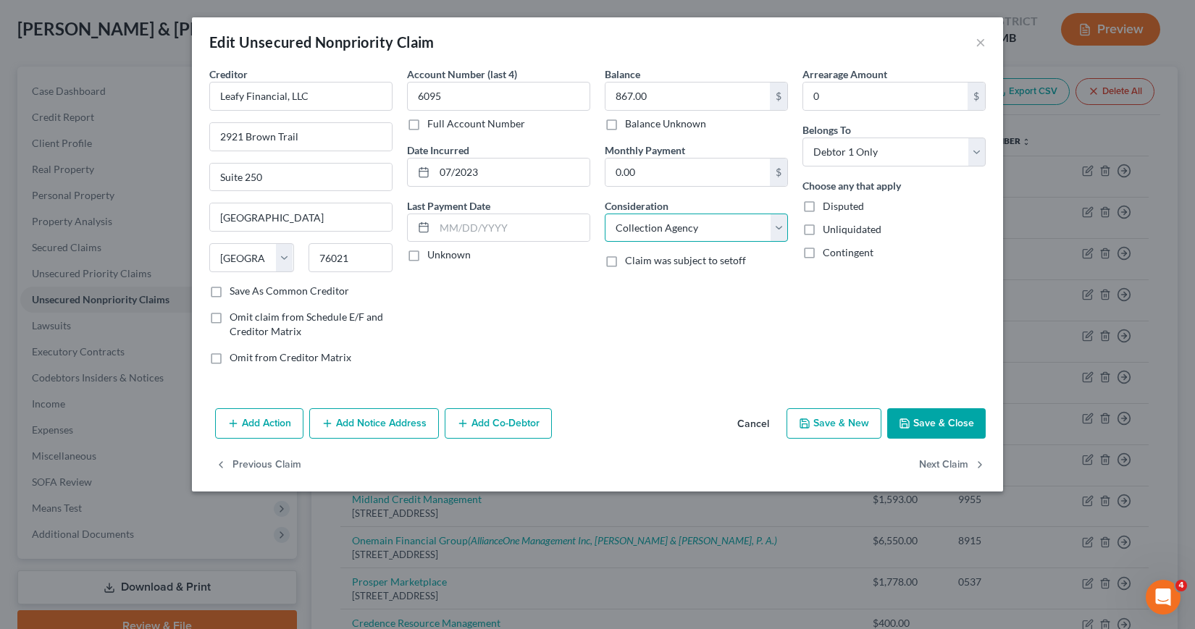
drag, startPoint x: 781, startPoint y: 228, endPoint x: 776, endPoint y: 234, distance: 8.2
click at [781, 228] on select "Select Cable / Satellite Services Collection Agency Credit Card Debt Debt Couns…" at bounding box center [696, 228] width 183 height 29
select select "14"
click at [605, 214] on select "Select Cable / Satellite Services Collection Agency Credit Card Debt Debt Couns…" at bounding box center [696, 228] width 183 height 29
click at [615, 281] on input "text" at bounding box center [696, 283] width 182 height 28
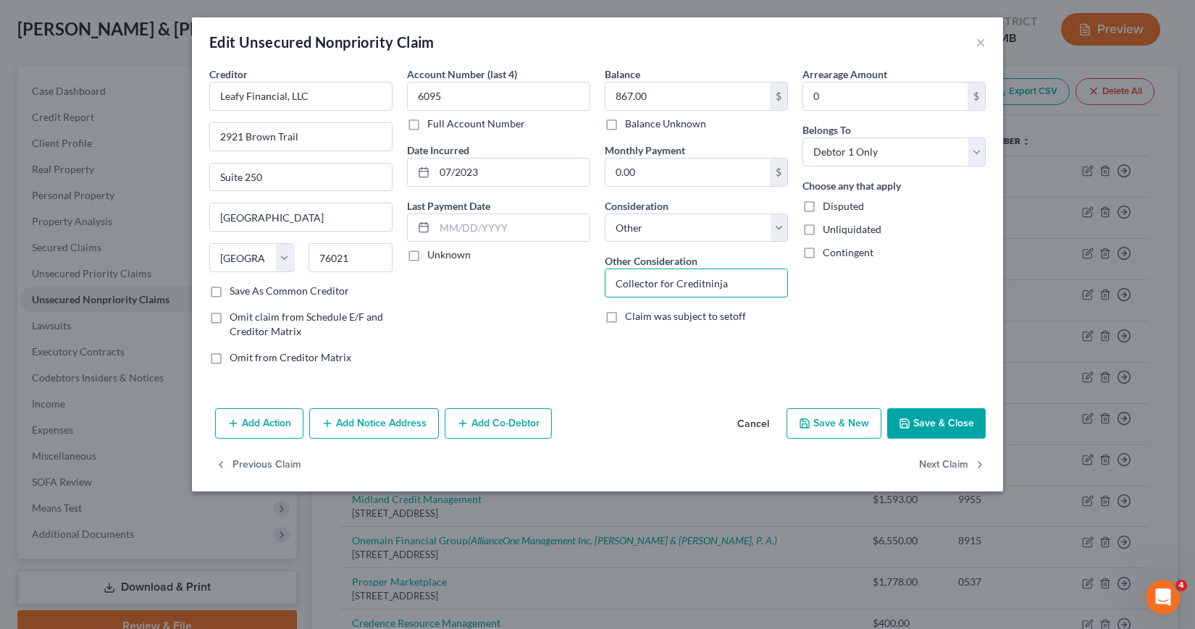
type input "Collector for Creditninja"
click at [929, 423] on button "Save & Close" at bounding box center [936, 423] width 98 height 30
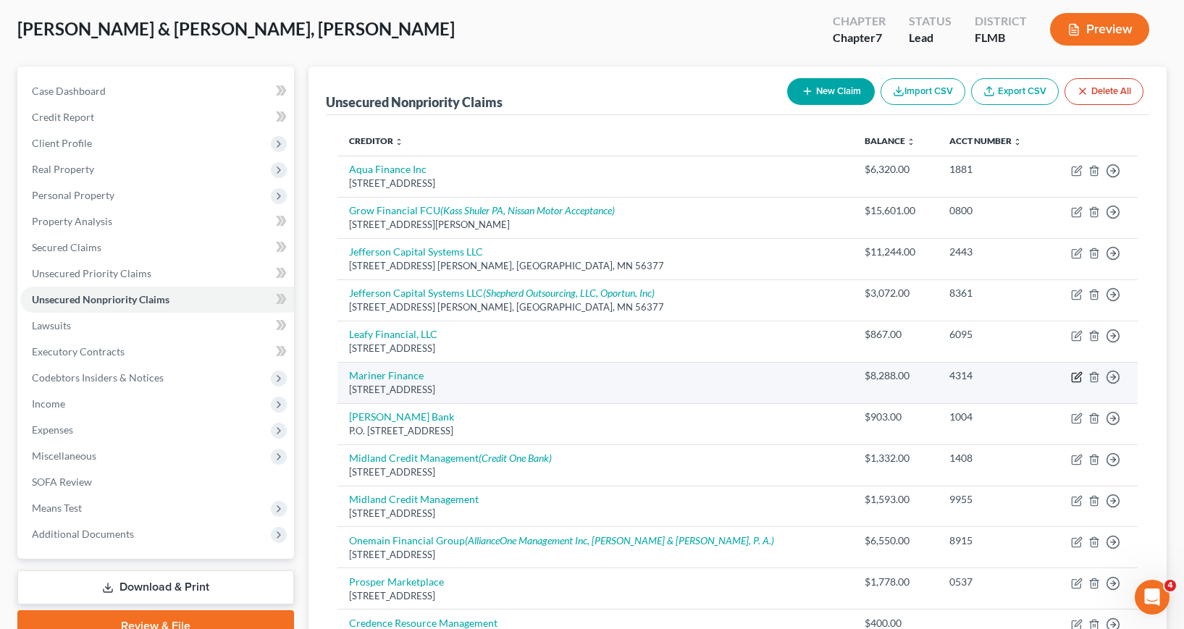
click at [1075, 378] on icon "button" at bounding box center [1078, 375] width 7 height 7
select select "21"
select select "2"
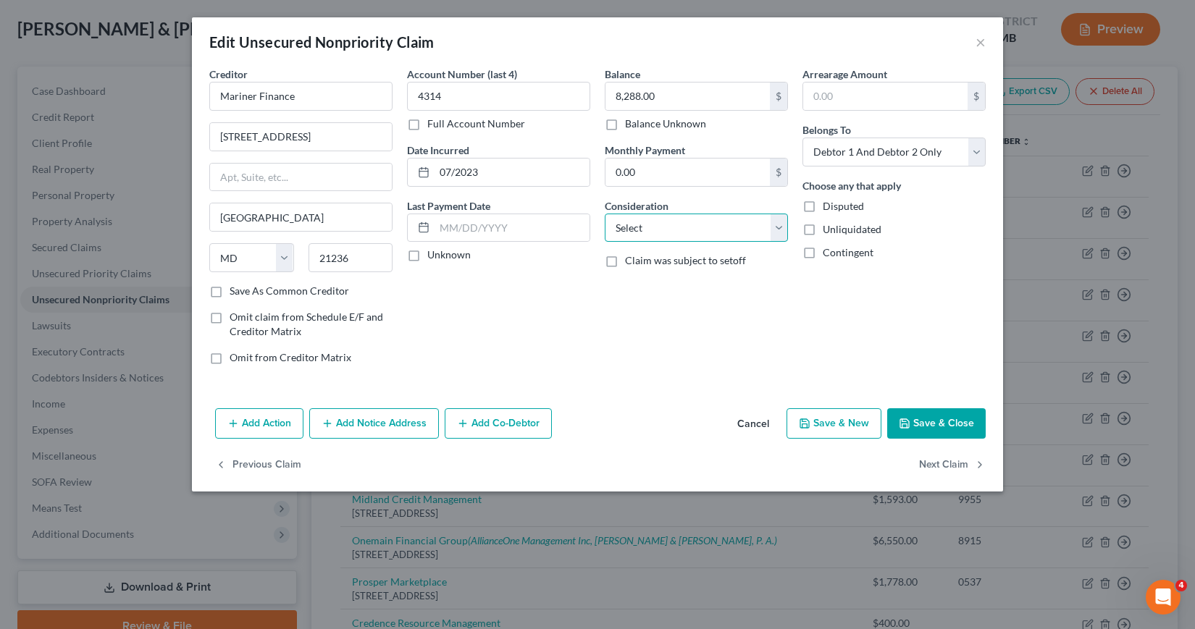
click at [776, 222] on select "Select Cable / Satellite Services Collection Agency Credit Card Debt Debt Couns…" at bounding box center [696, 228] width 183 height 29
select select "4"
click at [605, 214] on select "Select Cable / Satellite Services Collection Agency Credit Card Debt Debt Couns…" at bounding box center [696, 228] width 183 height 29
click at [924, 424] on button "Save & Close" at bounding box center [936, 423] width 98 height 30
type input "0"
